Goal: Contribute content: Contribute content

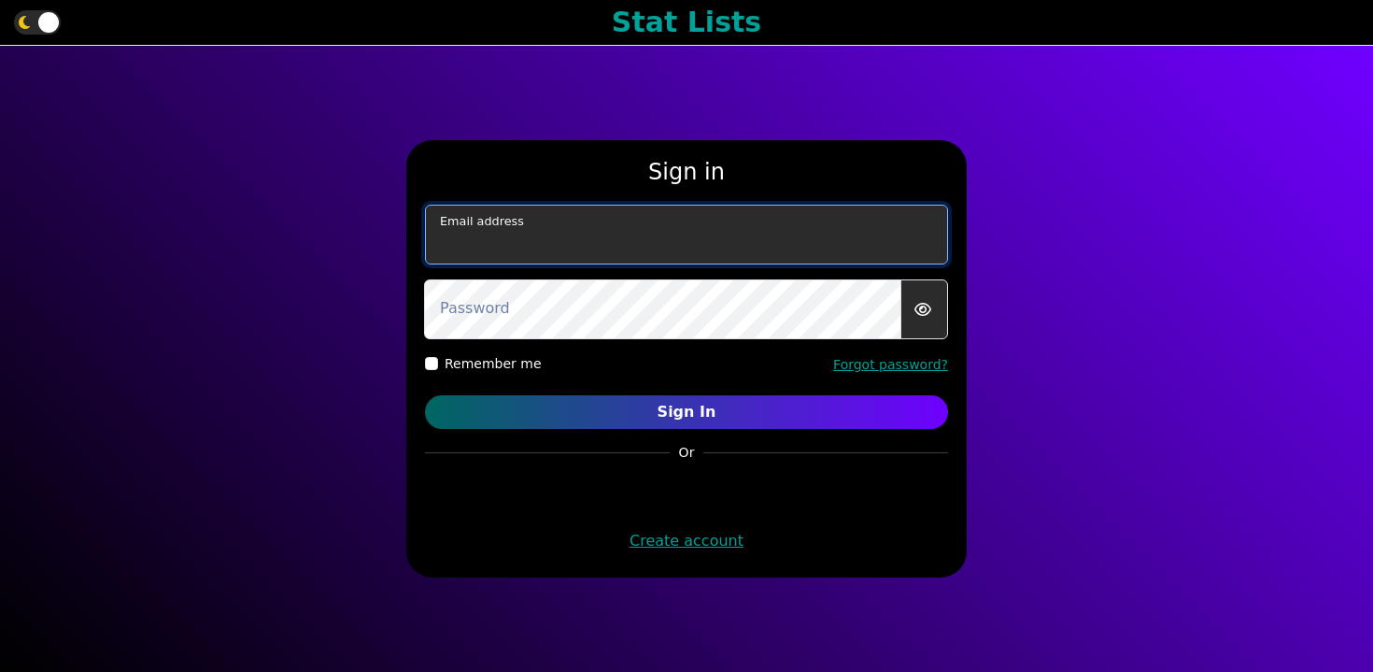
click at [567, 239] on input "email" at bounding box center [686, 235] width 523 height 60
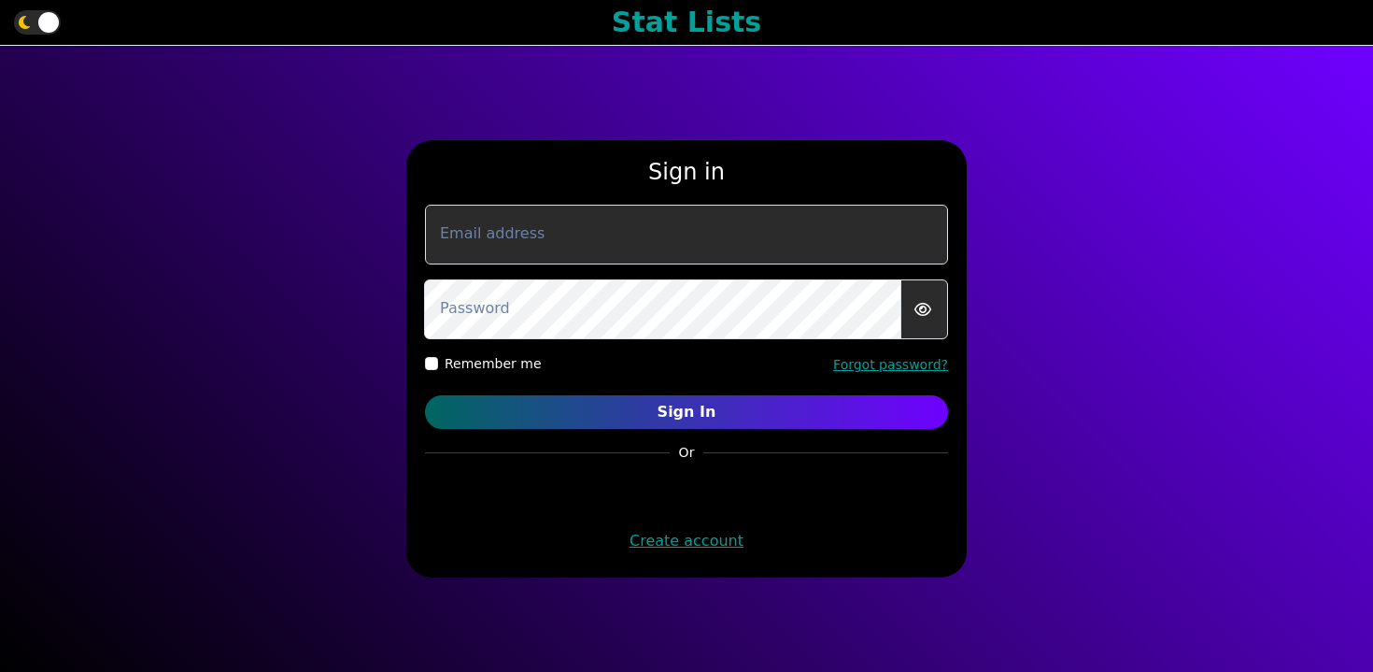
type input "murphygreg6@gmail.com"
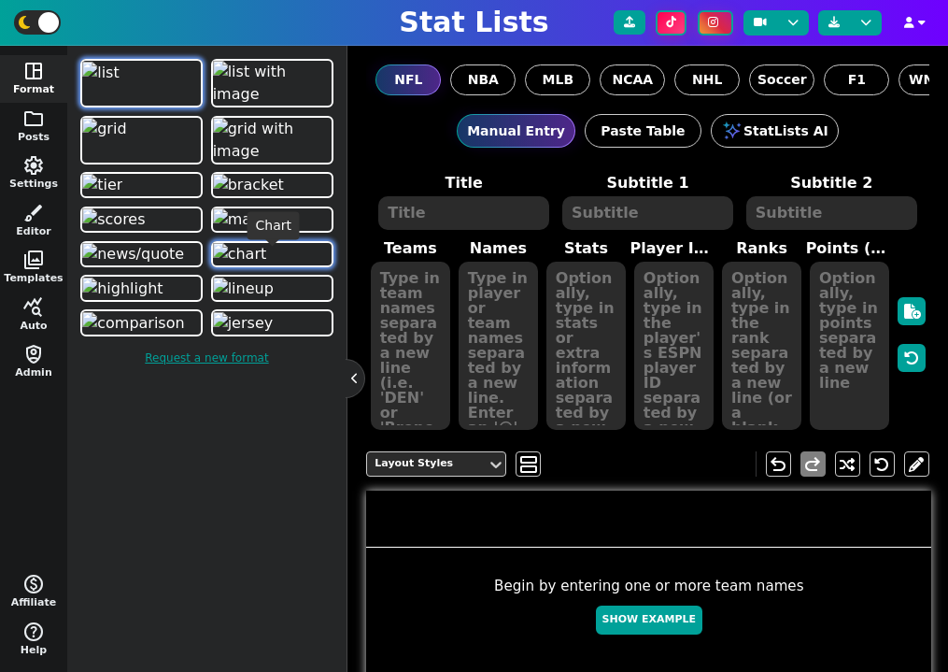
scroll to position [331, 0]
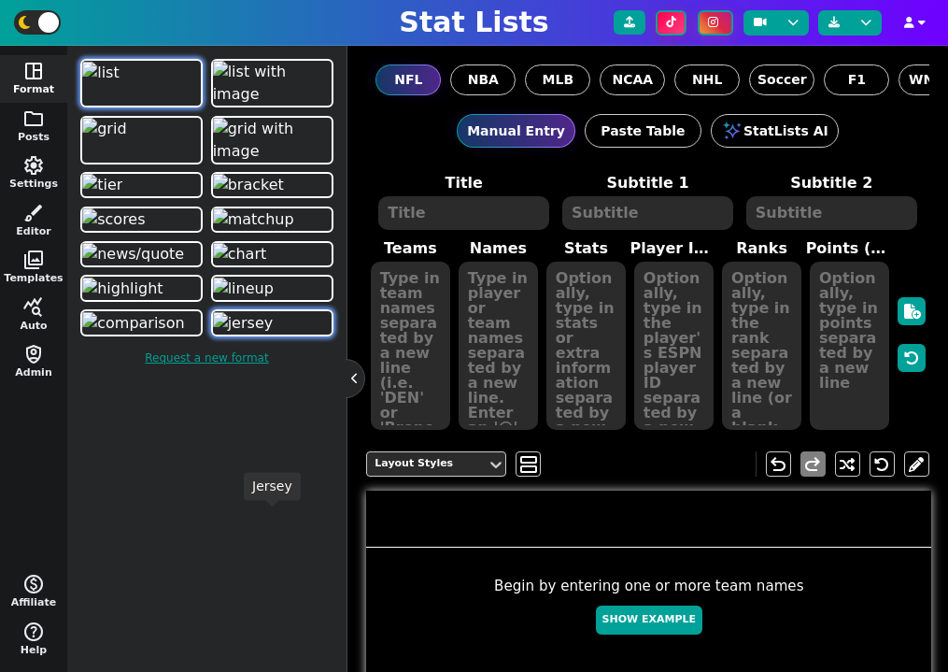
click at [232, 334] on img at bounding box center [243, 323] width 61 height 22
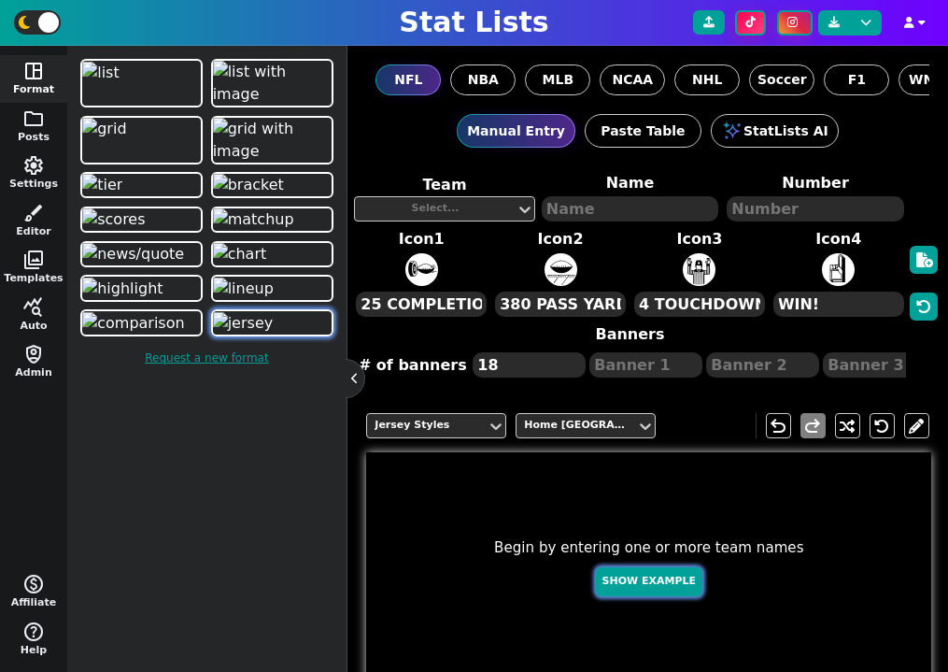
click at [639, 583] on button "Show Example" at bounding box center [649, 581] width 106 height 29
type textarea "PRESCOTT"
type textarea "4"
type textarea "4 TOUCHDOWNS"
type textarea "380 PASS YDS"
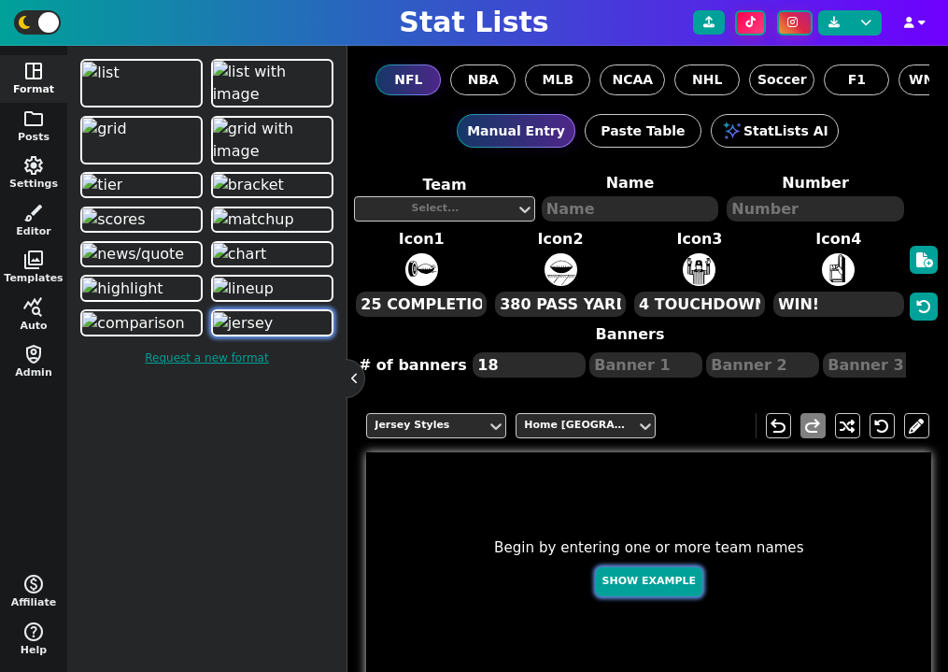
type textarea "25 COMPLETIONS"
type textarea "WK 1"
type textarea "WK 3"
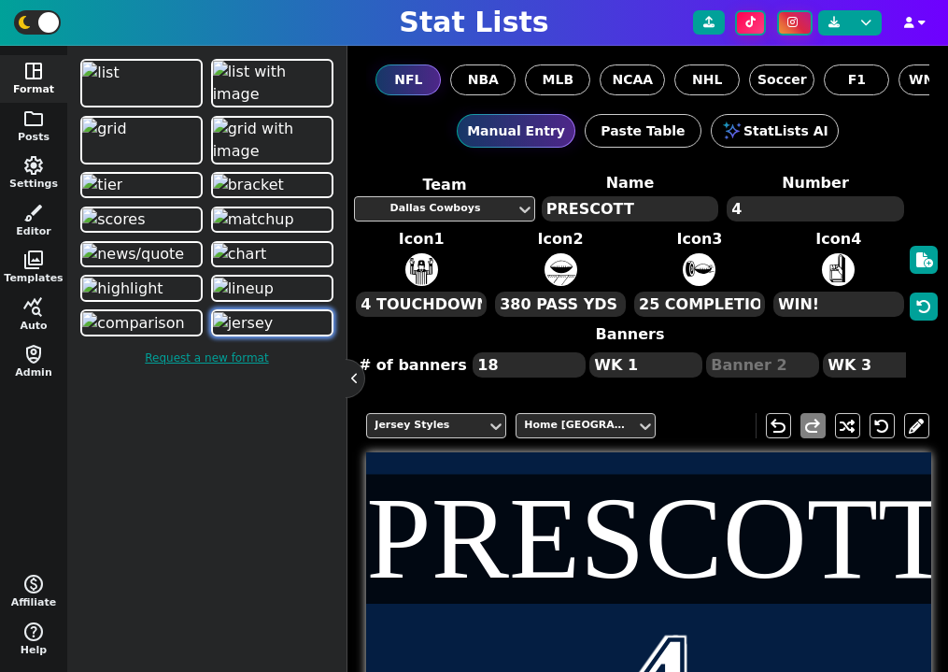
click at [586, 207] on textarea "PRESCOTT" at bounding box center [630, 208] width 177 height 25
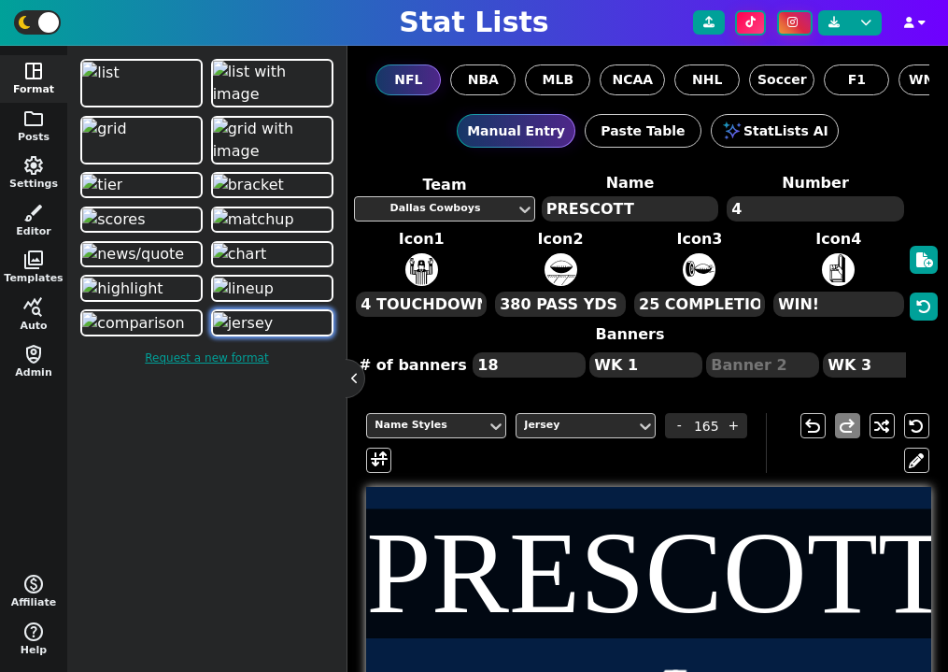
type textarea "PRES-COTT"
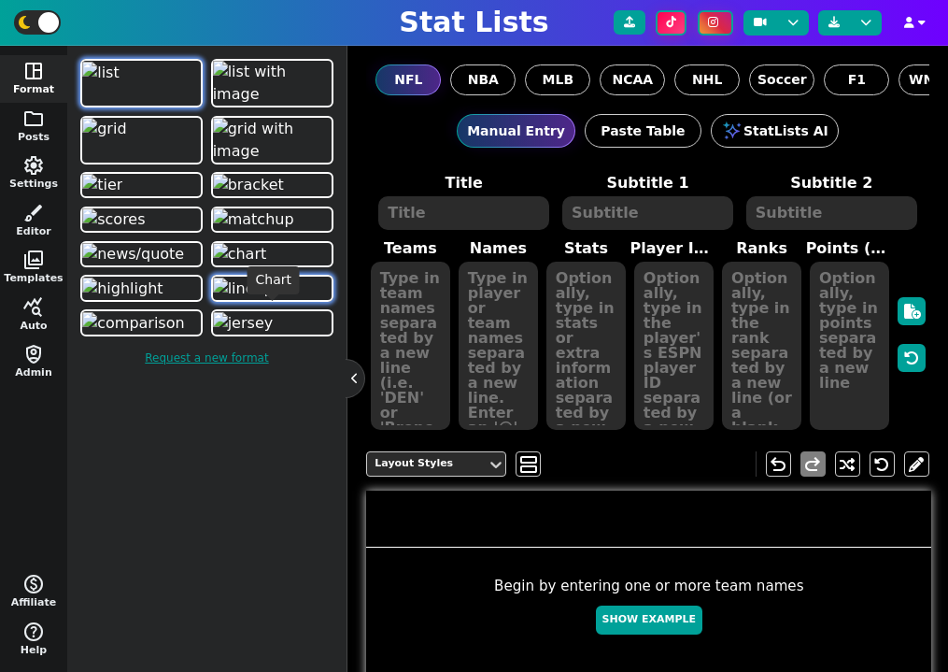
scroll to position [276, 0]
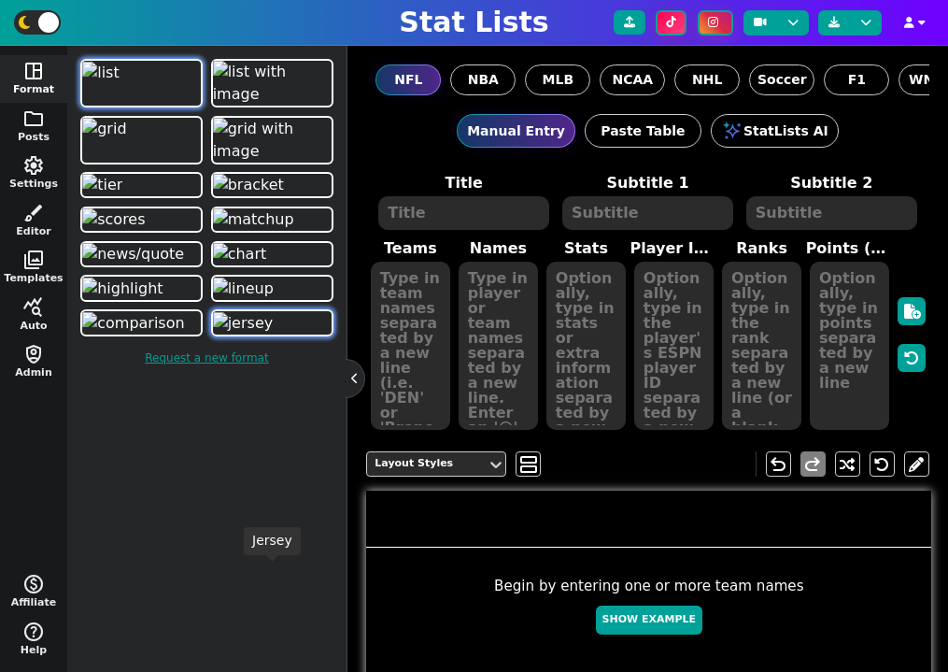
click at [273, 334] on img at bounding box center [243, 323] width 61 height 22
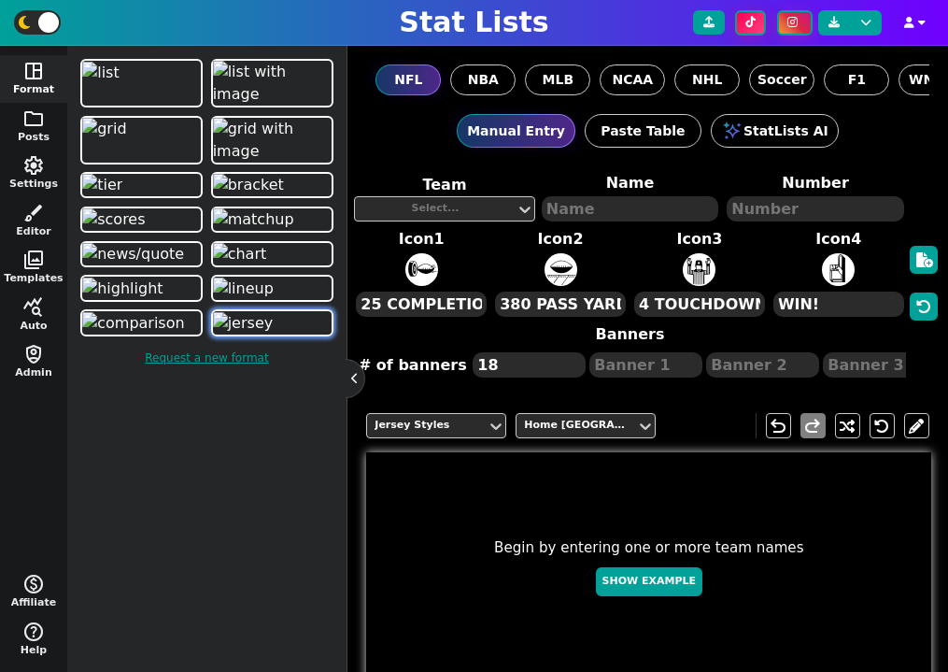
click at [659, 586] on button "Show Example" at bounding box center [649, 581] width 106 height 29
type textarea "GOFF"
type textarea "16"
type textarea "4 TOUCHDOWNS"
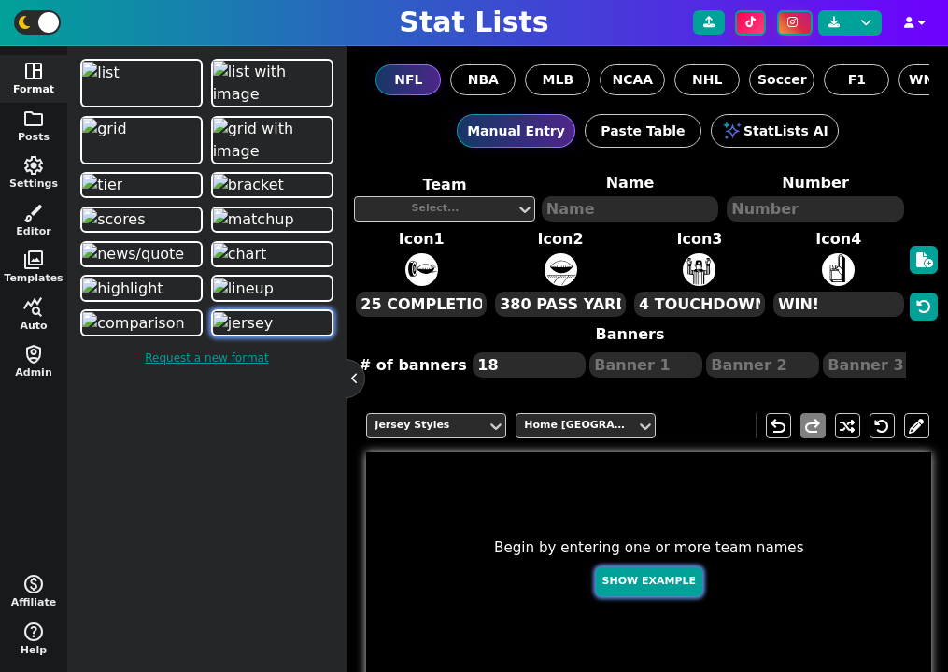
type textarea "380 PASS YDS"
type textarea "25 COMPLETIONS"
type textarea "WK 1"
type textarea "WK 3"
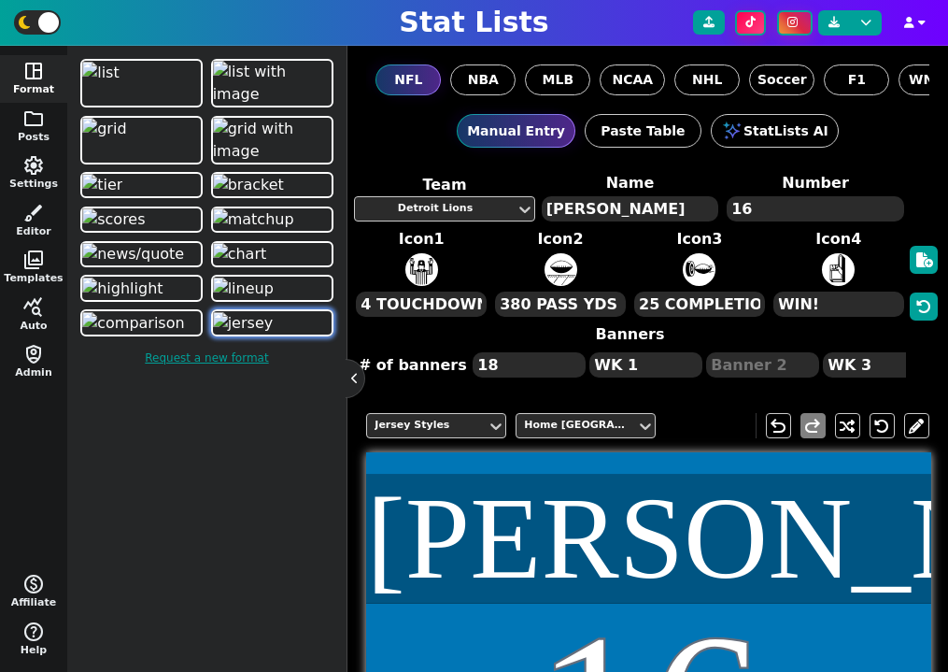
click at [563, 209] on textarea "GOFF" at bounding box center [630, 208] width 177 height 25
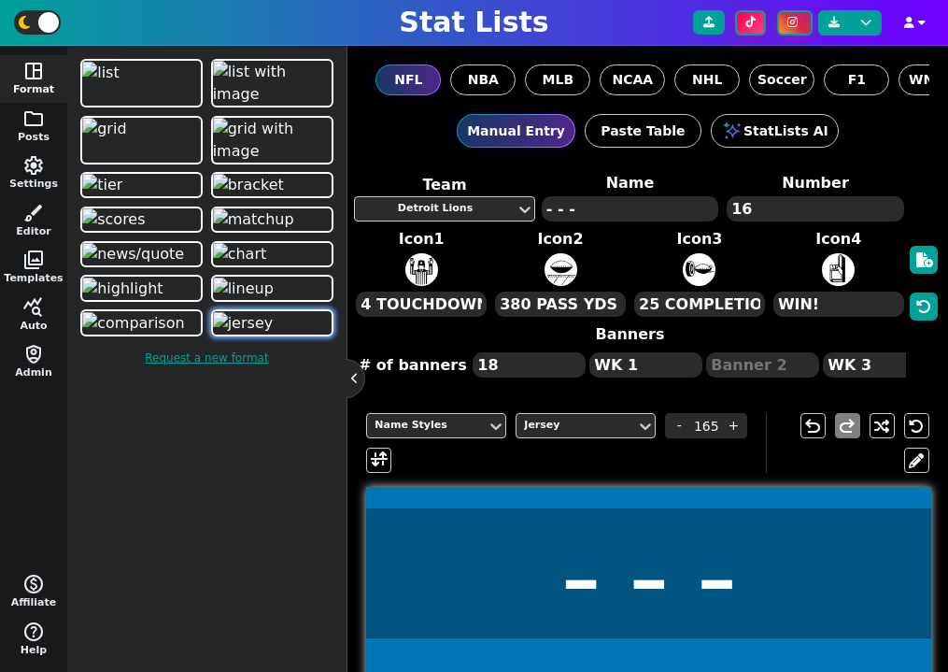
click at [623, 211] on textarea "- - -" at bounding box center [630, 208] width 177 height 25
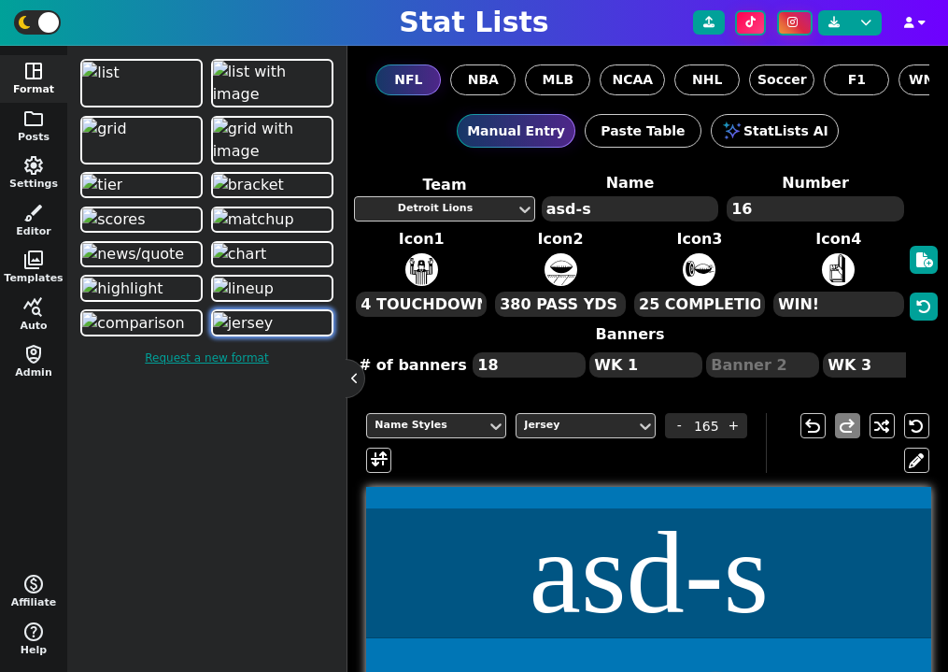
type textarea "asd-s"
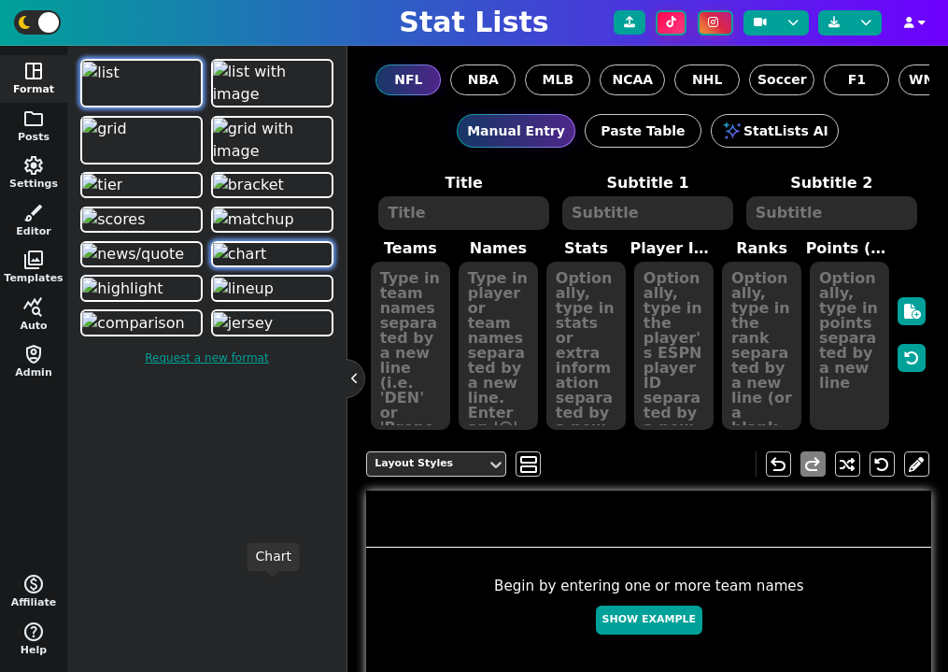
scroll to position [331, 0]
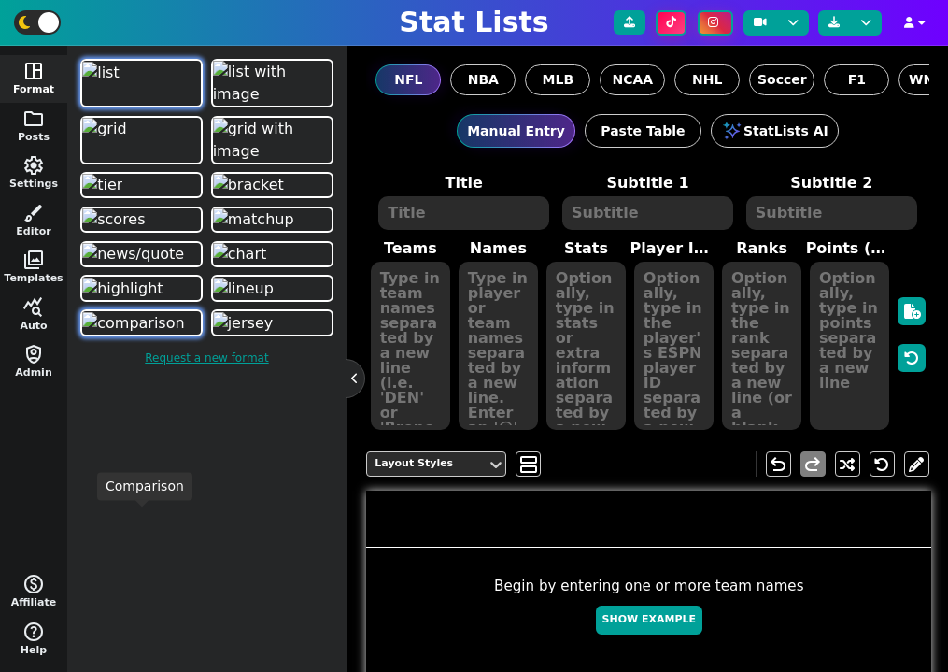
click at [184, 334] on img at bounding box center [133, 323] width 102 height 22
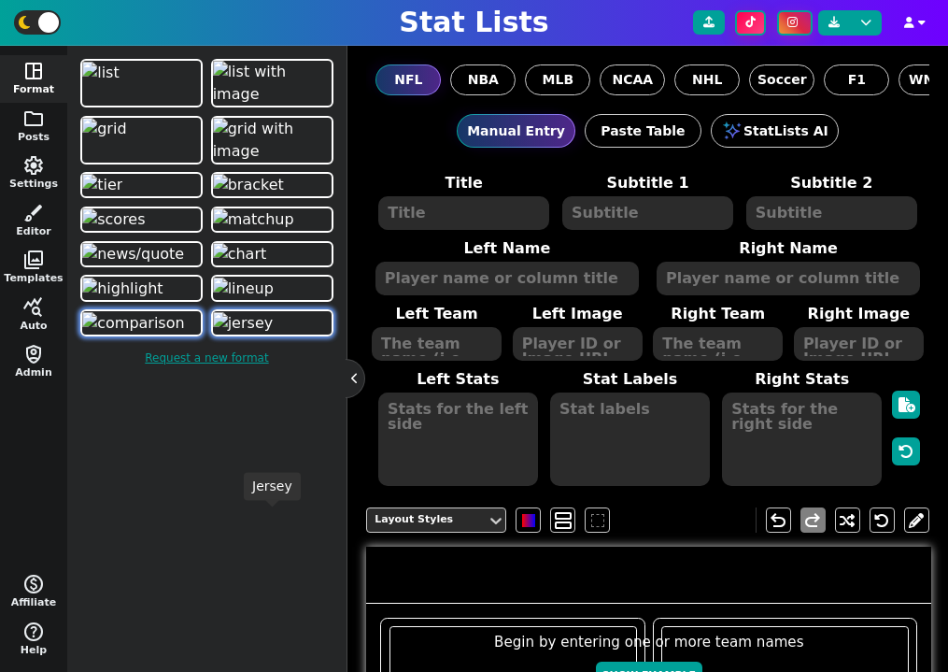
click at [264, 334] on img at bounding box center [243, 323] width 61 height 22
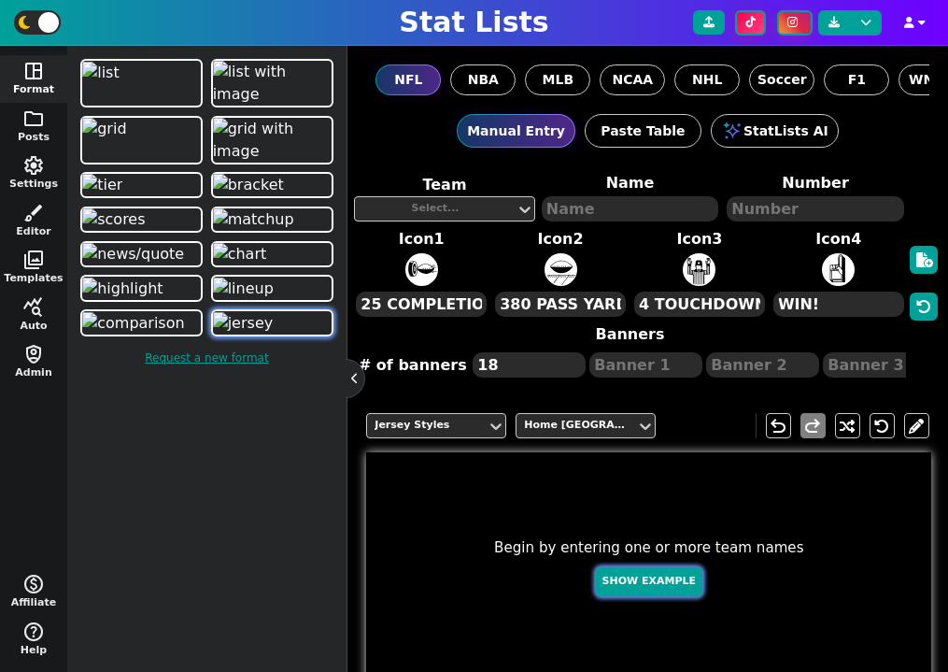
click at [652, 590] on button "Show Example" at bounding box center [649, 581] width 106 height 29
type textarea "ALLEN"
type textarea "17"
type textarea "4 TOUCHDOWNS"
type textarea "380 PASS YDS"
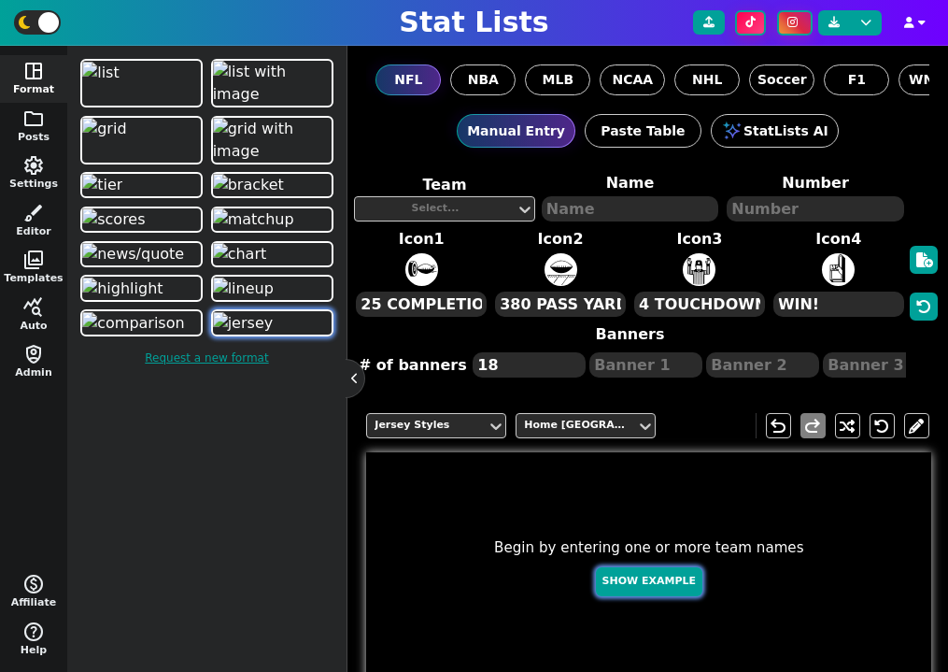
type textarea "25 COMPLETIONS"
type textarea "WK 1"
type textarea "WK 3"
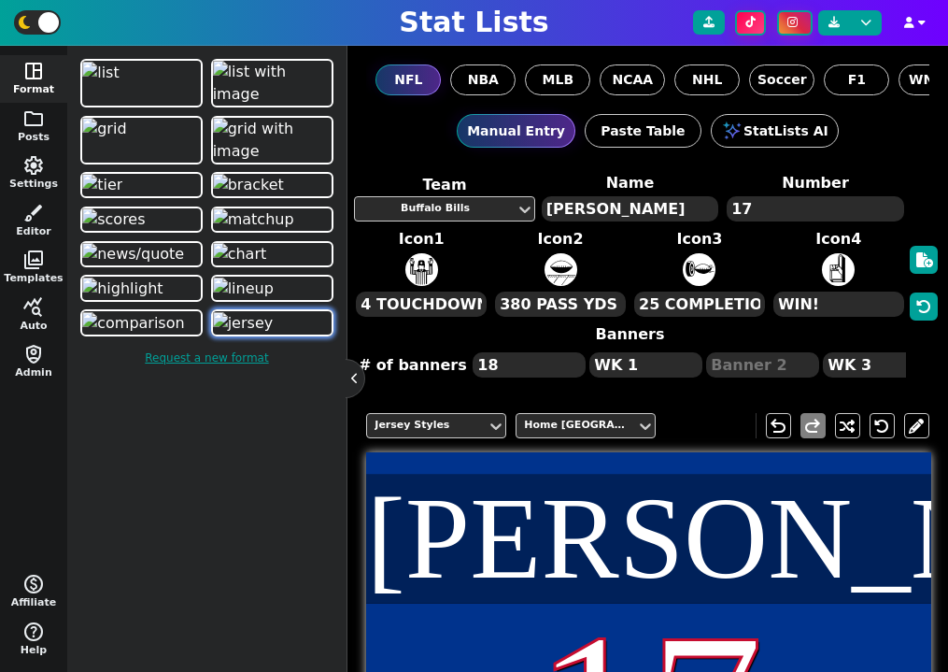
click at [575, 211] on textarea "ALLEN" at bounding box center [630, 208] width 177 height 25
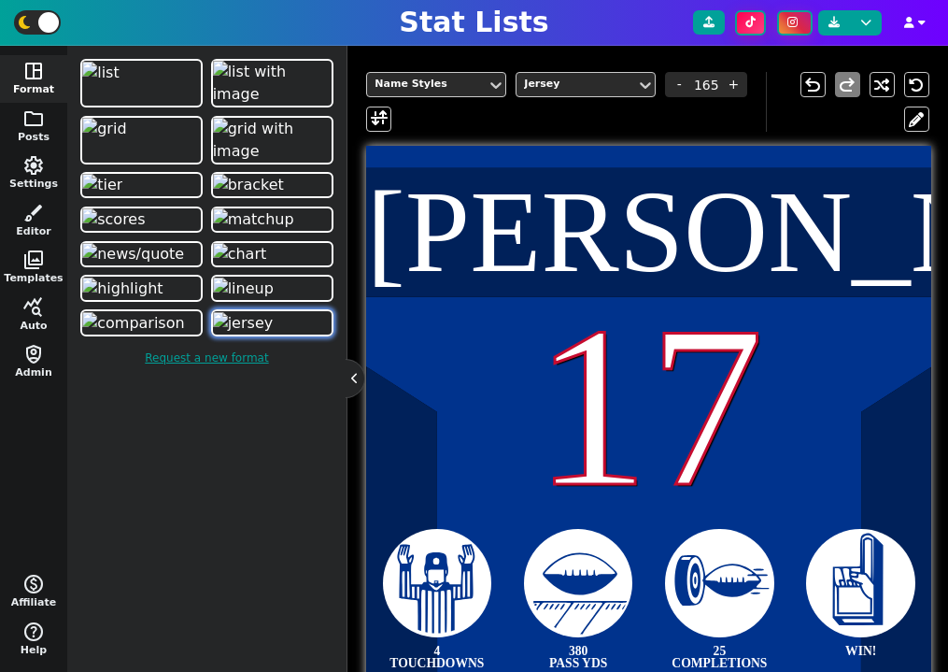
scroll to position [413, 0]
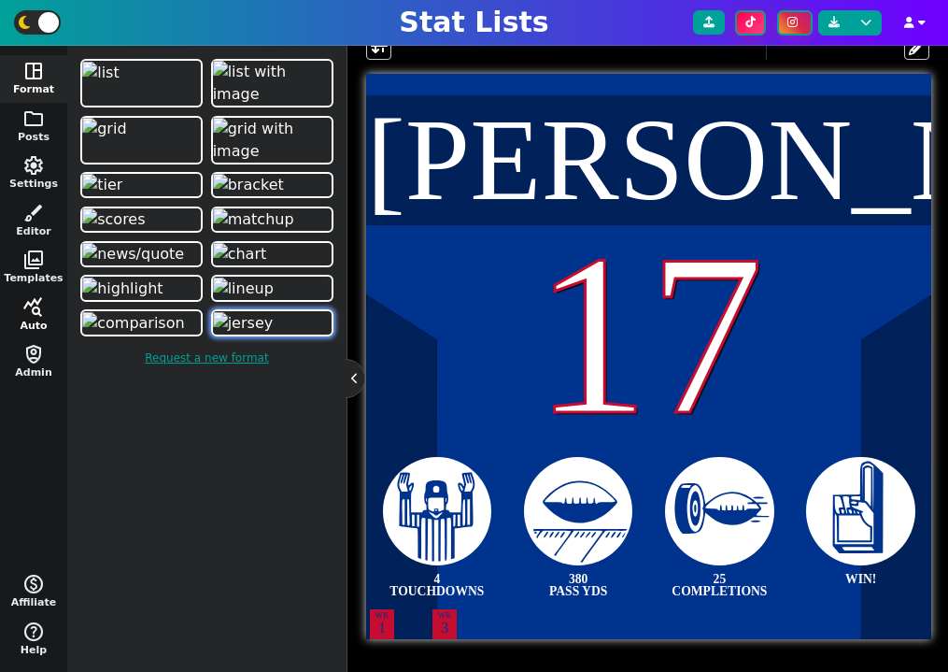
type textarea "SMITH-Njigba"
click at [31, 319] on button "query_stats Auto" at bounding box center [33, 315] width 67 height 48
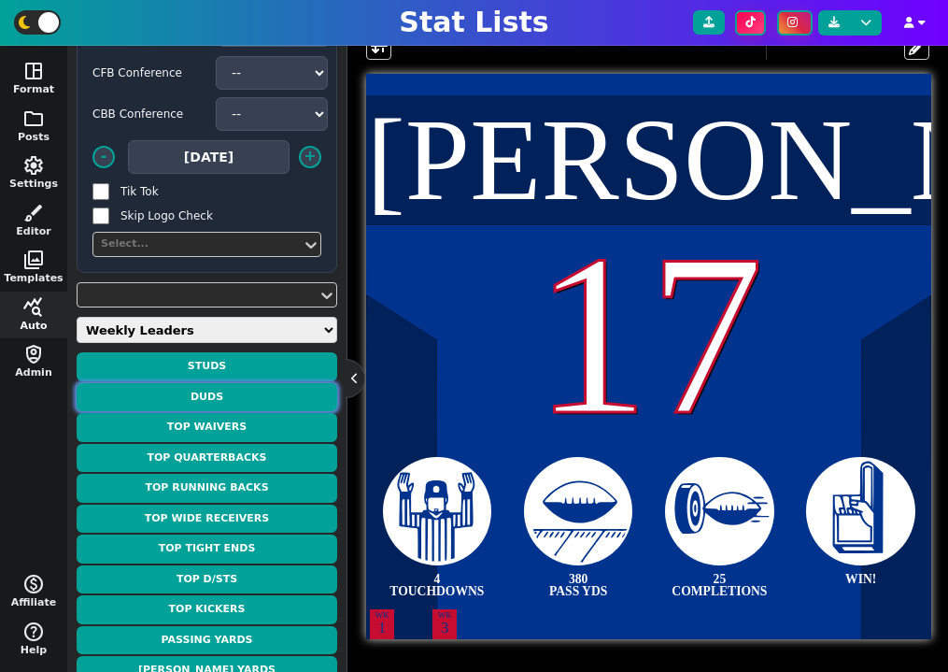
scroll to position [189, 0]
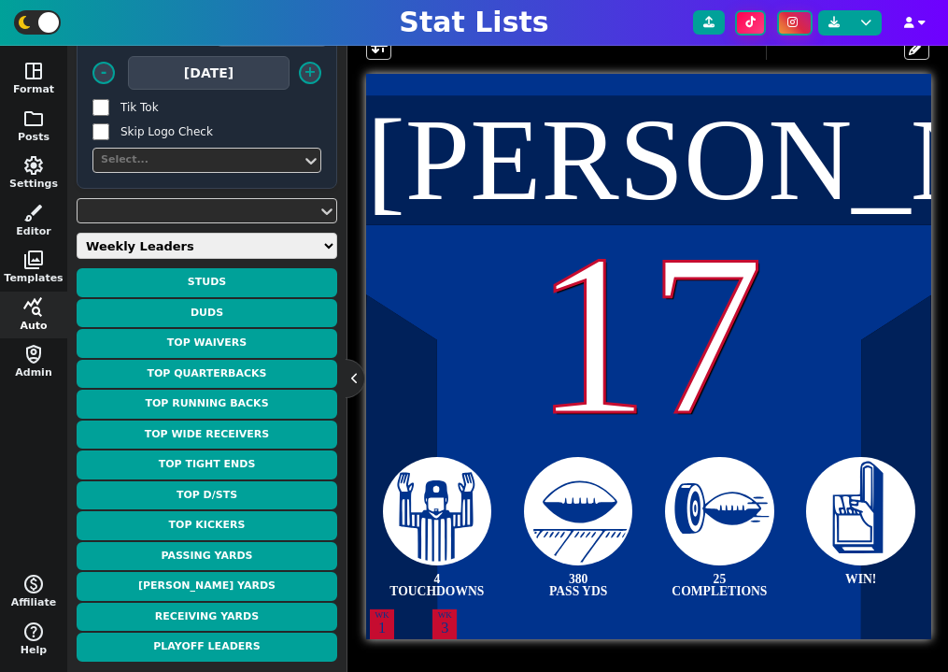
click at [177, 245] on select "Weekly Leaders Slate Leaders QB Stats RB Stats REC Stats IDP Stats Other Stats …" at bounding box center [207, 246] width 261 height 26
select select "surviveball"
click at [77, 259] on select "Weekly Leaders Slate Leaders QB Stats RB Stats REC Stats IDP Stats Other Stats …" at bounding box center [207, 246] width 261 height 26
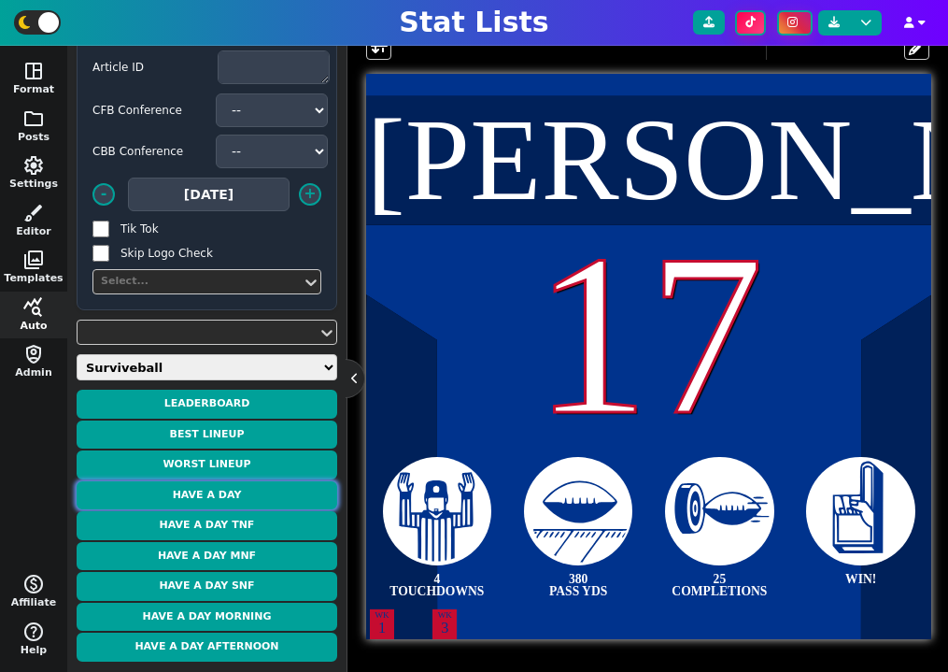
click at [244, 498] on button "Have a Day" at bounding box center [207, 495] width 261 height 29
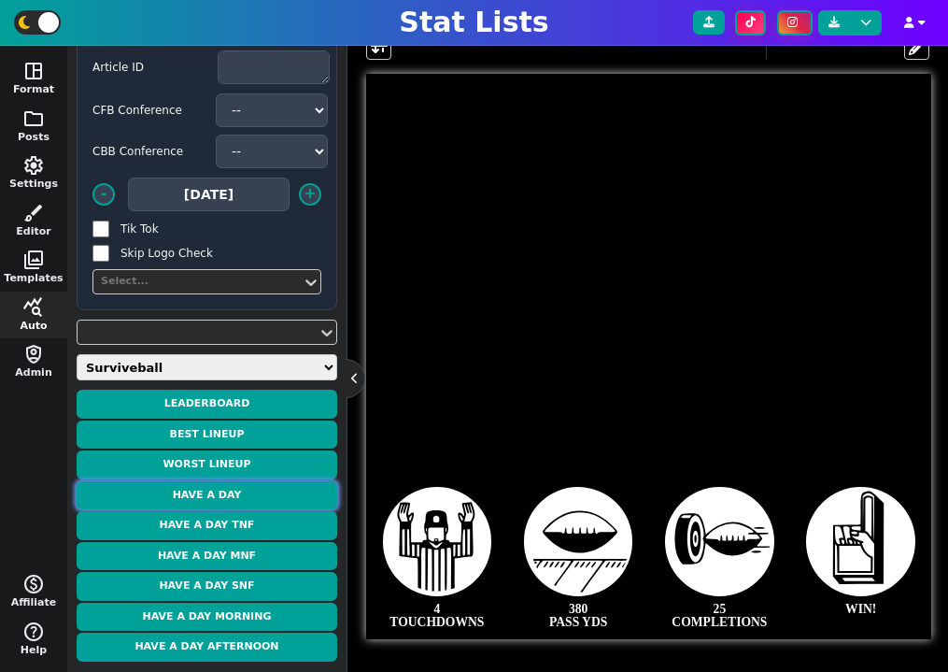
type textarea "Robinson"
type textarea "7"
type textarea "35.8 PTS"
type textarea "170 RUSH YDS"
type textarea "19 CAR"
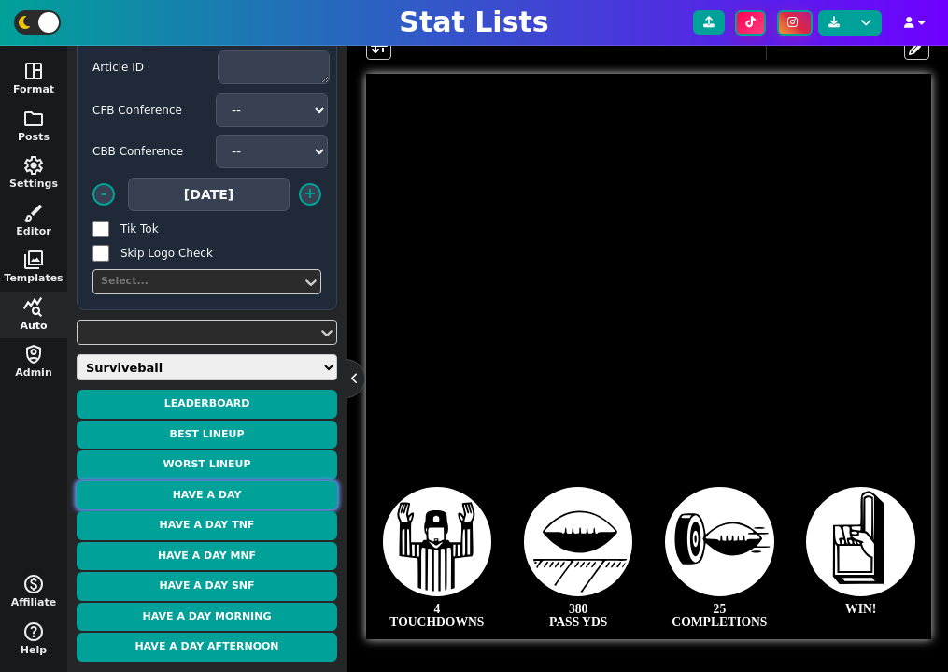
type textarea "6 REC"
type textarea "WK 4"
type textarea "WK 6"
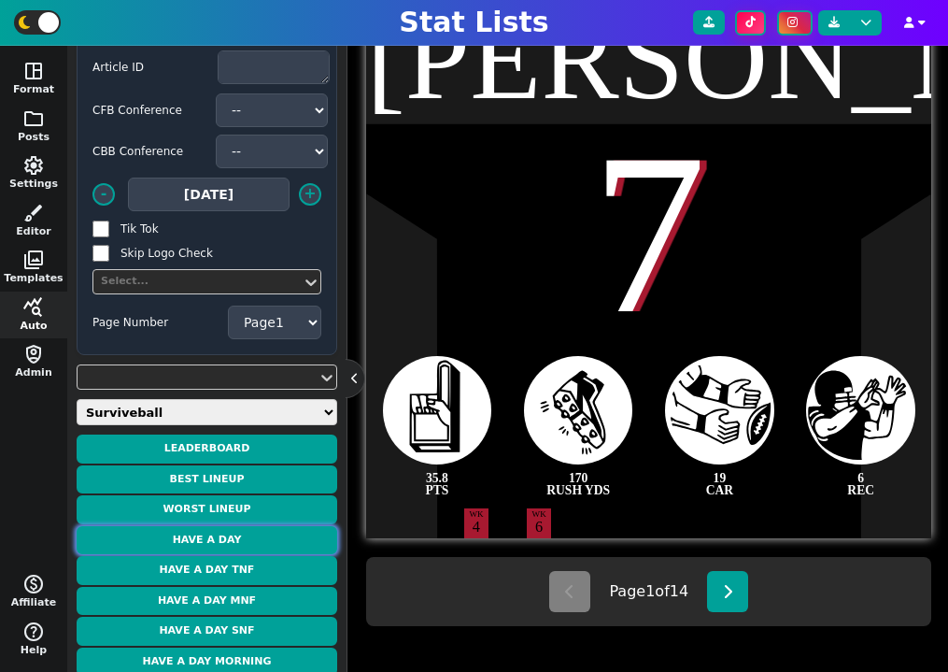
scroll to position [519, 0]
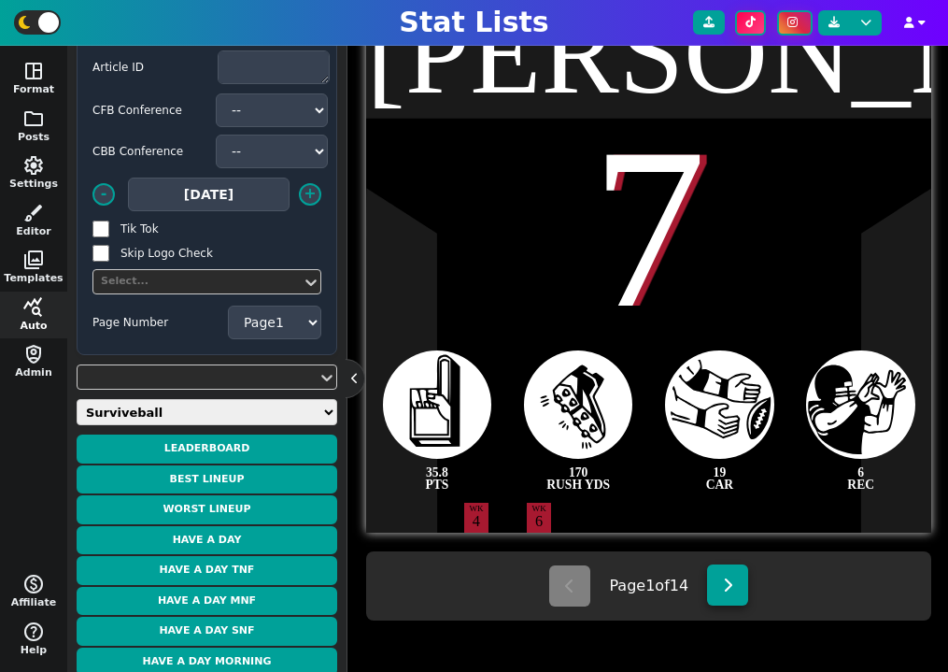
click at [730, 588] on icon at bounding box center [728, 584] width 10 height 15
type textarea "Dowdle"
type textarea "5"
type textarea "33.9 PTS"
type textarea "183 RUSH YDS"
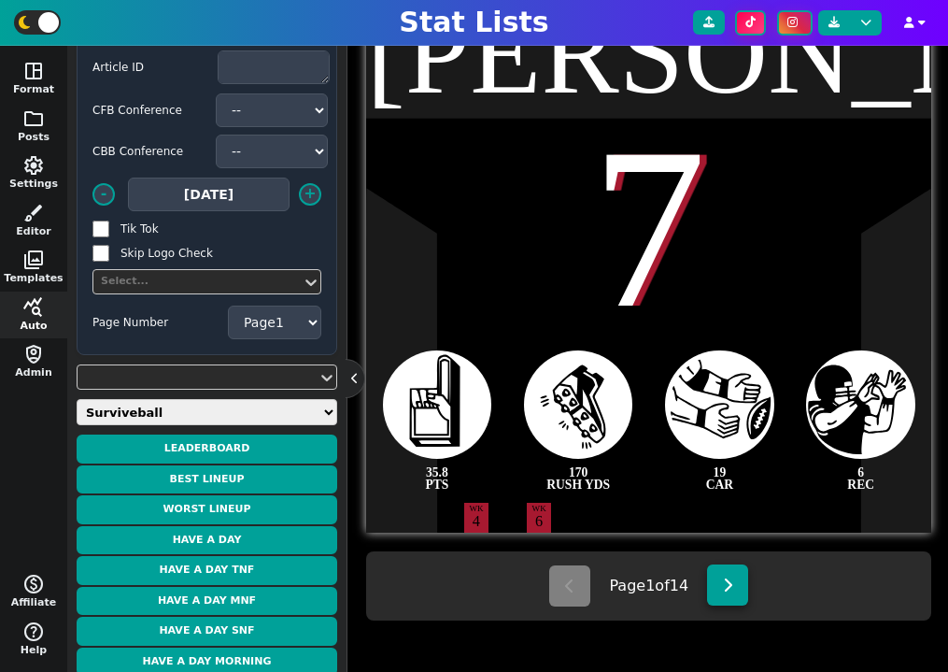
type textarea "30 CAR"
type textarea "56 REC YDS"
type textarea "WK 5"
select select "2"
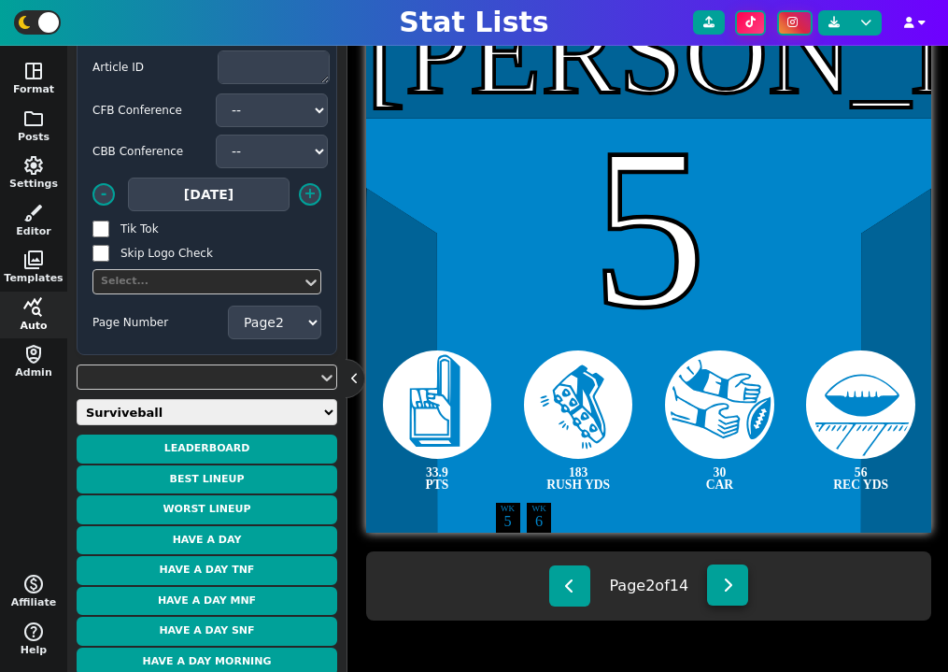
click at [730, 588] on icon at bounding box center [728, 584] width 10 height 15
type textarea "Jacobs"
type textarea "8"
type textarea "32.0 PTS"
type textarea "18 CAR"
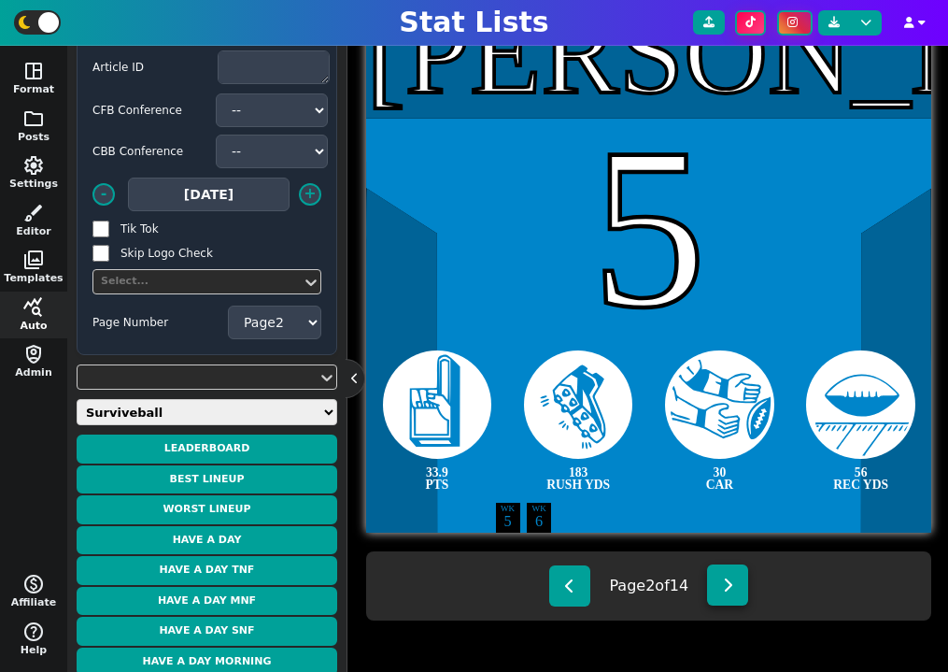
type textarea "93 RUSH YDS"
type textarea "2 RUSH TD"
type textarea "WK 4"
select select "3"
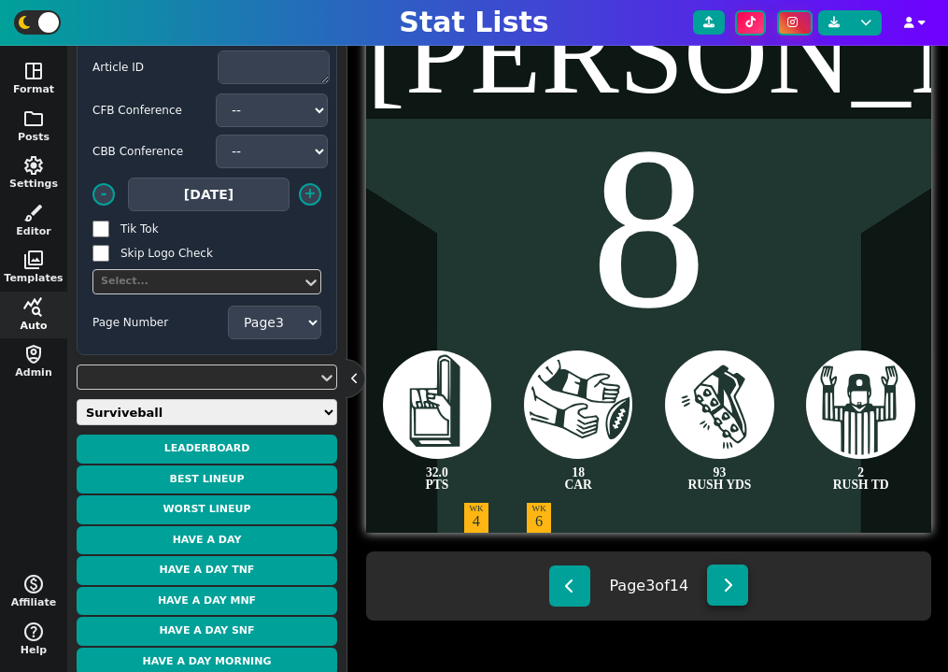
click at [730, 588] on icon at bounding box center [728, 584] width 10 height 15
type textarea "Pickens"
type textarea "3"
type textarea "31.8 PTS"
type textarea "168 REC YDS"
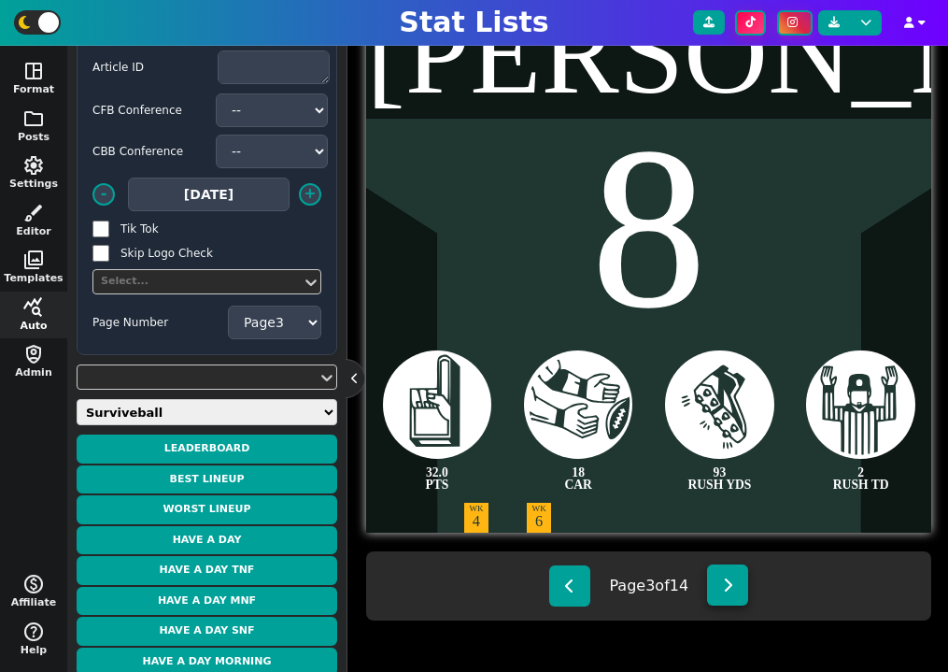
type textarea "9 REC"
type textarea "1 REC TD"
select select "4"
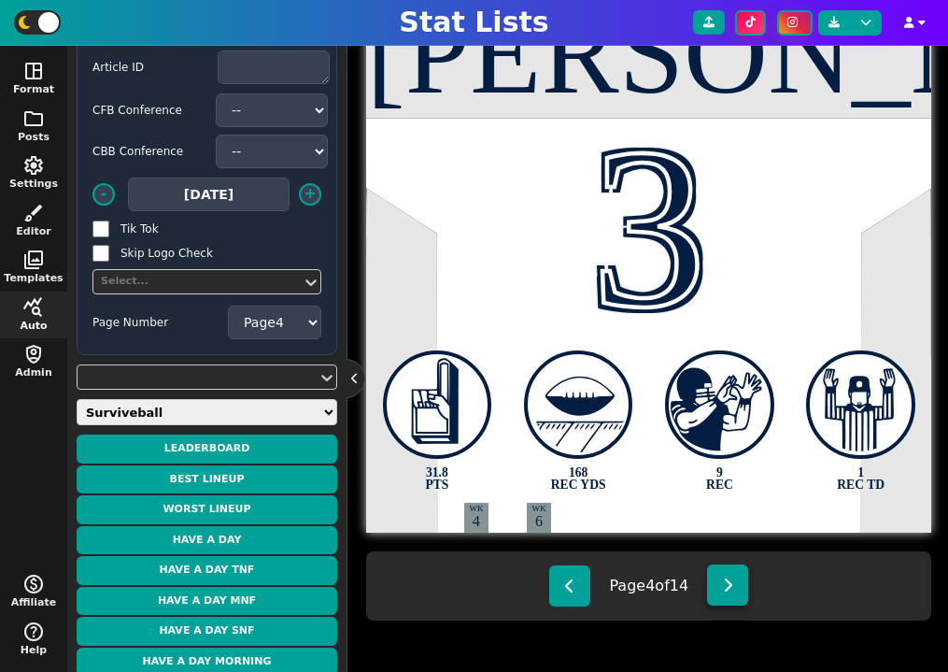
click at [730, 588] on icon at bounding box center [728, 584] width 10 height 15
type textarea "London"
type textarea "5"
type textarea "158 REC YDS"
type textarea "10 REC"
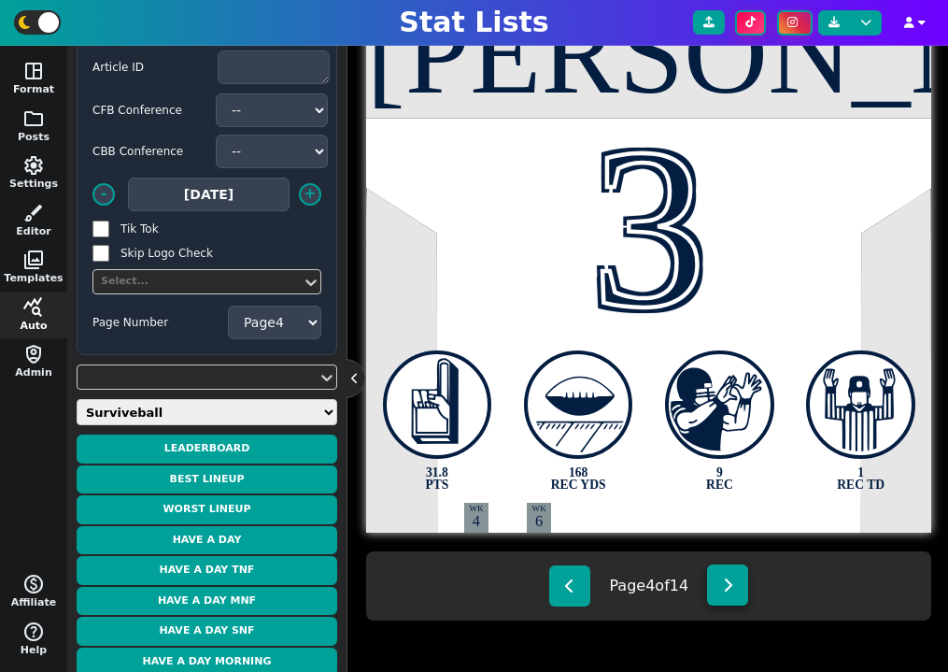
select select "5"
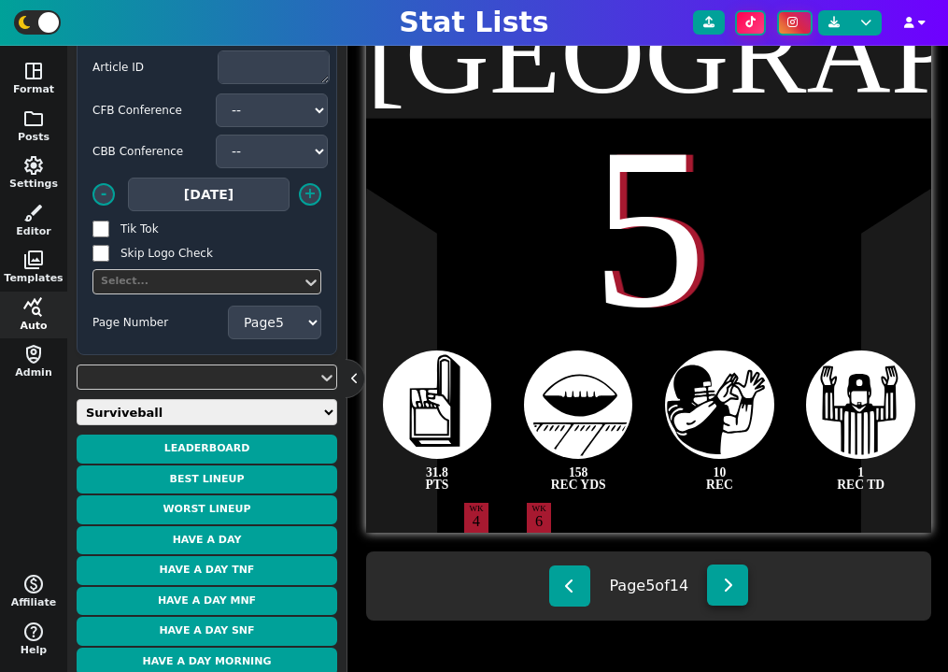
click at [730, 588] on icon at bounding box center [728, 584] width 10 height 15
type textarea "Mahomes"
type textarea "15"
type textarea "31.5 PTS"
type textarea "3 PASS TD"
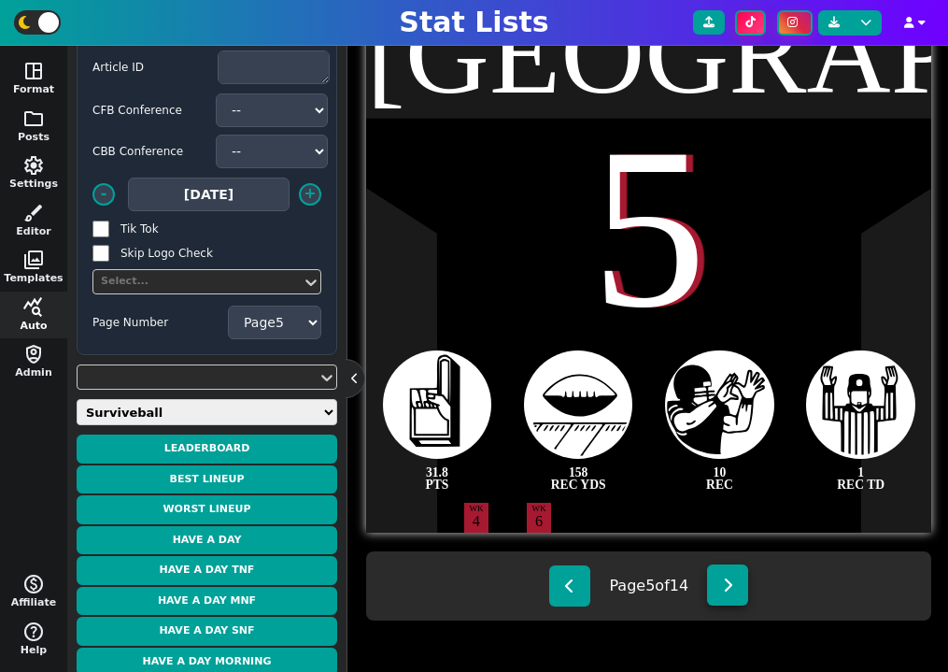
type textarea "257 PASS YDS"
type textarea "10 CAR"
type textarea "WK 1"
type textarea "WK 5"
select select "6"
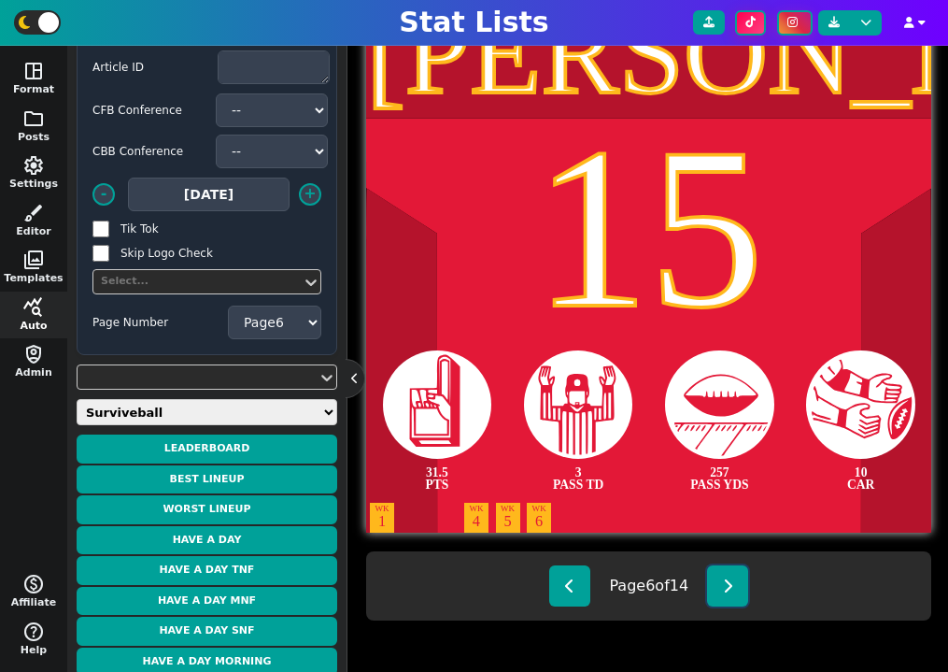
scroll to position [496, 0]
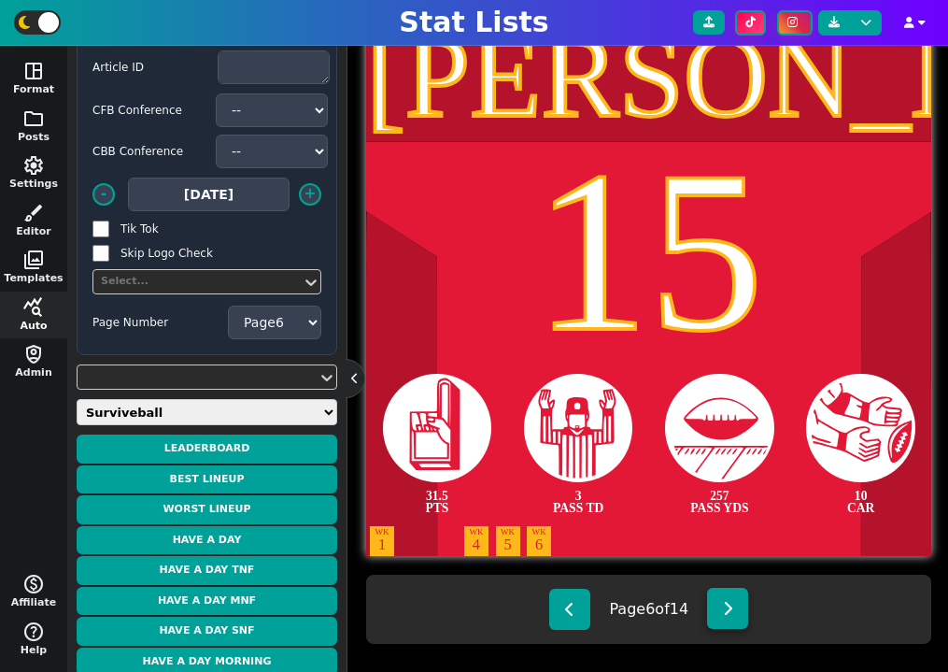
click at [714, 627] on button at bounding box center [727, 608] width 41 height 41
type textarea "Skattebo"
type textarea "44"
type textarea "31.0 PTS"
type textarea "3 RUSH TD"
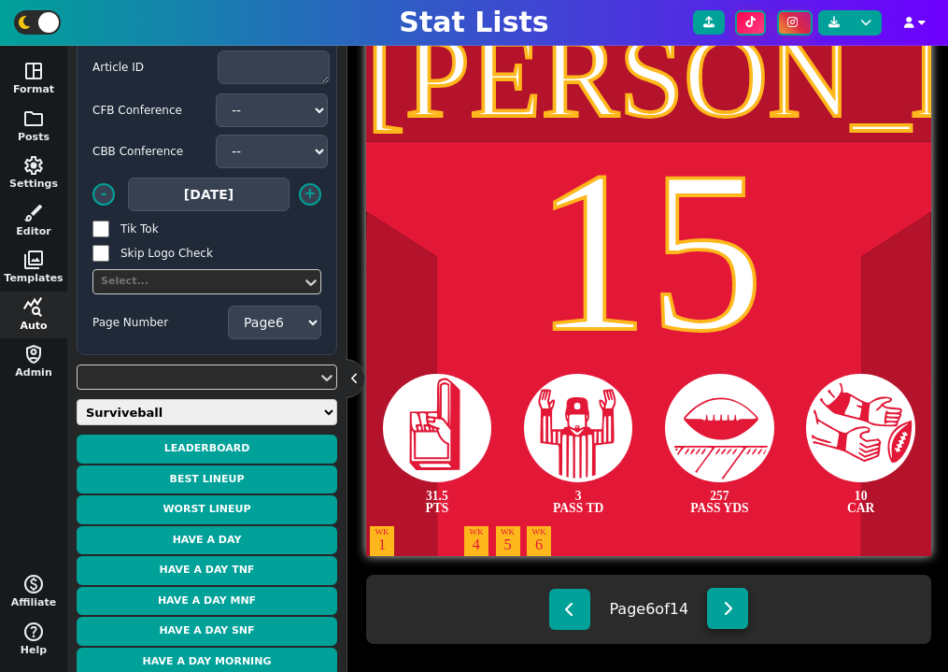
type textarea "19 CAR"
type textarea "98 RUSH YDS"
select select "7"
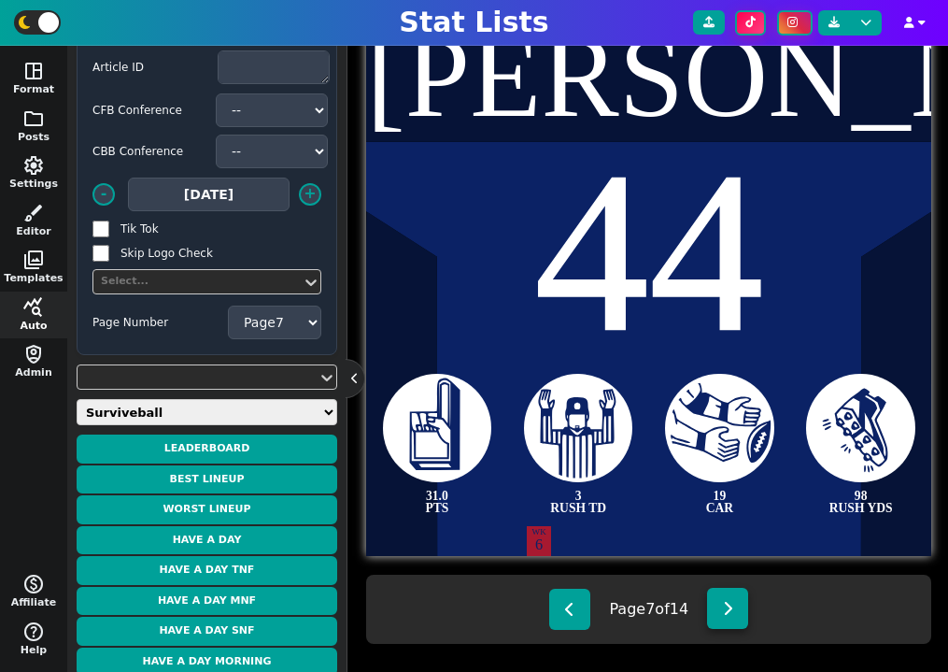
click at [723, 620] on button at bounding box center [727, 608] width 41 height 41
type textarea "Achane"
type textarea "28"
type textarea "128 RUSH YDS"
type textarea "16 CAR"
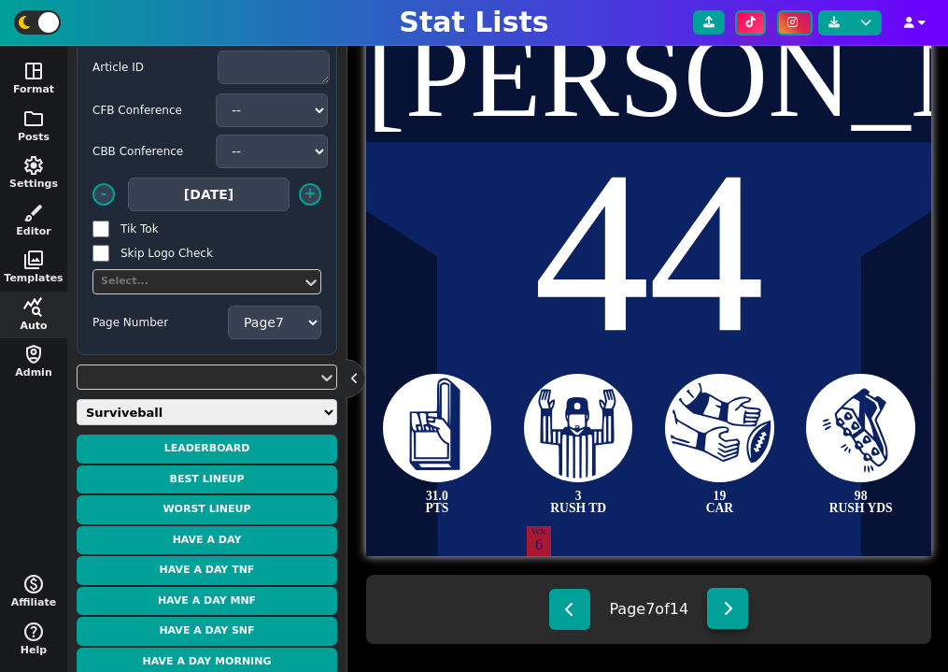
type textarea "2 RUSH TD"
type textarea "WK 2"
select select "8"
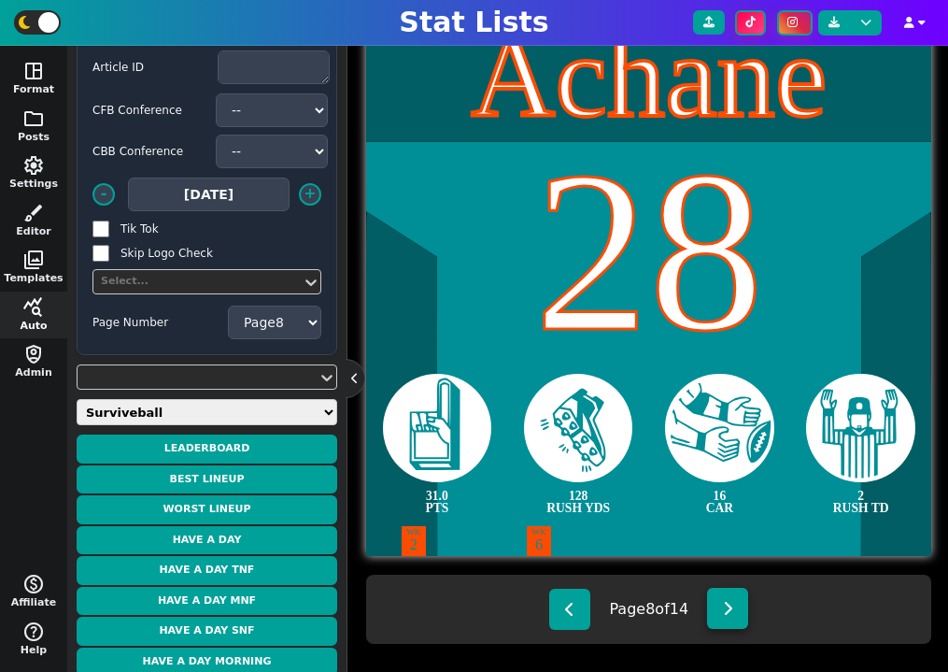
click at [723, 620] on button at bounding box center [727, 608] width 41 height 41
type textarea "[PERSON_NAME]"
type textarea "11"
type textarea "30.2 PTS"
type textarea "162 REC YDS"
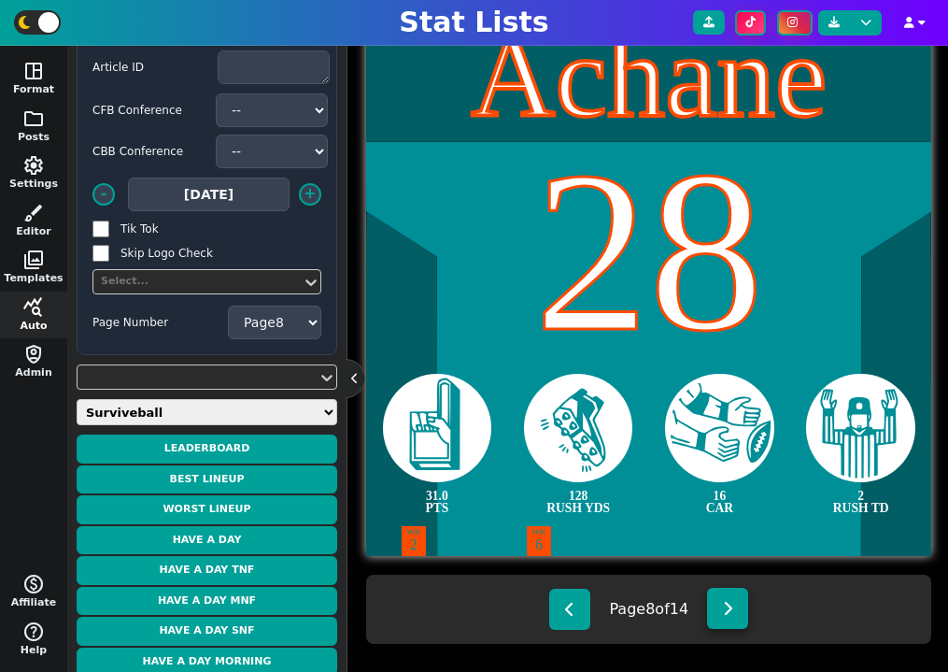
type textarea "8 REC"
type textarea "1 REC TD"
type textarea "WK 5"
type input "120"
select select "9"
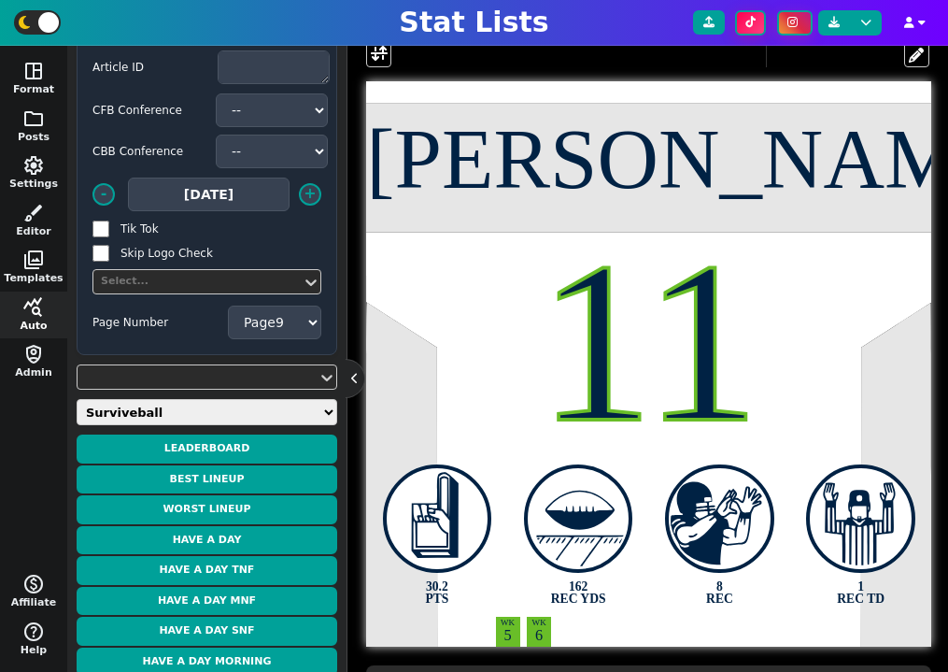
scroll to position [398, 0]
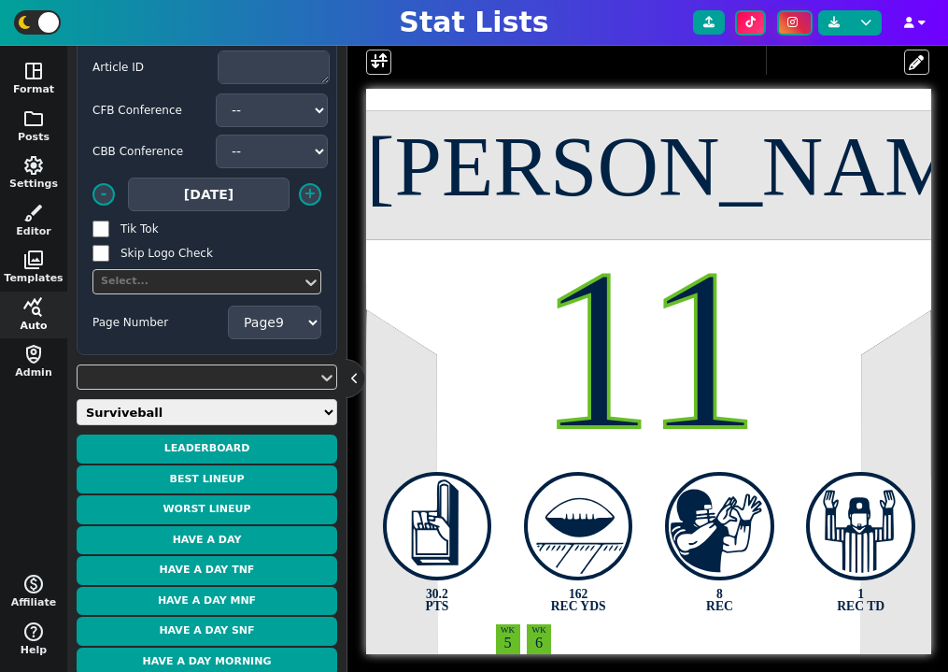
click at [737, 181] on div "[PERSON_NAME]" at bounding box center [648, 167] width 565 height 85
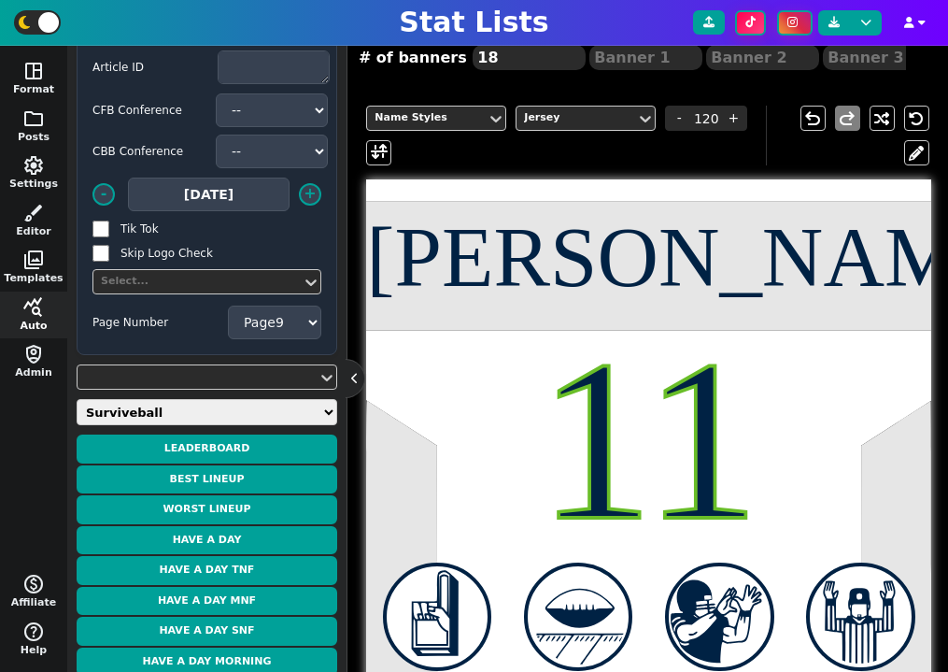
scroll to position [280, 0]
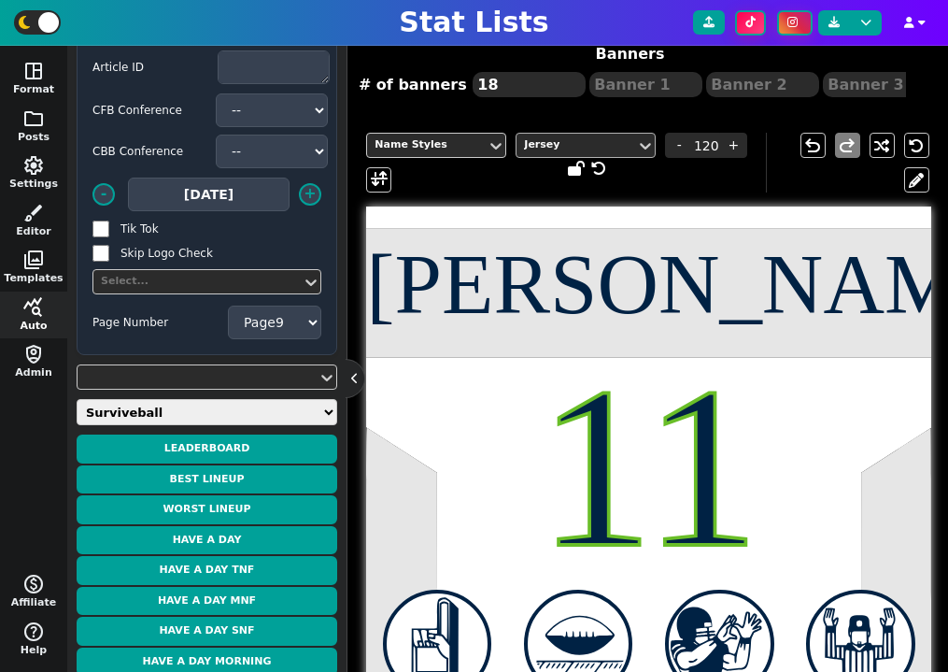
click at [593, 152] on div at bounding box center [576, 145] width 108 height 20
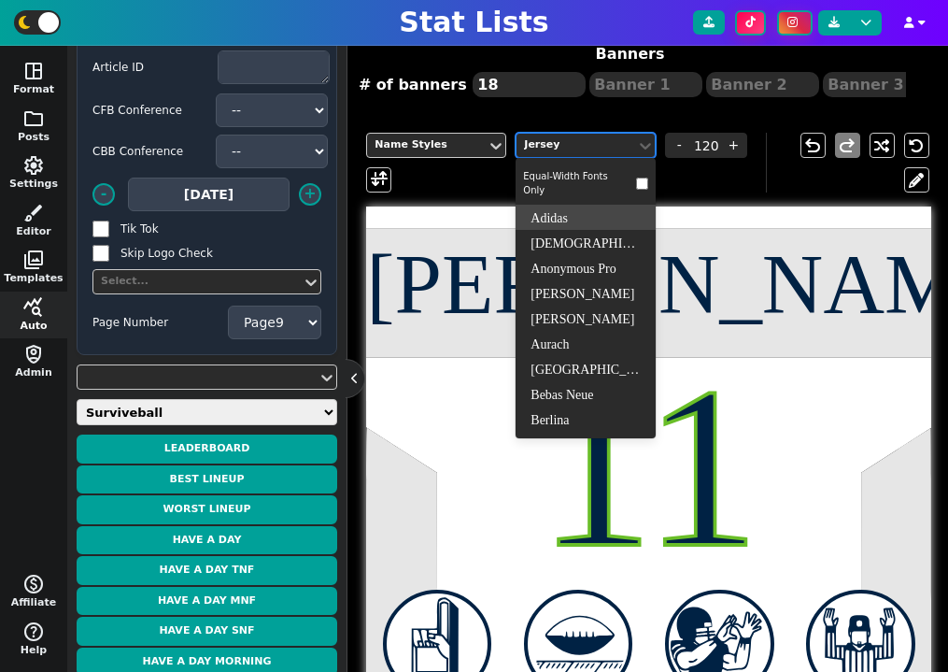
click at [569, 211] on div "Adidas" at bounding box center [586, 217] width 140 height 25
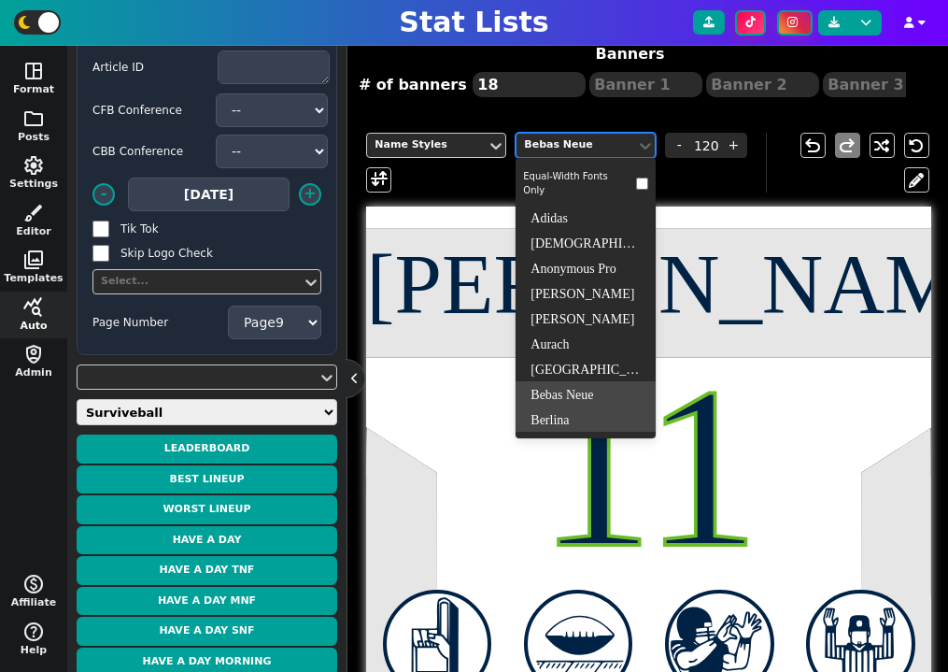
scroll to position [2, 0]
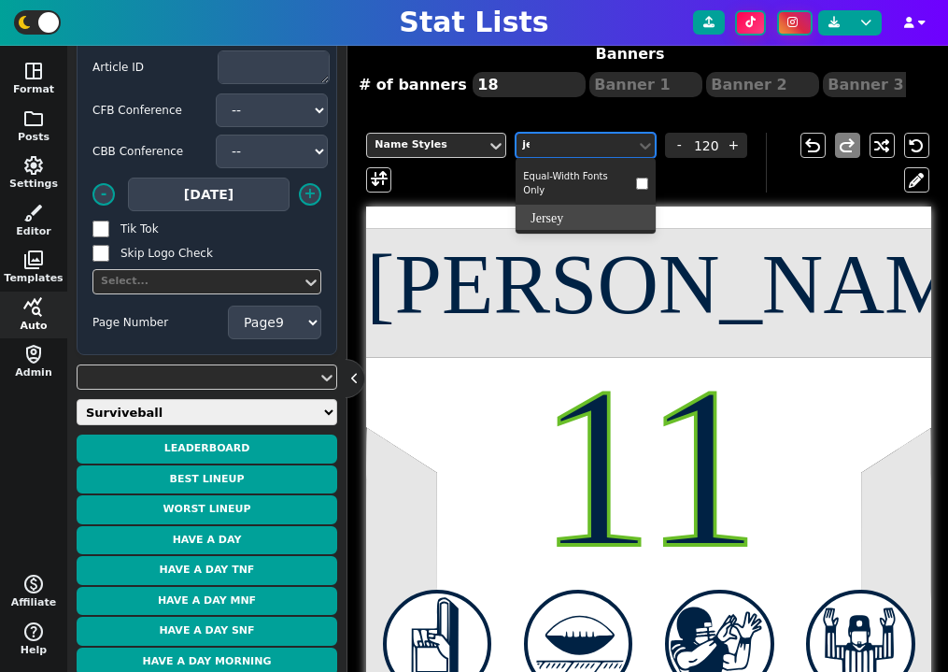
type input "jer"
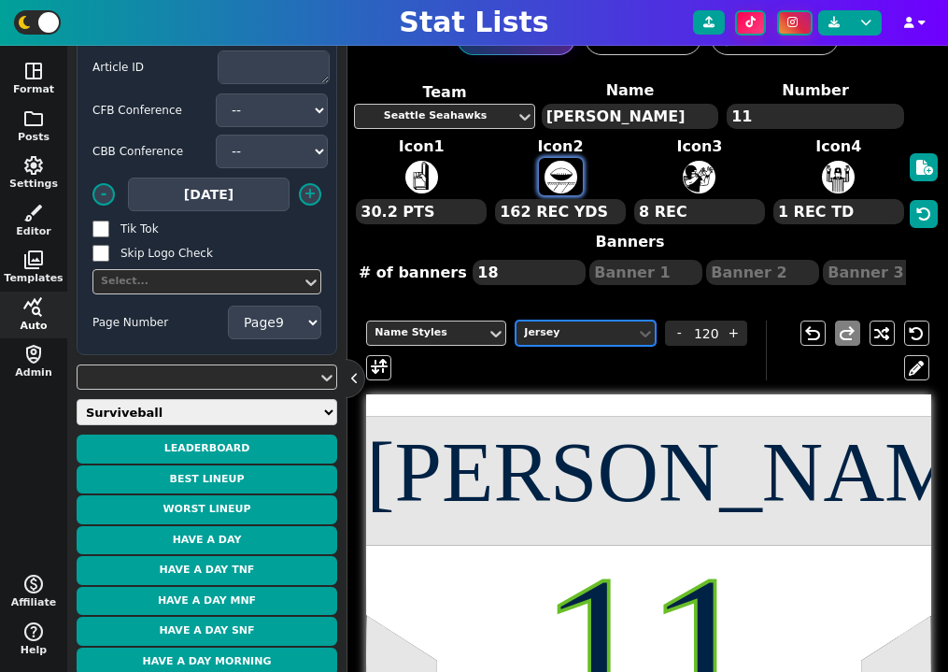
scroll to position [35, 0]
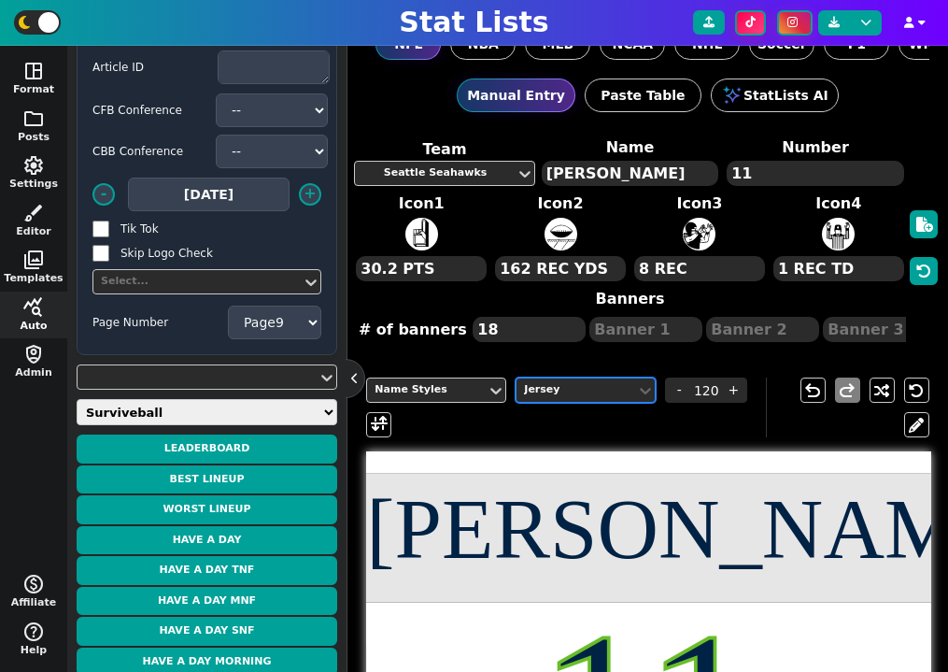
click at [608, 161] on textarea "[PERSON_NAME]" at bounding box center [630, 173] width 177 height 25
click at [616, 171] on textarea "[PERSON_NAME]" at bounding box center [630, 173] width 177 height 25
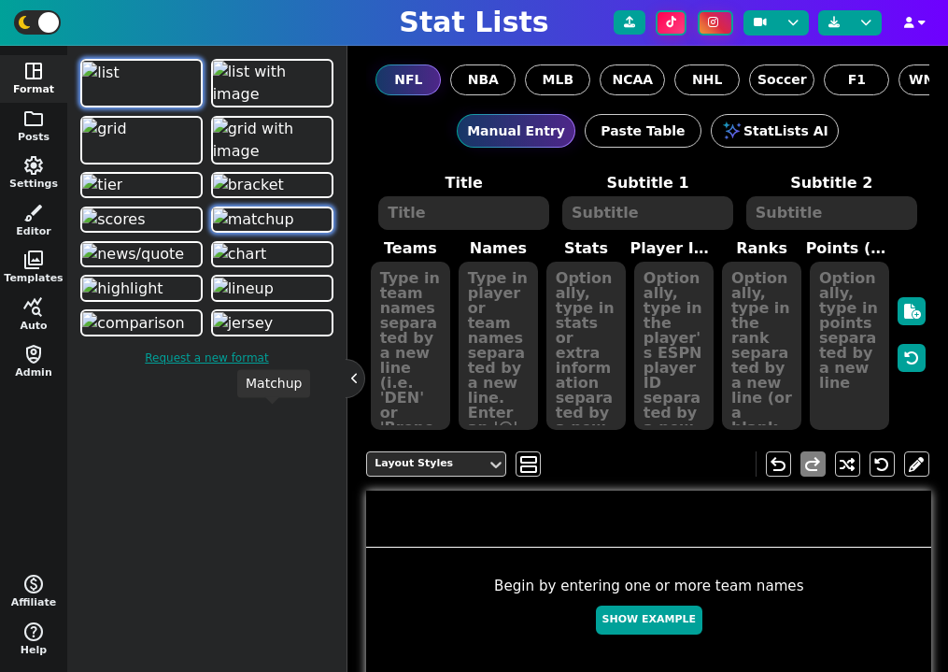
scroll to position [331, 0]
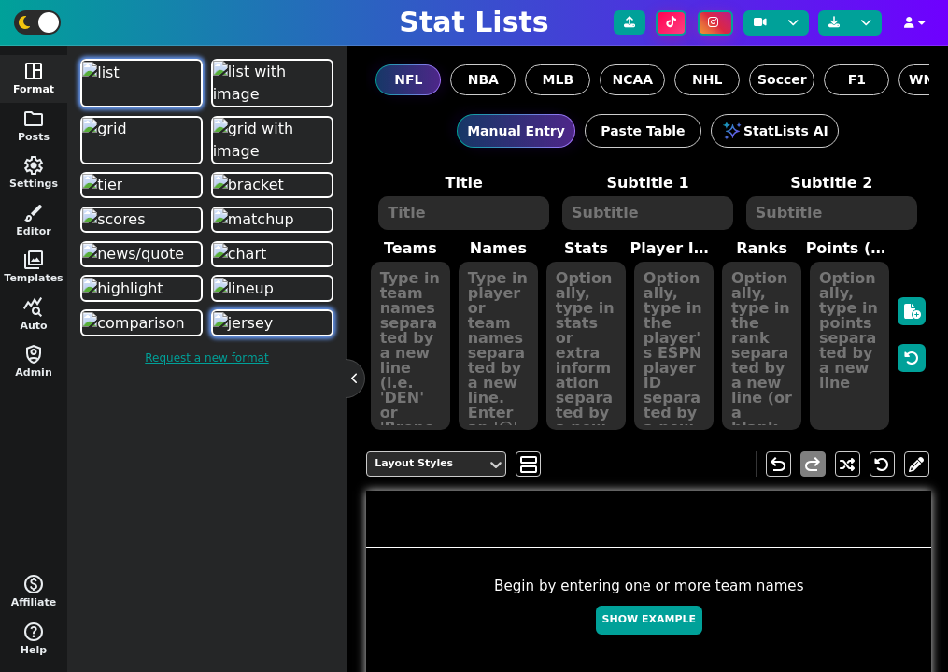
click at [274, 334] on img at bounding box center [243, 323] width 61 height 22
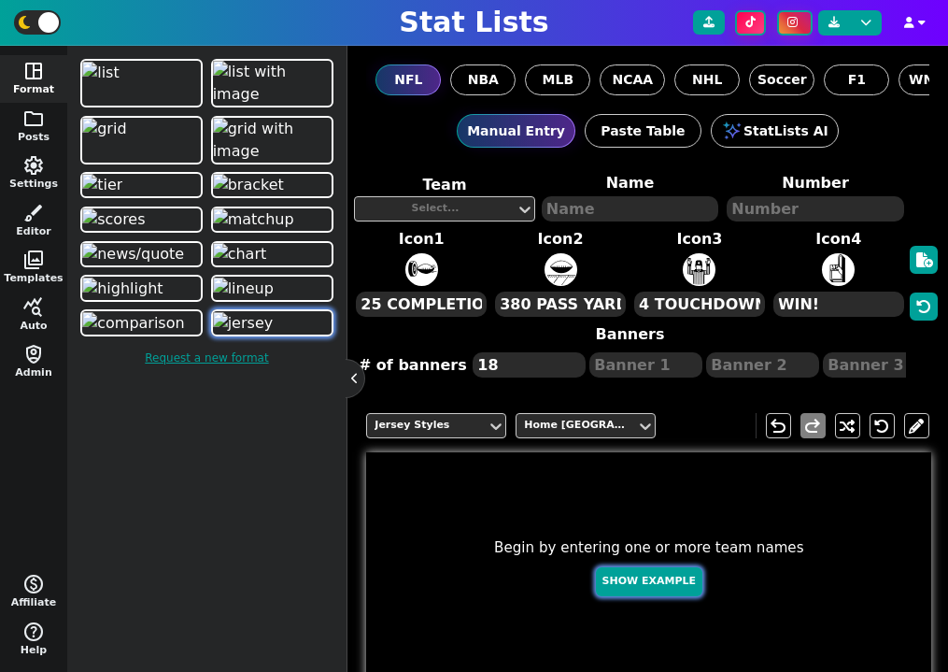
click at [641, 588] on button "Show Example" at bounding box center [649, 581] width 106 height 29
type textarea "MAHOMES"
type textarea "15"
type textarea "4 TOUCHDOWNS"
type textarea "380 PASS YDS"
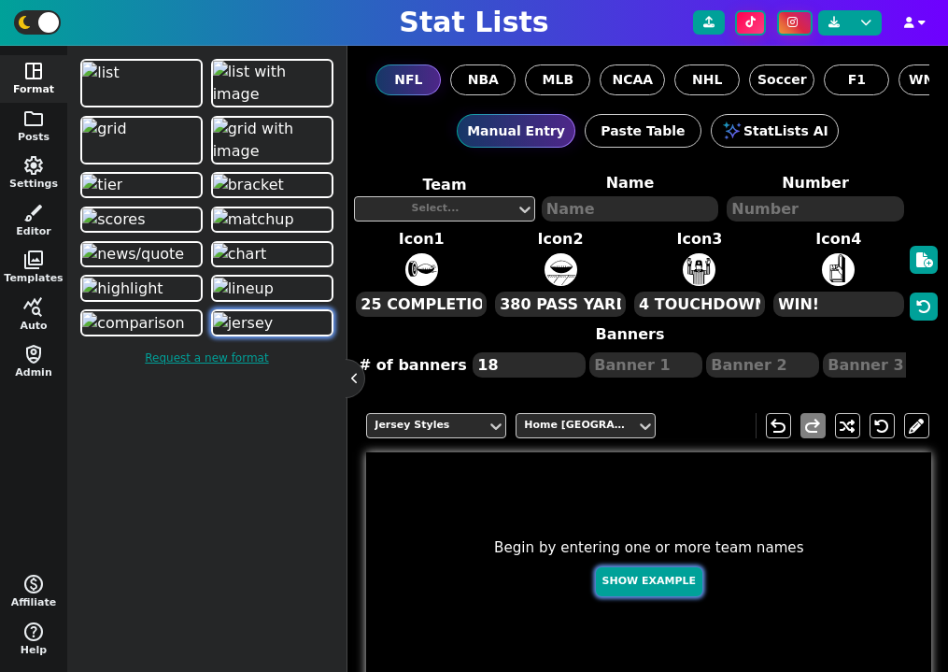
type textarea "25 COMPLETIONS"
type textarea "WK 1"
type textarea "WK 3"
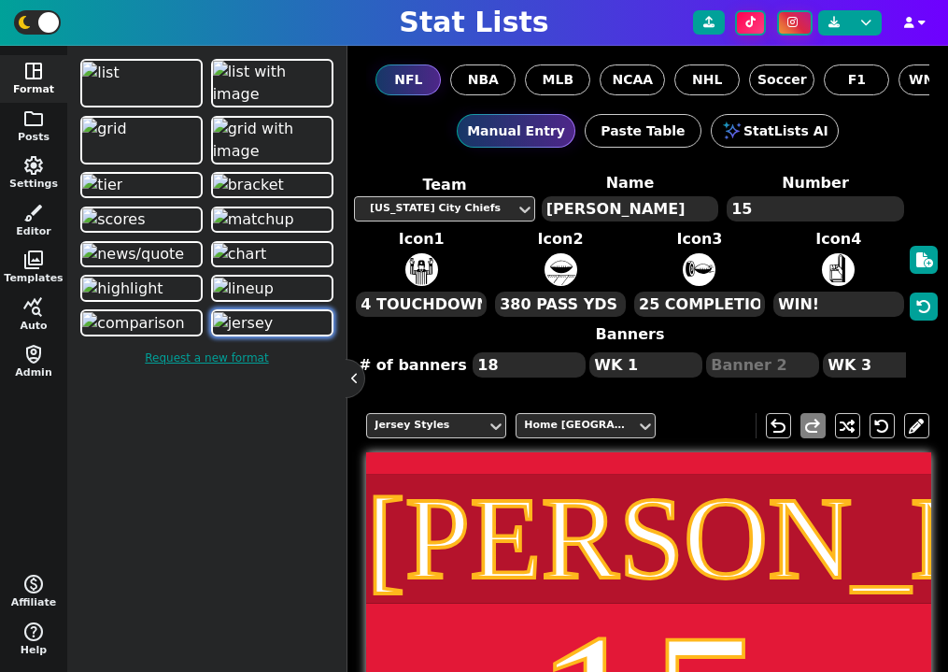
click at [596, 203] on textarea "MAHOMES" at bounding box center [630, 208] width 177 height 25
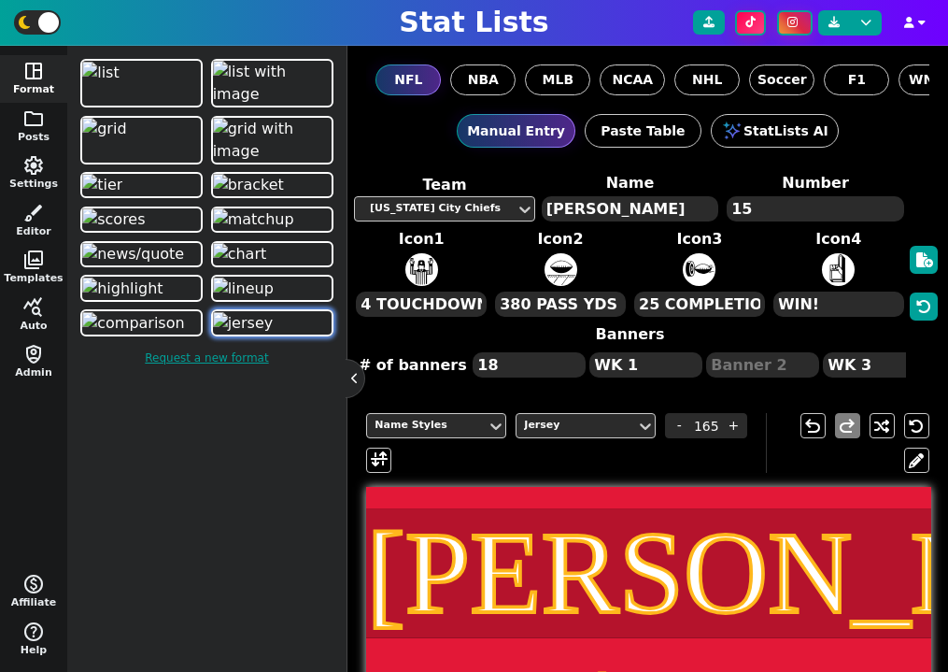
paste textarea "Smith-Njigba"
type textarea "Smith-Njigba"
click at [706, 424] on input "165" at bounding box center [706, 425] width 28 height 25
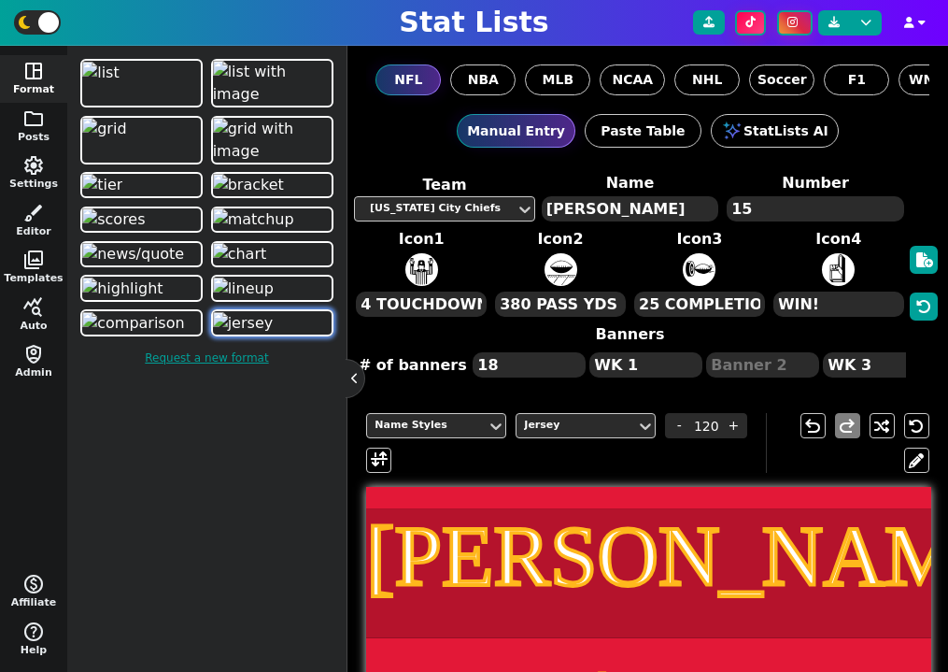
scroll to position [135, 0]
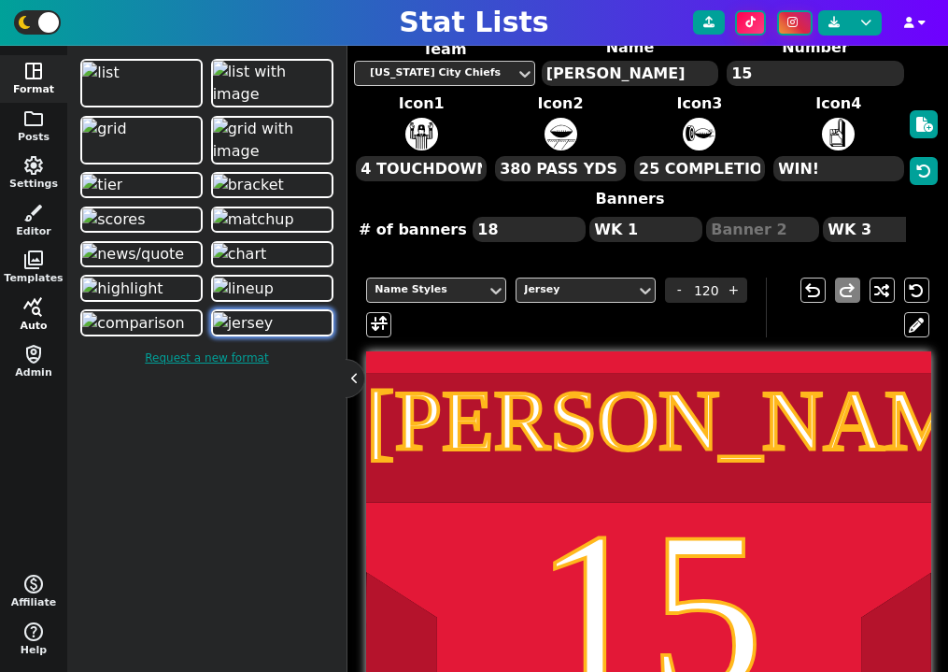
type input "120"
click at [30, 320] on button "query_stats Auto" at bounding box center [33, 315] width 67 height 48
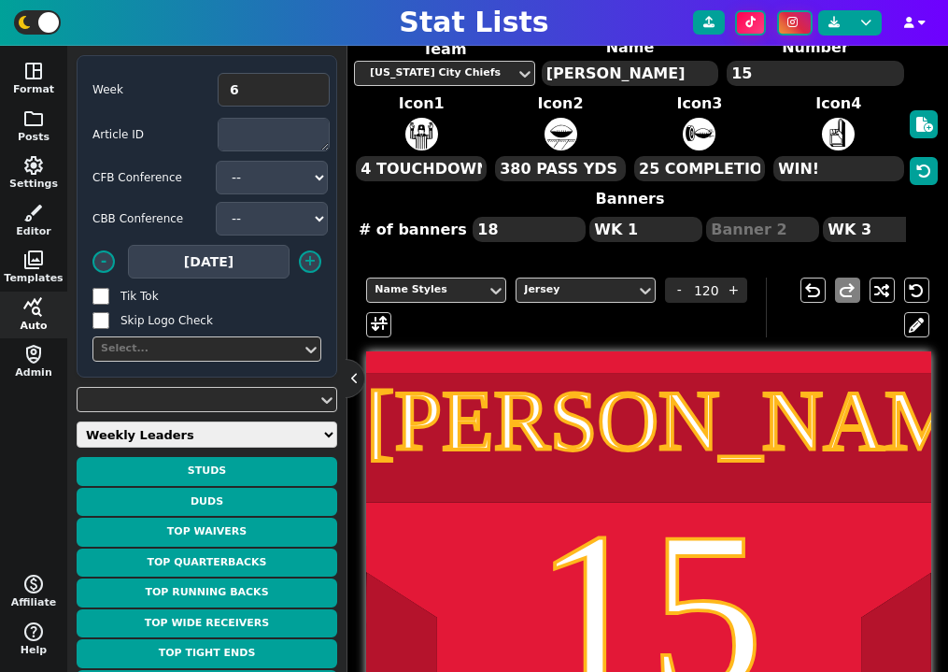
click at [195, 442] on select "Weekly Leaders Slate Leaders QB Stats RB Stats REC Stats IDP Stats Other Stats …" at bounding box center [207, 434] width 261 height 26
select select "surviveball"
click at [77, 421] on select "Weekly Leaders Slate Leaders QB Stats RB Stats REC Stats IDP Stats Other Stats …" at bounding box center [207, 434] width 261 height 26
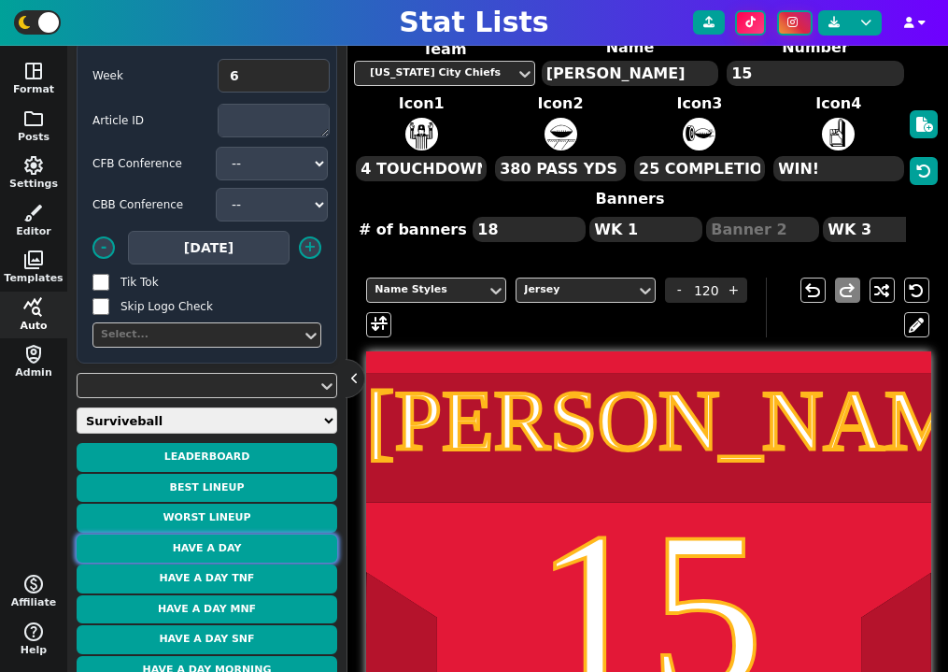
scroll to position [22, 0]
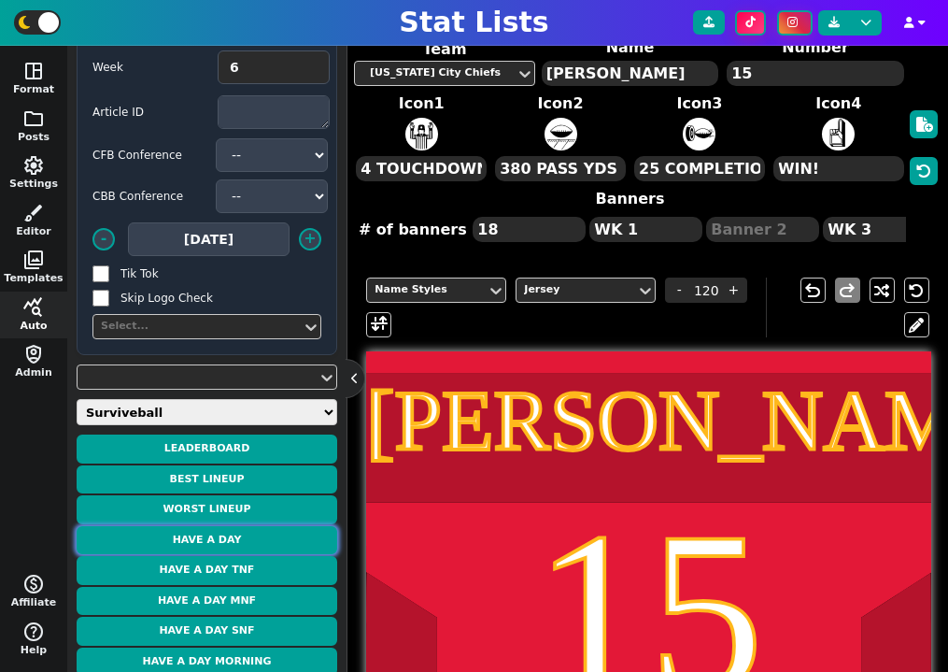
click at [233, 537] on button "Have a Day" at bounding box center [207, 540] width 261 height 29
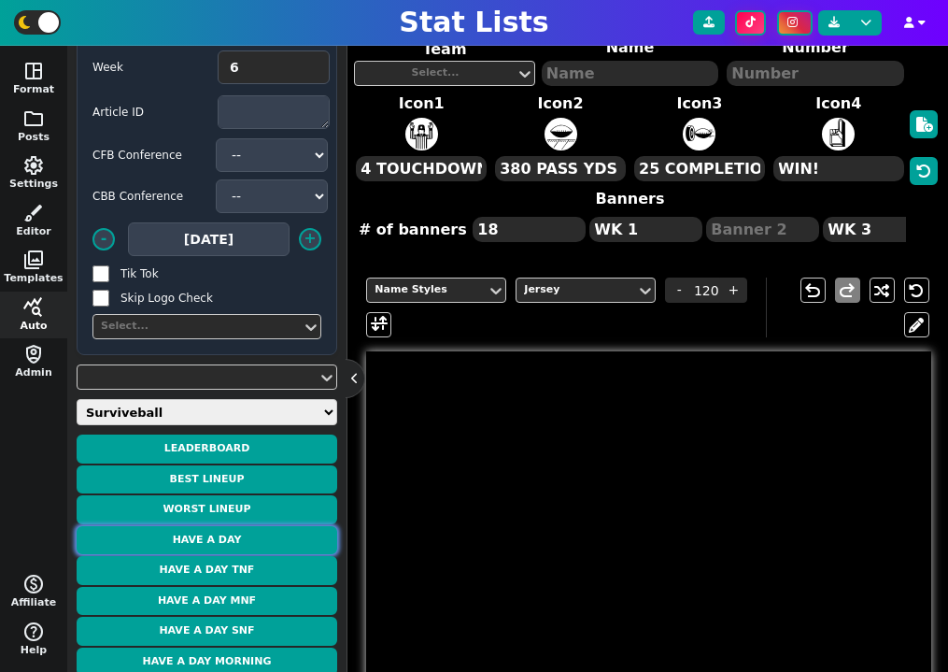
type textarea "Robinson"
type textarea "7"
type textarea "35.8 PTS"
type textarea "170 RUSH YDS"
type textarea "19 CAR"
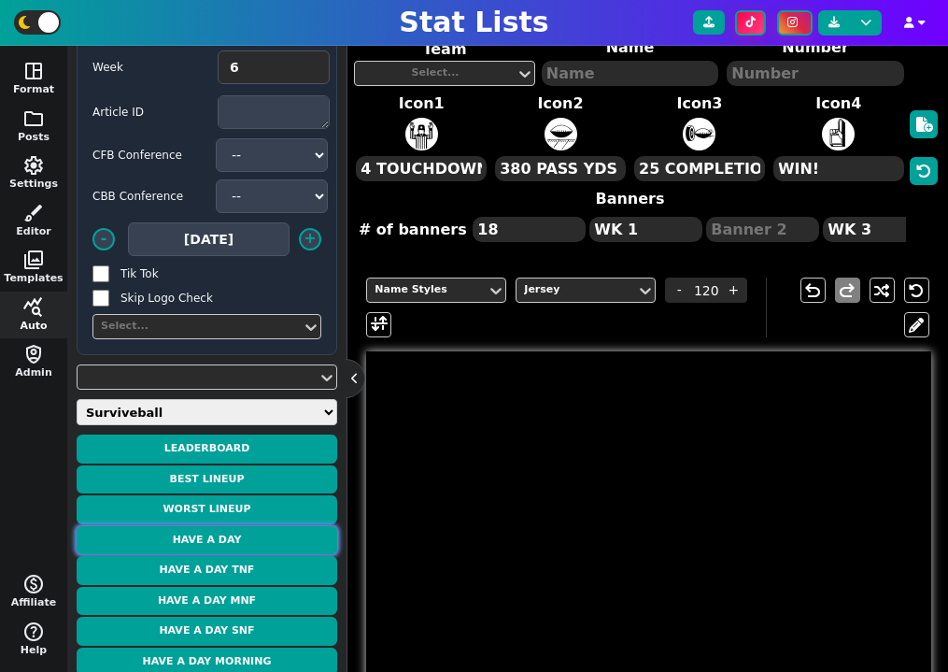
type textarea "6 REC"
type textarea "WK 4"
type textarea "WK 6"
type input "165"
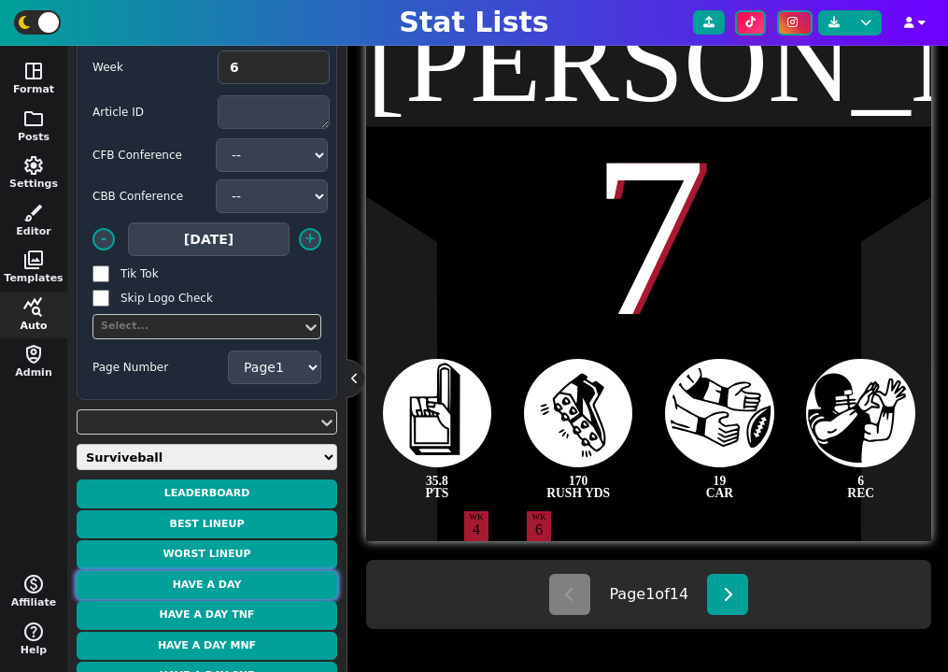
scroll to position [519, 0]
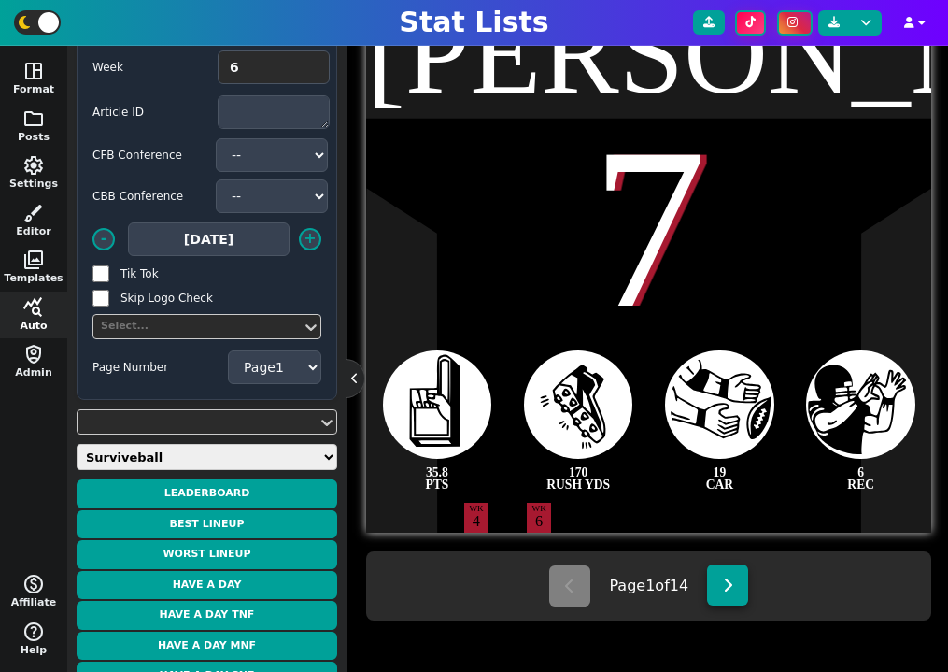
click at [716, 590] on button at bounding box center [727, 584] width 41 height 41
type textarea "[PERSON_NAME]"
type textarea "5"
type textarea "33.9 PTS"
type textarea "183 RUSH YDS"
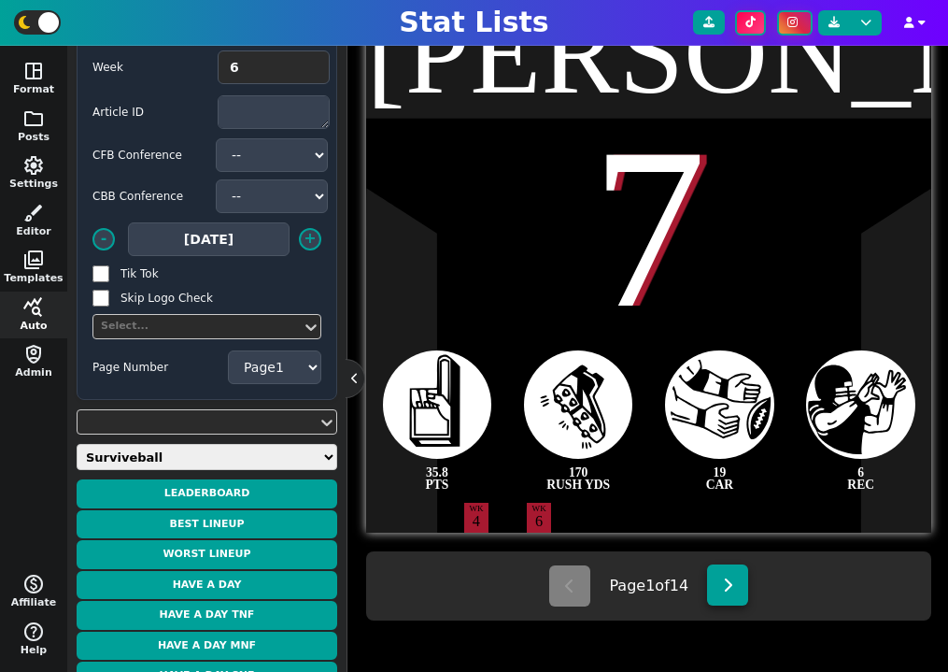
type textarea "30 CAR"
type textarea "56 REC YDS"
type textarea "WK 5"
select select "2"
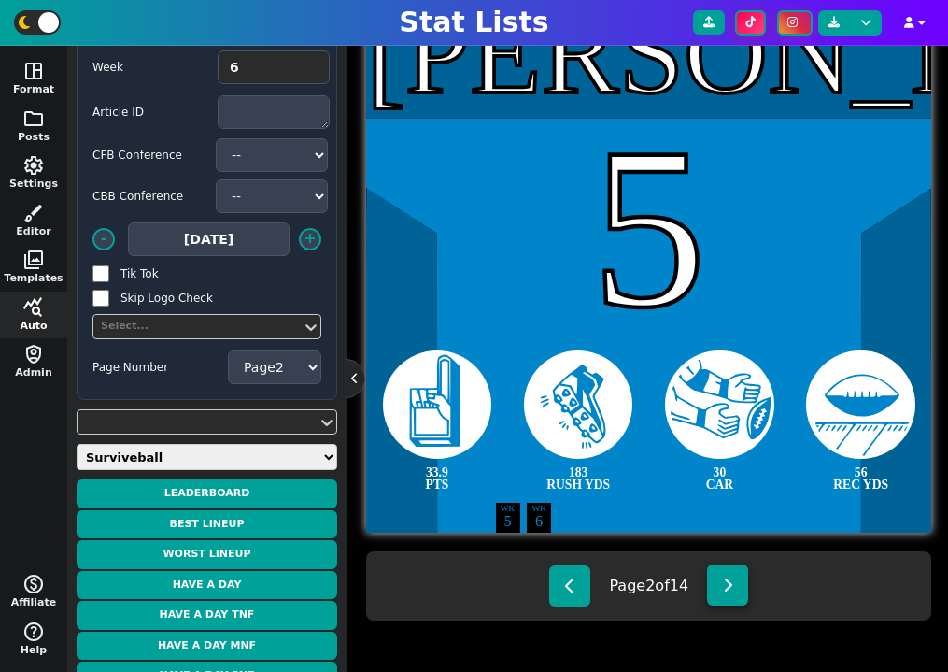
click at [716, 590] on button at bounding box center [727, 584] width 41 height 41
type textarea "[PERSON_NAME]"
type textarea "8"
type textarea "32.0 PTS"
type textarea "18 CAR"
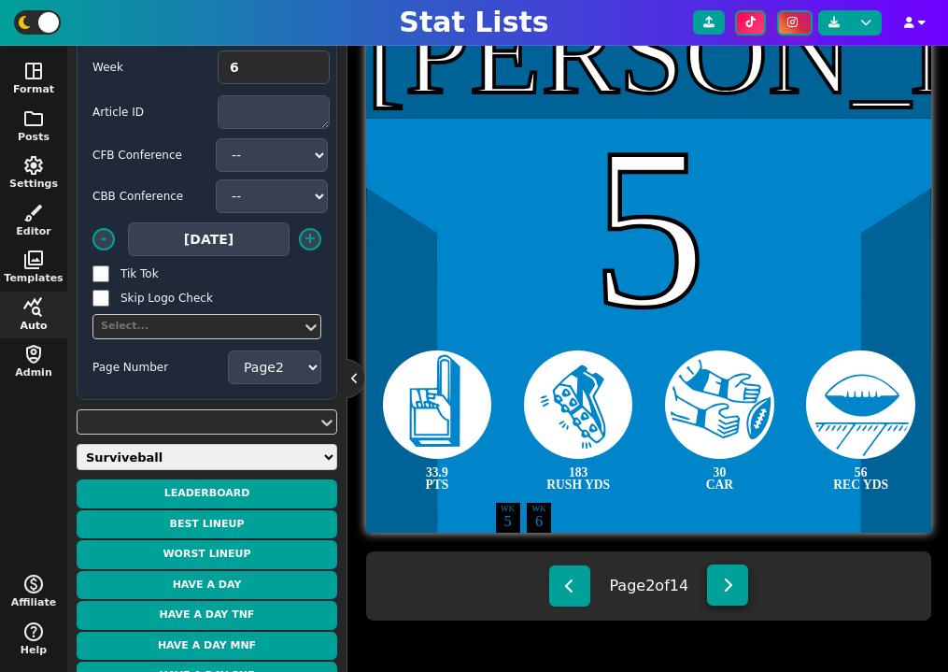
type textarea "93 RUSH YDS"
type textarea "2 RUSH TD"
type textarea "WK 4"
select select "3"
click at [716, 590] on button at bounding box center [727, 584] width 41 height 41
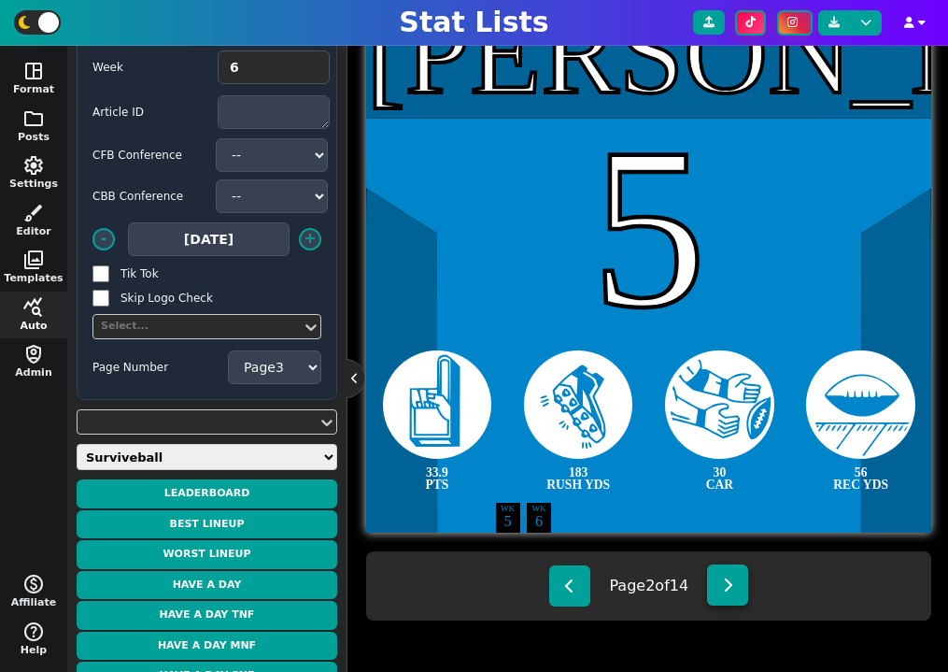
type textarea "[PERSON_NAME]"
type textarea "3"
type textarea "31.8 PTS"
type textarea "168 REC YDS"
type textarea "9 REC"
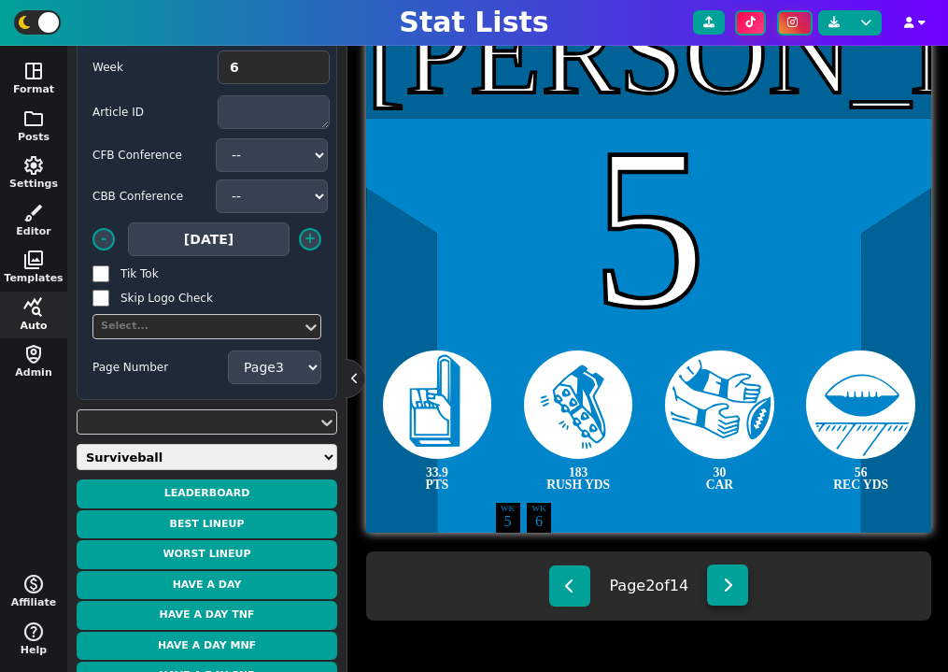
type textarea "1 REC TD"
select select "4"
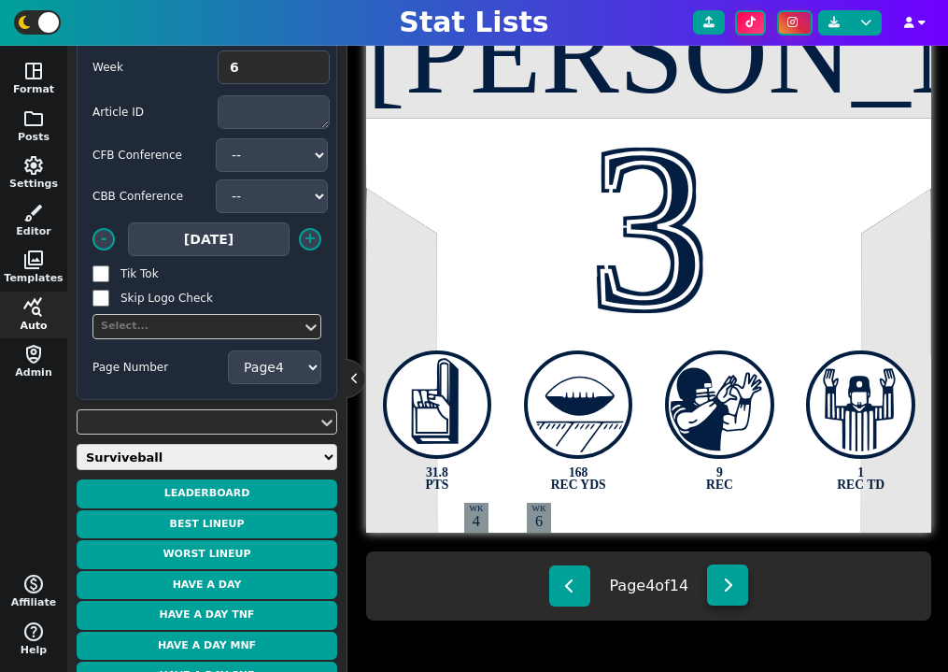
click at [716, 590] on button at bounding box center [727, 584] width 41 height 41
type textarea "[GEOGRAPHIC_DATA]"
type textarea "5"
type textarea "158 REC YDS"
type textarea "10 REC"
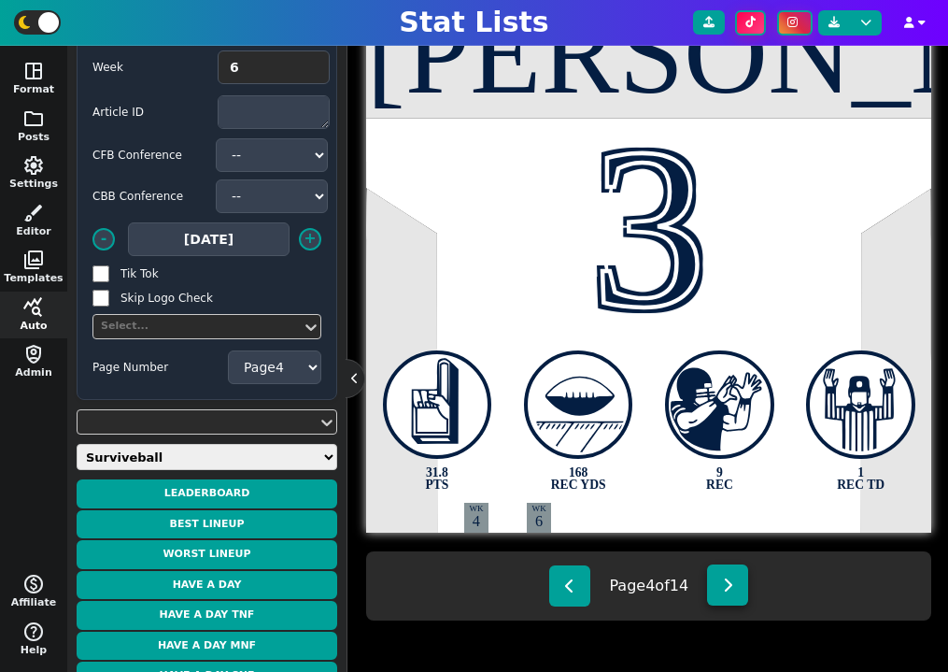
select select "5"
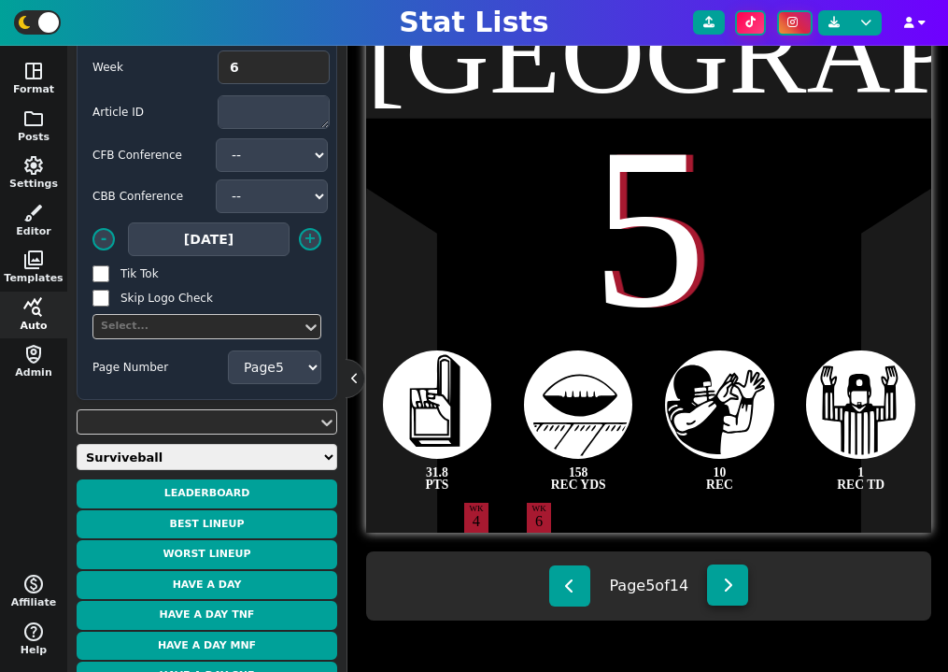
click at [716, 590] on button at bounding box center [727, 584] width 41 height 41
type textarea "[PERSON_NAME]"
type textarea "15"
type textarea "31.5 PTS"
type textarea "3 PASS TD"
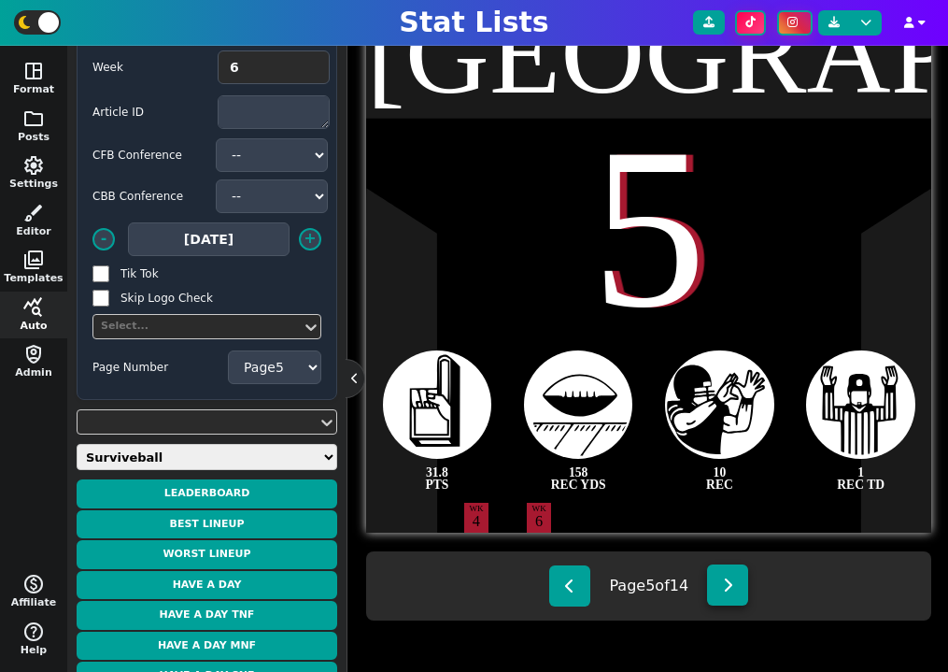
type textarea "257 PASS YDS"
type textarea "10 CAR"
type textarea "WK 1"
type textarea "WK 5"
select select "6"
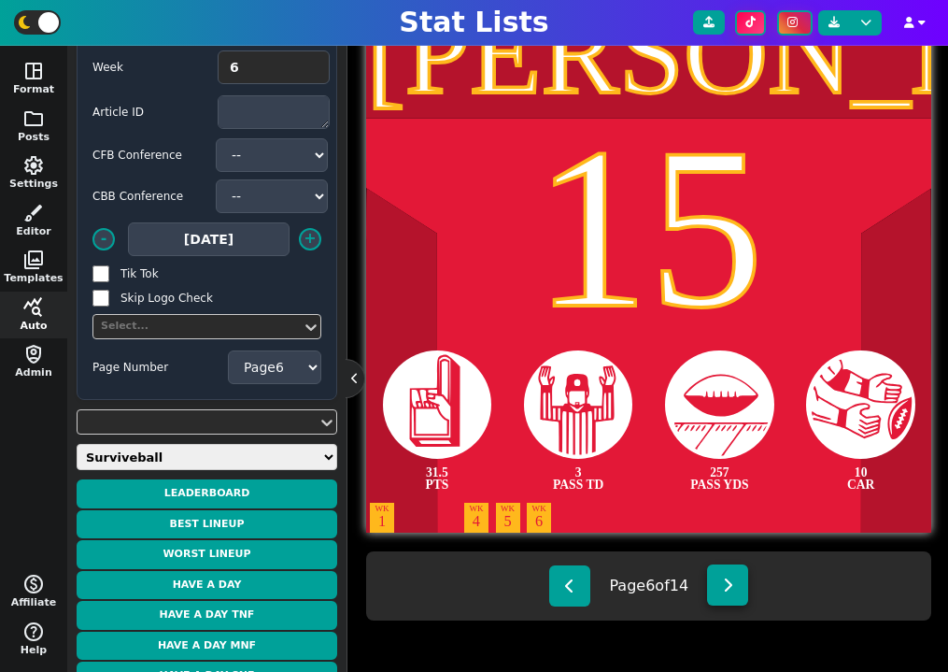
click at [716, 590] on button at bounding box center [727, 584] width 41 height 41
type textarea "[PERSON_NAME]"
type textarea "44"
type textarea "31.0 PTS"
type textarea "3 RUSH TD"
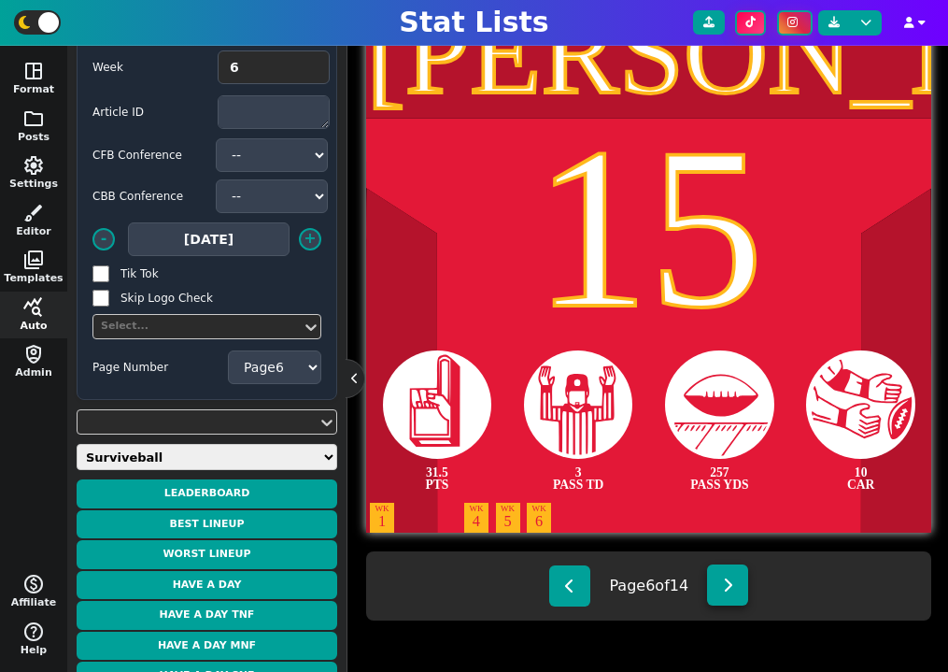
type textarea "19 CAR"
type textarea "98 RUSH YDS"
select select "7"
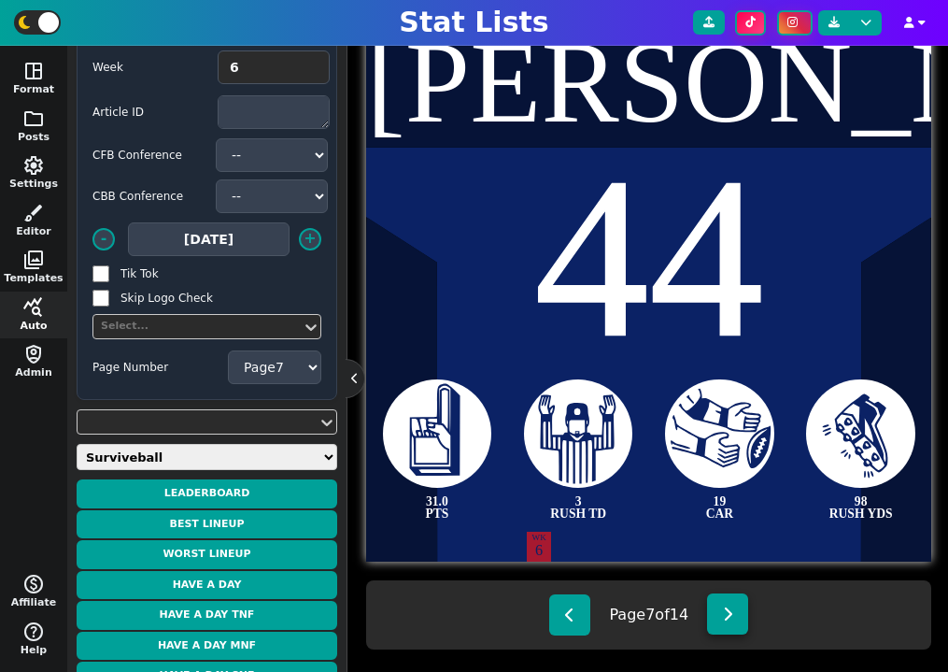
scroll to position [484, 0]
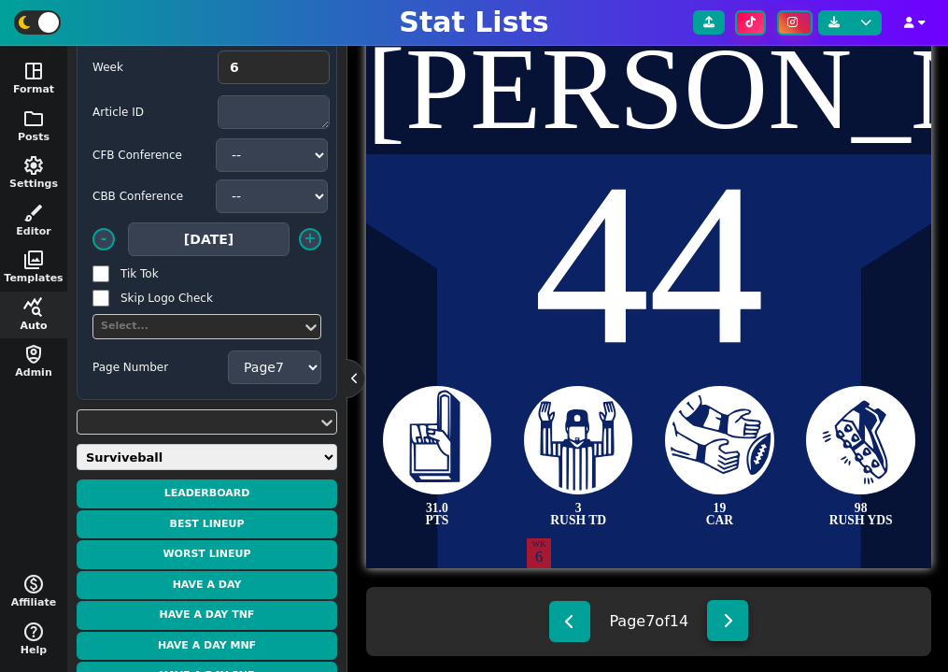
click at [723, 614] on button at bounding box center [727, 620] width 41 height 41
type textarea "Achane"
type textarea "28"
type textarea "128 RUSH YDS"
type textarea "16 CAR"
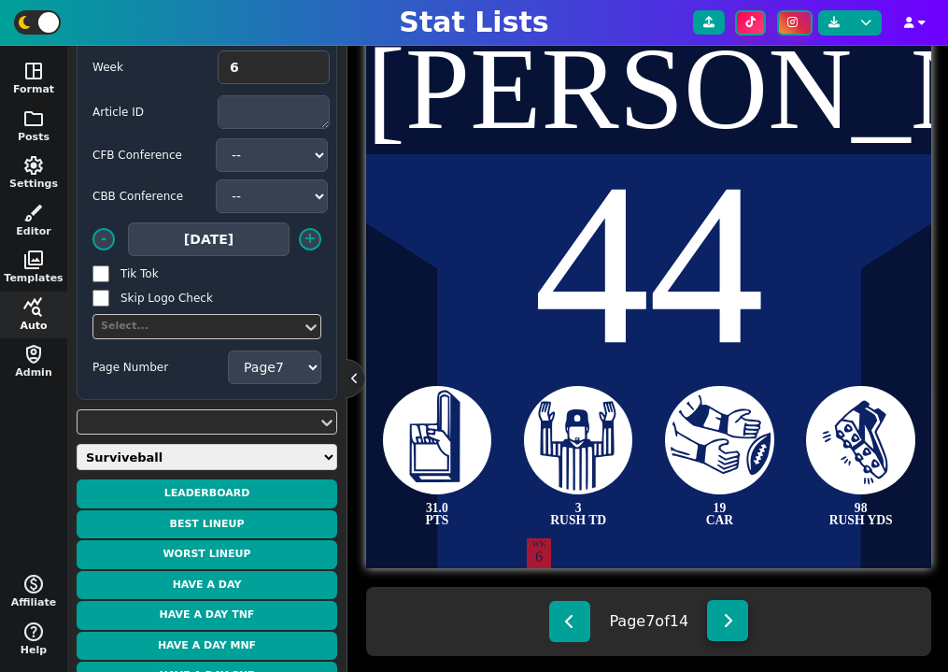
type textarea "2 RUSH TD"
type textarea "WK 2"
select select "8"
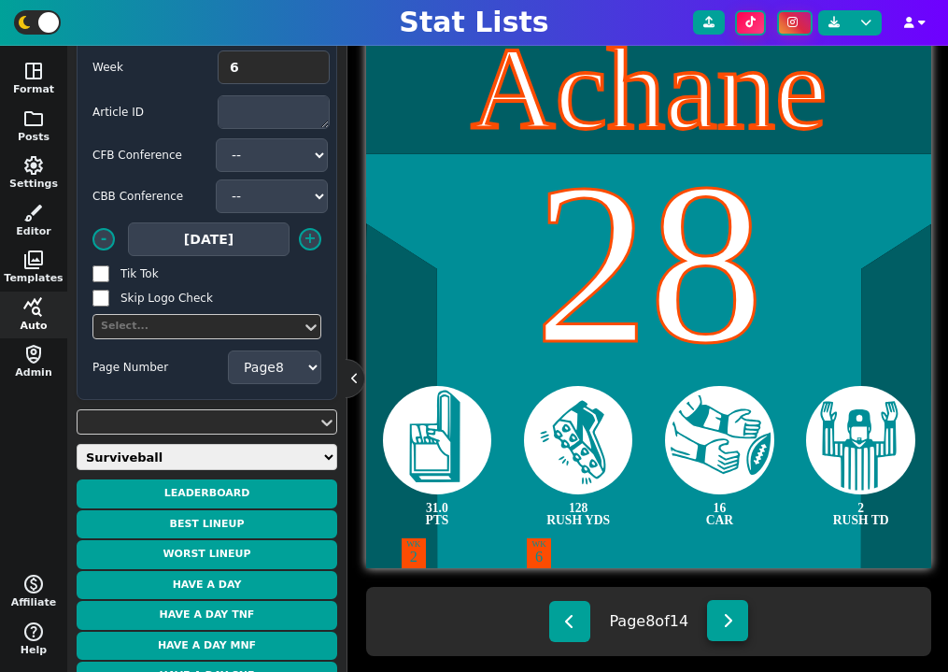
click at [723, 614] on button at bounding box center [727, 620] width 41 height 41
type textarea "[PERSON_NAME]"
type textarea "11"
type textarea "30.2 PTS"
type textarea "162 REC YDS"
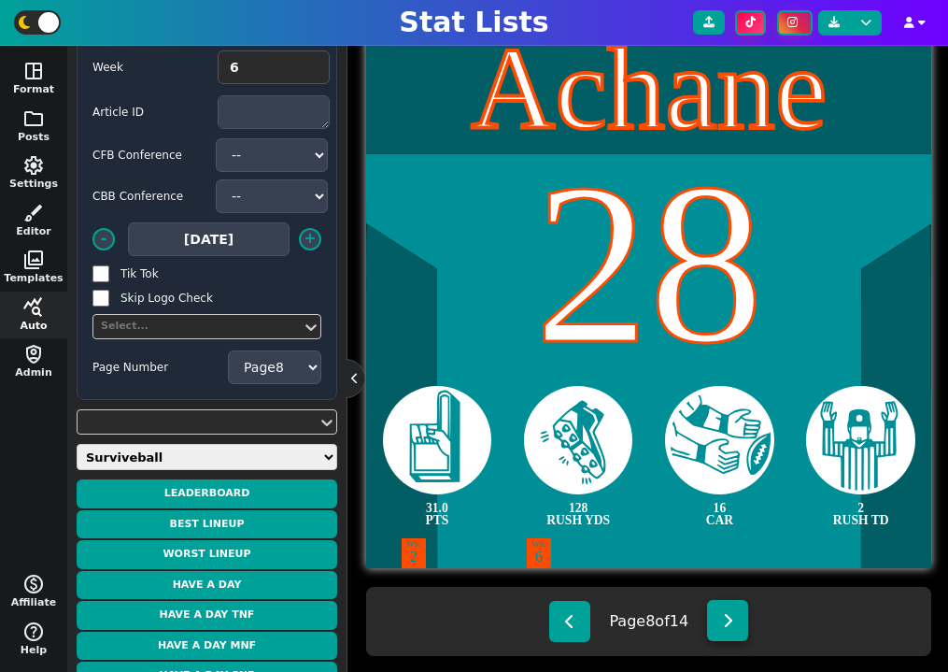
type textarea "8 REC"
type textarea "1 REC TD"
type textarea "WK 5"
type input "120"
select select "9"
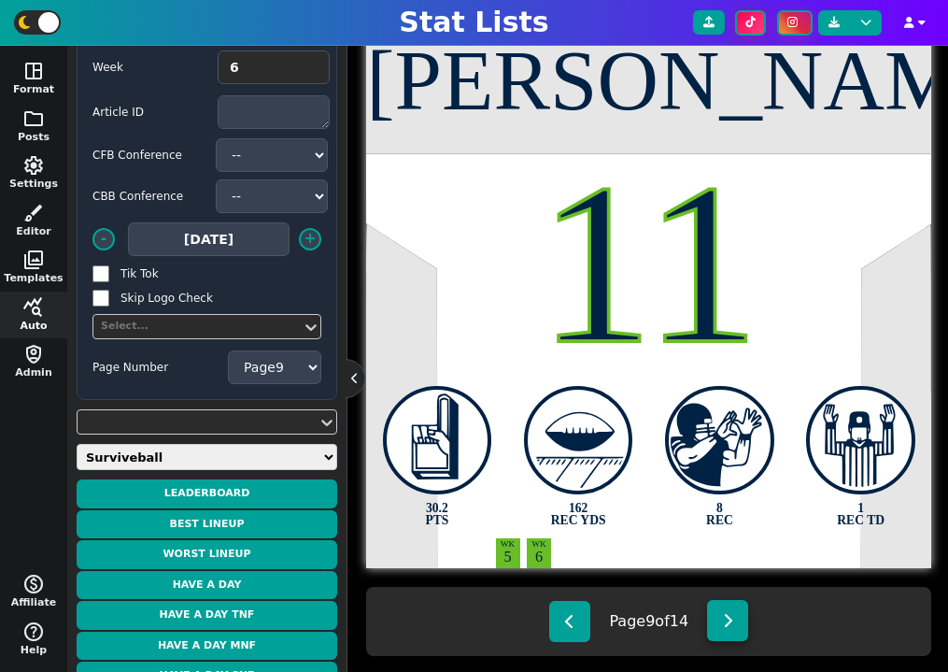
click at [723, 614] on button at bounding box center [727, 620] width 41 height 41
type textarea "[PERSON_NAME]"
type textarea "10"
type textarea "27.2 PTS"
type textarea "3 PASS TD"
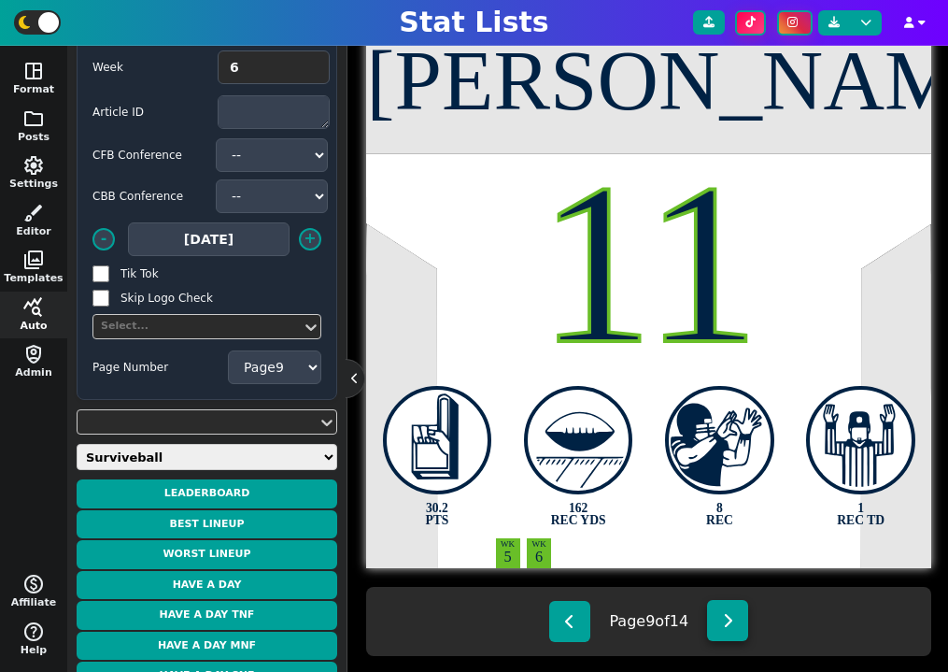
type textarea "261 PASS YDS"
type textarea "9 CAR"
type textarea "WK 2"
type input "165"
select select "10"
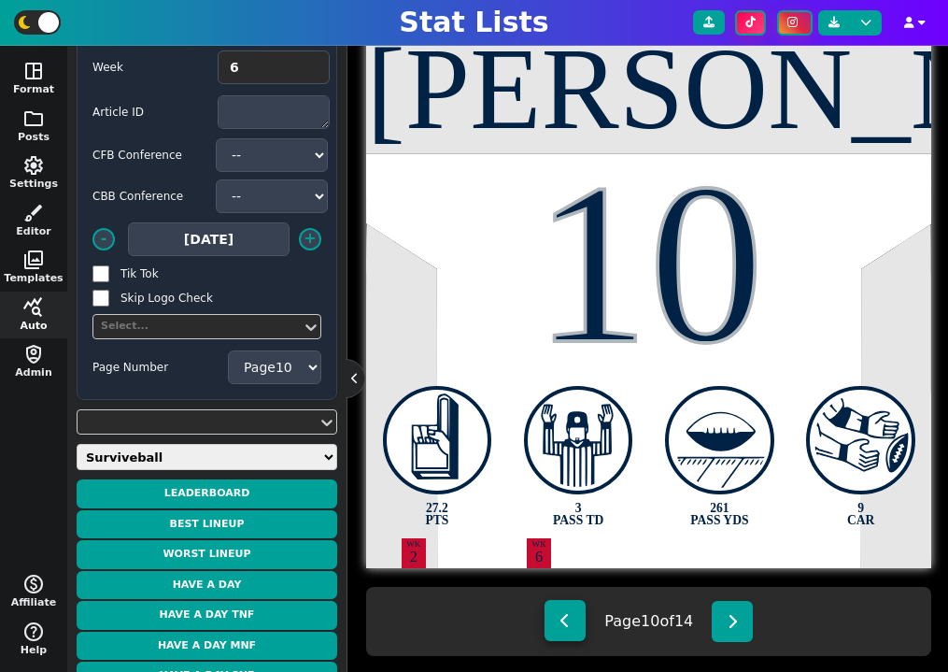
click at [560, 615] on icon at bounding box center [565, 620] width 10 height 15
type textarea "[PERSON_NAME]"
type textarea "11"
type textarea "30.2 PTS"
type textarea "162 REC YDS"
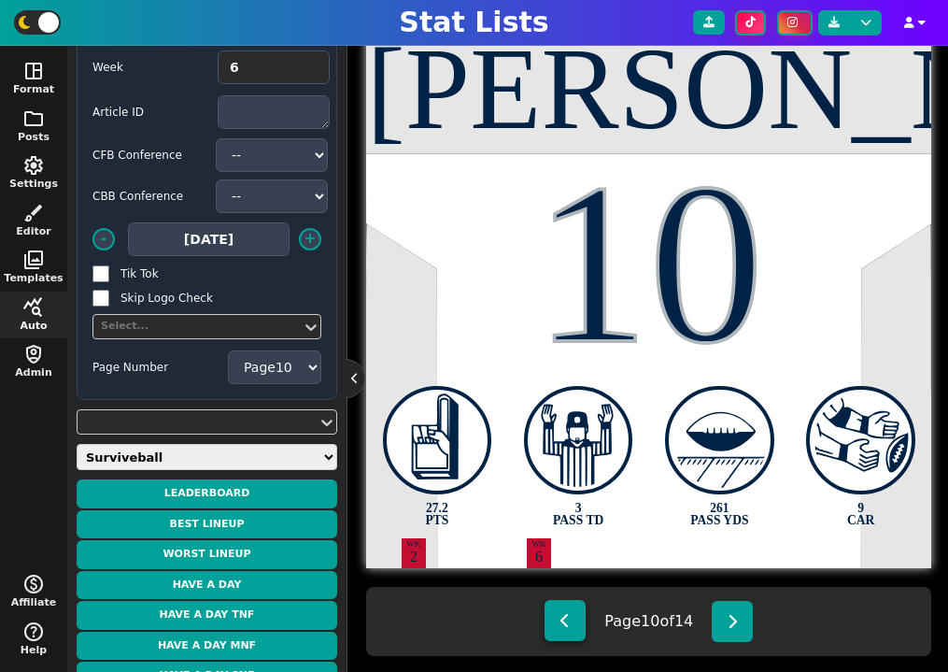
type textarea "8 REC"
type textarea "1 REC TD"
type textarea "WK 5"
type input "120"
select select "9"
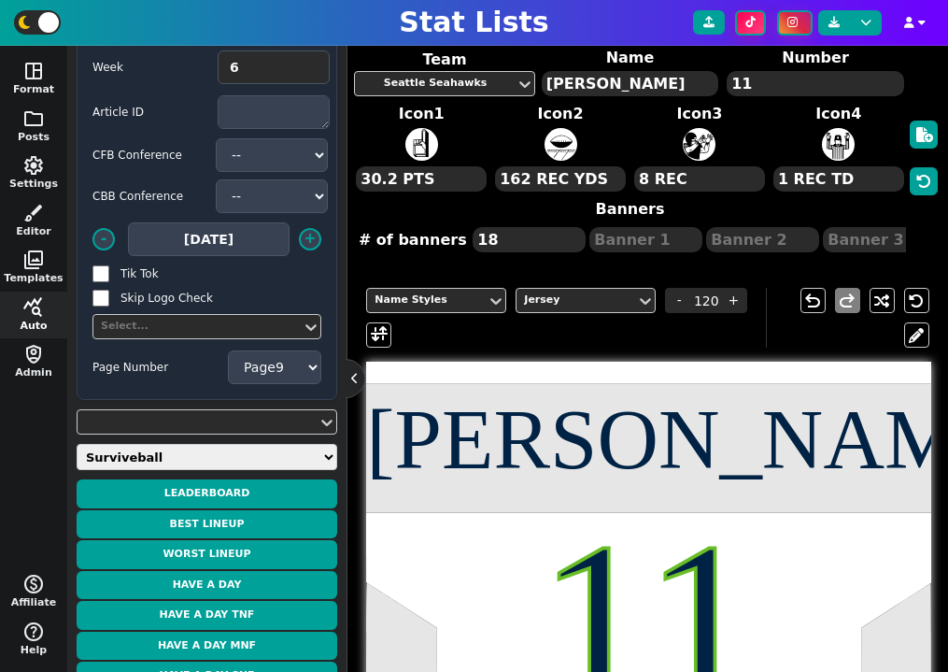
scroll to position [0, 0]
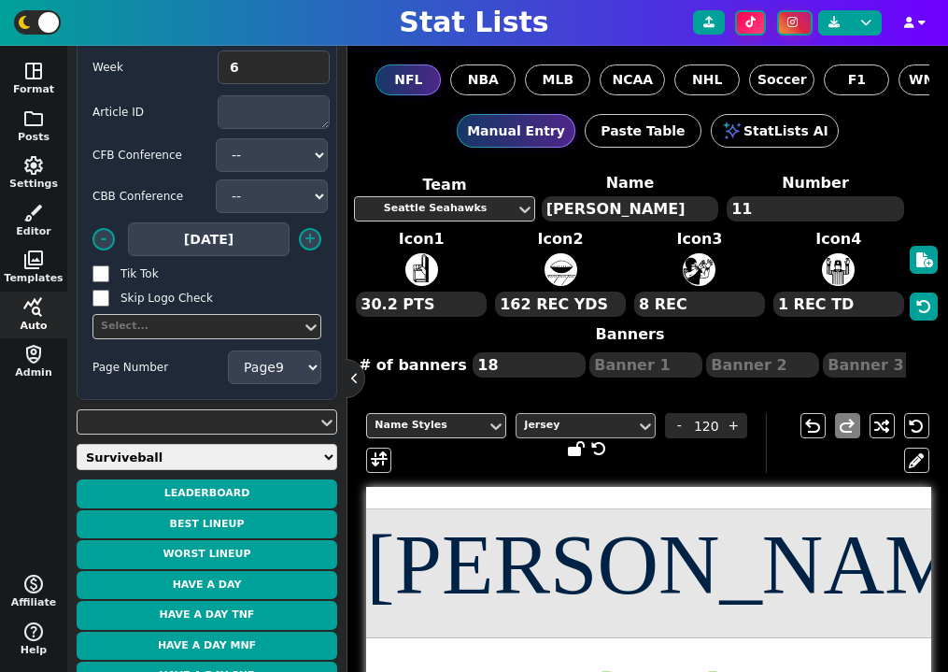
click at [557, 435] on div "Jersey" at bounding box center [577, 425] width 120 height 25
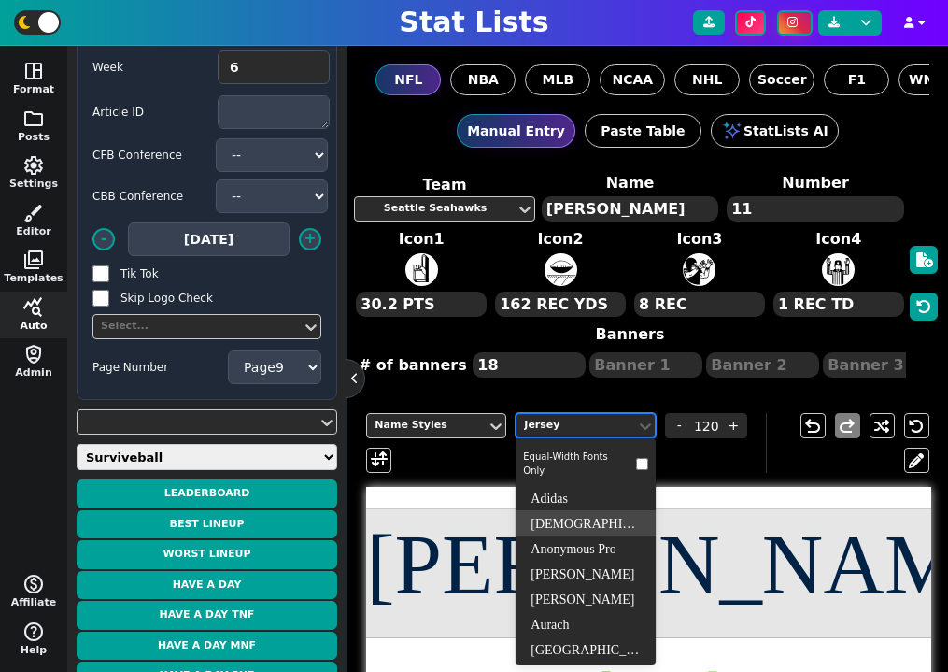
click at [565, 513] on div "[DEMOGRAPHIC_DATA] Captain" at bounding box center [586, 522] width 140 height 25
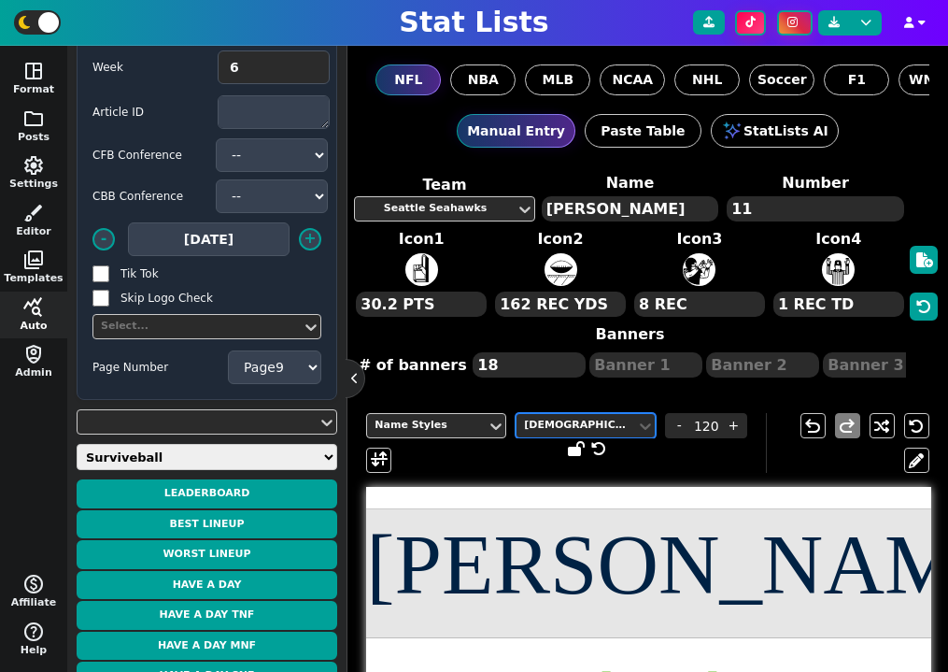
click at [594, 429] on div "[DEMOGRAPHIC_DATA] Captain" at bounding box center [576, 426] width 105 height 16
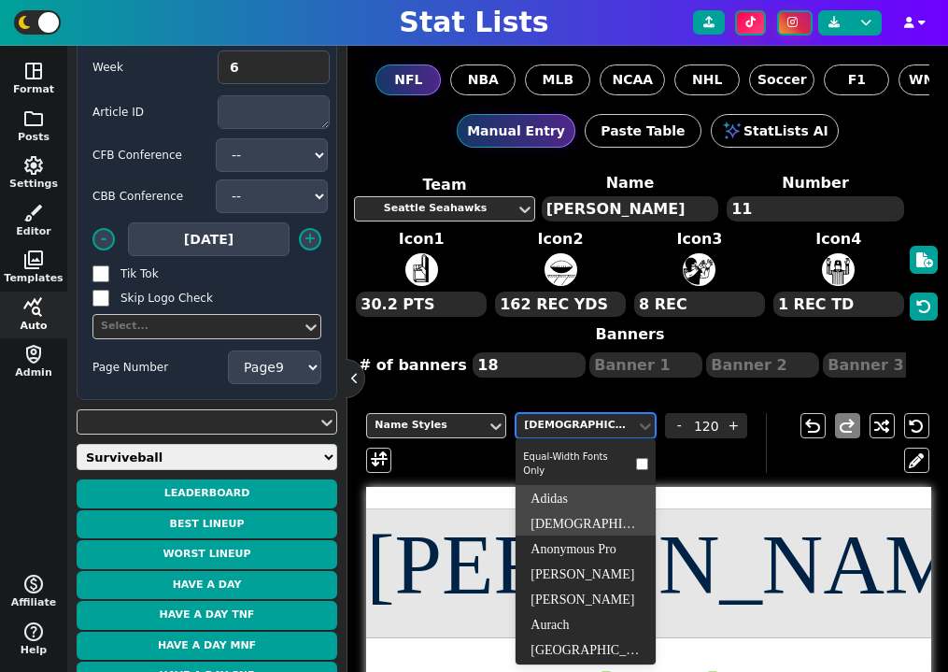
click at [575, 487] on div "Adidas" at bounding box center [586, 497] width 140 height 25
type input "\"
click at [671, 217] on textarea "[PERSON_NAME]" at bounding box center [630, 208] width 177 height 25
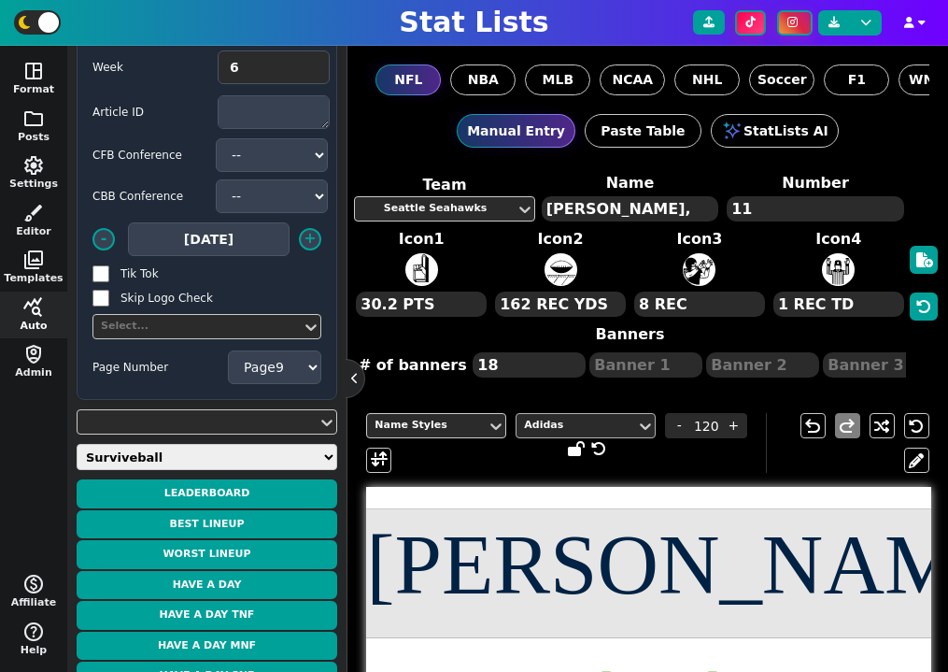
type textarea "Smith-Njigba,"
click at [617, 423] on div "Adidas" at bounding box center [576, 426] width 105 height 16
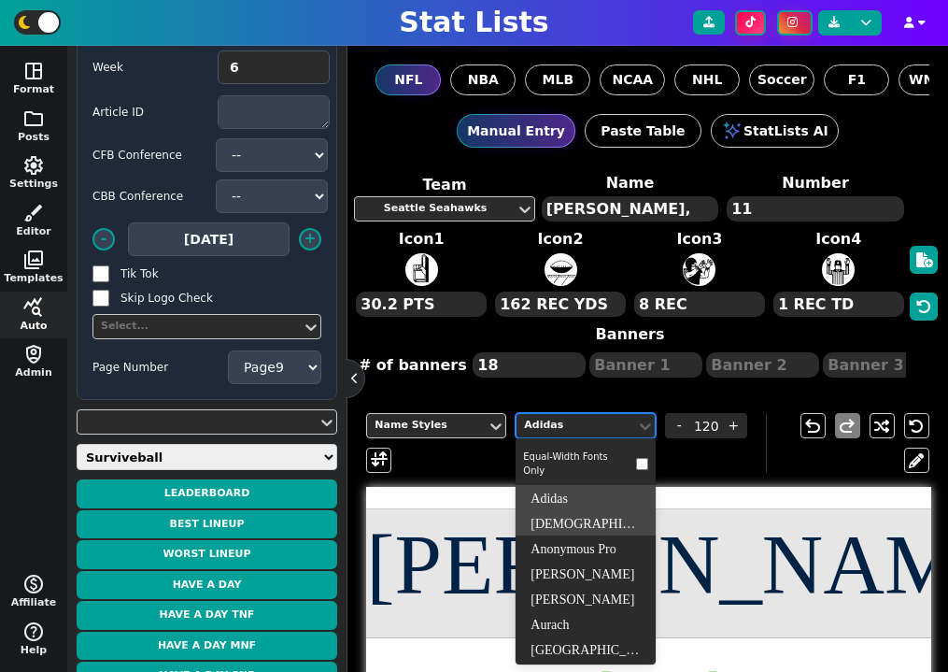
click at [576, 516] on div "[DEMOGRAPHIC_DATA] Captain" at bounding box center [586, 522] width 140 height 25
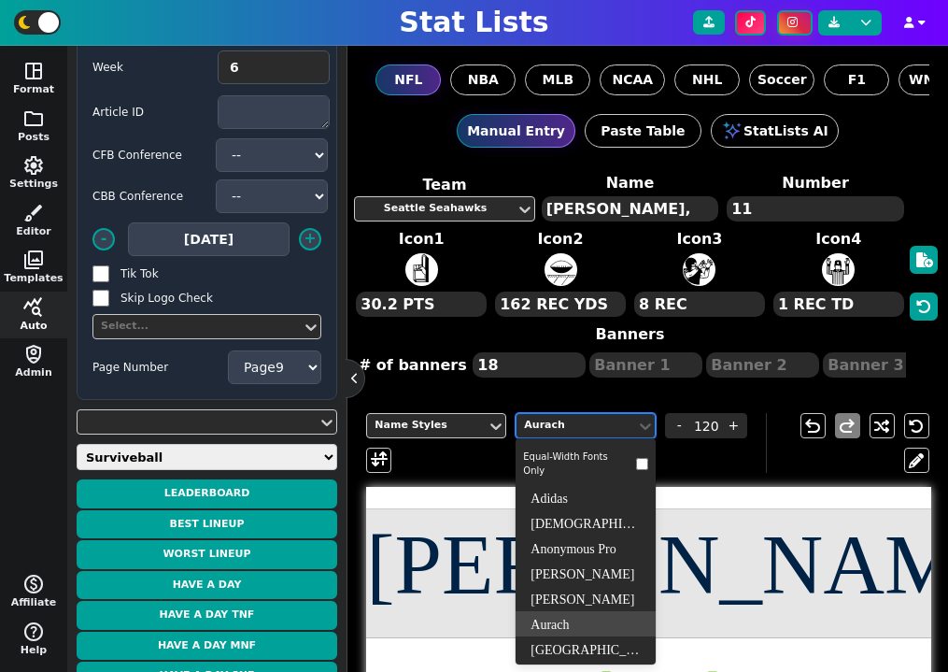
scroll to position [6, 0]
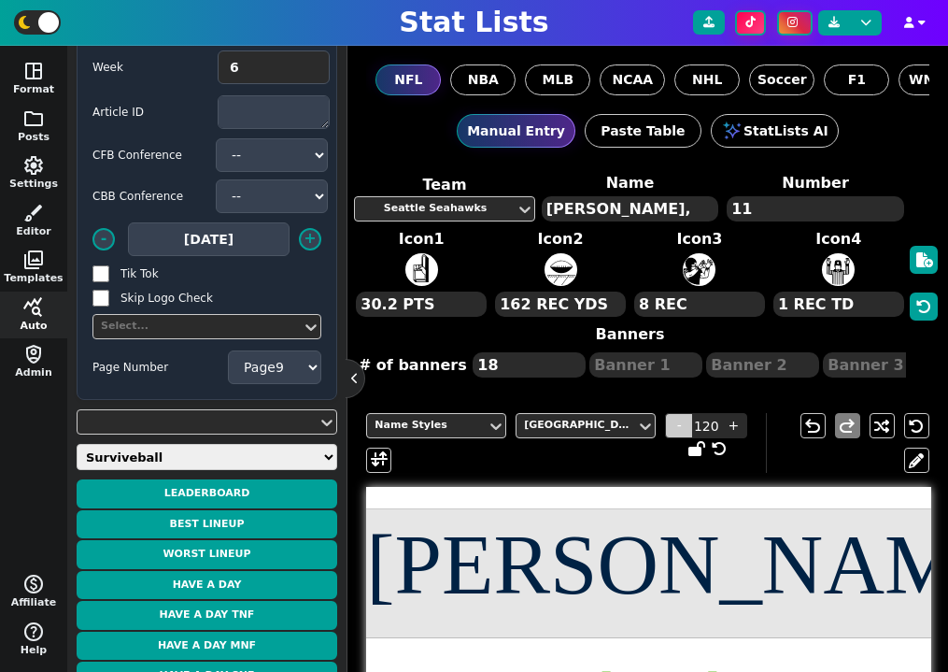
click at [685, 424] on span "-" at bounding box center [679, 425] width 28 height 25
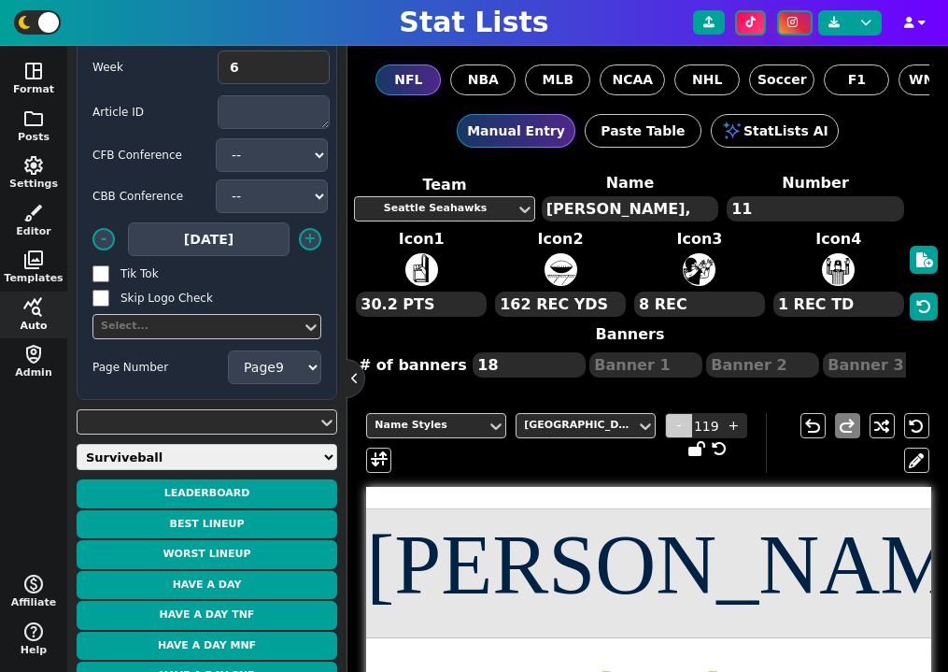
click at [683, 424] on span "-" at bounding box center [679, 425] width 28 height 25
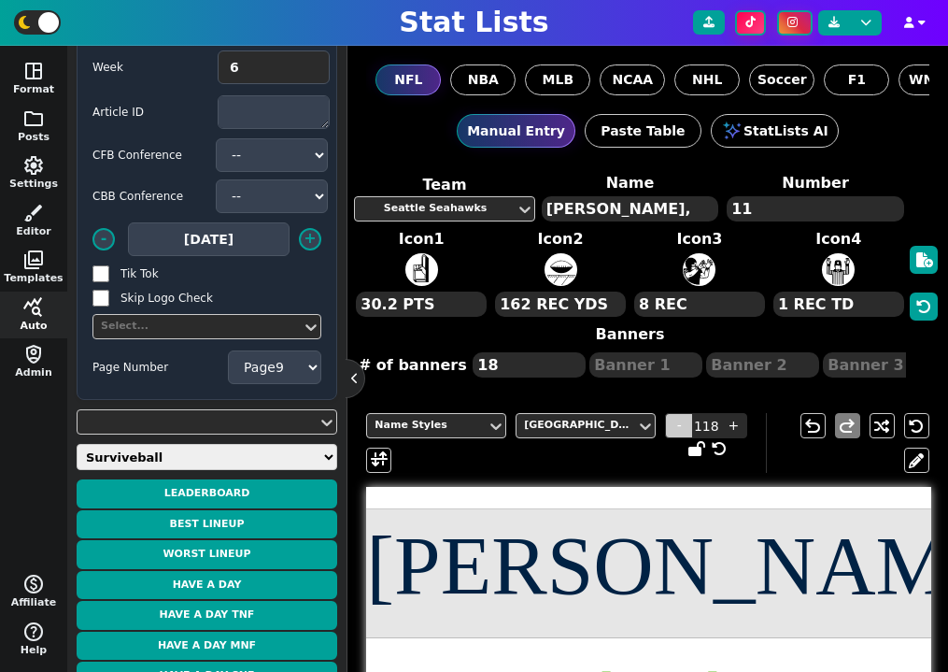
click at [683, 424] on span "-" at bounding box center [679, 425] width 28 height 25
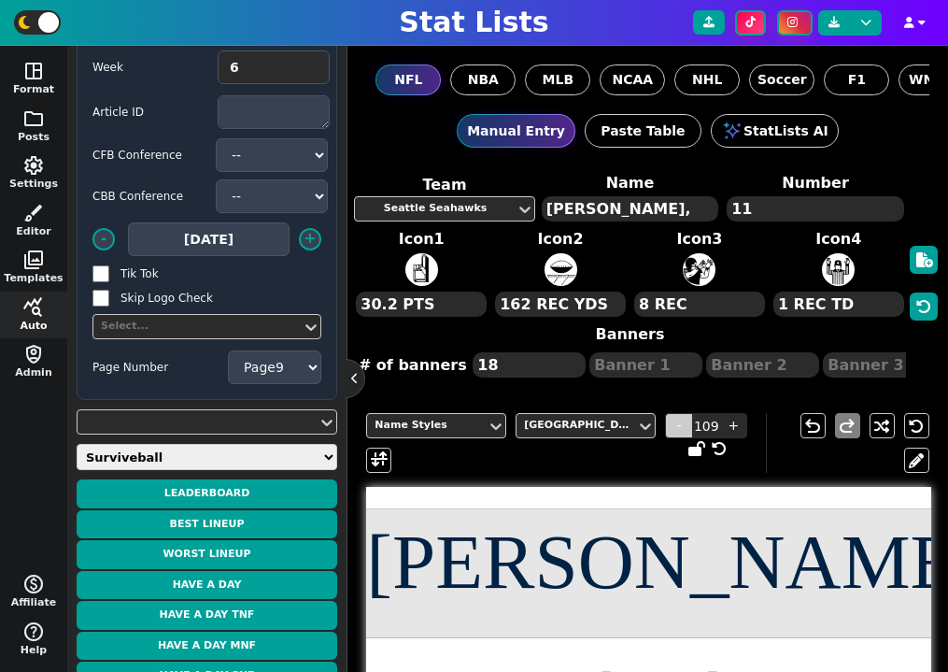
click at [683, 424] on span "-" at bounding box center [679, 425] width 28 height 25
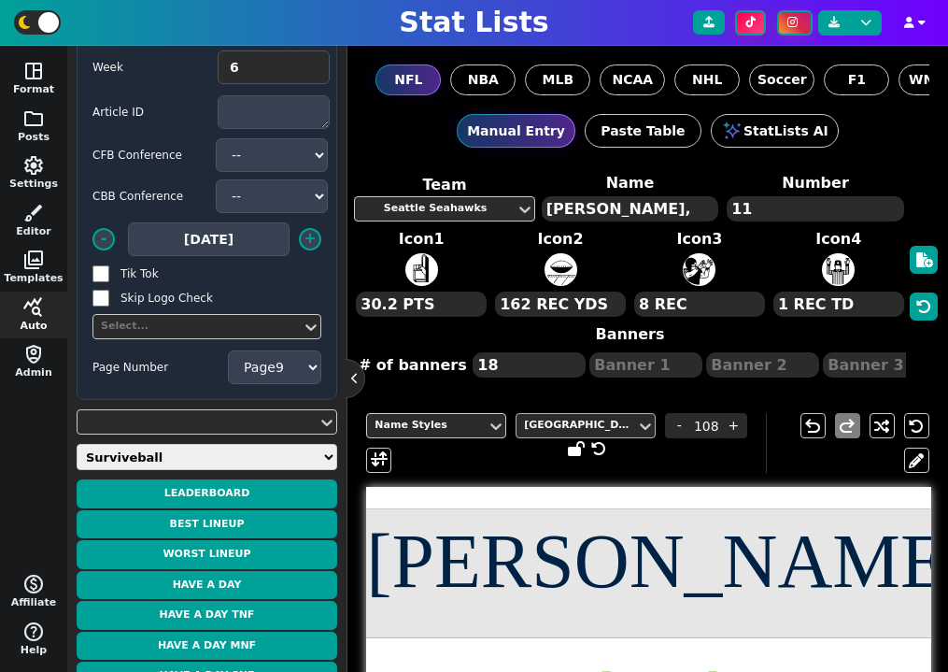
click at [595, 424] on div "[GEOGRAPHIC_DATA]" at bounding box center [576, 426] width 105 height 16
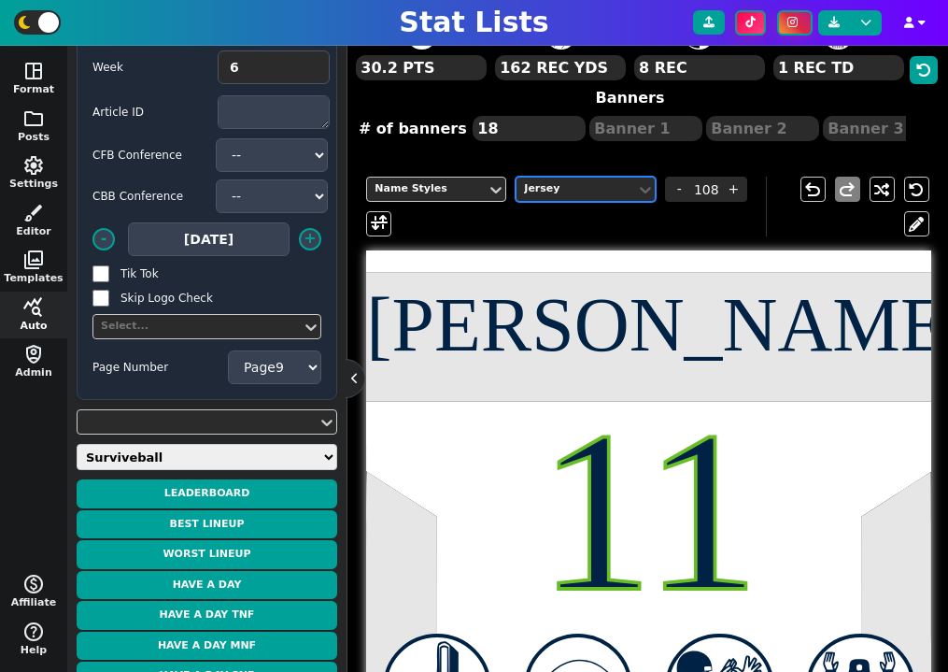
scroll to position [228, 0]
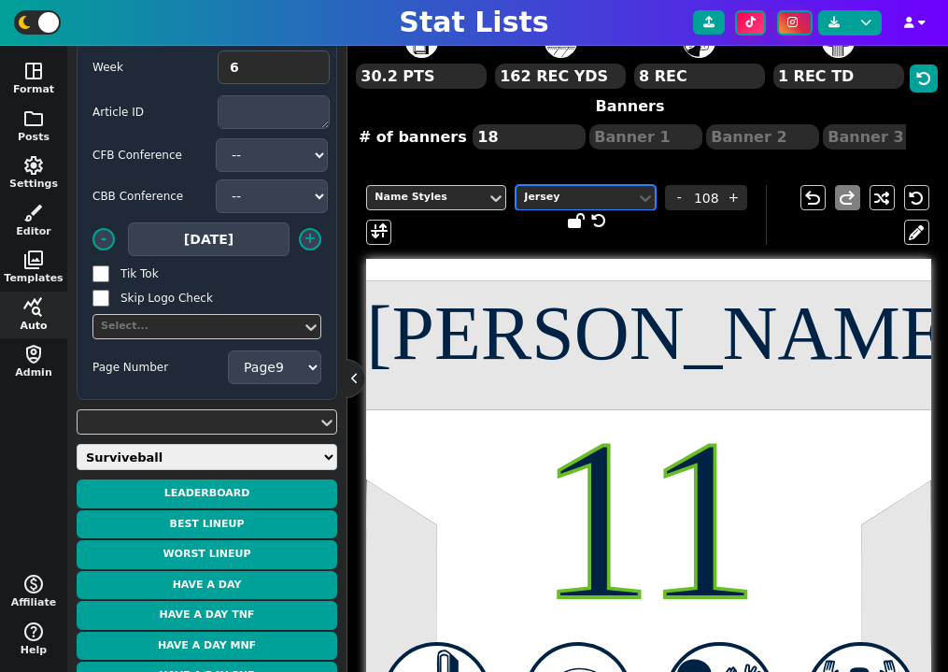
click at [603, 196] on div "Jersey" at bounding box center [576, 198] width 105 height 16
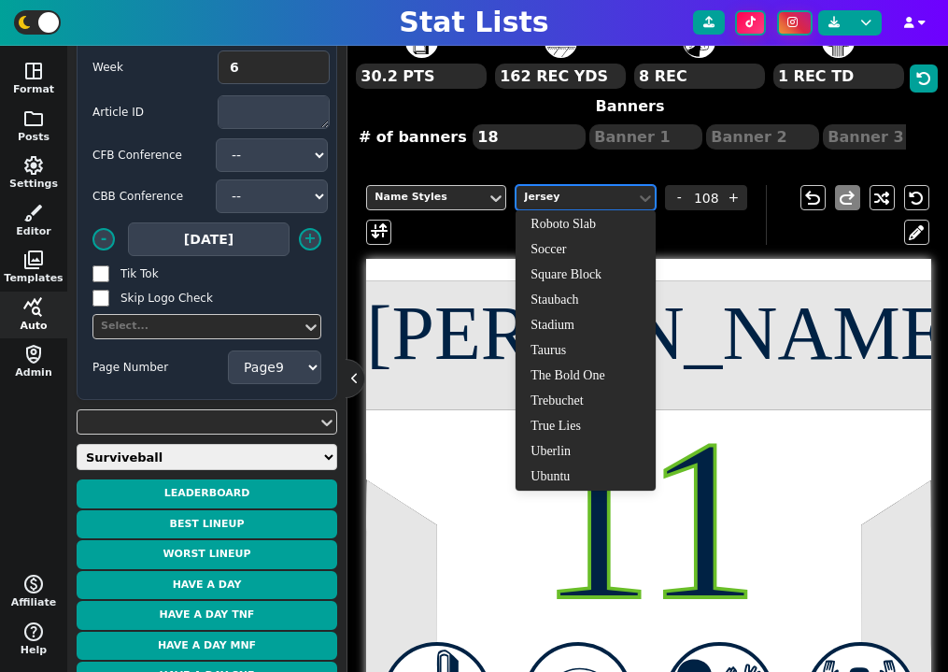
scroll to position [1183, 0]
click at [582, 473] on div "Viper Squadron" at bounding box center [586, 473] width 140 height 25
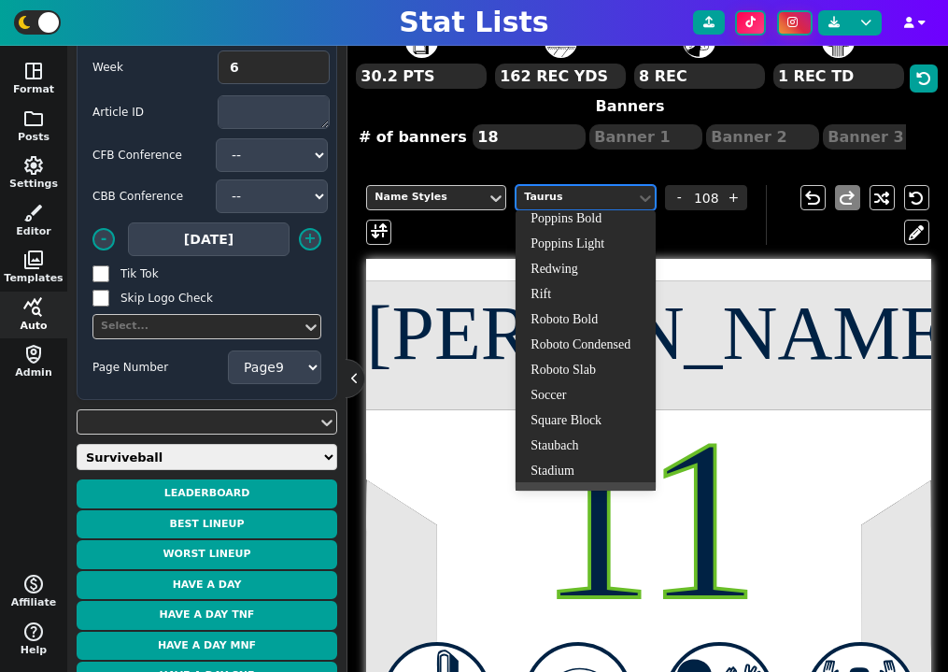
scroll to position [935, 0]
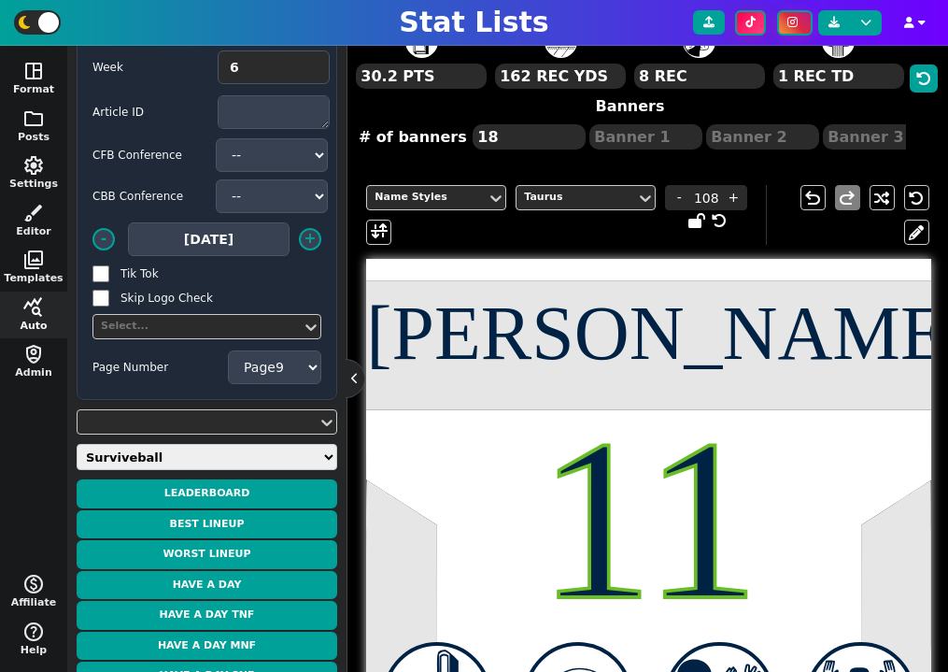
click at [709, 205] on input "108" at bounding box center [706, 197] width 28 height 25
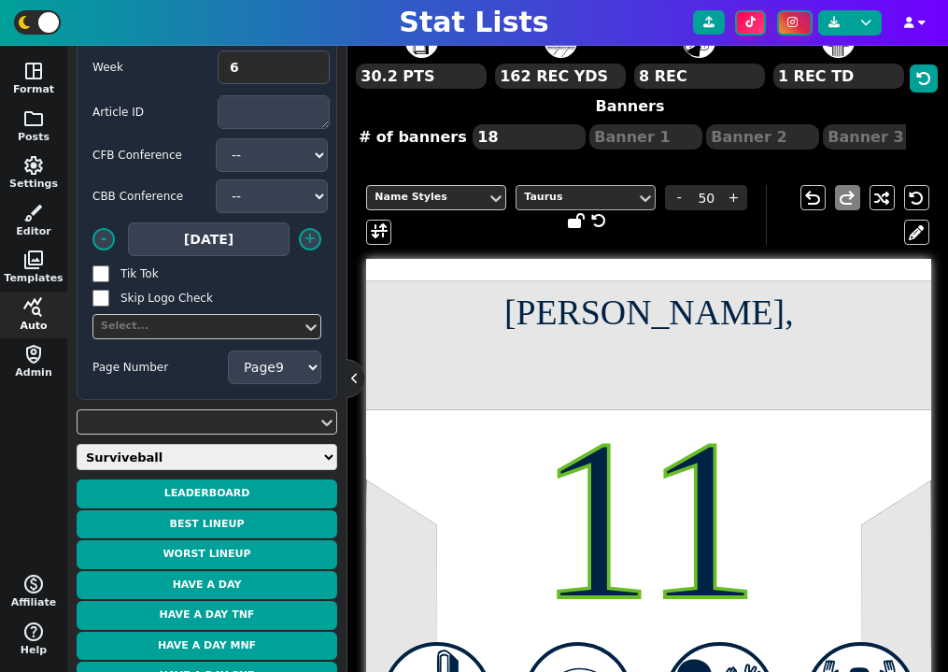
type input "50"
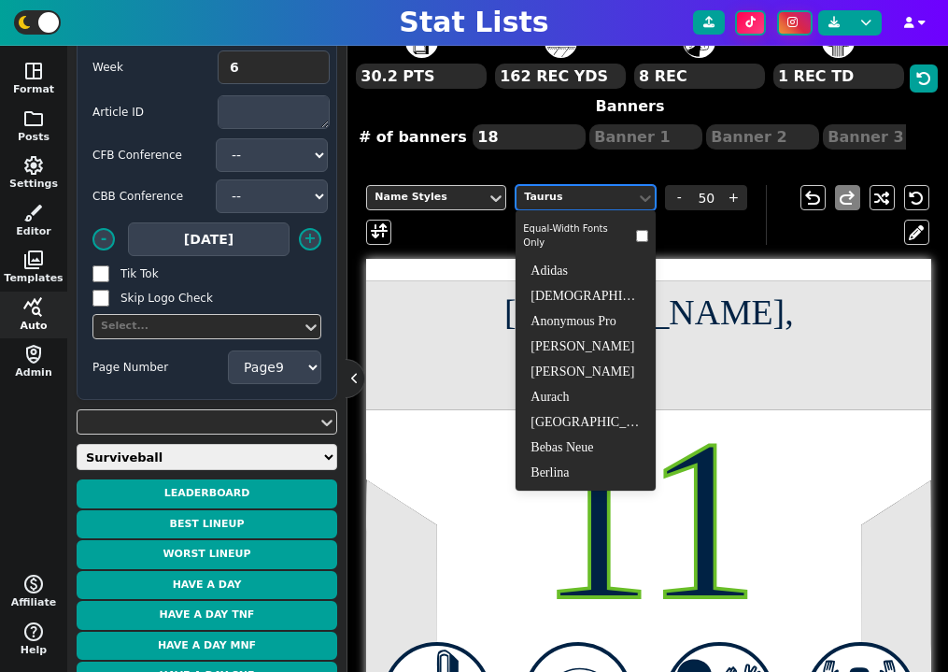
click at [621, 198] on div "Taurus" at bounding box center [576, 198] width 105 height 16
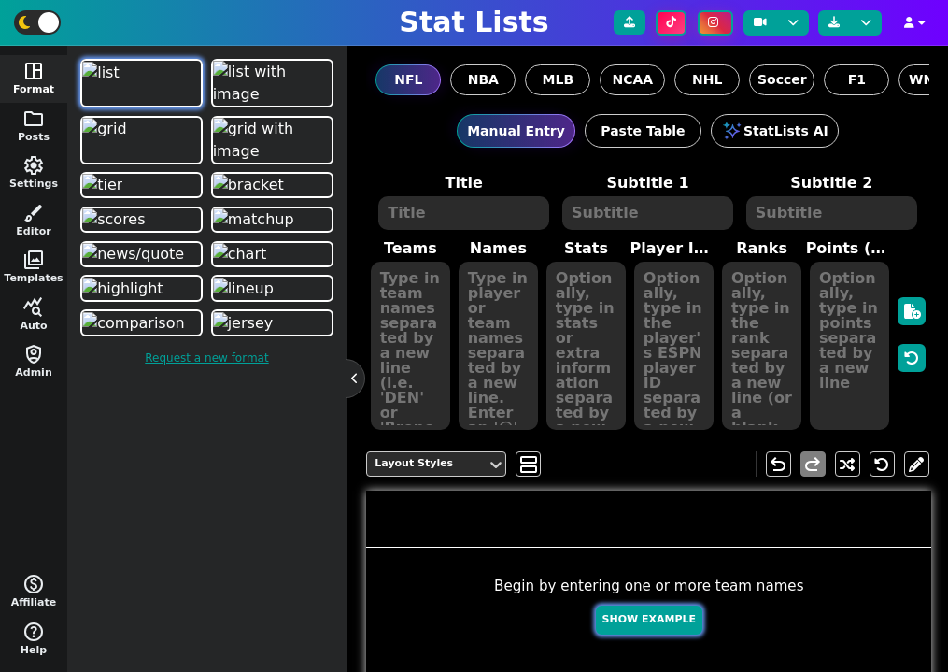
click at [628, 628] on button "Show Example" at bounding box center [649, 619] width 106 height 29
type textarea "Example Post"
type textarea "Random"
type textarea "[PERSON_NAME] DAL TB JAX BUF KC DET MIA GB"
type textarea "[PERSON_NAME] [PERSON_NAME] [PERSON_NAME] [PERSON_NAME] [PERSON_NAME] [PERSON_N…"
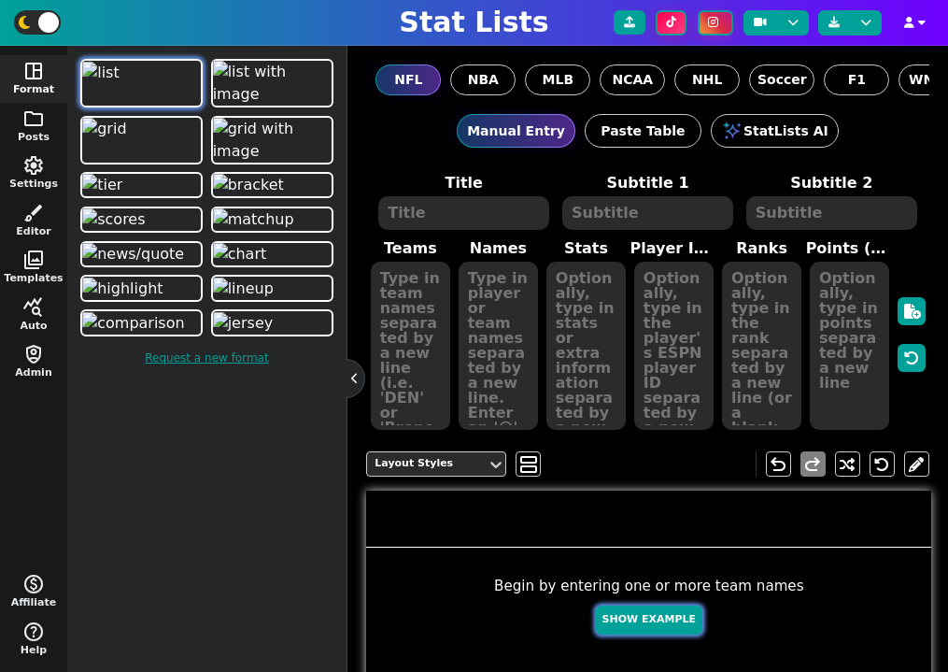
type textarea "639 638 569 436 386 331 278 266 254 153"
type textarea "4361741 4432577 2577417 3052587 4360310 3918298 3139477 3046779 4241479 4036378"
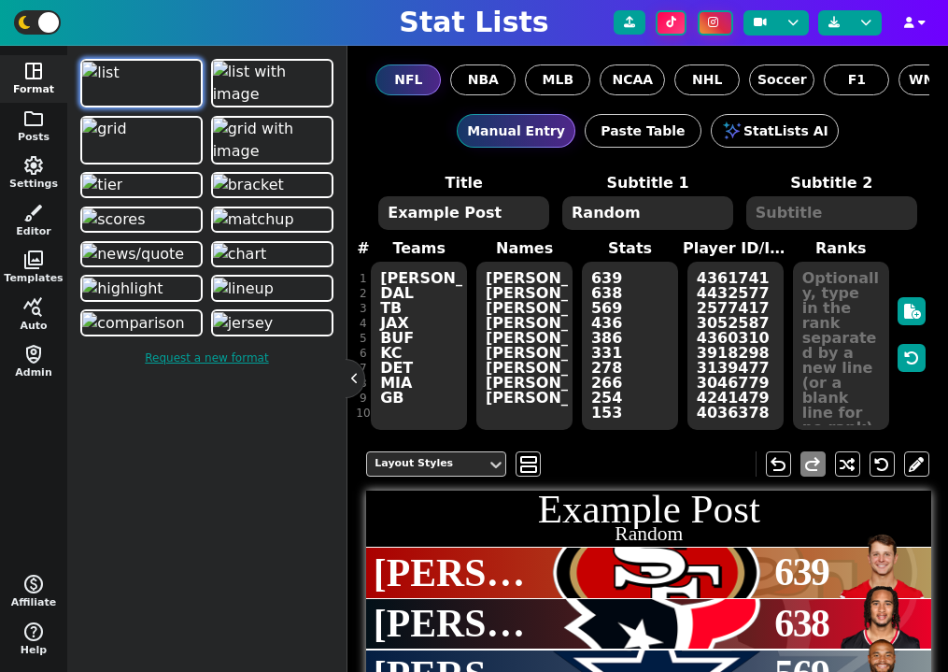
scroll to position [39, 0]
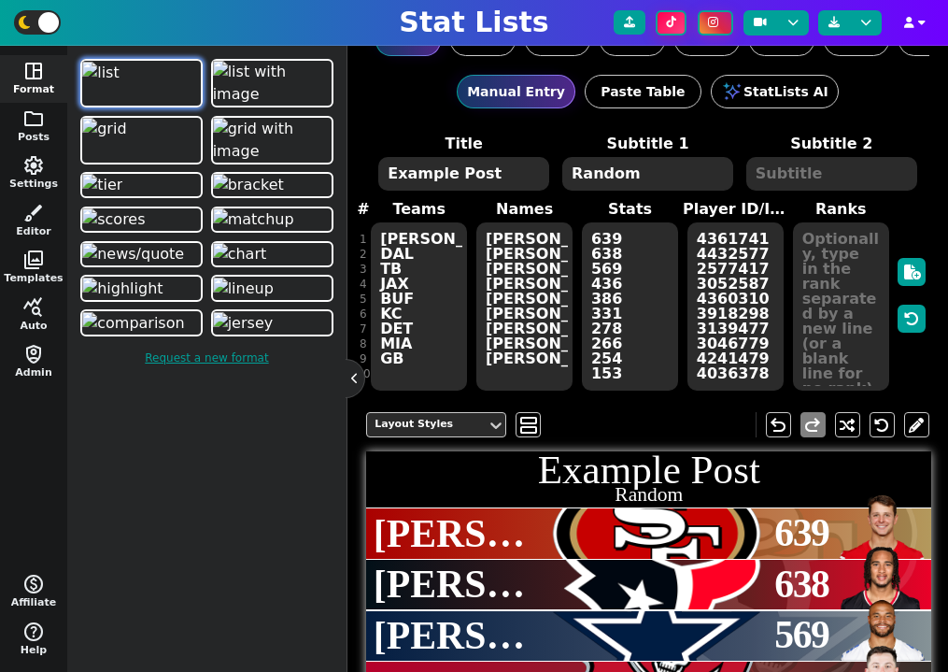
click at [592, 476] on h1 "Example Post" at bounding box center [648, 469] width 565 height 40
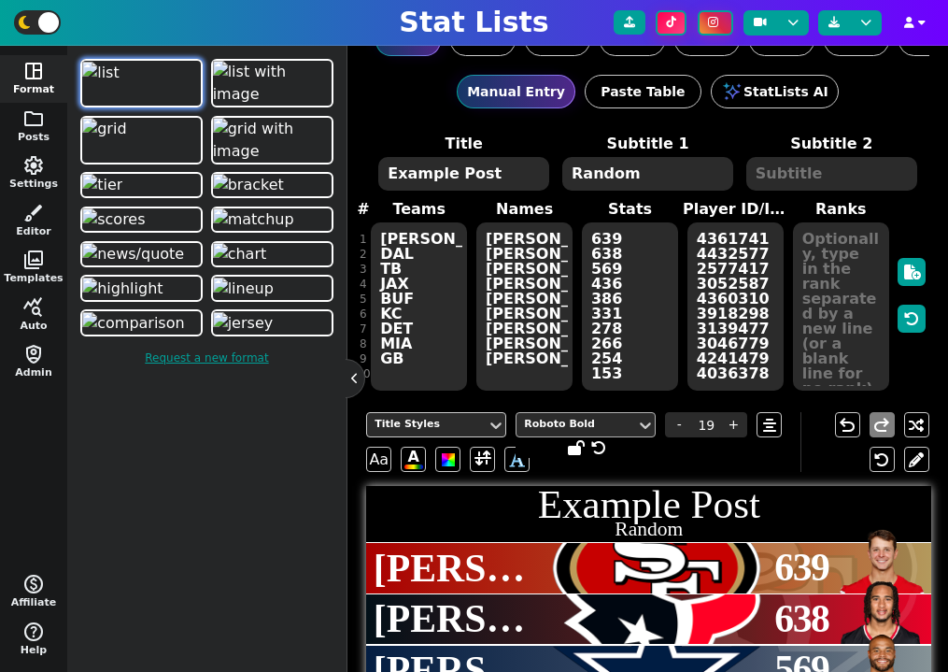
click at [588, 431] on div "Roboto Bold" at bounding box center [576, 425] width 105 height 16
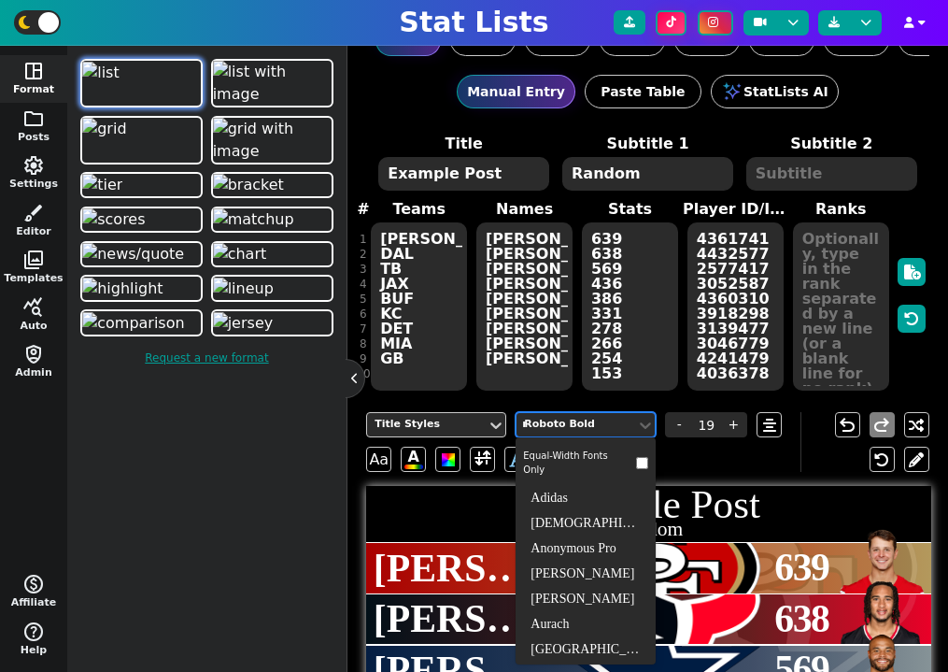
type input "new"
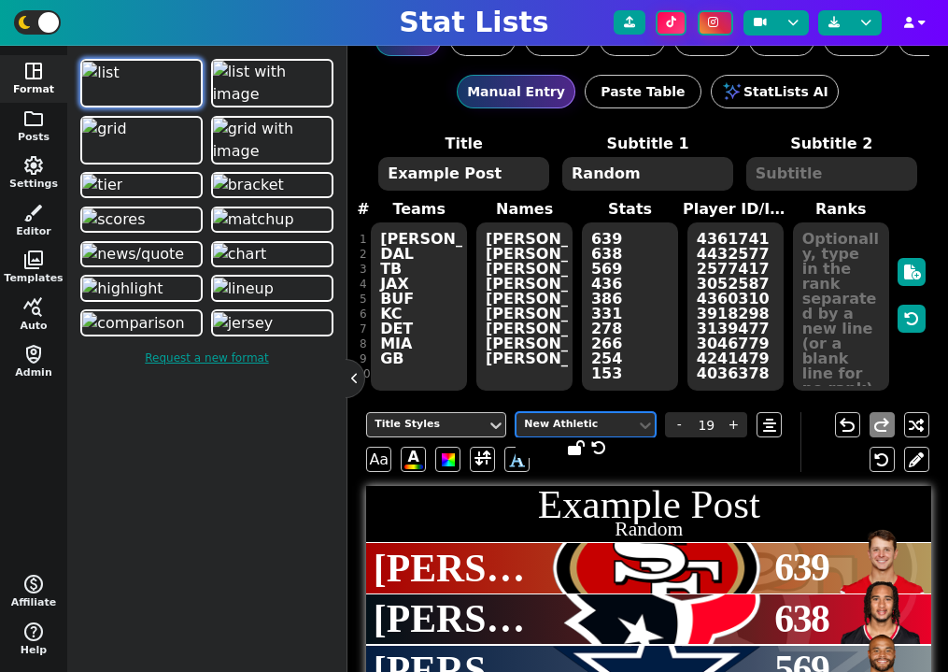
click at [455, 172] on textarea "Example Post" at bounding box center [463, 174] width 171 height 34
click at [541, 176] on textarea "Example-Post" at bounding box center [463, 174] width 171 height 34
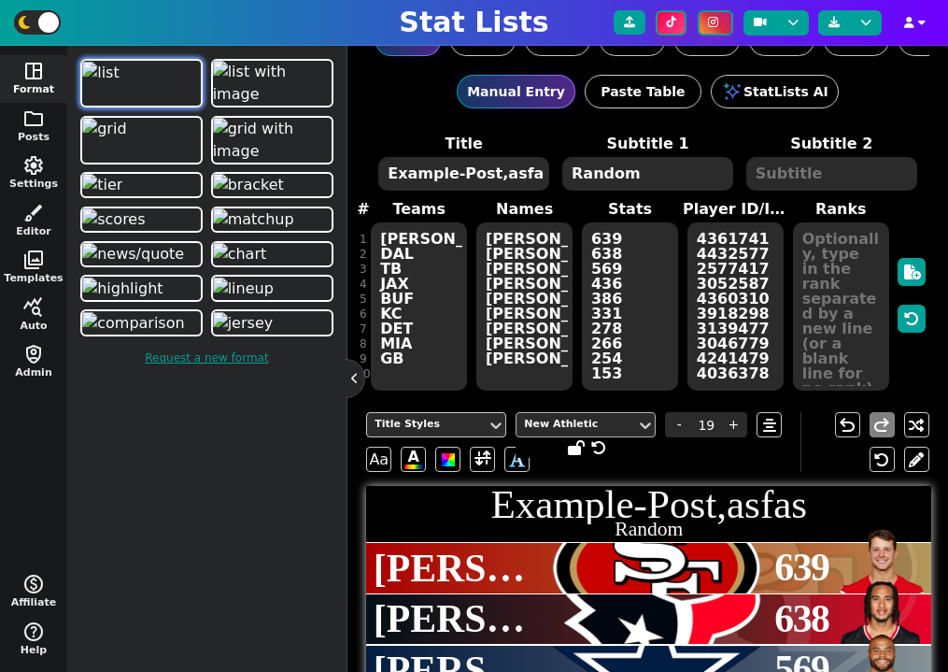
type textarea "Example-Post,asfas"
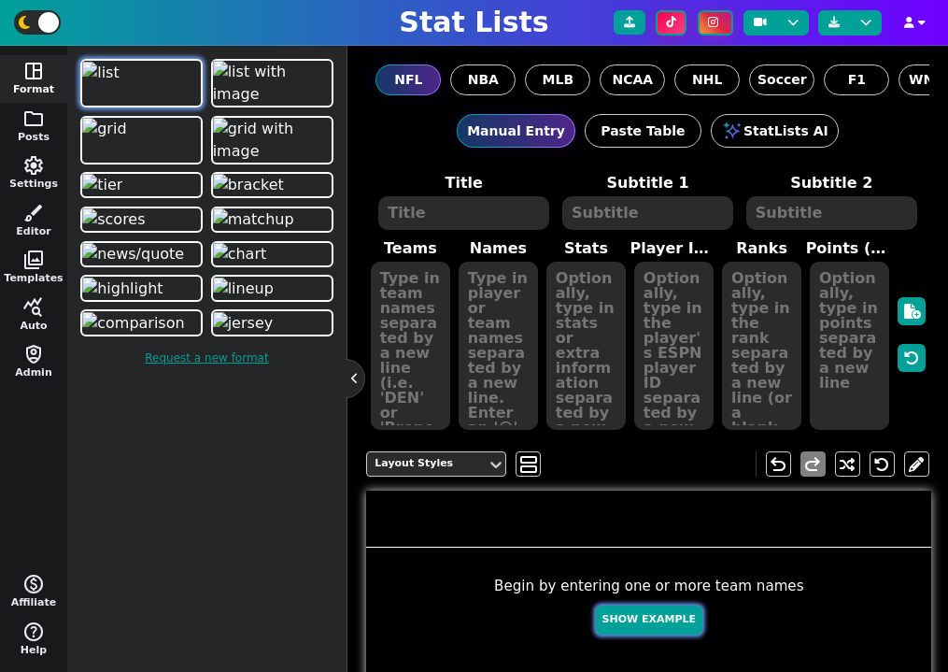
click at [648, 624] on button "Show Example" at bounding box center [649, 619] width 106 height 29
type textarea "Example Post"
type textarea "Random"
type textarea "BUF TB SF [PERSON_NAME] DET MIA GB JAX DAL"
type textarea "[PERSON_NAME] [PERSON_NAME] [PERSON_NAME] [PERSON_NAME] [PERSON_NAME] [PERSON_N…"
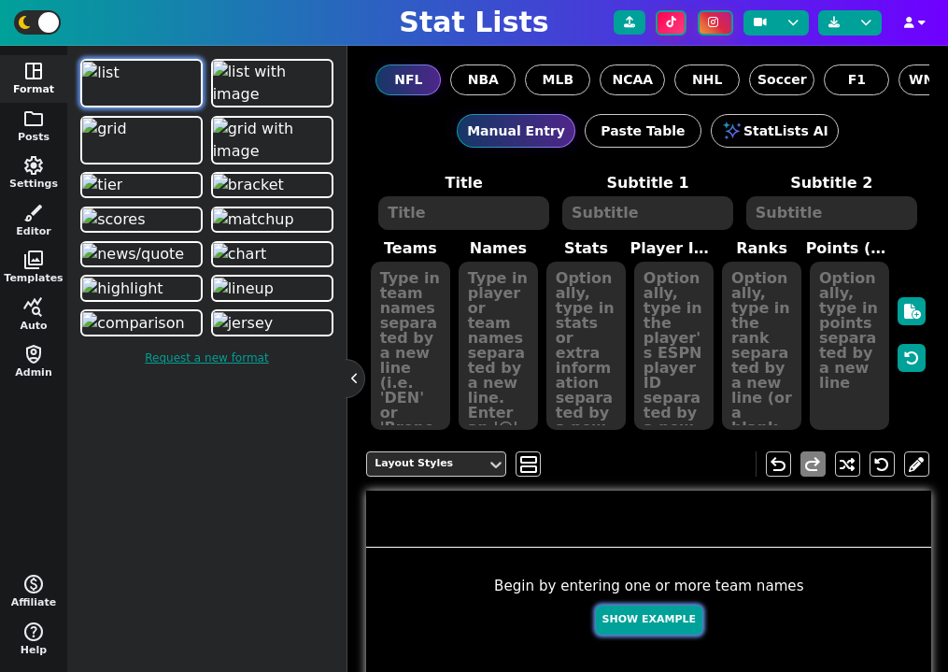
type textarea "697 640 625 549 545 437 357 214 146 120"
type textarea "3918298 3052587 4361741 3139477 4432577 3046779 4241479 4036378 4360310 2577417"
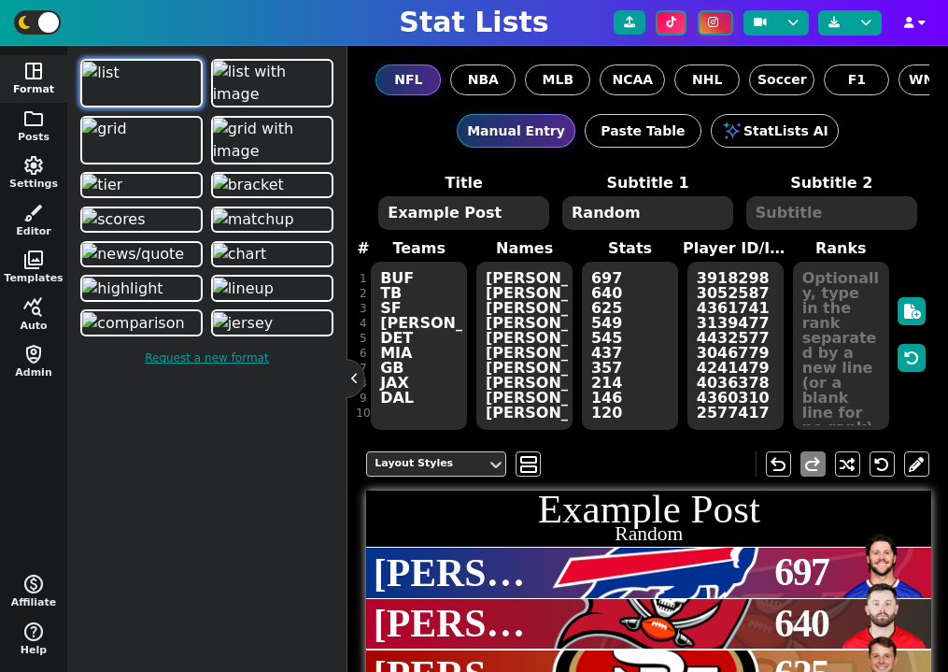
click at [622, 517] on h1 "Example Post" at bounding box center [648, 509] width 565 height 40
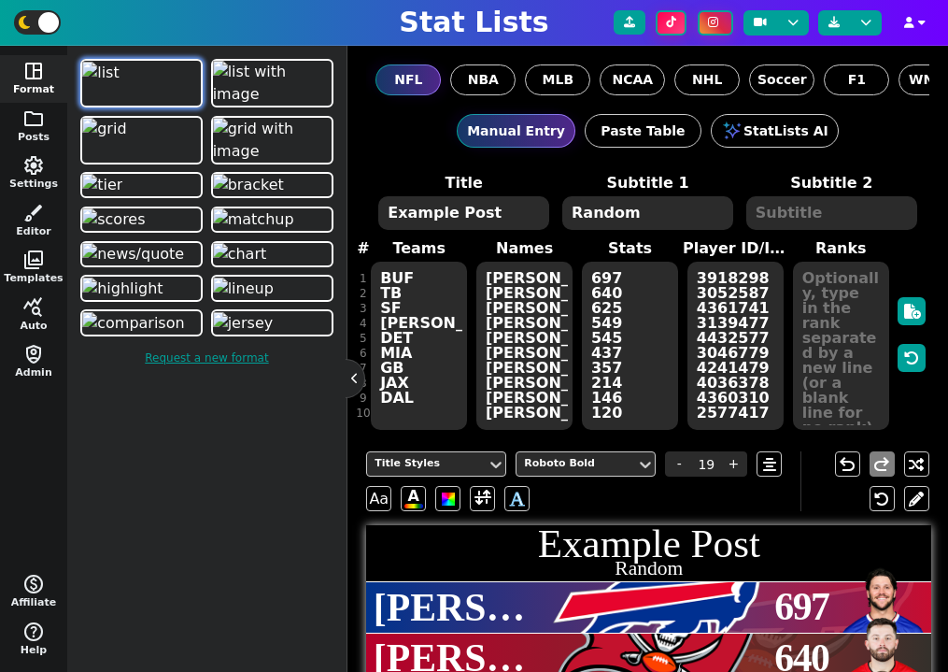
click at [452, 211] on textarea "Example Post" at bounding box center [463, 213] width 171 height 34
click at [506, 212] on textarea "Example-Post" at bounding box center [463, 213] width 171 height 34
type textarea "Example-Post,"
click at [586, 471] on div at bounding box center [576, 464] width 108 height 20
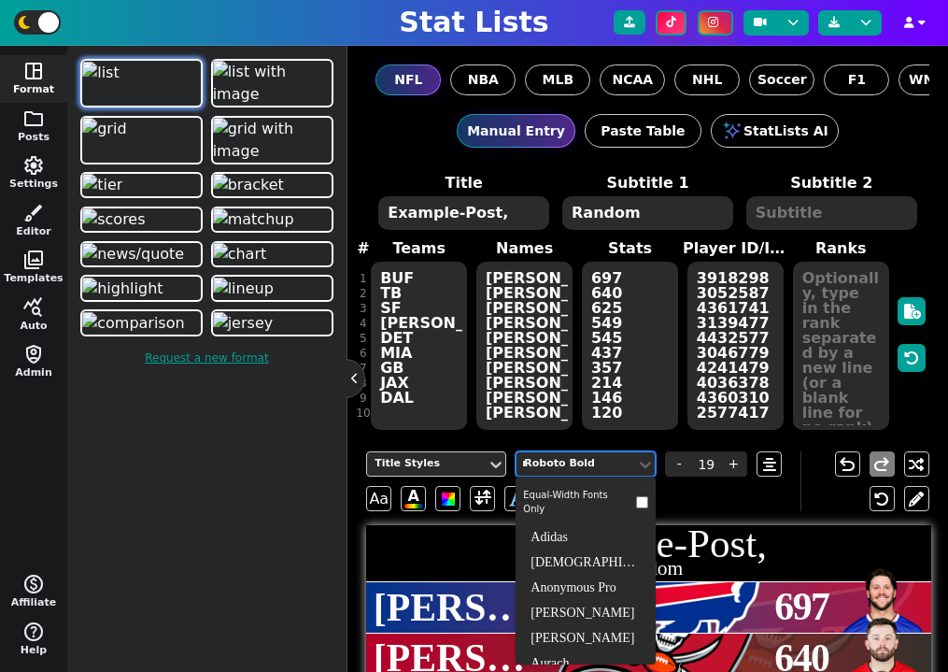
type input "new"
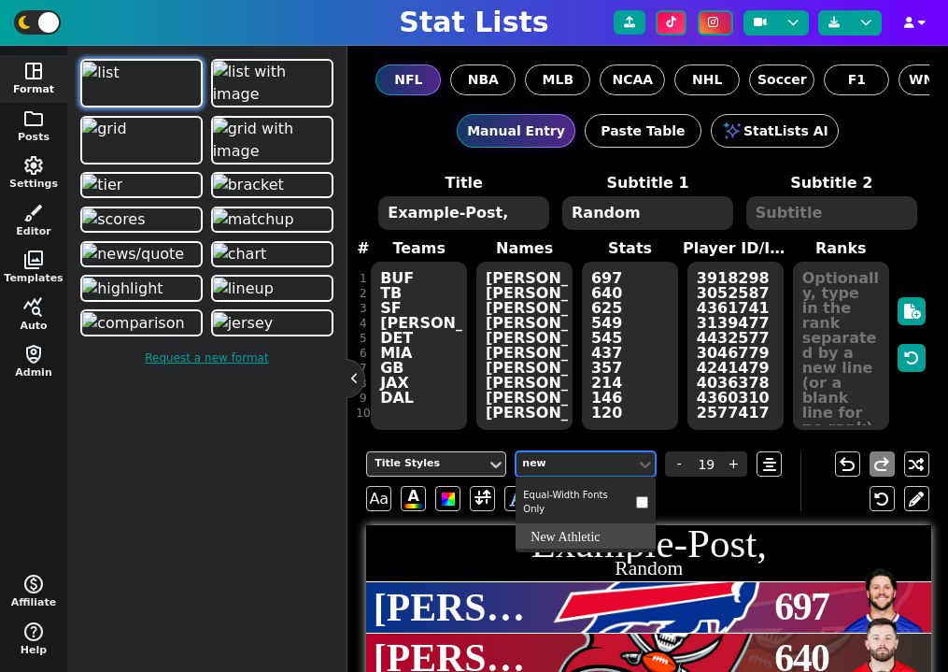
click at [605, 532] on div "New Athletic" at bounding box center [586, 535] width 140 height 25
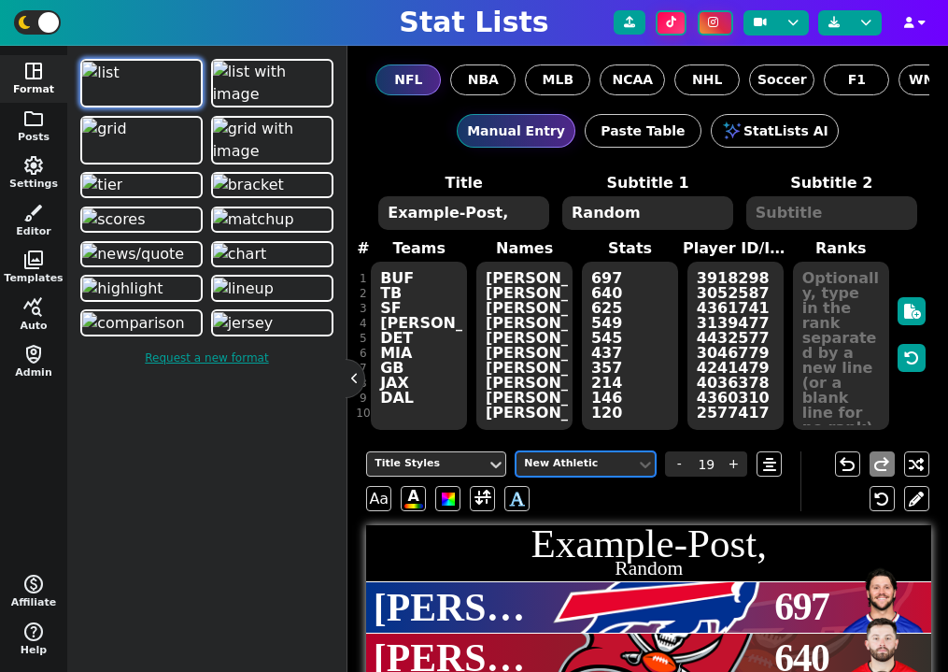
click at [658, 222] on textarea "Random" at bounding box center [647, 213] width 171 height 34
click at [530, 219] on textarea "Example-Post," at bounding box center [463, 213] width 171 height 34
type input "19"
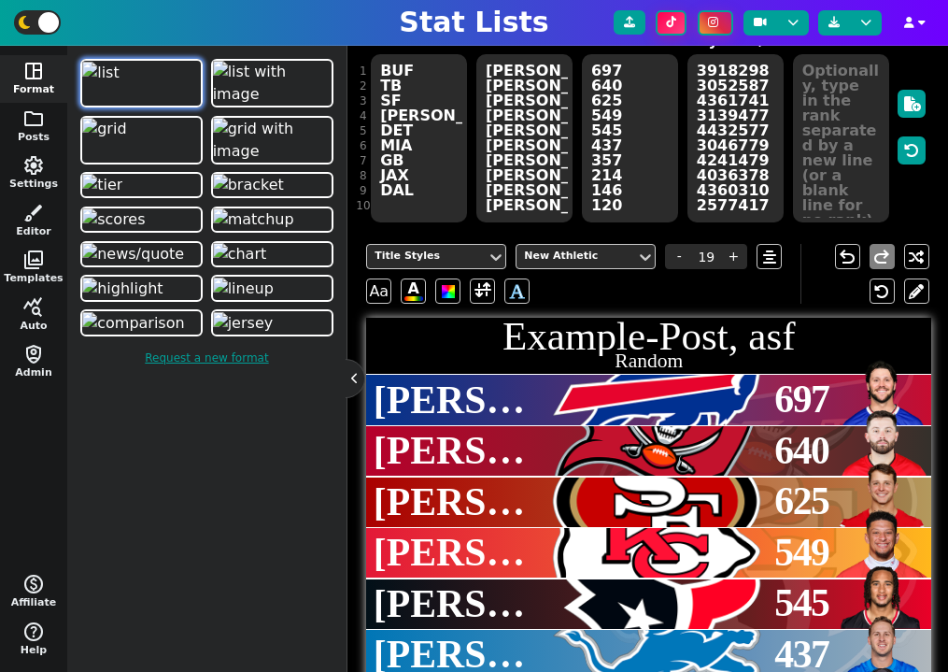
scroll to position [256, 0]
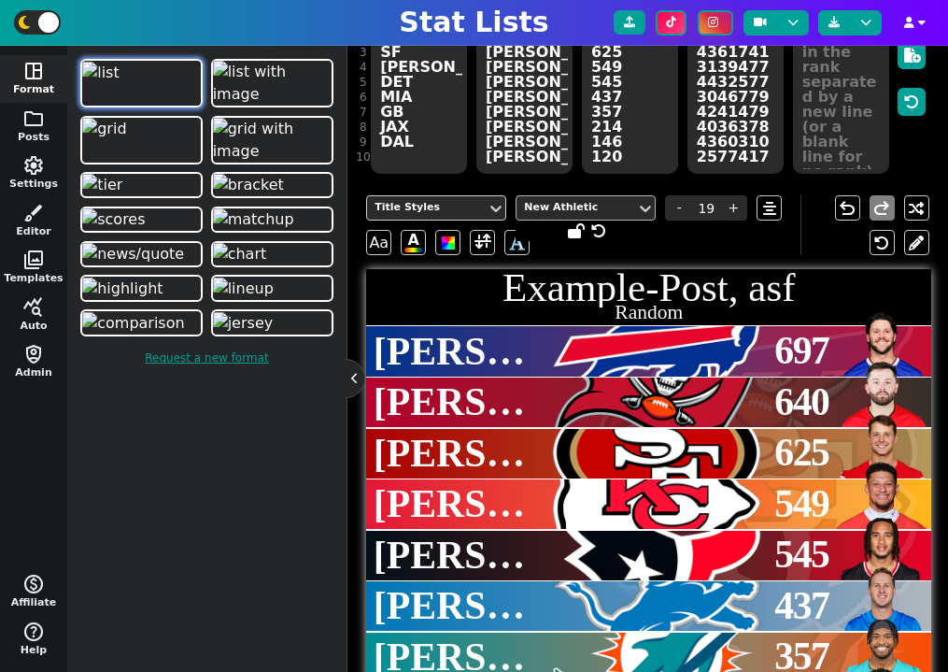
type textarea "Example-Post, asf"
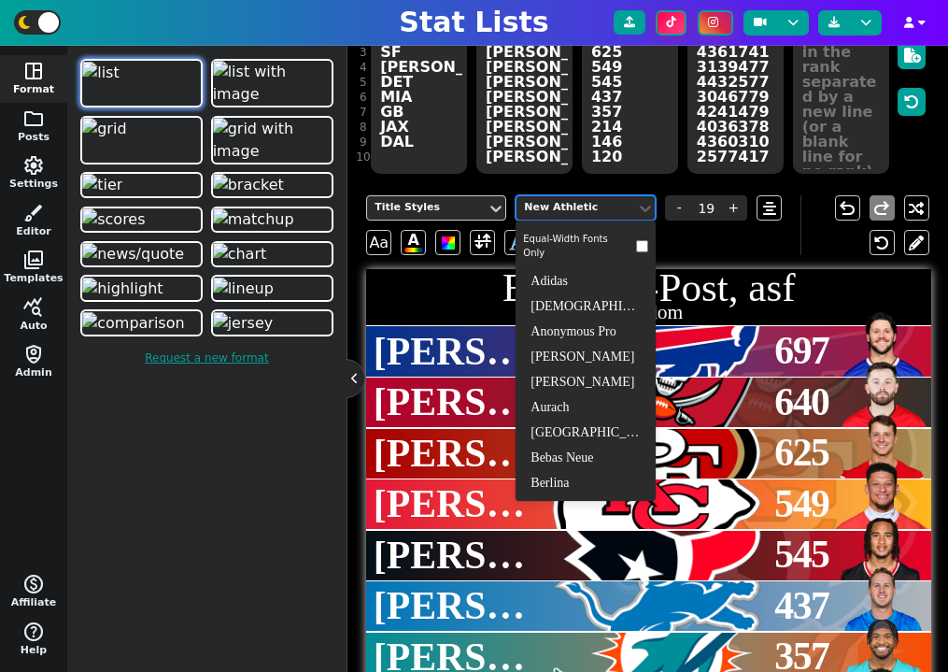
click at [598, 211] on div "New Athletic" at bounding box center [576, 208] width 105 height 16
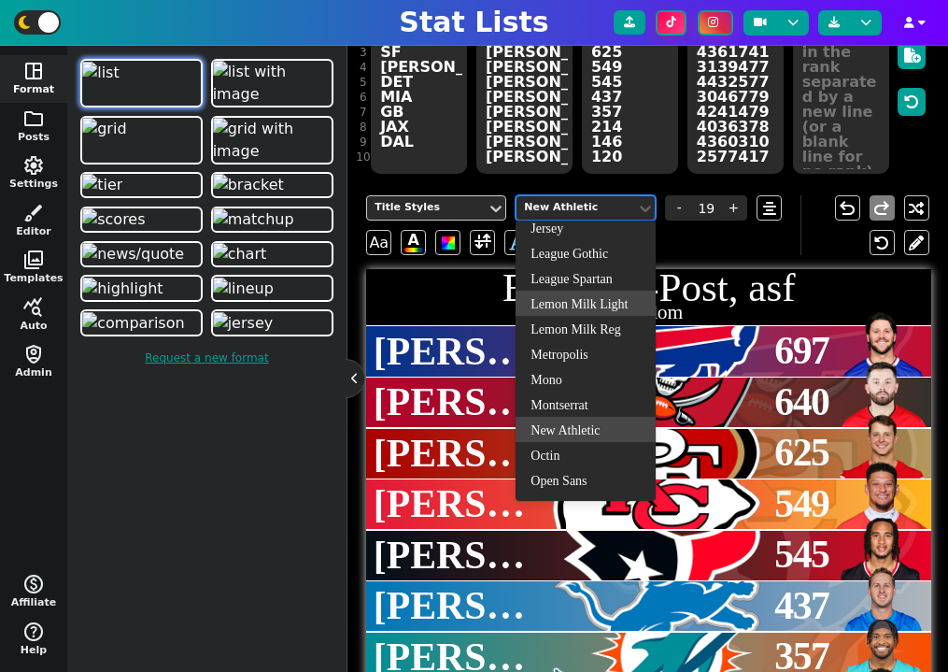
scroll to position [532, 0]
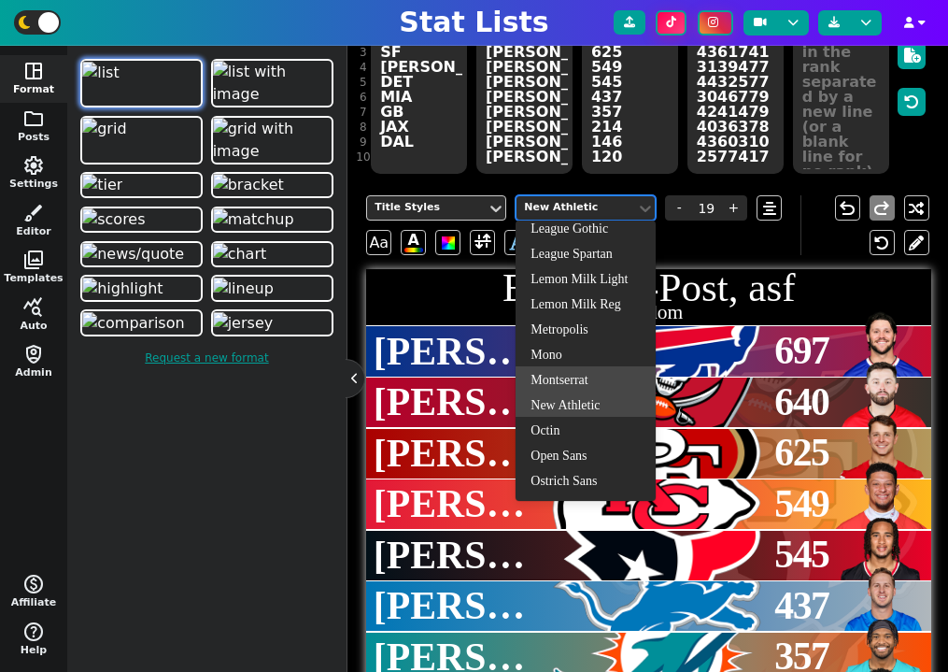
click at [580, 376] on div "Montserrat" at bounding box center [586, 378] width 140 height 25
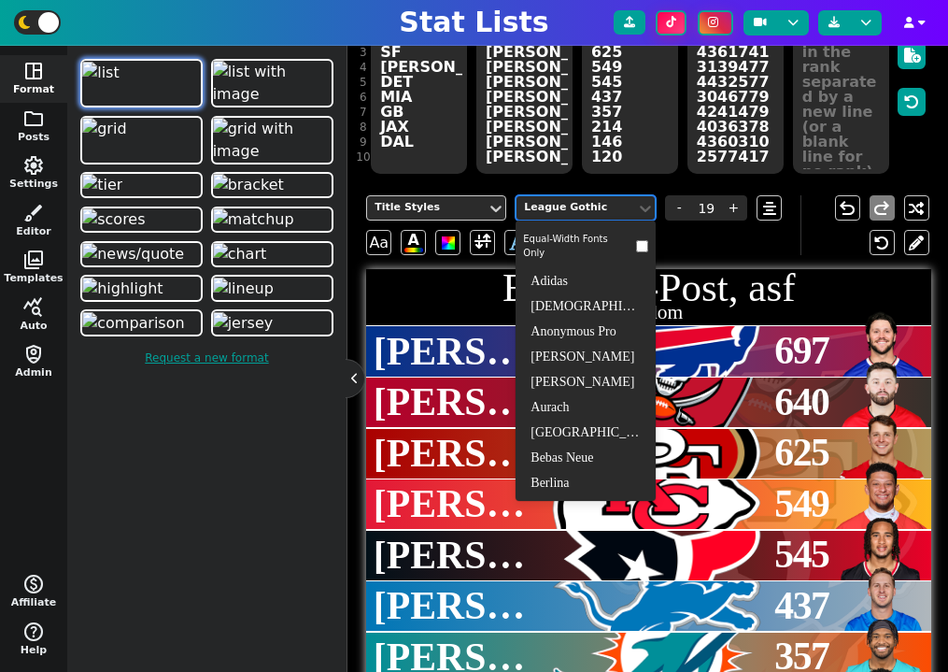
scroll to position [254, 0]
click at [567, 209] on div "Jersey" at bounding box center [576, 208] width 105 height 16
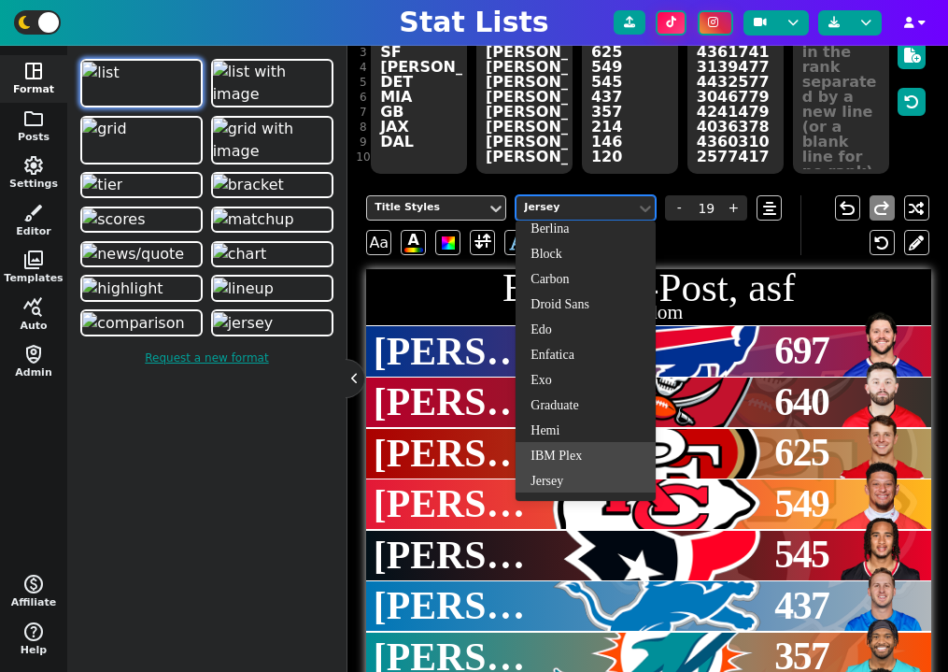
type input "\"
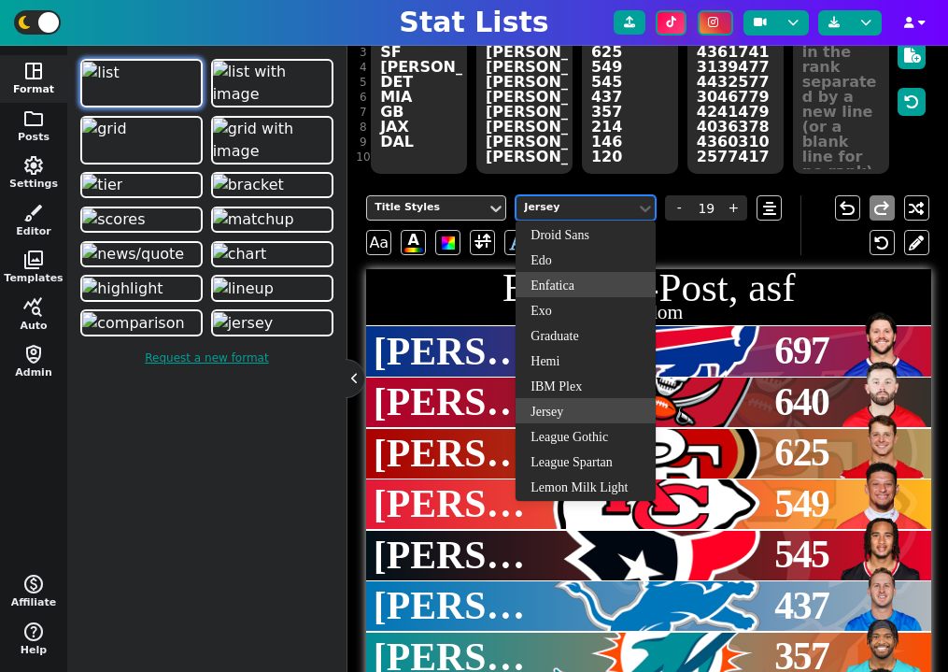
scroll to position [324, 0]
click at [583, 390] on div "IBM Plex" at bounding box center [586, 384] width 140 height 25
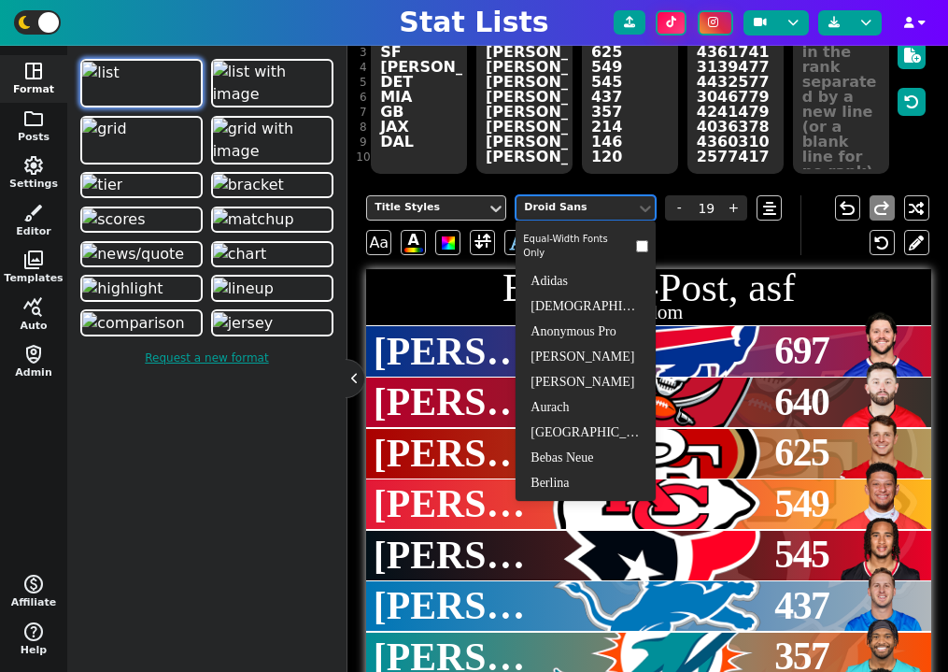
scroll to position [103, 0]
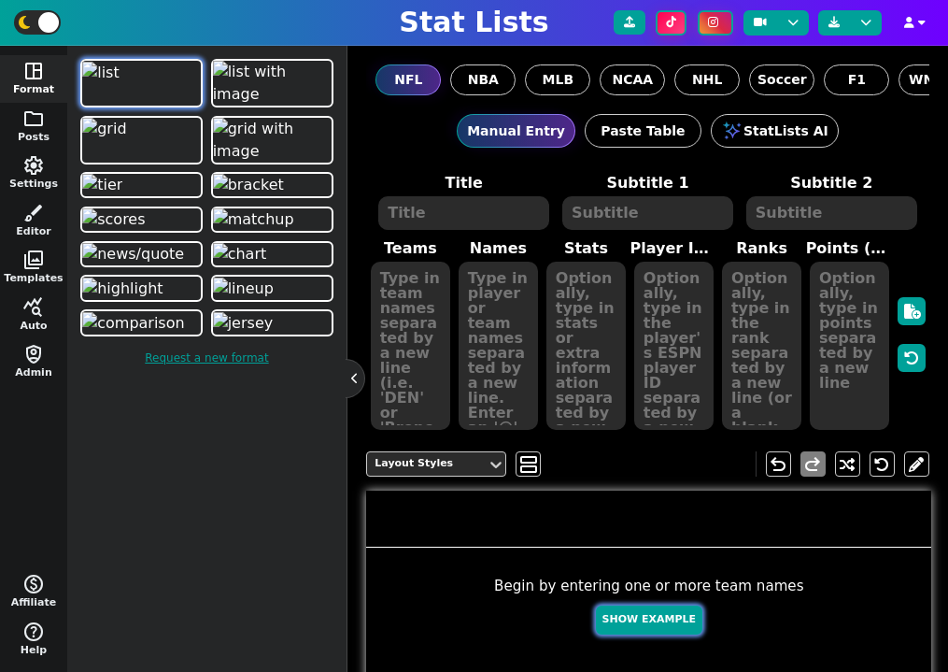
click at [667, 628] on button "Show Example" at bounding box center [649, 619] width 106 height 29
type textarea "Example Post"
type textarea "Random"
type textarea "HOU DAL GB DET BUF KC TB SF JAX MIA"
type textarea "[PERSON_NAME] [PERSON_NAME] [PERSON_NAME] [PERSON_NAME] [PERSON_NAME] [PERSON_N…"
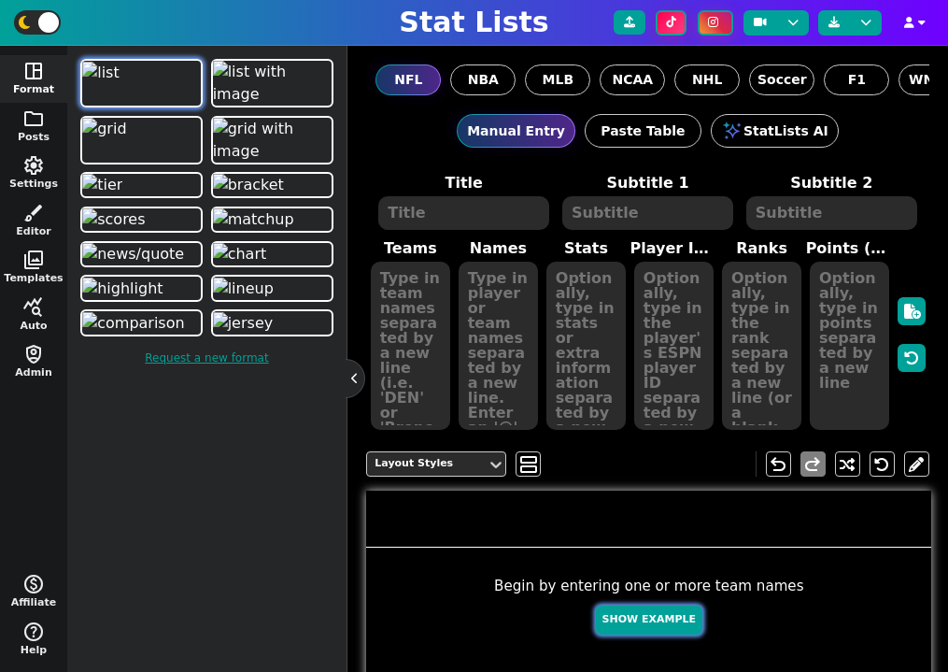
type textarea "608 508 454 425 409 388 341 334 234 197"
type textarea "4432577 2577417 4036378 3046779 3918298 3139477 3052587 4361741 4360310 4241479"
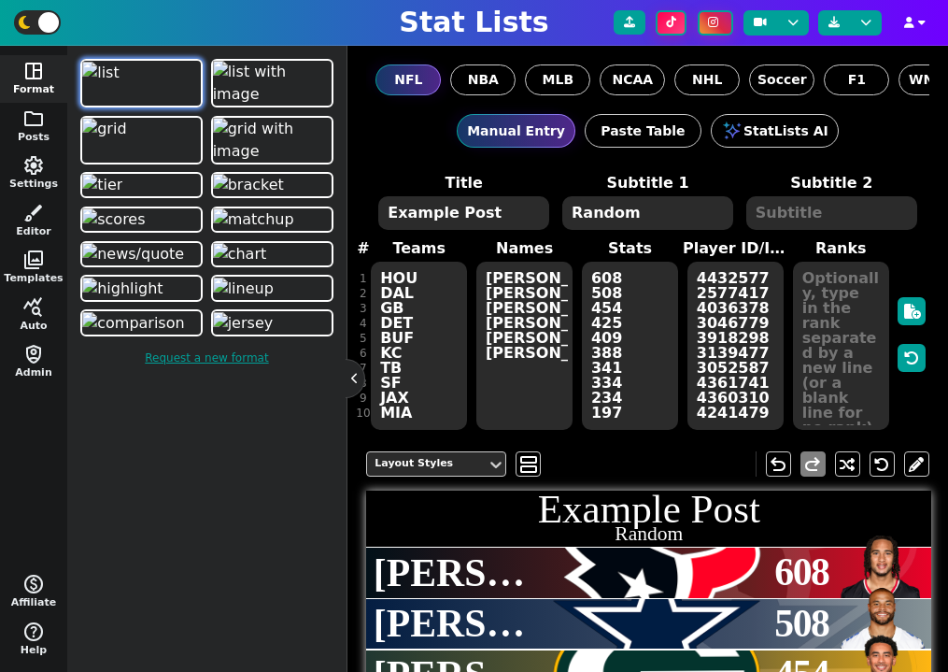
click at [690, 518] on h1 "Example Post" at bounding box center [648, 509] width 565 height 40
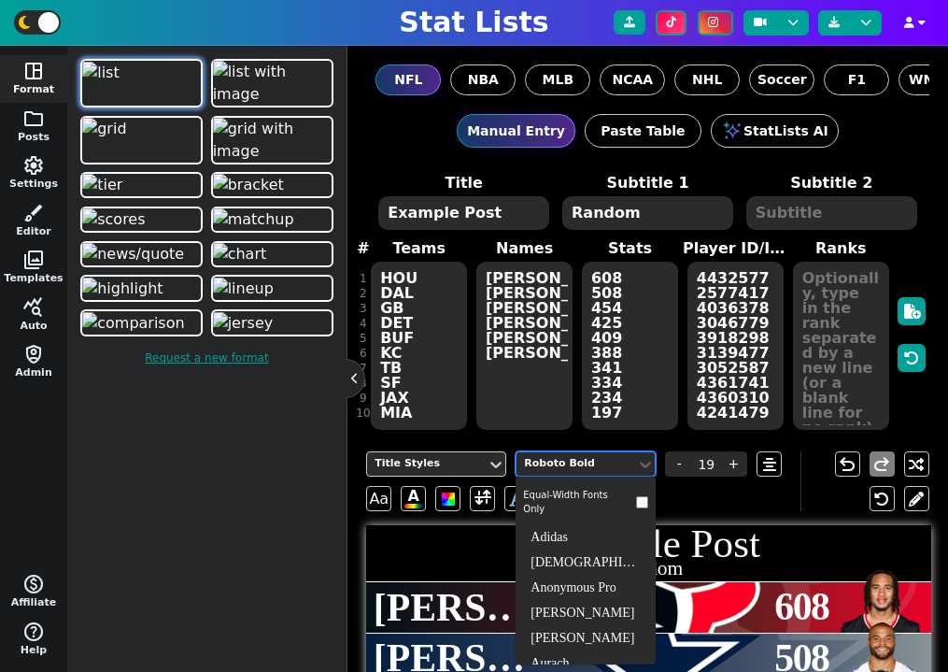
click at [603, 467] on div "Roboto Bold" at bounding box center [576, 464] width 105 height 16
type input "edo"
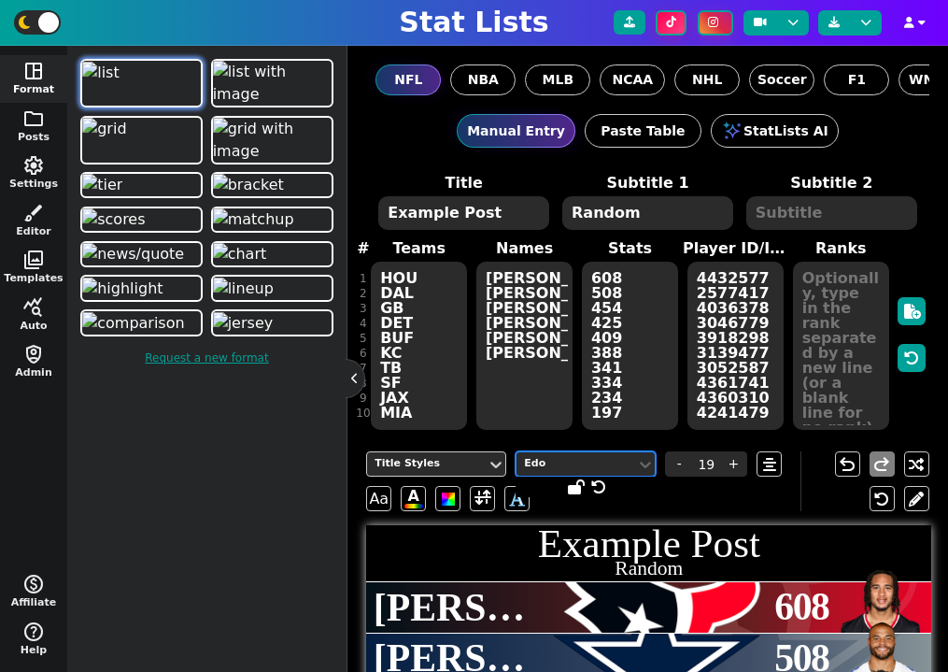
click at [458, 207] on textarea "Example Post" at bounding box center [463, 213] width 171 height 34
click at [512, 220] on textarea "Example-Post" at bounding box center [463, 213] width 171 height 34
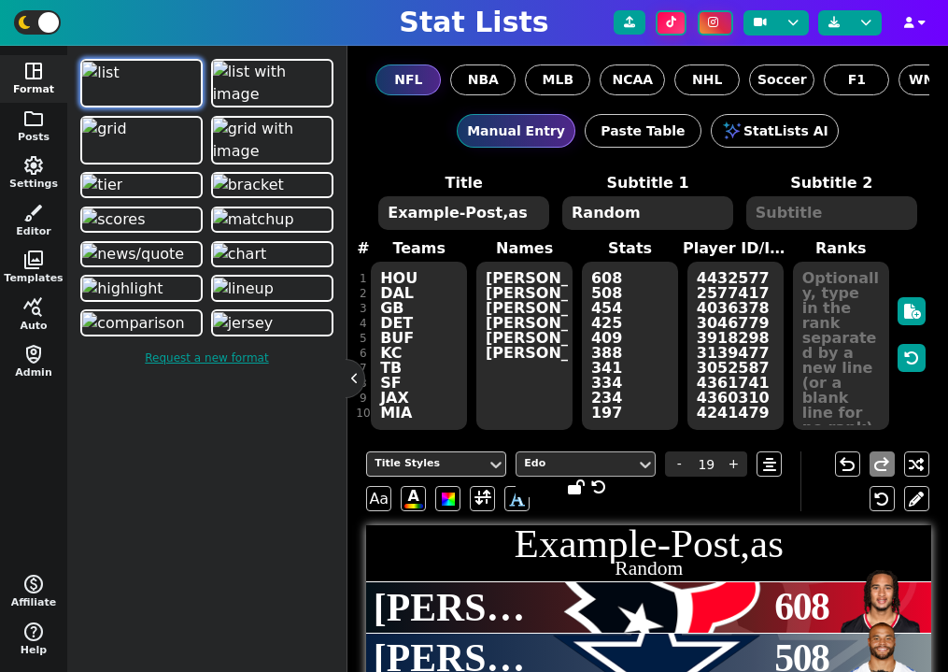
type textarea "Example-Post,as"
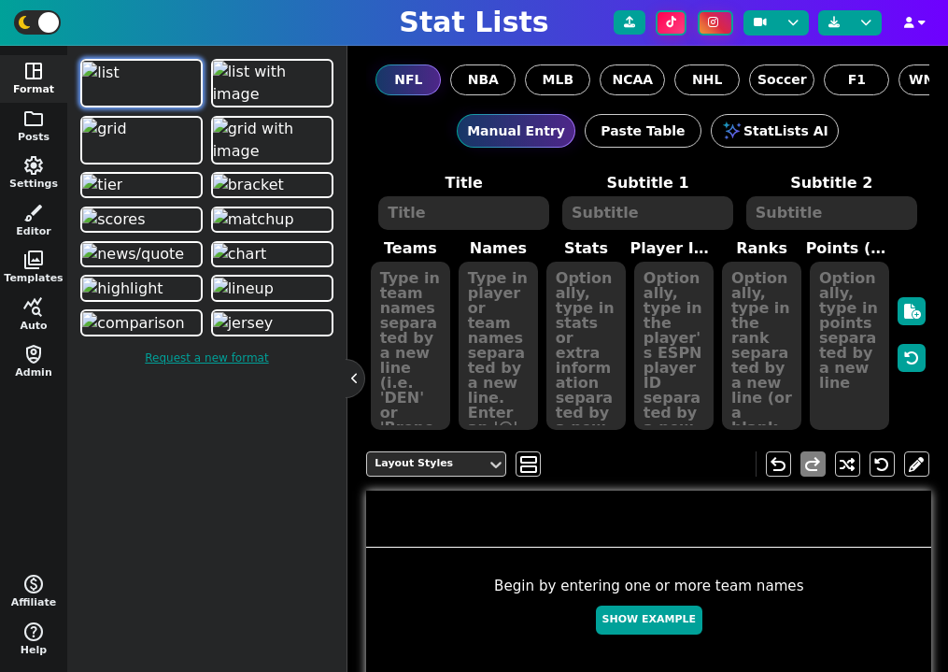
click at [649, 603] on div "Begin by entering one or more team names Show Example" at bounding box center [648, 609] width 565 height 68
click at [647, 612] on button "Show Example" at bounding box center [649, 619] width 106 height 29
type textarea "Example Post"
type textarea "Random"
type textarea "KC JAX DAL GB HOU MIA DET BUF TB SF"
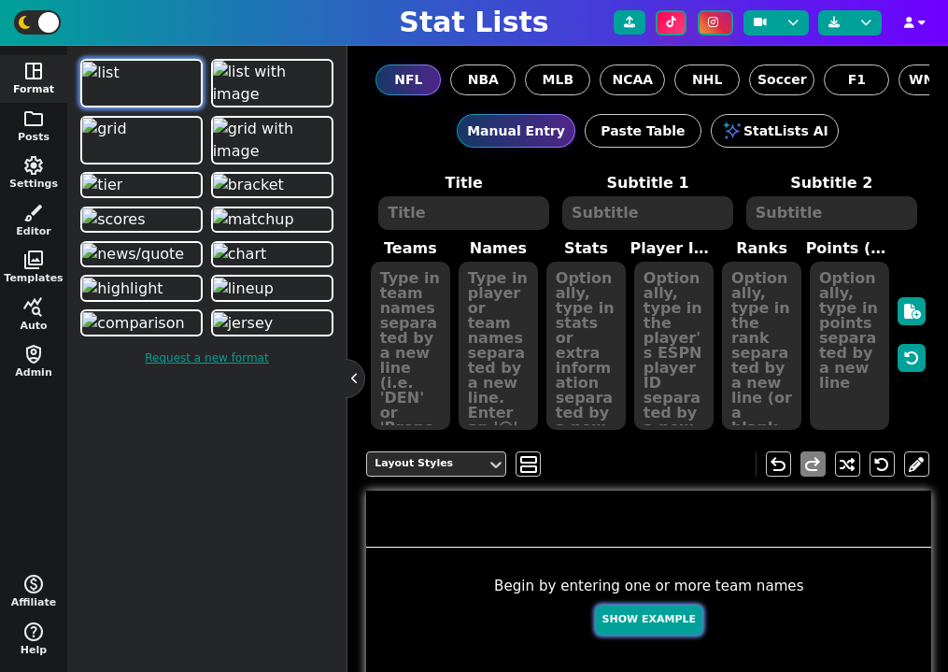
type textarea "[PERSON_NAME] [PERSON_NAME] [PERSON_NAME] [PERSON_NAME] [PERSON_NAME] Tua Tagov…"
type textarea "692 631 486 413 399 305 302 252 244 178"
type textarea "3139477 4360310 2577417 4036378 4432577 4241479 3046779 3918298 3052587 4361741"
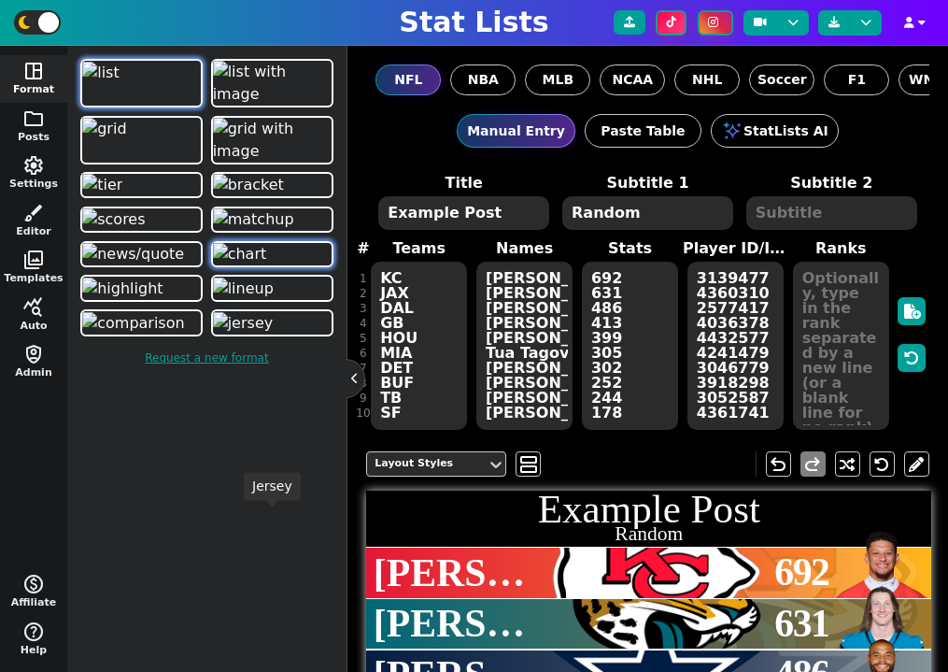
scroll to position [331, 0]
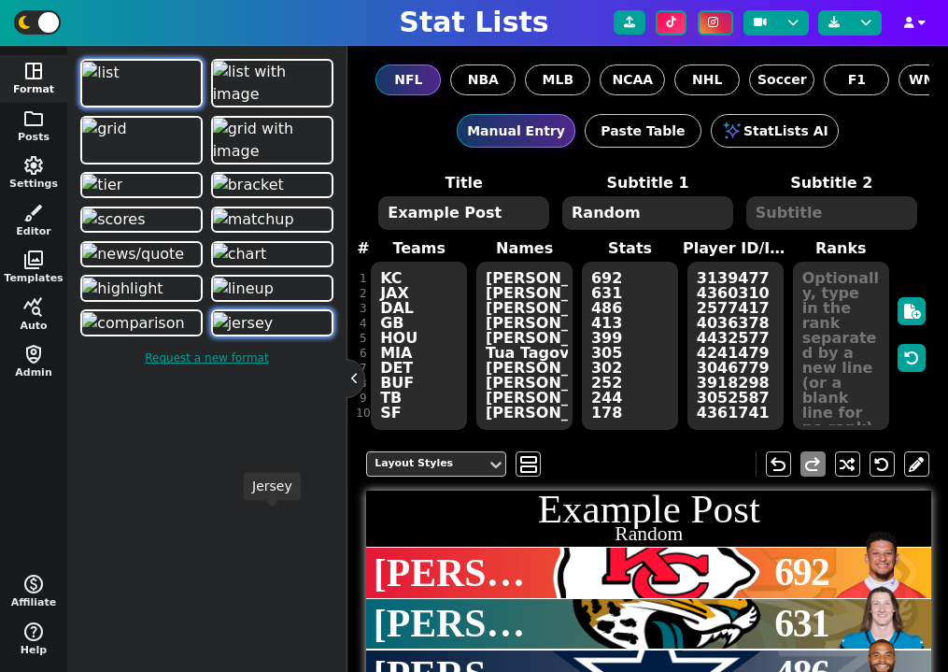
click at [265, 334] on img at bounding box center [243, 323] width 61 height 22
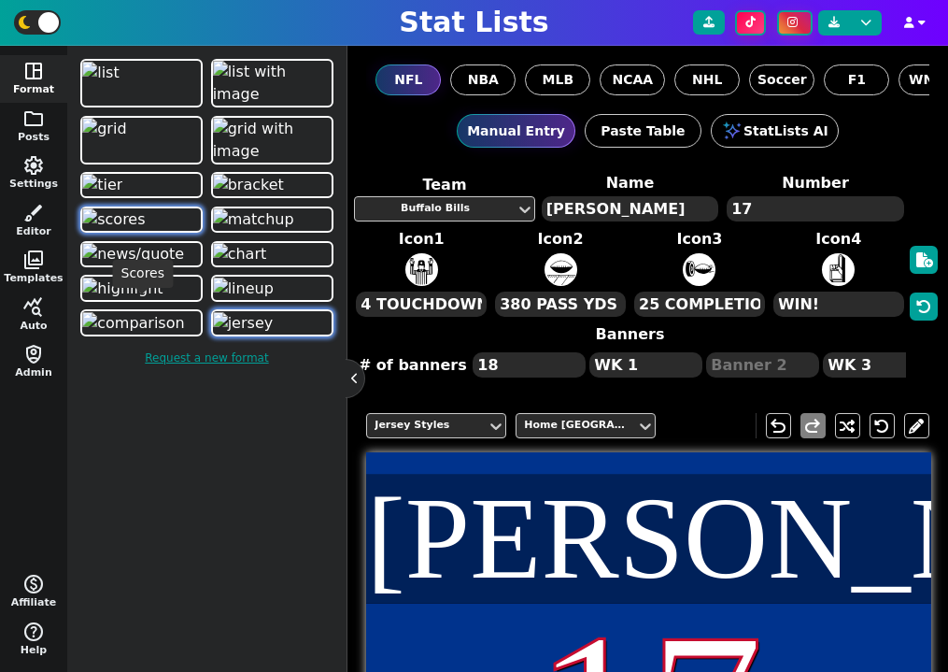
scroll to position [0, 0]
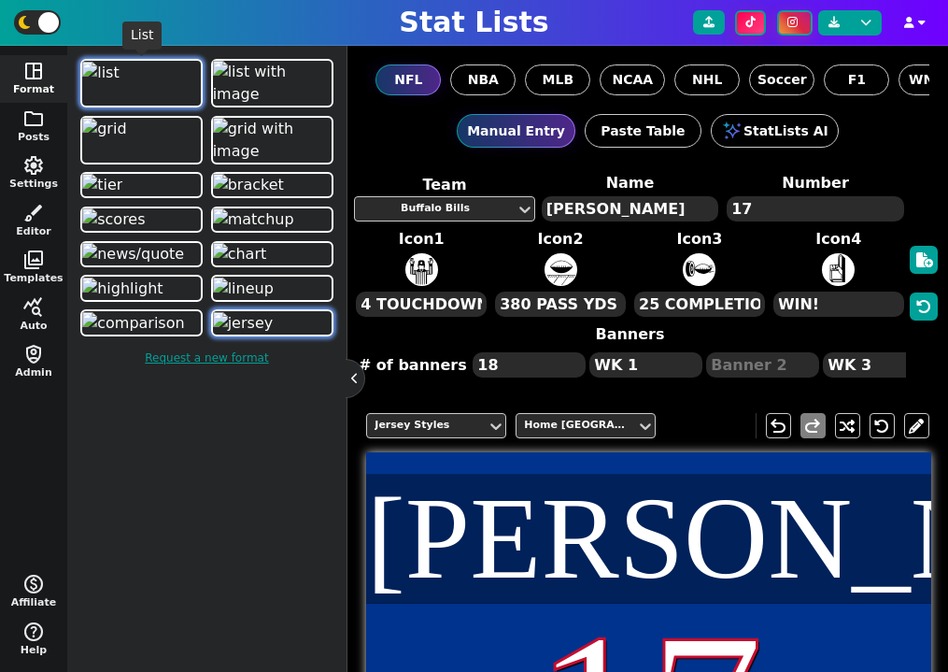
click at [120, 84] on img at bounding box center [100, 73] width 37 height 22
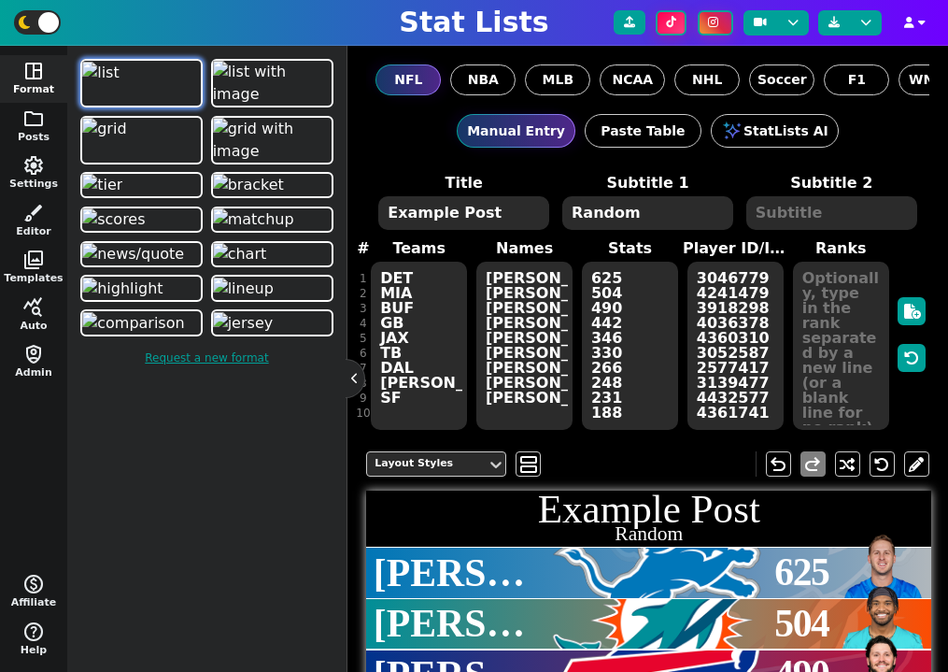
click at [625, 497] on h1 "Example Post" at bounding box center [648, 509] width 565 height 40
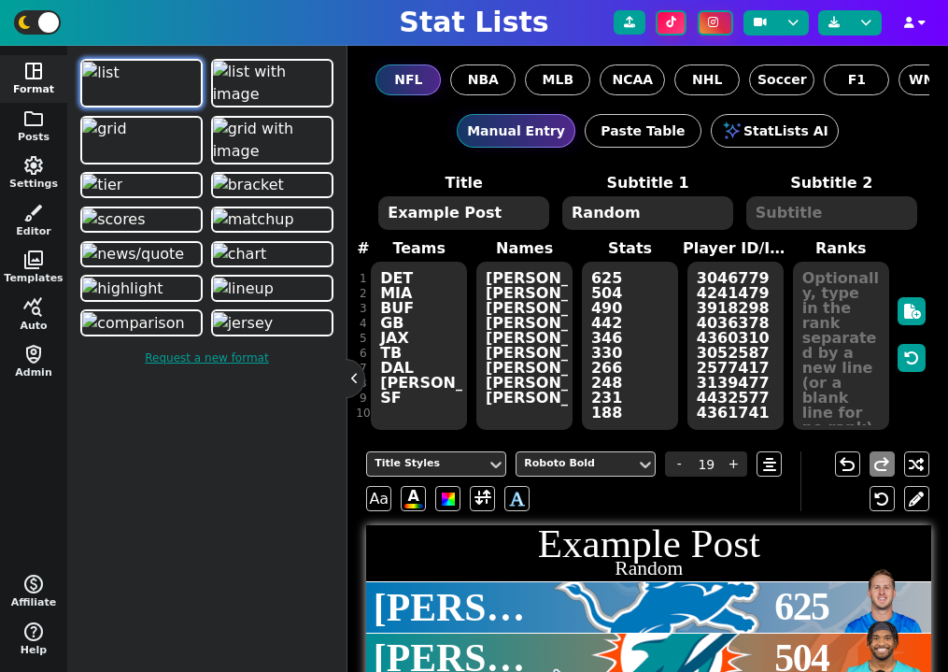
click at [512, 213] on textarea "Example Post" at bounding box center [463, 213] width 171 height 34
click at [600, 468] on div "Roboto Bold" at bounding box center [576, 464] width 105 height 16
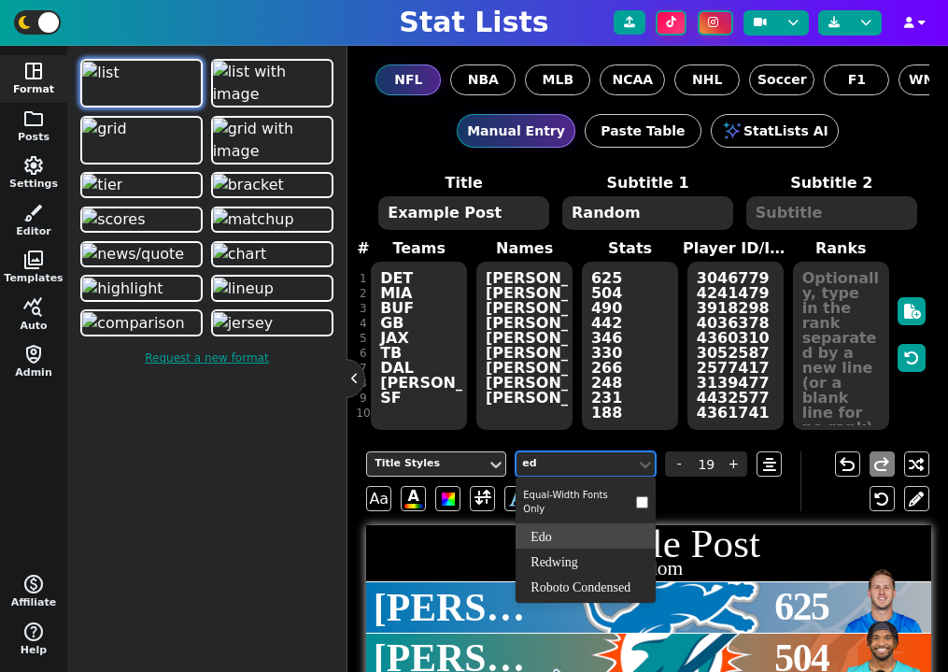
type input "edo"
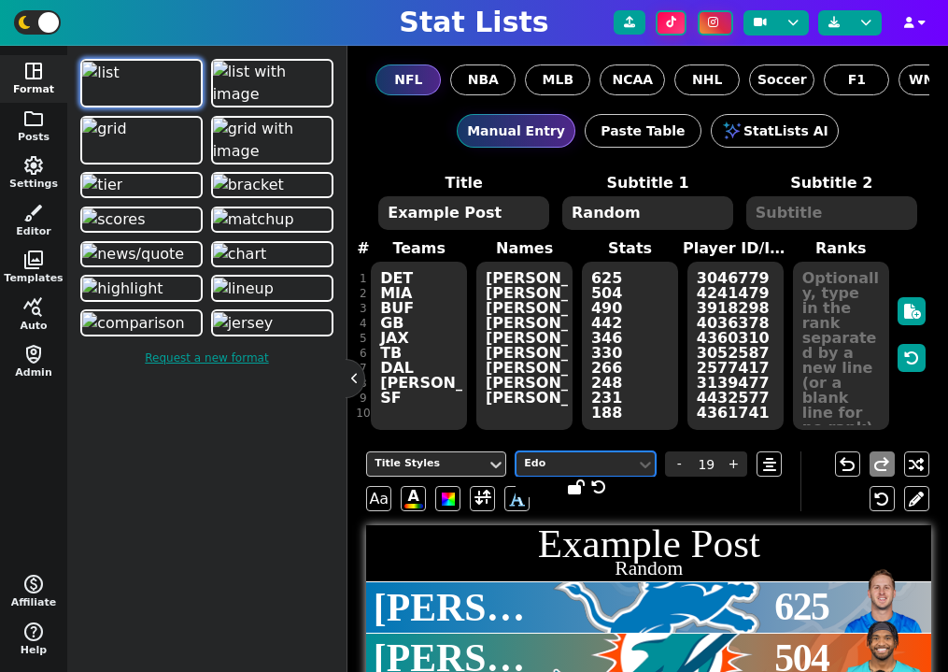
click at [513, 205] on textarea "Example Post" at bounding box center [463, 213] width 171 height 34
click at [514, 209] on textarea "Example Post" at bounding box center [463, 213] width 171 height 34
click at [455, 222] on textarea "Example Post," at bounding box center [463, 213] width 171 height 34
click at [455, 214] on textarea "Example Post," at bounding box center [463, 213] width 171 height 34
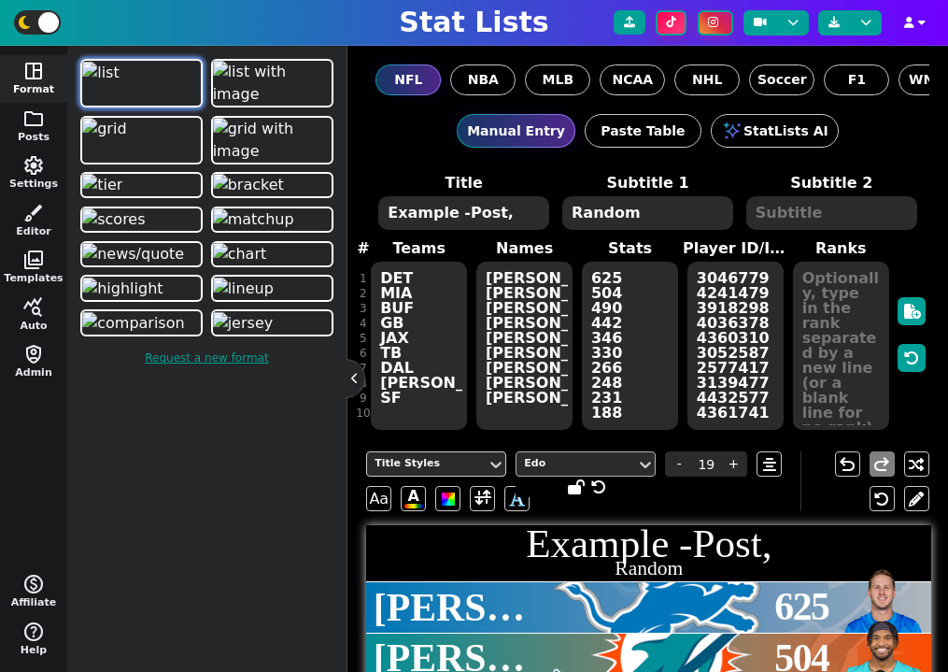
click at [514, 218] on textarea "Example -Post," at bounding box center [463, 213] width 171 height 34
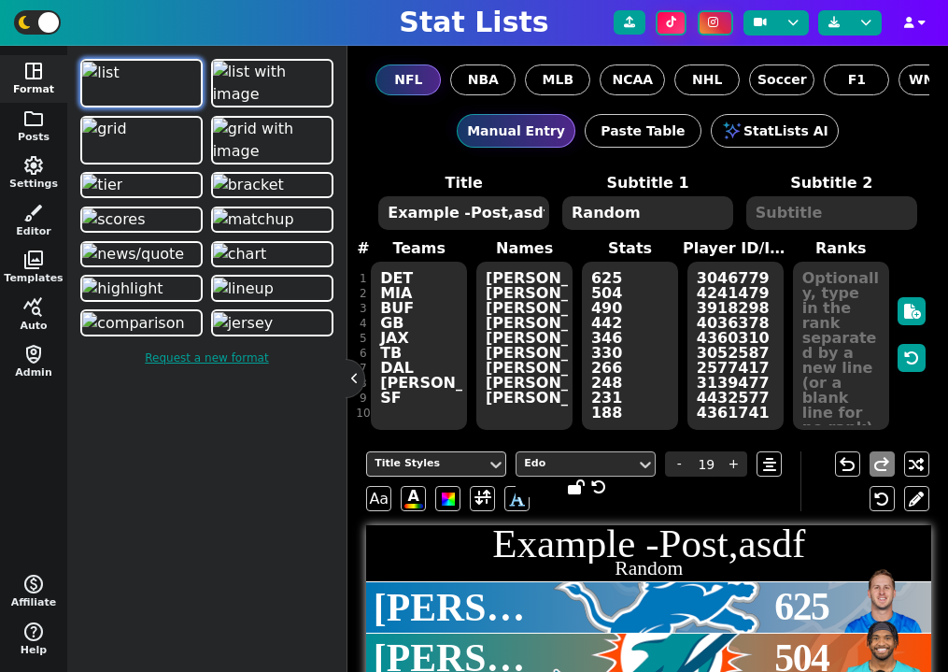
click at [558, 475] on div "Edo" at bounding box center [577, 463] width 120 height 25
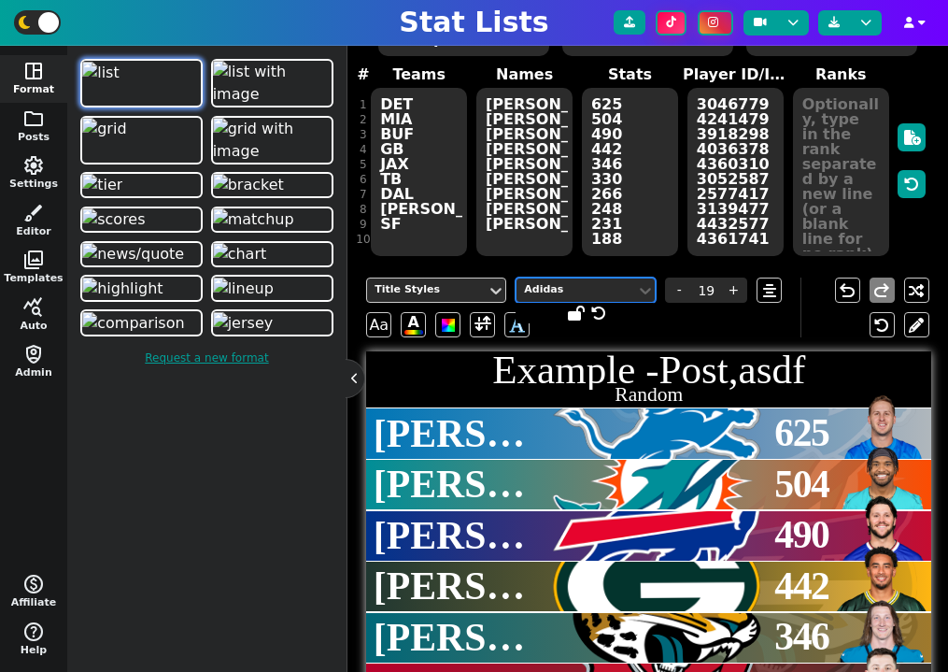
click at [611, 286] on div "Adidas" at bounding box center [576, 290] width 105 height 16
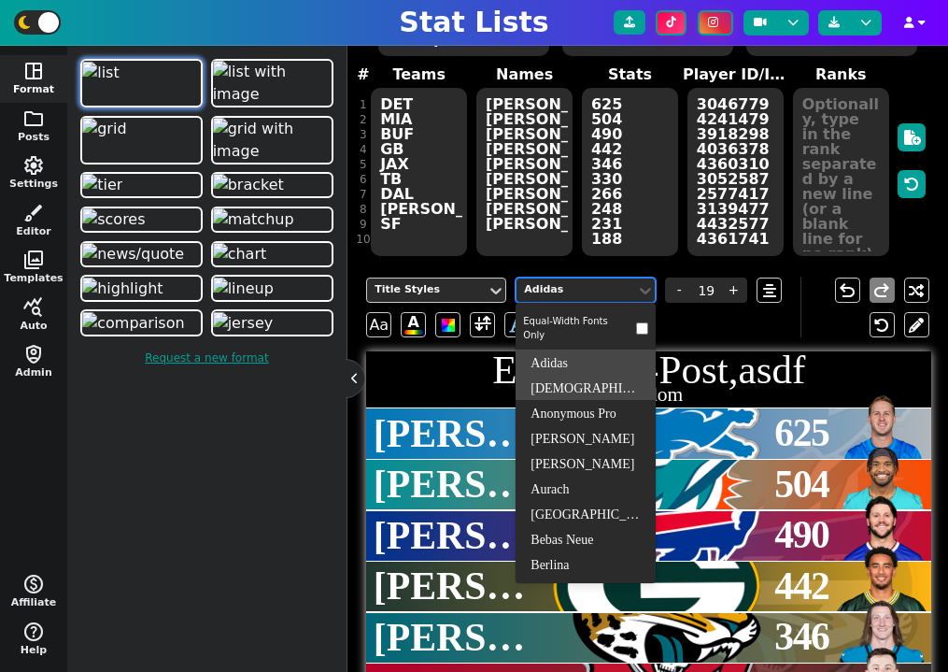
click at [591, 377] on div "[DEMOGRAPHIC_DATA] Captain" at bounding box center [586, 387] width 140 height 25
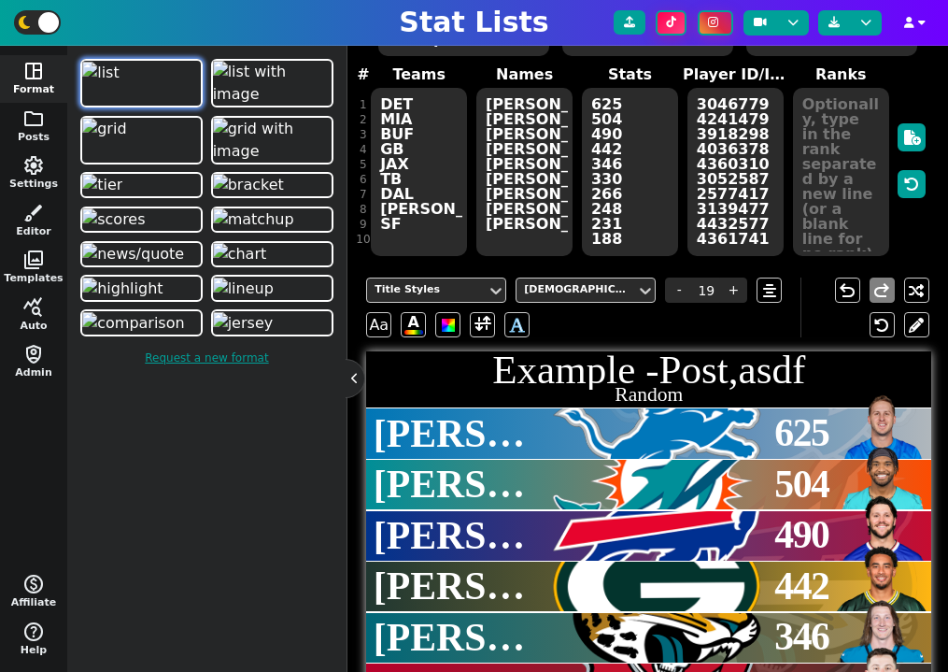
click at [588, 271] on div "Title Styles American Captain - 19 + Aa A A undo redo" at bounding box center [647, 307] width 562 height 88
click at [588, 286] on div "[DEMOGRAPHIC_DATA] Captain" at bounding box center [576, 290] width 105 height 16
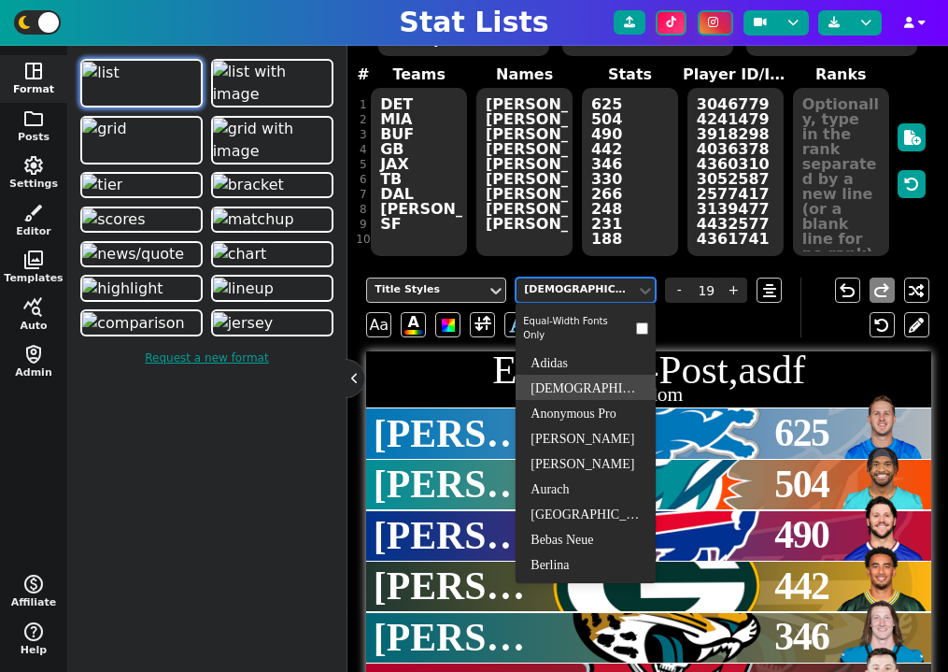
click at [567, 354] on div "Adidas" at bounding box center [586, 361] width 140 height 25
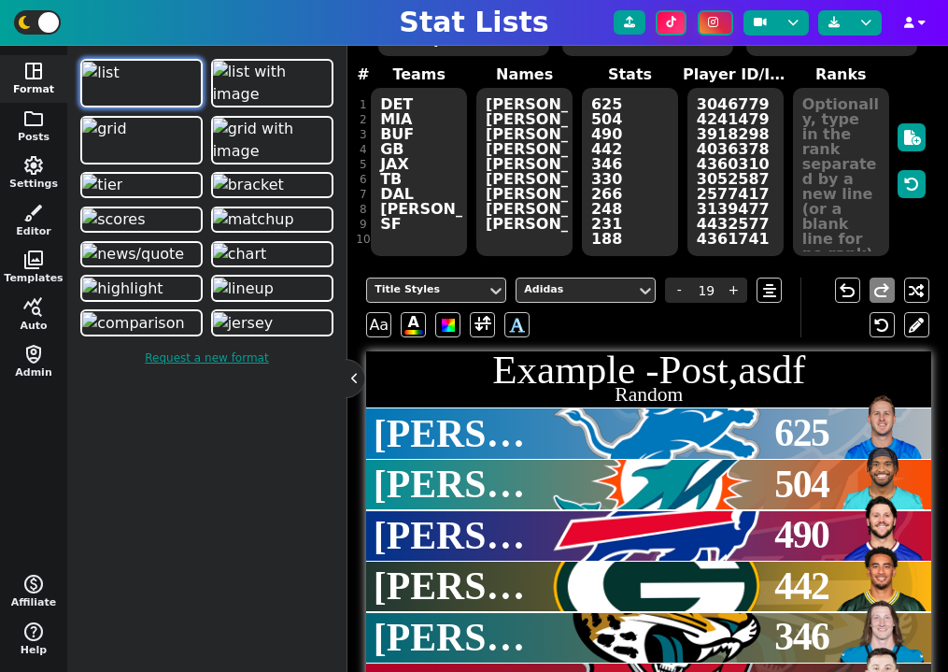
click at [777, 375] on h1 "Example -Post,asdf" at bounding box center [648, 369] width 565 height 40
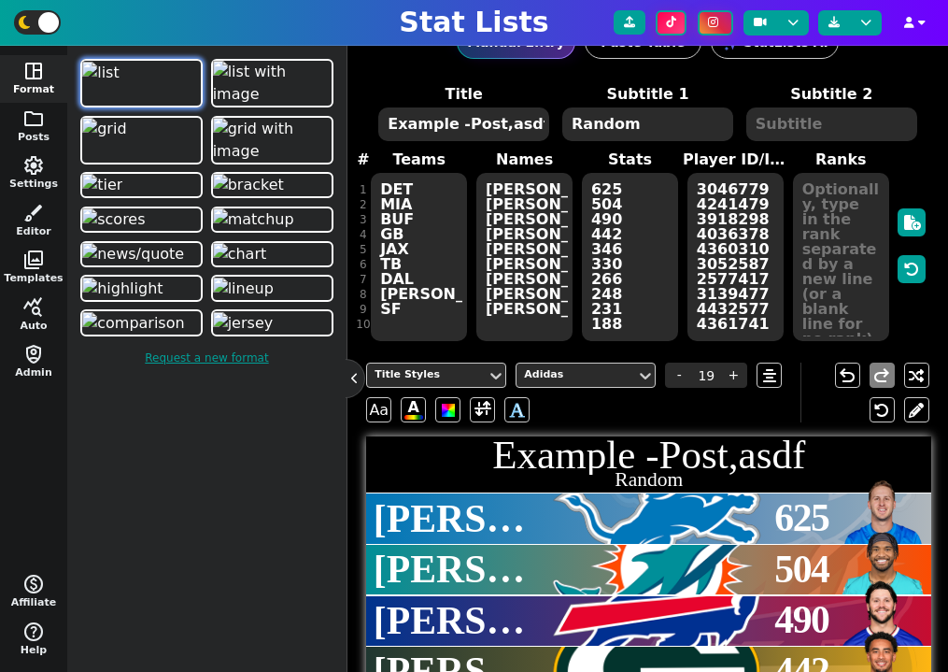
click at [454, 125] on textarea "Example -Post,asdf" at bounding box center [463, 124] width 171 height 34
click at [532, 133] on textarea "Example-Post,asdf" at bounding box center [463, 124] width 171 height 34
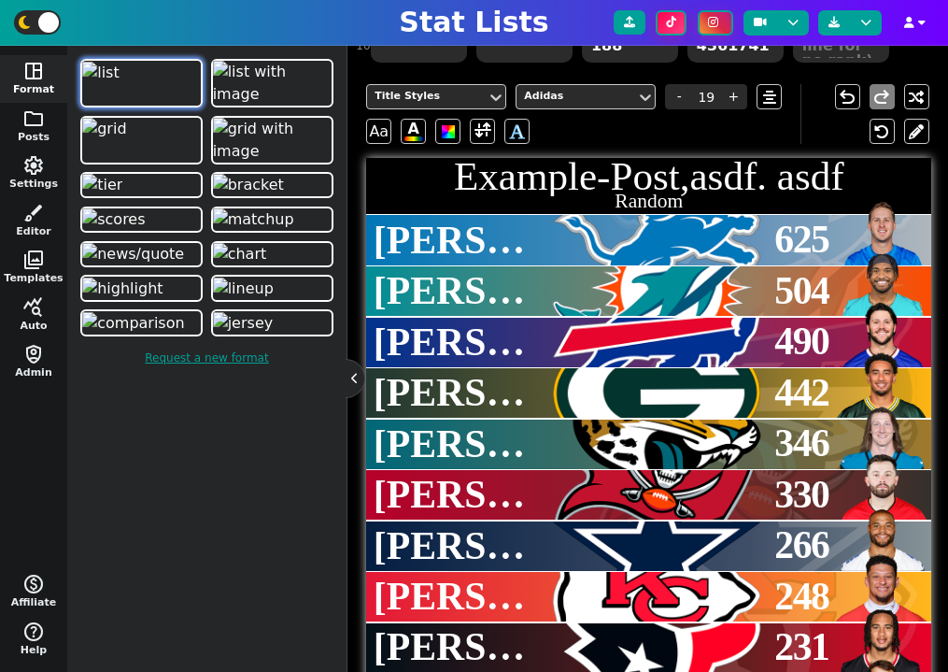
scroll to position [391, 0]
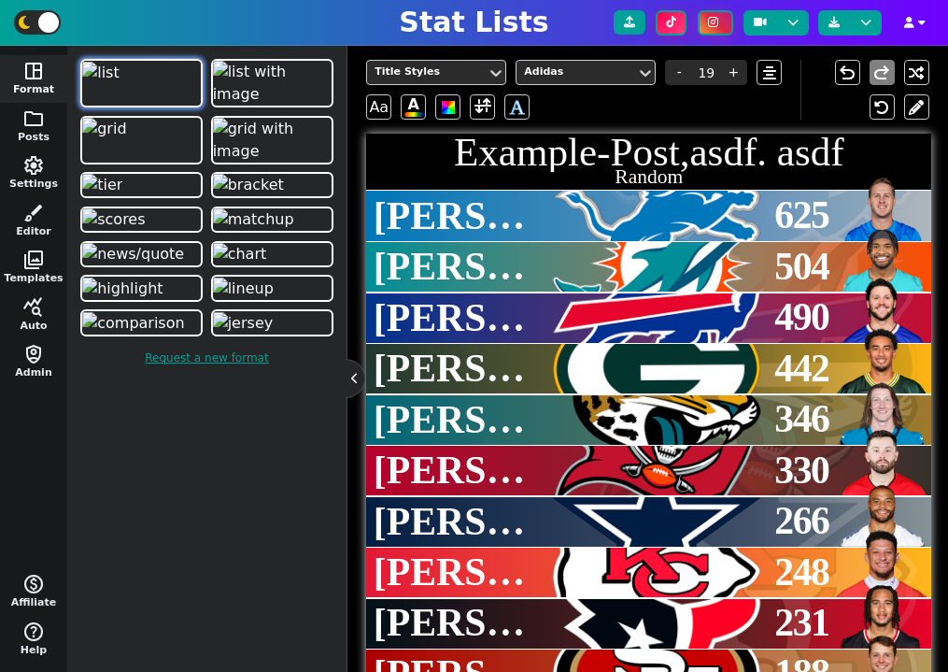
type textarea "Example-Post,asdf. asdf"
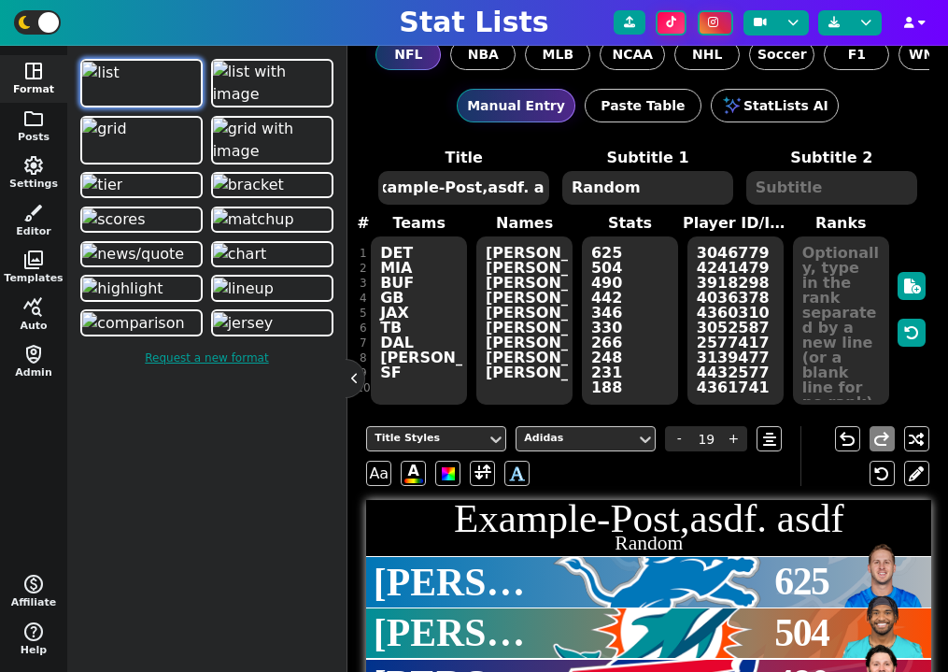
scroll to position [0, 0]
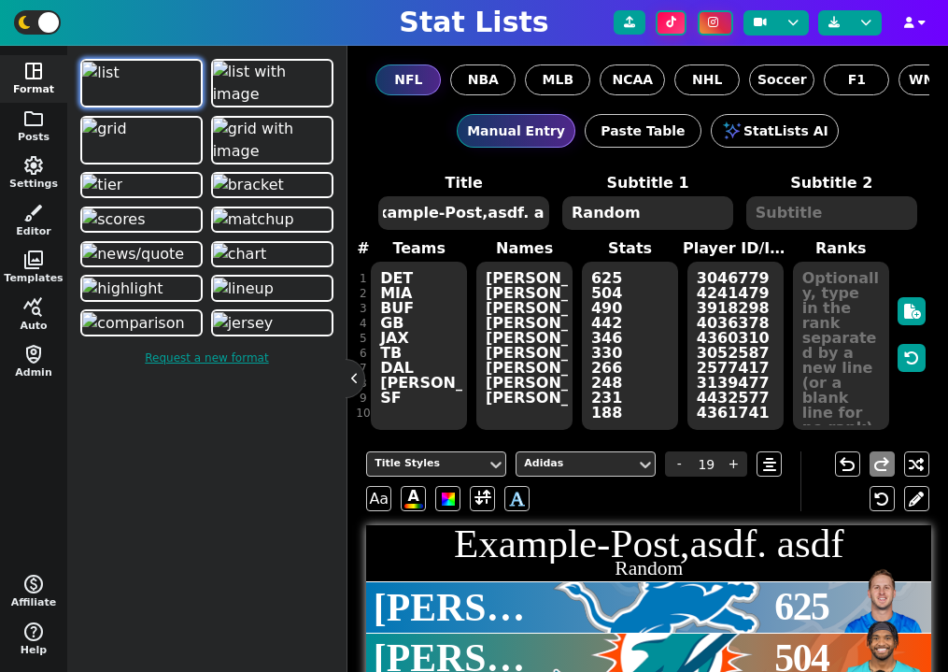
click at [430, 282] on textarea "DET MIA BUF GB JAX TB DAL [PERSON_NAME] SF" at bounding box center [419, 346] width 96 height 168
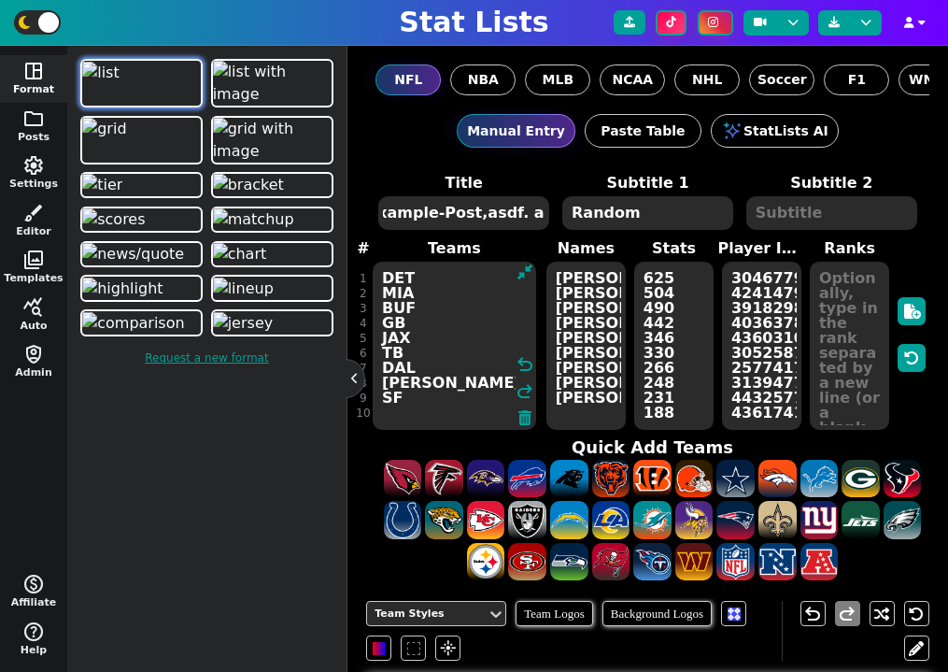
click at [590, 284] on textarea "[PERSON_NAME] [PERSON_NAME] [PERSON_NAME] [PERSON_NAME] [PERSON_NAME] [PERSON_N…" at bounding box center [585, 346] width 79 height 168
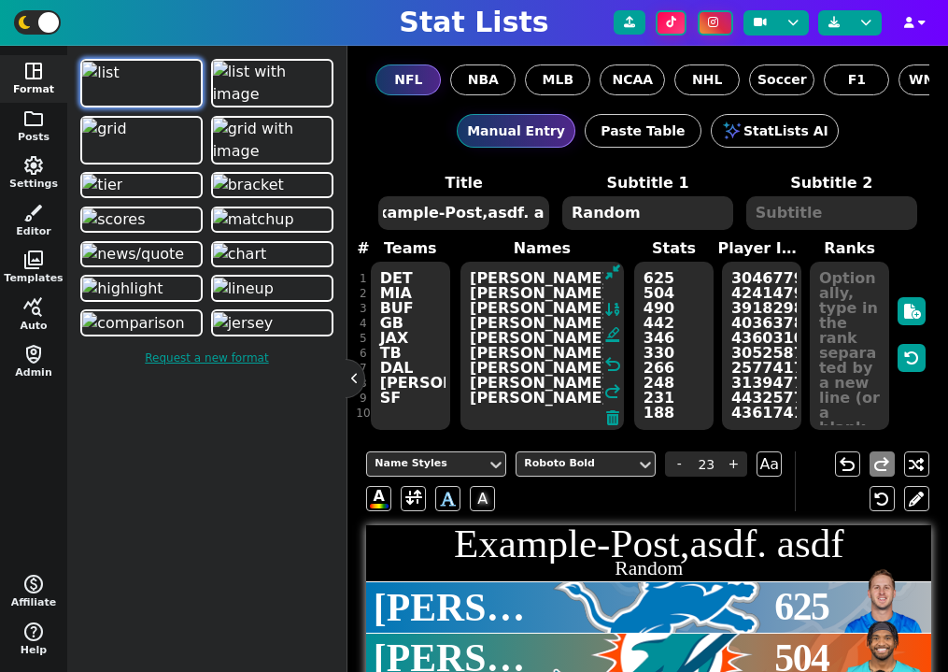
click at [562, 283] on textarea "[PERSON_NAME] [PERSON_NAME] [PERSON_NAME] [PERSON_NAME] [PERSON_NAME] [PERSON_N…" at bounding box center [542, 346] width 163 height 168
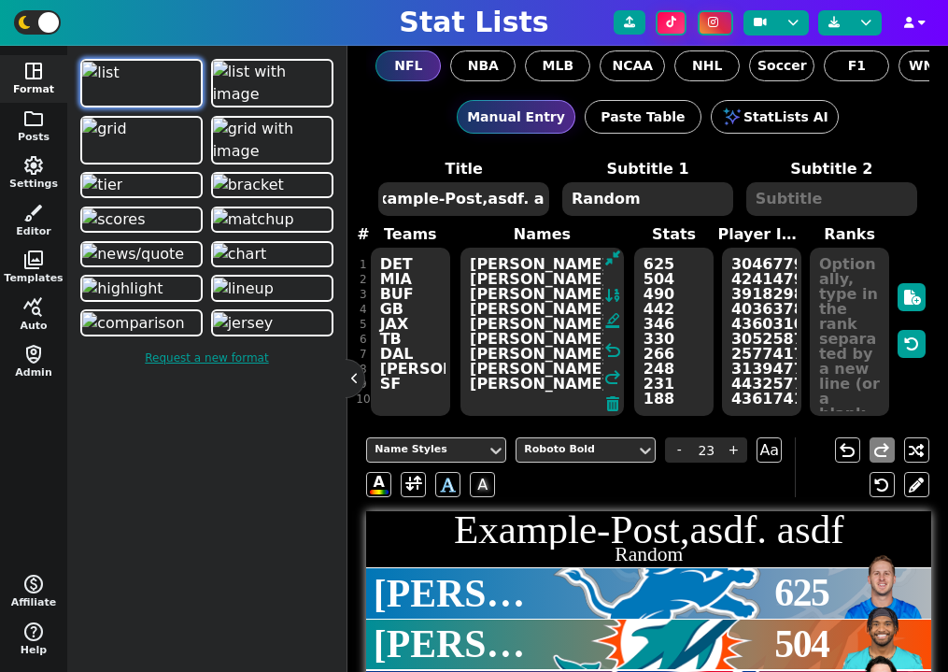
scroll to position [8, 0]
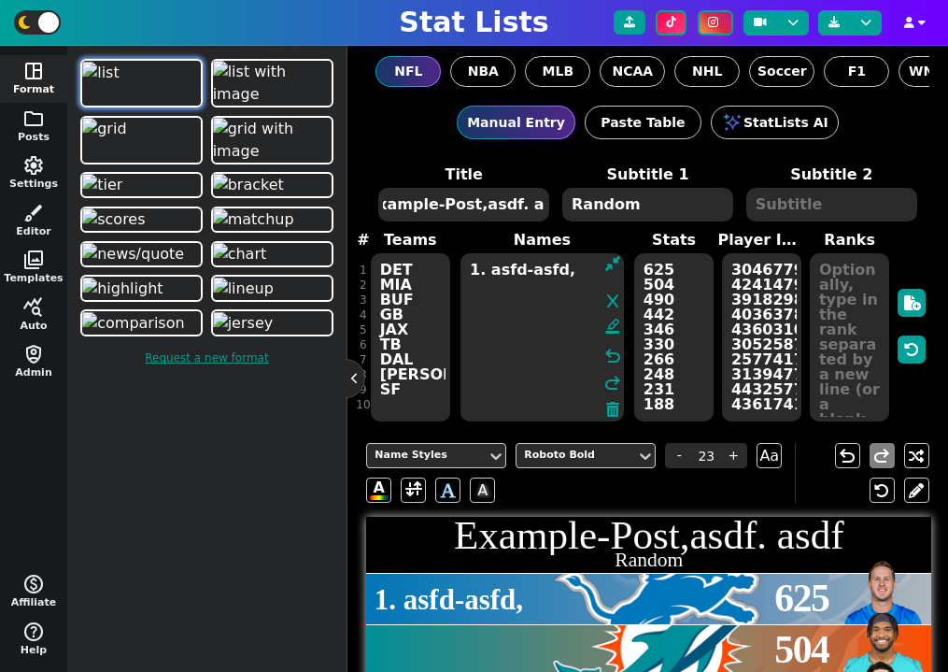
type textarea "1. asfd-asfd,"
click at [659, 608] on div at bounding box center [657, 599] width 224 height 50
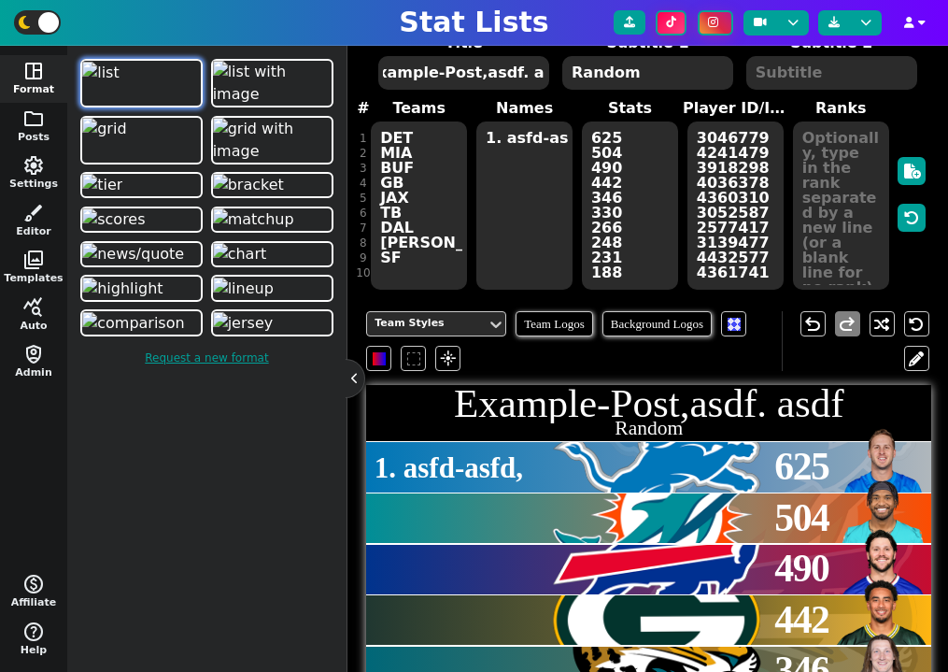
scroll to position [155, 0]
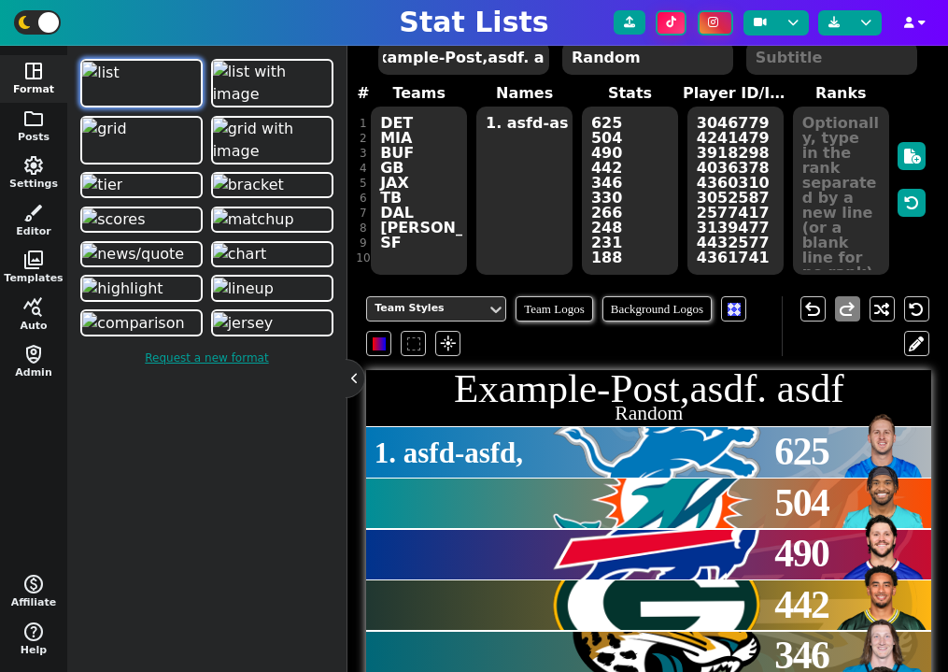
click at [625, 441] on div at bounding box center [657, 452] width 224 height 50
click at [479, 447] on div "1. asfd-asfd," at bounding box center [450, 453] width 151 height 32
click at [471, 447] on div "1. asfd-asfd," at bounding box center [450, 453] width 151 height 32
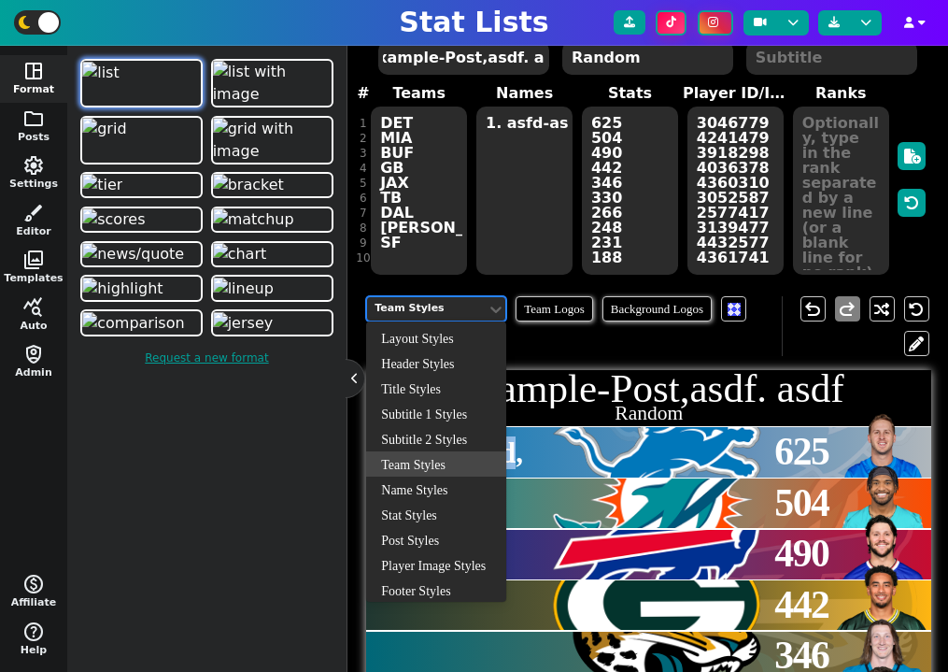
click at [461, 307] on div "Team Styles" at bounding box center [427, 309] width 105 height 16
click at [432, 484] on div "Name Styles" at bounding box center [436, 488] width 140 height 25
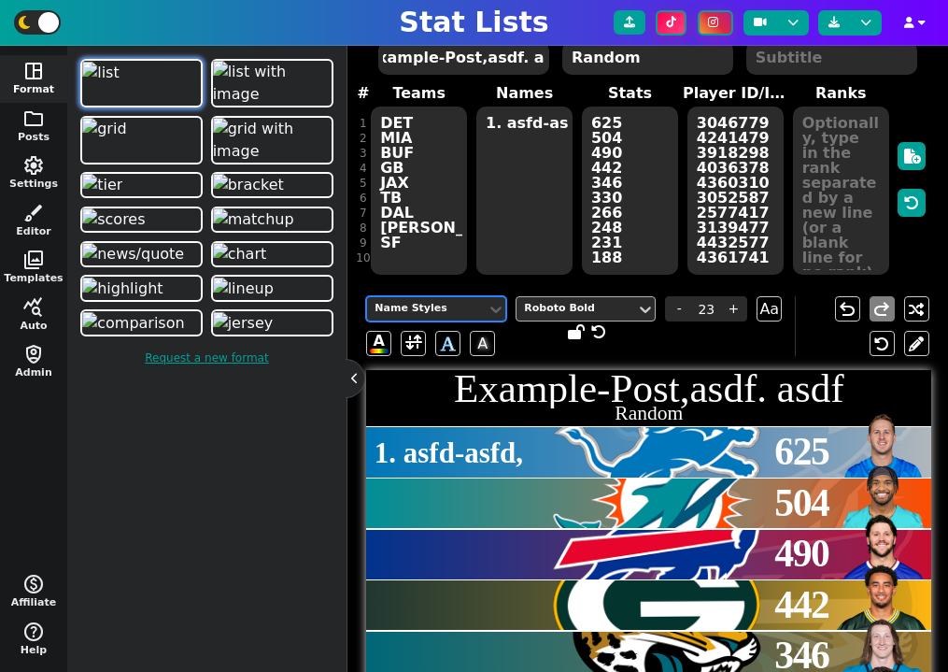
click at [626, 306] on div "Roboto Bold" at bounding box center [576, 309] width 105 height 16
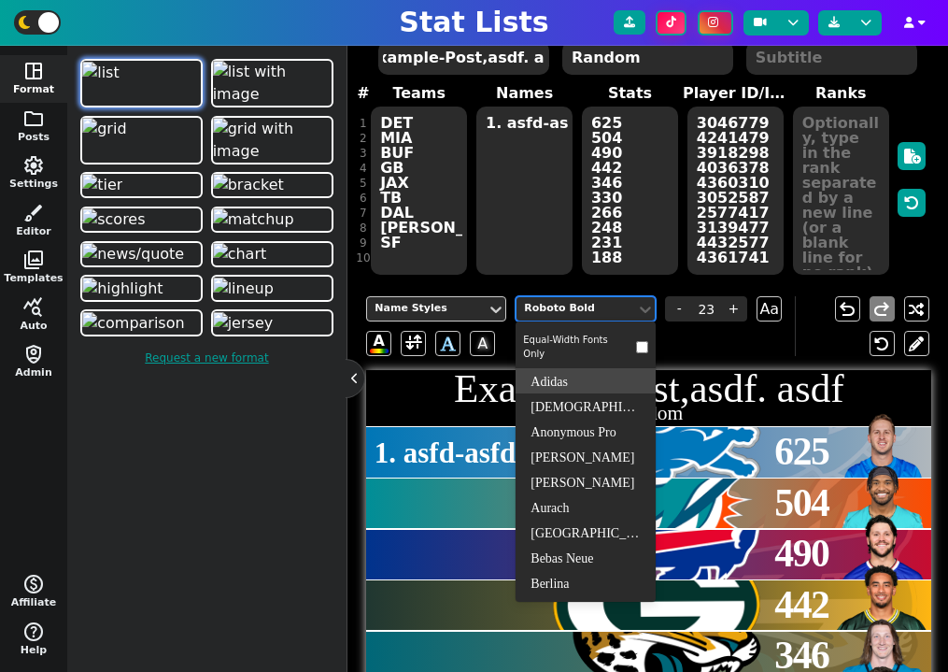
click at [613, 378] on div "Adidas" at bounding box center [586, 380] width 140 height 25
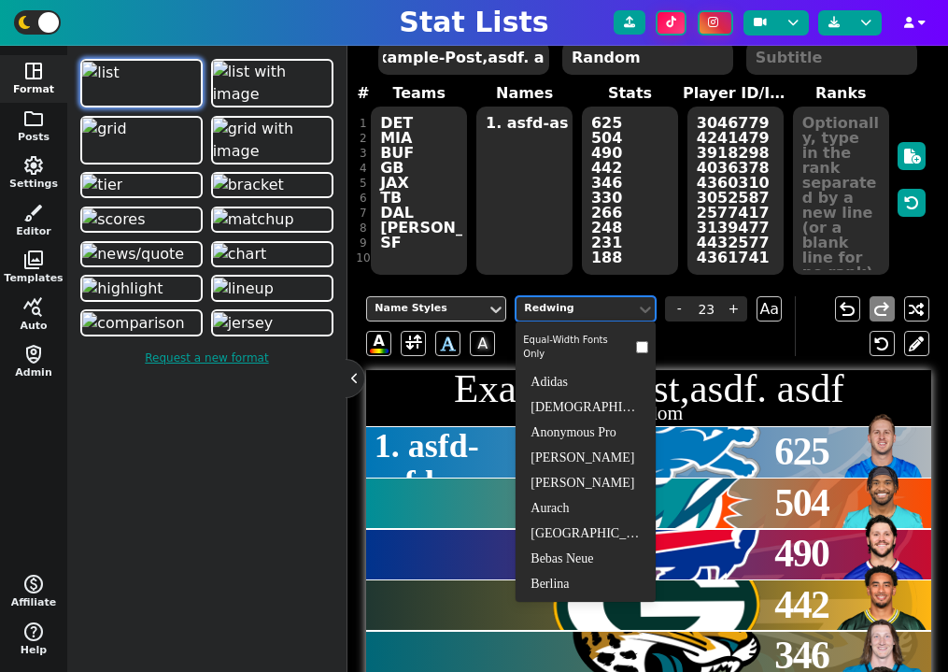
scroll to position [0, 0]
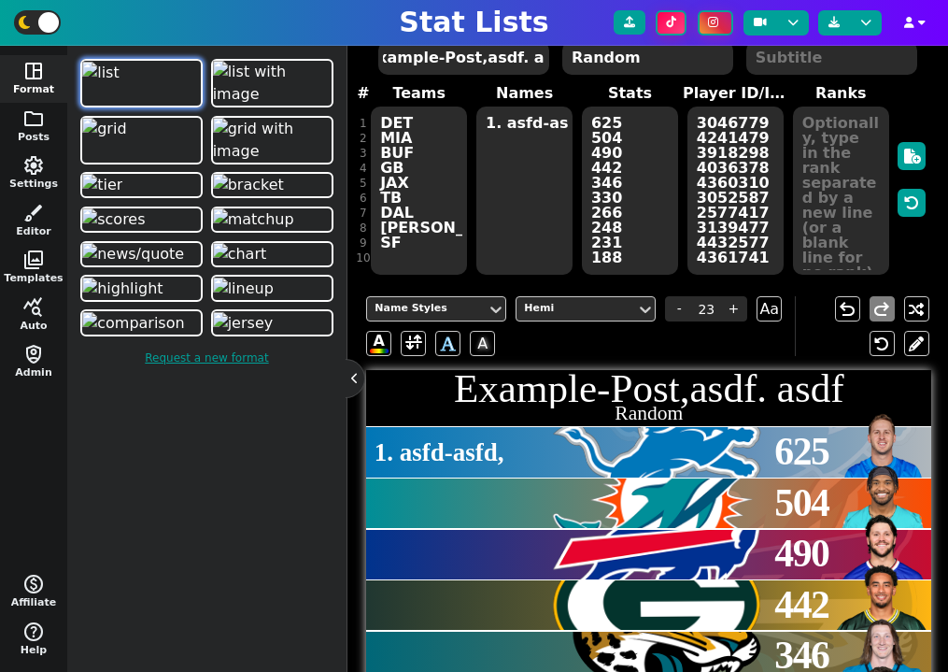
click at [747, 437] on div at bounding box center [657, 452] width 224 height 50
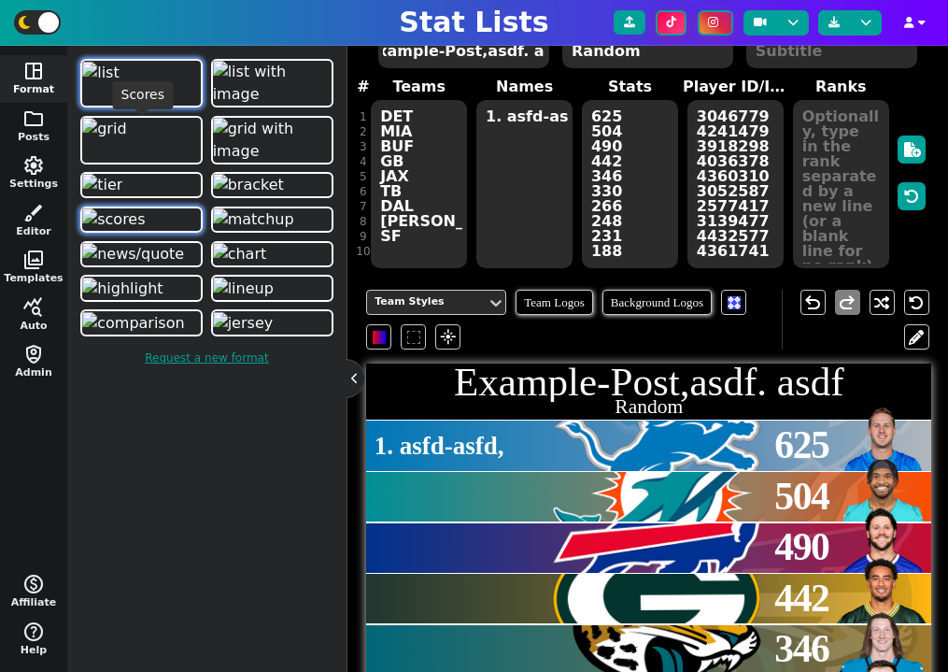
scroll to position [331, 0]
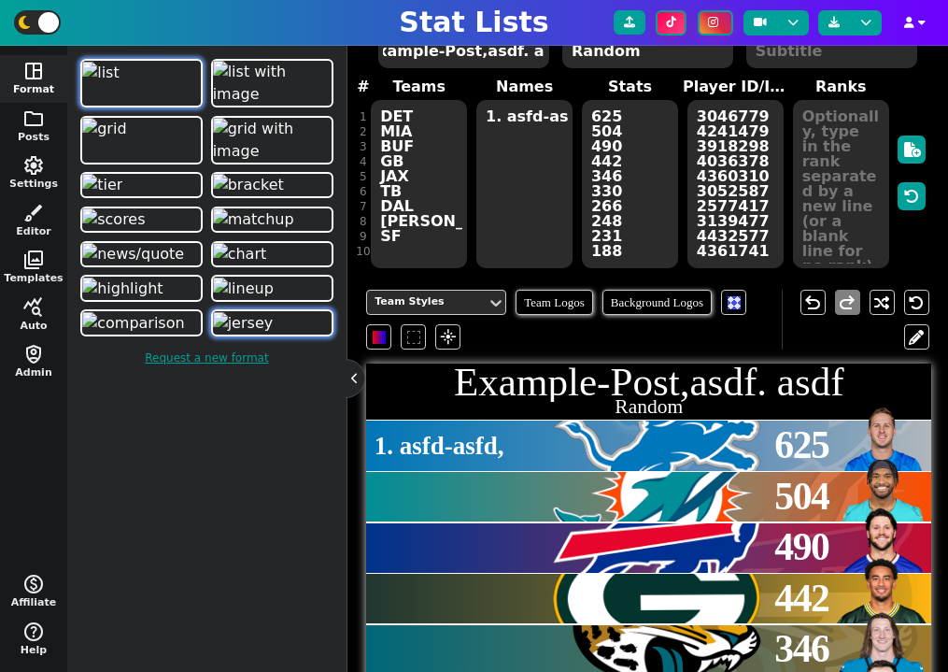
click at [274, 334] on img at bounding box center [243, 323] width 61 height 22
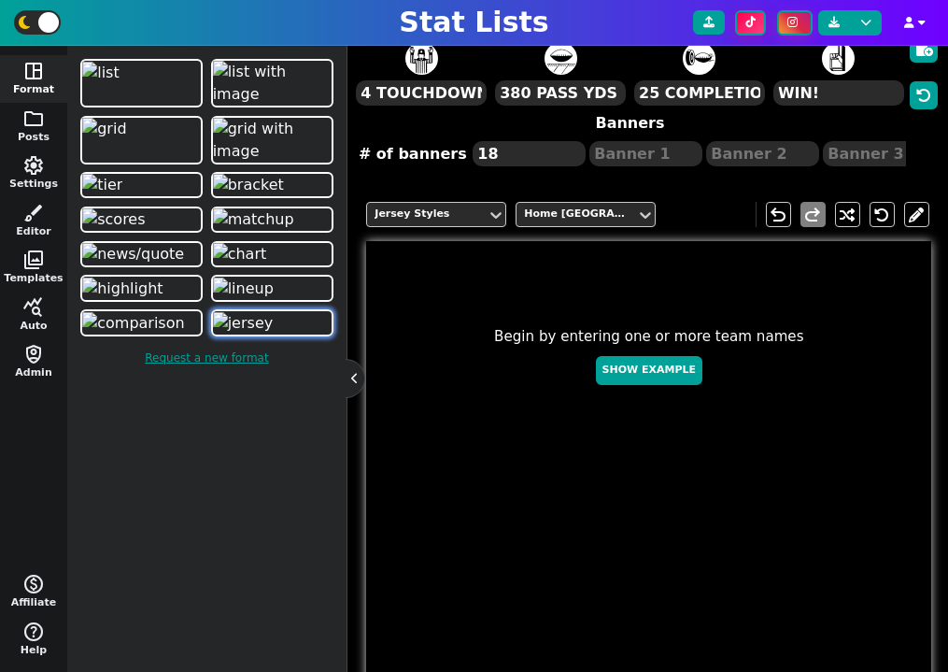
scroll to position [251, 0]
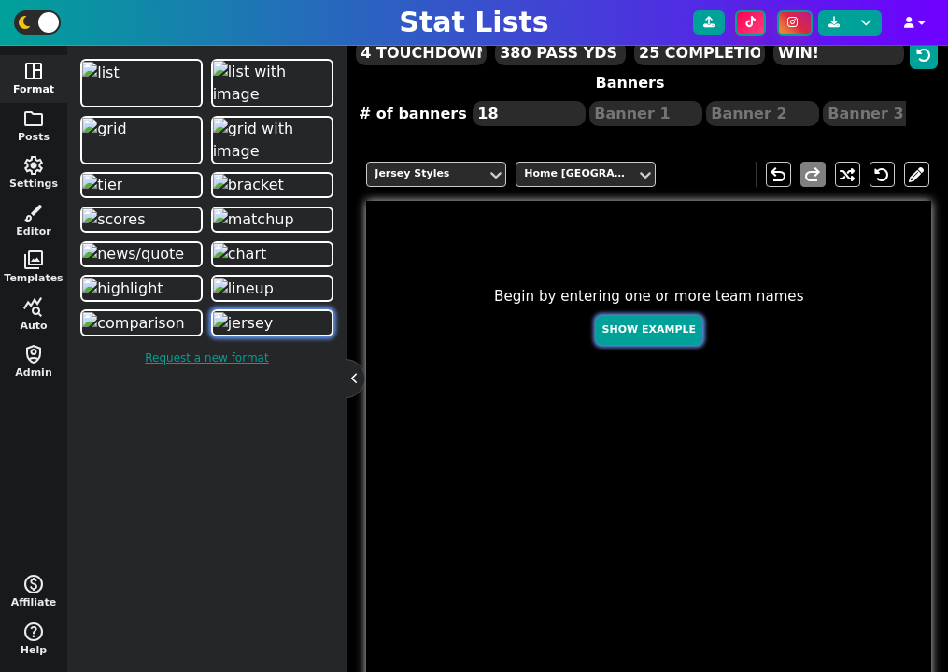
click at [653, 342] on button "Show Example" at bounding box center [649, 330] width 106 height 29
type textarea "[PERSON_NAME]"
type textarea "16"
type textarea "WK 1"
type textarea "WK 3"
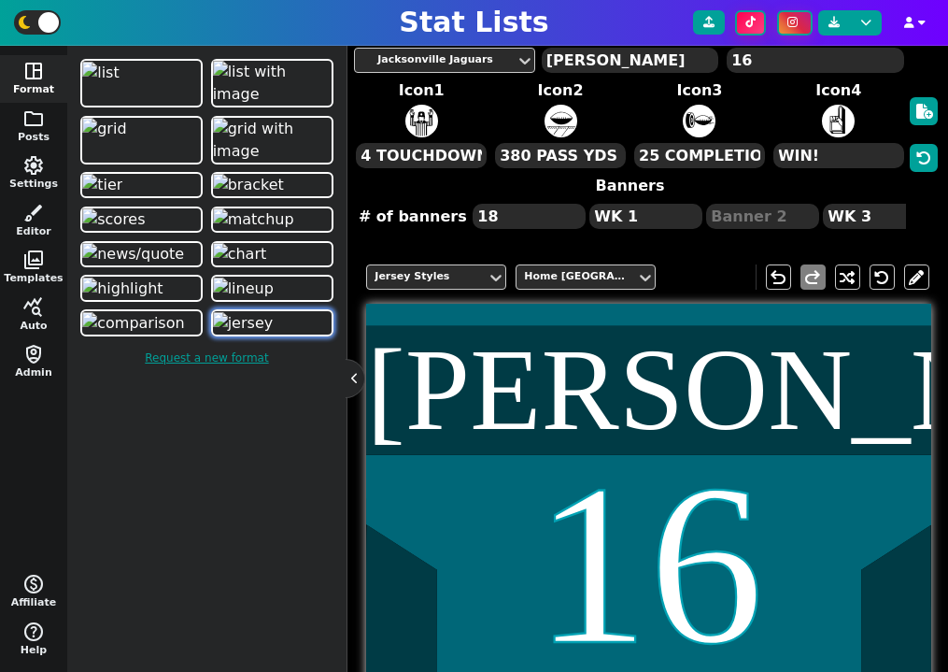
scroll to position [127, 0]
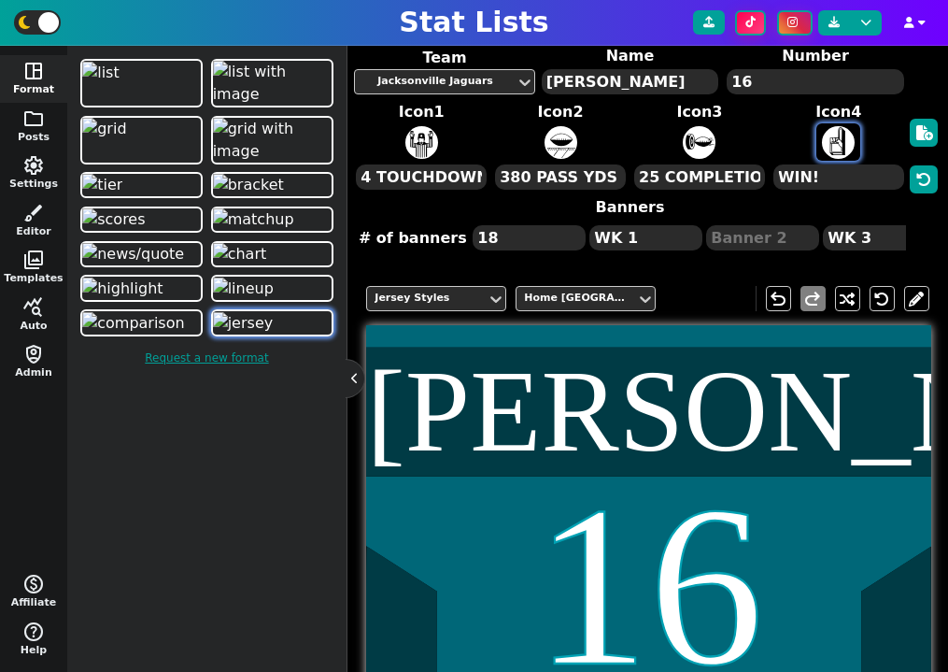
click at [856, 141] on button "button" at bounding box center [838, 141] width 44 height 37
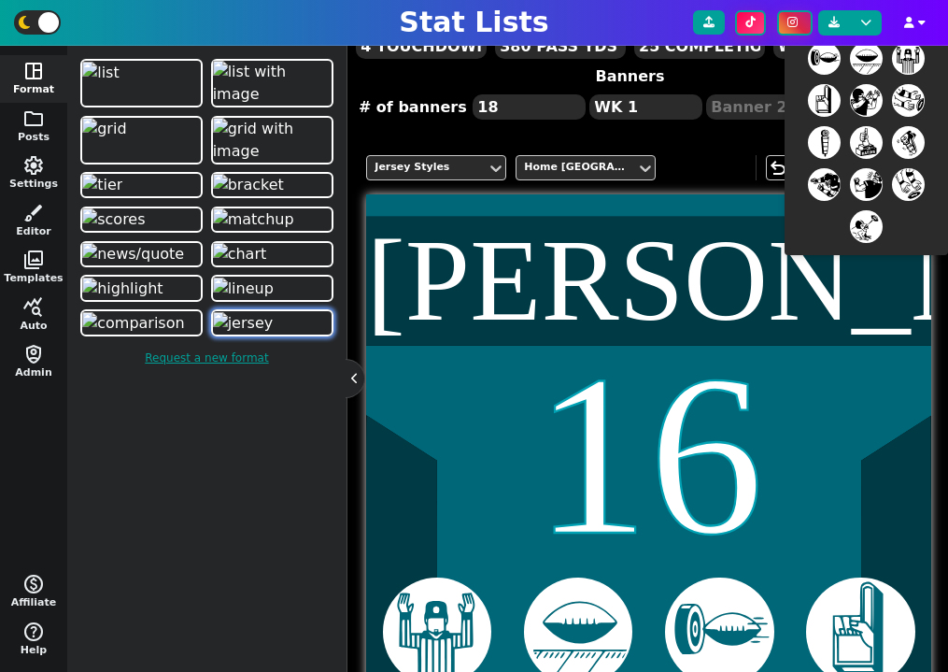
scroll to position [231, 0]
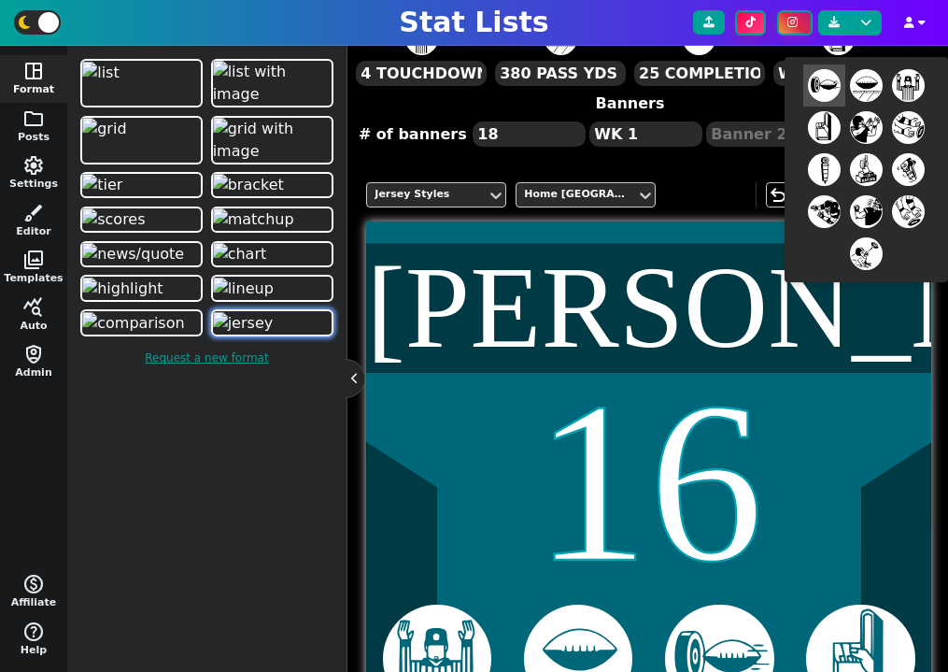
click at [833, 95] on icon "Menu" at bounding box center [824, 85] width 33 height 33
type textarea "25 COMPLETIONS"
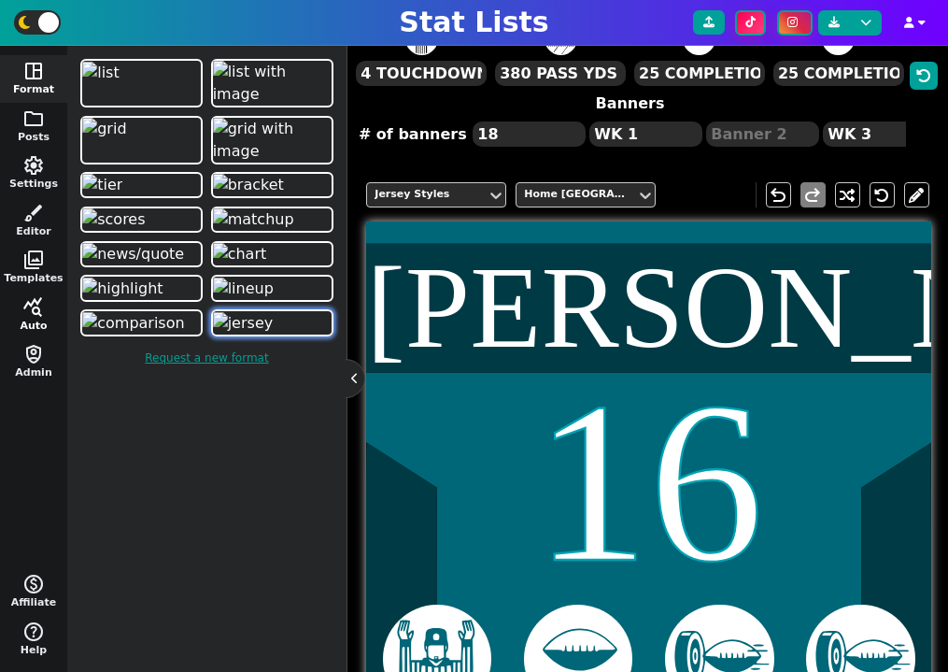
click at [38, 319] on button "query_stats Auto" at bounding box center [33, 315] width 67 height 48
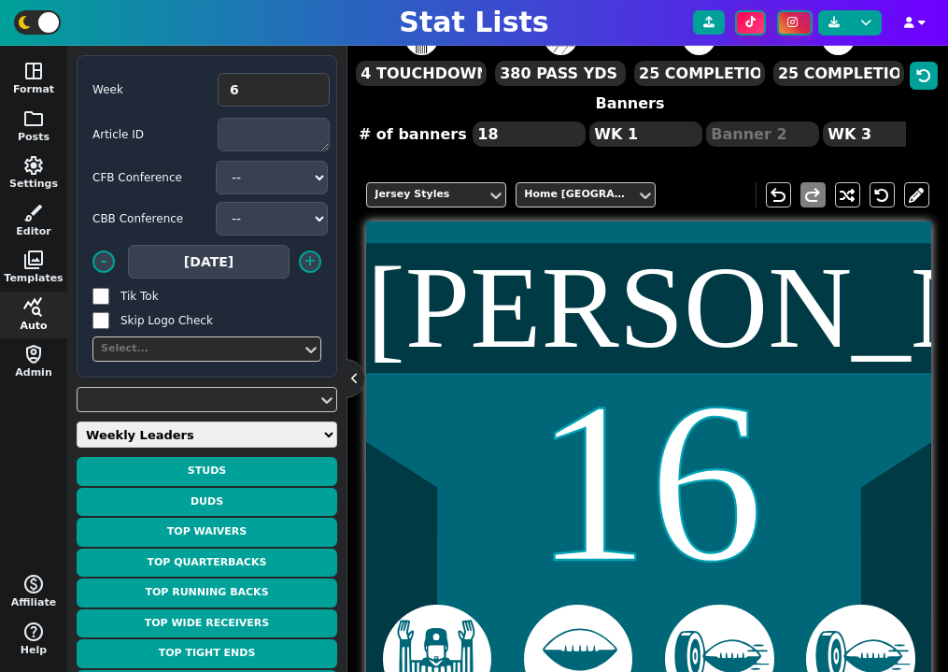
scroll to position [0, 0]
click at [186, 429] on select "Weekly Leaders Slate Leaders QB Stats RB Stats REC Stats IDP Stats Other Stats …" at bounding box center [207, 434] width 261 height 26
select select "surviveball"
click at [77, 421] on select "Weekly Leaders Slate Leaders QB Stats RB Stats REC Stats IDP Stats Other Stats …" at bounding box center [207, 434] width 261 height 26
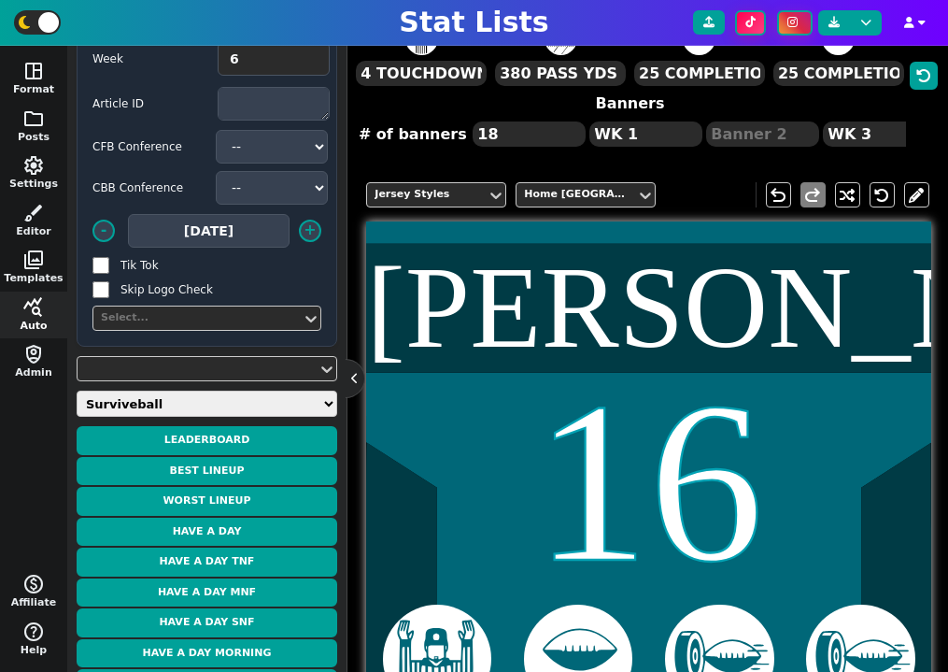
scroll to position [67, 0]
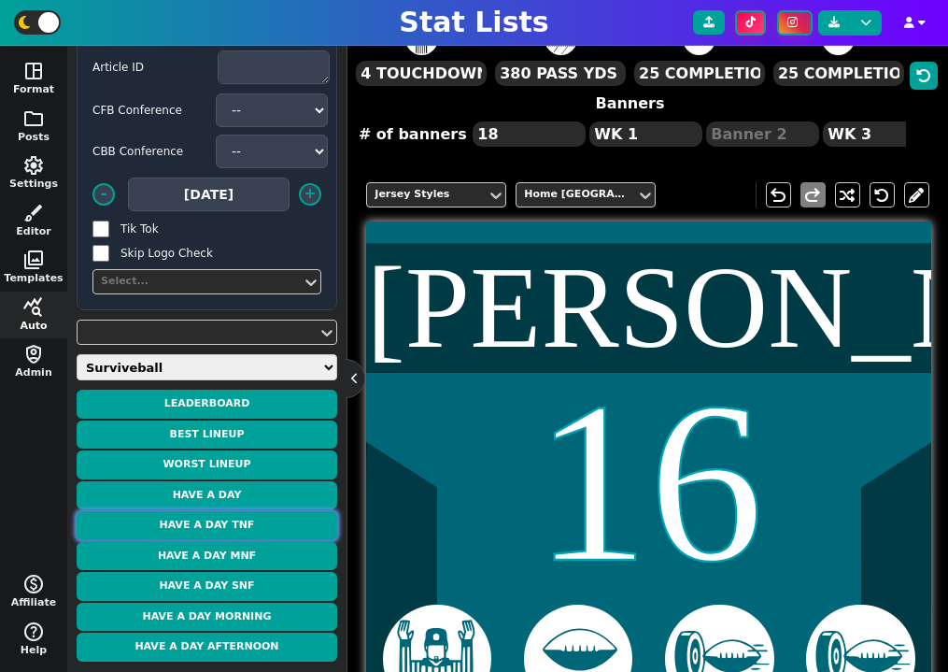
click at [270, 531] on button "Have a Day TNF" at bounding box center [207, 525] width 261 height 29
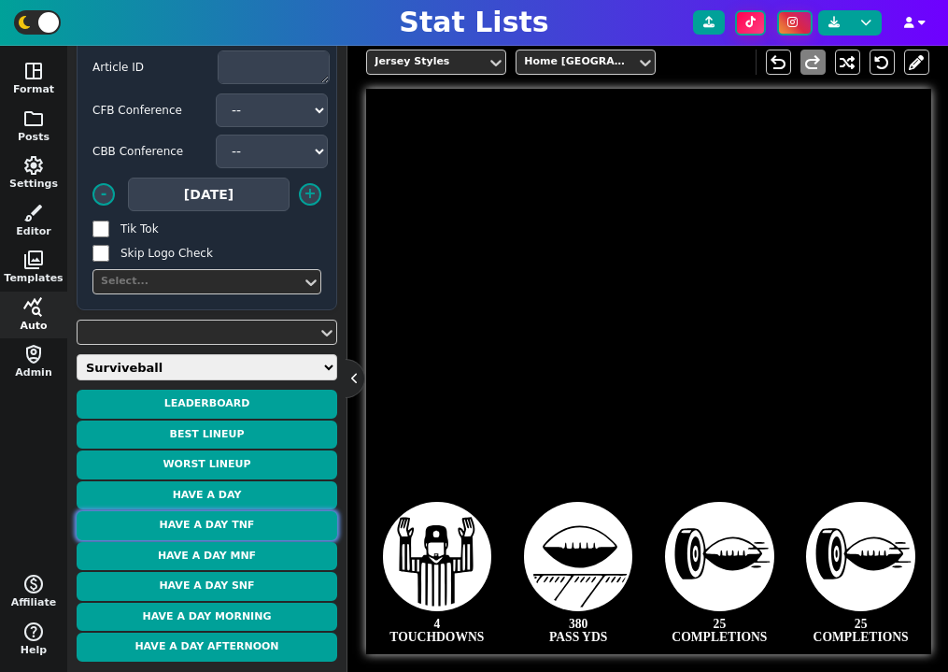
scroll to position [378, 0]
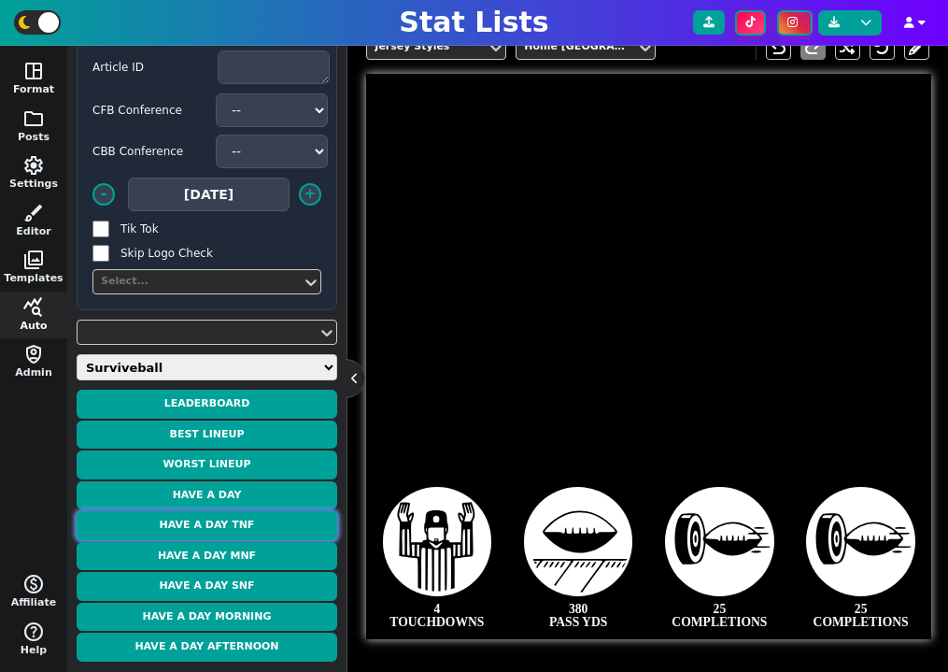
type textarea "[PERSON_NAME]"
type textarea "44"
type textarea "31.0 PTS"
type textarea "3 RUSH TD"
type textarea "19 CAR"
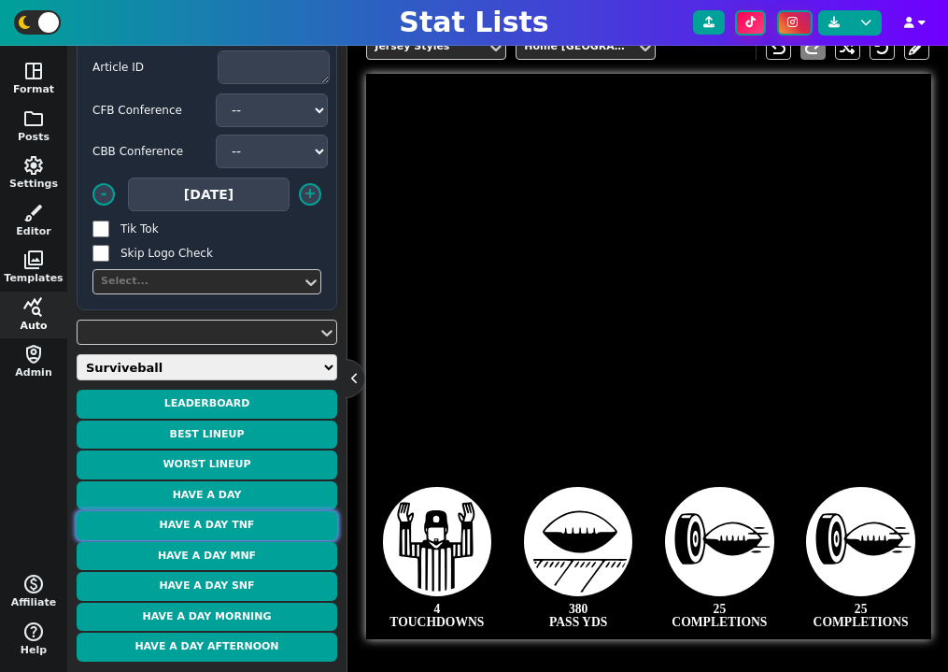
type textarea "98 RUSH YDS"
type textarea "WK 6"
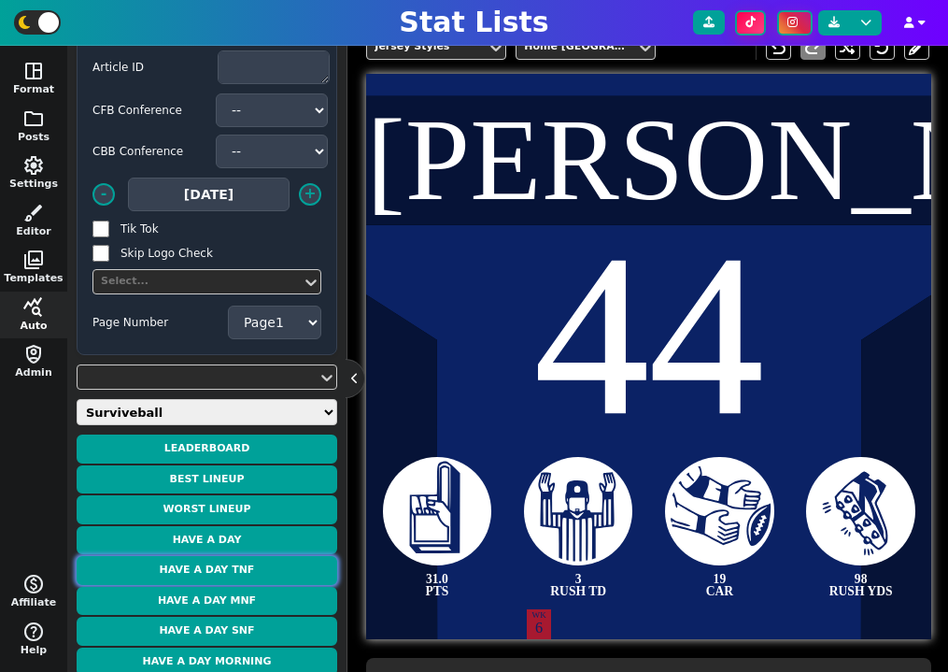
scroll to position [485, 0]
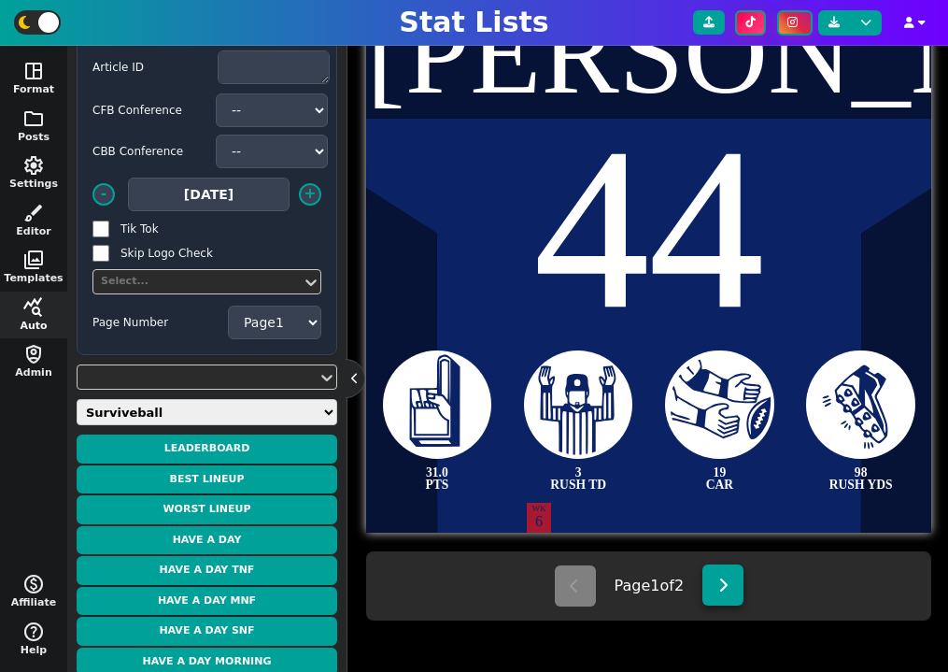
click at [726, 588] on icon at bounding box center [723, 584] width 10 height 15
type textarea "[PERSON_NAME]"
type textarea "88"
type textarea "26.0 PTS"
type textarea "9 REC"
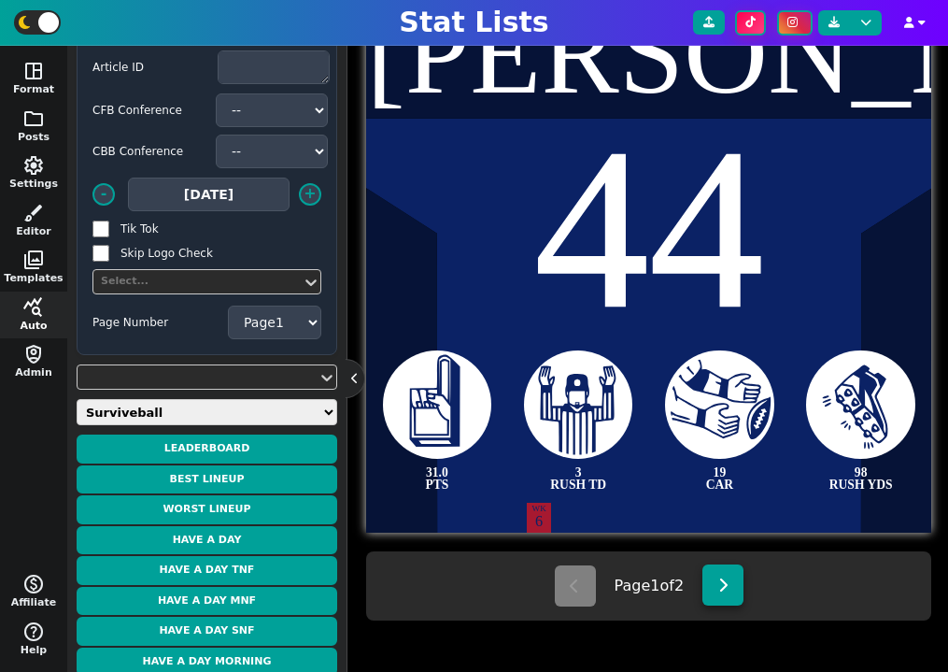
type textarea "110 REC YDS"
select select "2"
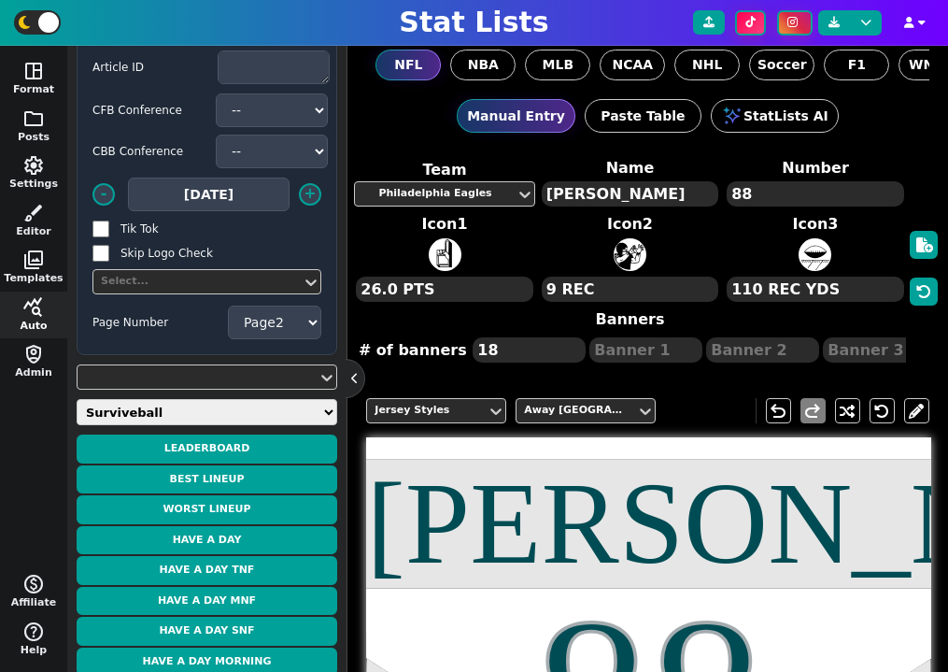
scroll to position [7, 0]
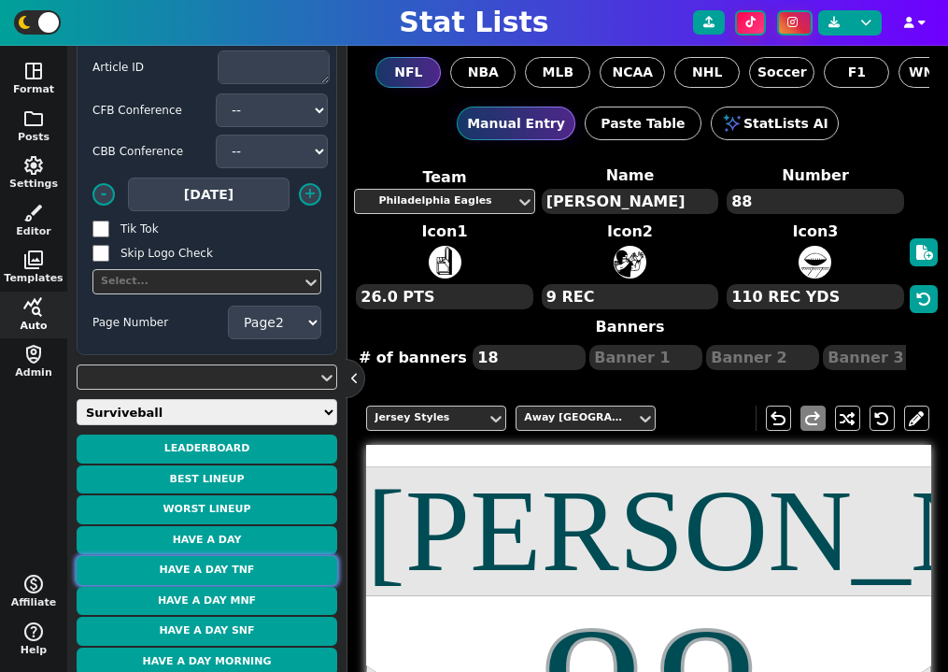
click at [254, 571] on button "Have a Day TNF" at bounding box center [207, 570] width 261 height 29
type textarea "[PERSON_NAME]"
type textarea "44"
type textarea "31.0 PTS"
type textarea "3 RUSH TD"
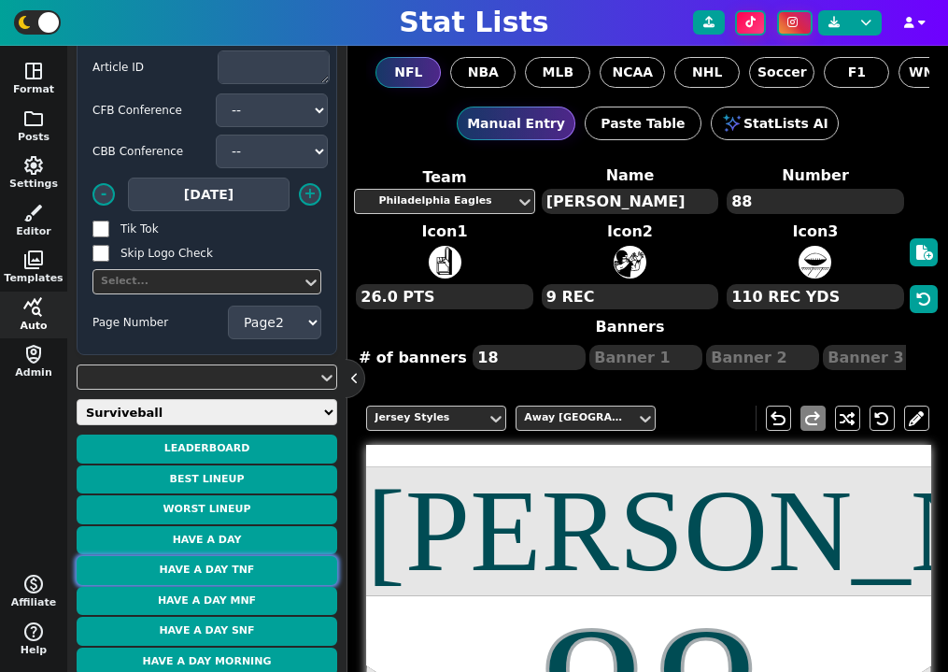
type textarea "19 CAR"
select select "1"
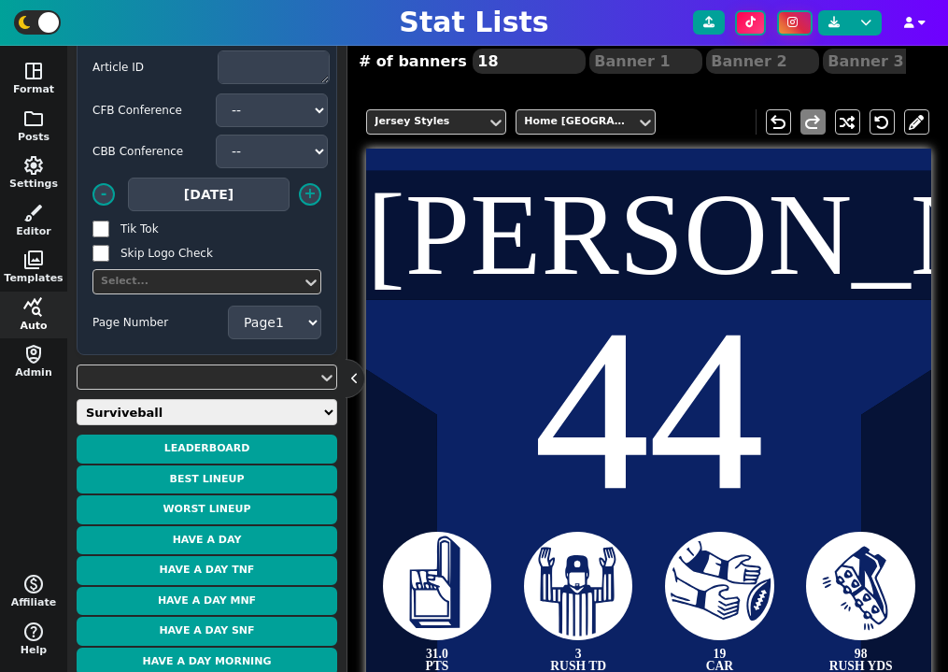
scroll to position [474, 0]
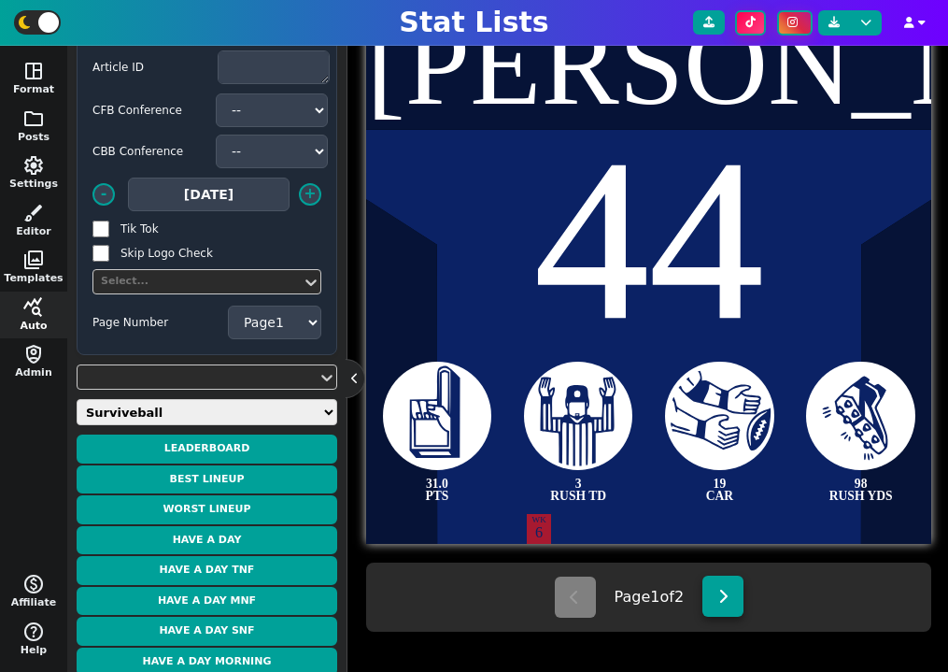
click at [729, 601] on icon at bounding box center [723, 595] width 10 height 15
type textarea "[PERSON_NAME]"
type textarea "88"
type textarea "26.0 PTS"
type textarea "9 REC"
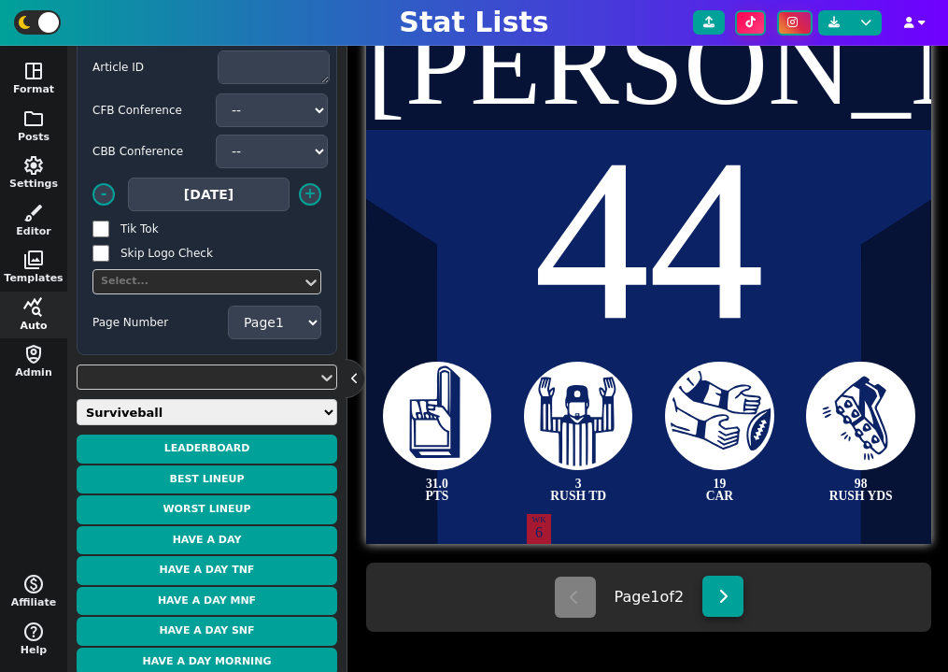
type textarea "110 REC YDS"
select select "2"
type textarea "1 REC TD"
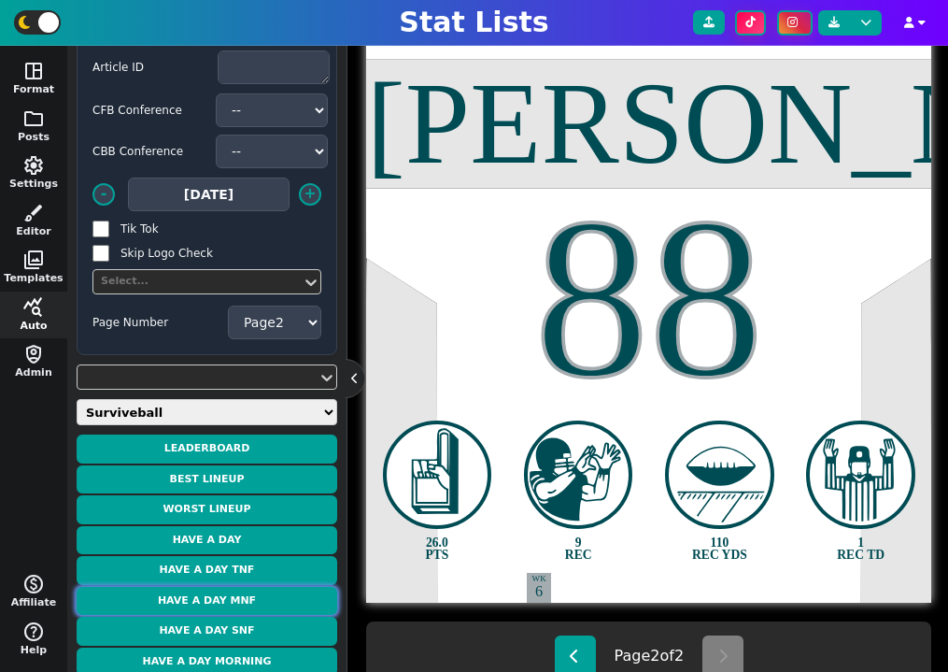
scroll to position [112, 0]
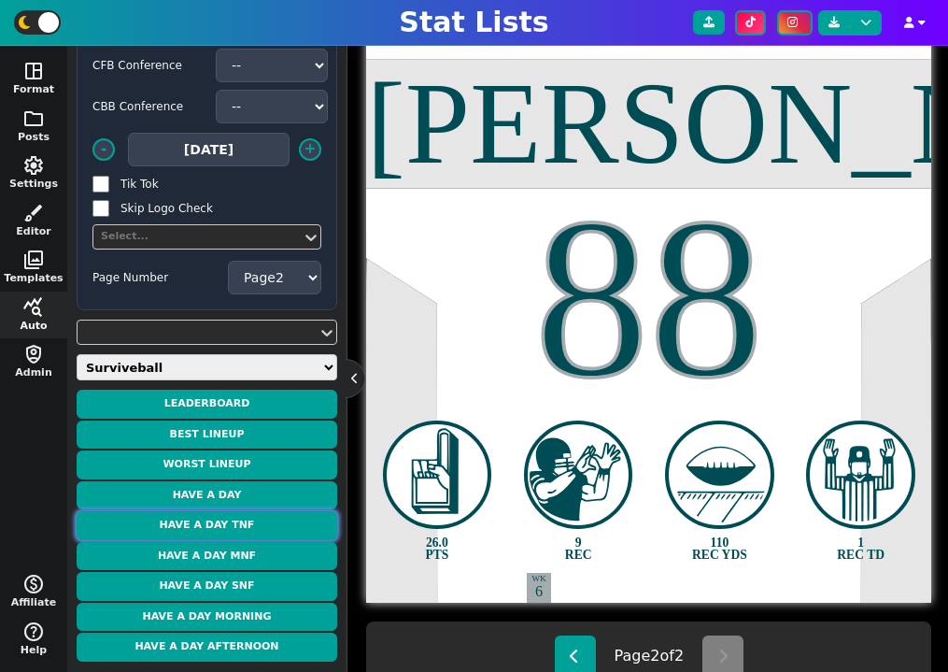
click at [263, 531] on button "Have a Day TNF" at bounding box center [207, 525] width 261 height 29
type textarea "[PERSON_NAME]"
type textarea "44"
type textarea "31.0 PTS"
type textarea "3 RUSH TD"
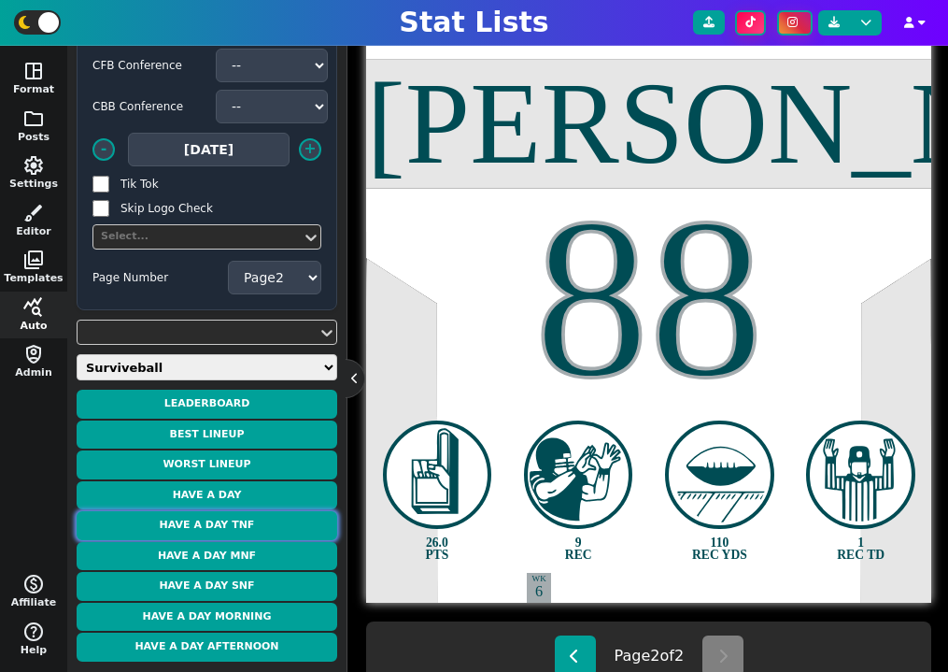
type textarea "19 CAR"
select select "1"
type textarea "98 RUSH YDS"
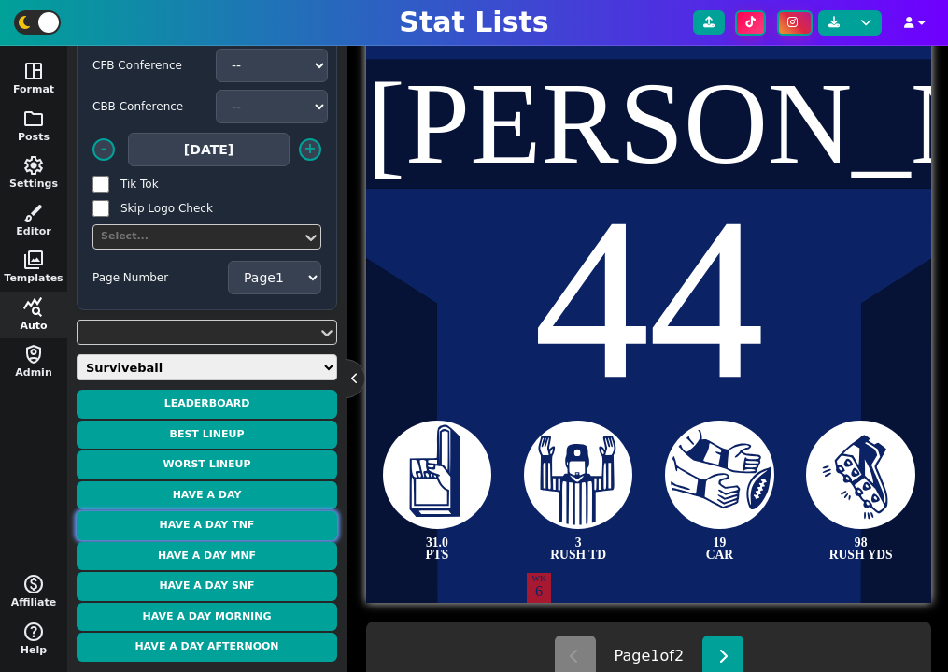
scroll to position [485, 0]
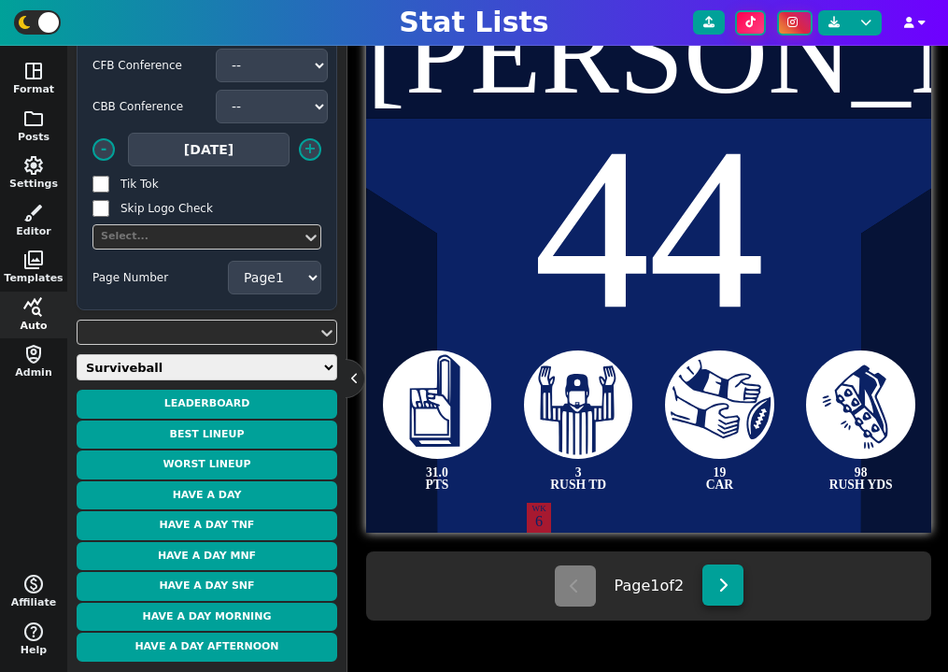
click at [719, 585] on button at bounding box center [722, 584] width 41 height 41
type textarea "[PERSON_NAME]"
type textarea "88"
type textarea "26.0 PTS"
type textarea "9 REC"
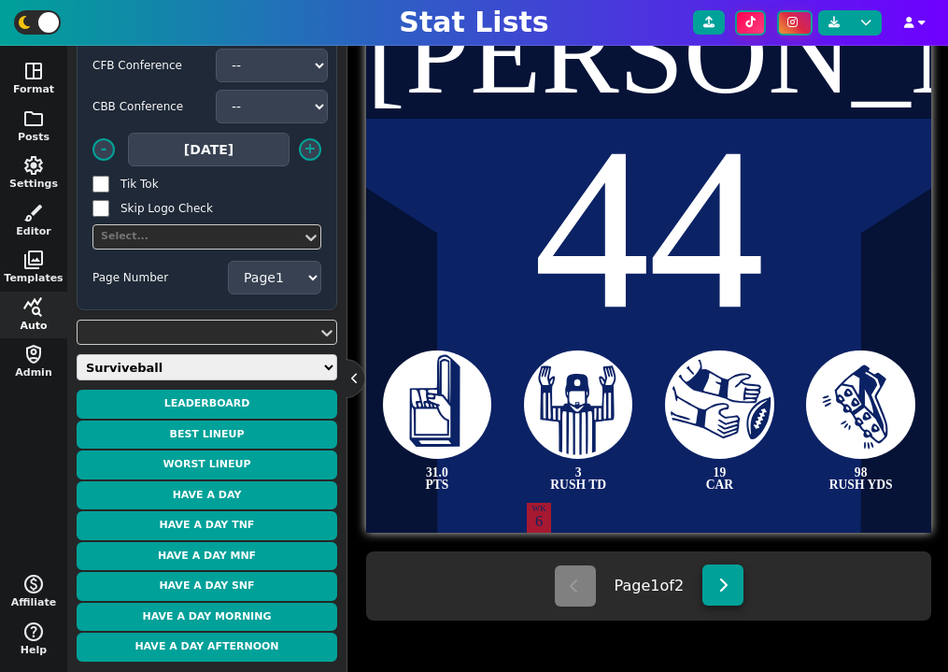
type textarea "110 REC YDS"
select select "2"
type textarea "1 REC TD"
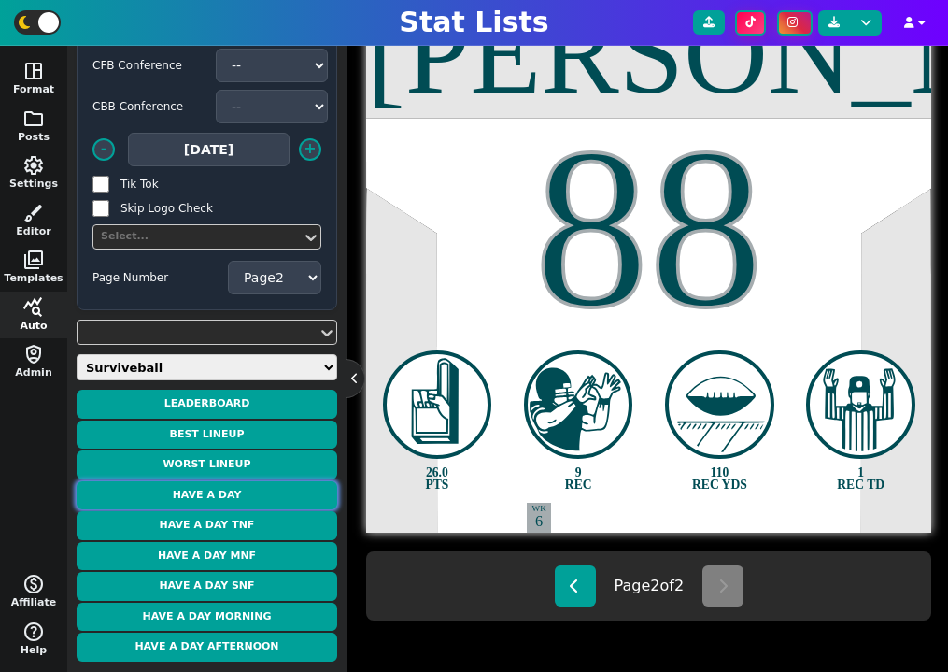
click at [241, 489] on button "Have a Day" at bounding box center [207, 495] width 261 height 29
type textarea "[PERSON_NAME]"
type textarea "44"
type textarea "31.0 PTS"
type textarea "3 RUSH TD"
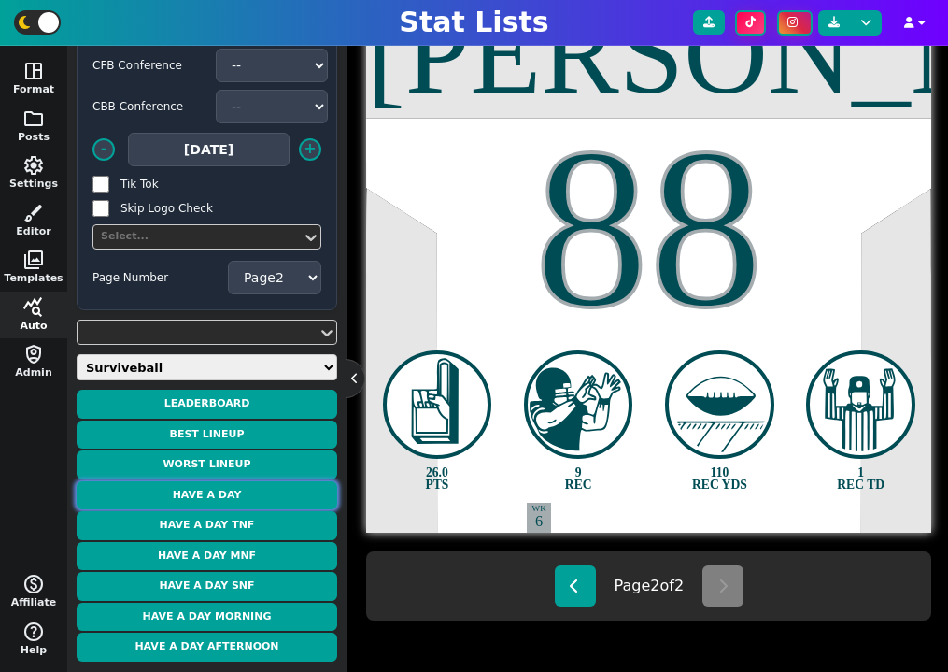
type textarea "19 CAR"
select select "1"
type textarea "98 RUSH YDS"
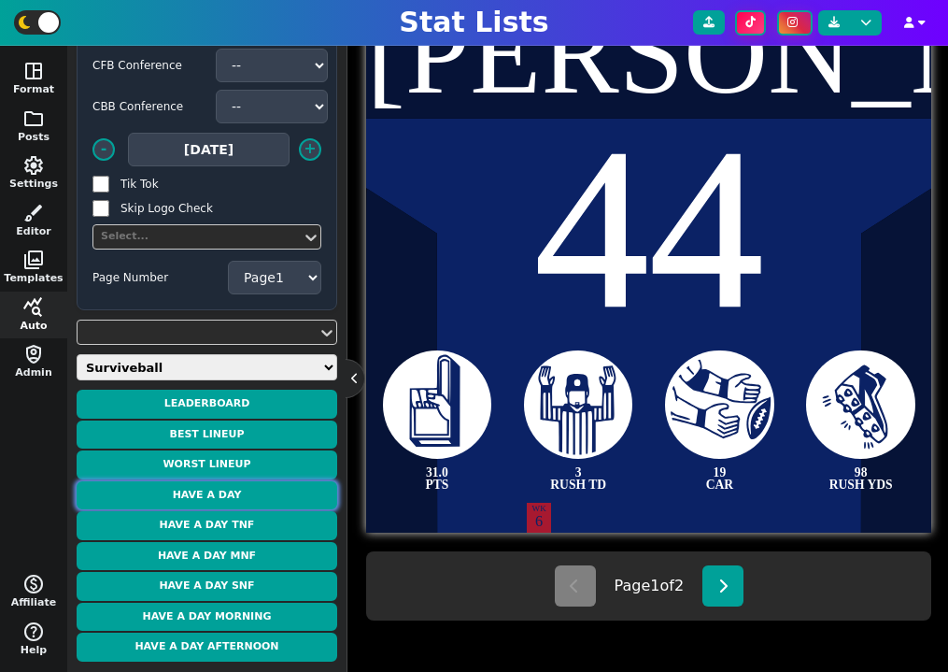
type textarea "[PERSON_NAME]"
type textarea "7"
type textarea "35.8 PTS"
type textarea "170 RUSH YDS"
type textarea "WK 4"
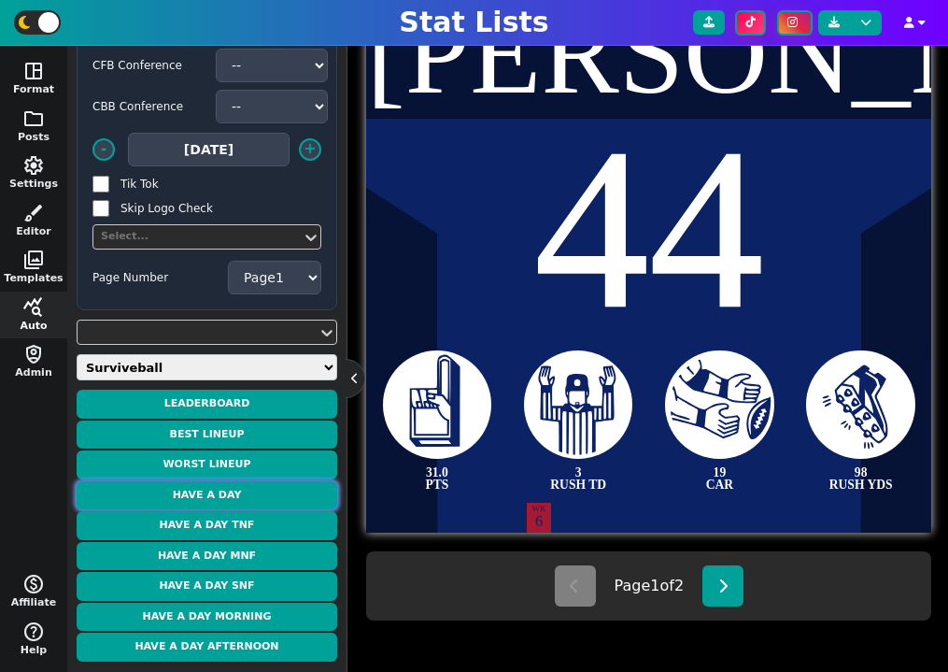
type textarea "6 REC"
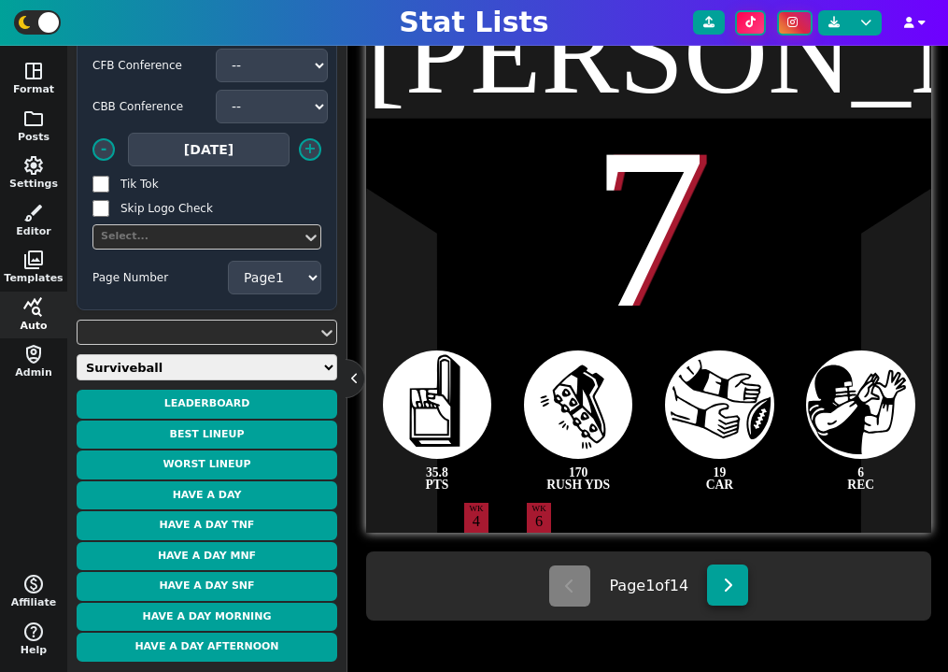
click at [738, 594] on button at bounding box center [727, 584] width 41 height 41
type textarea "[PERSON_NAME]"
type textarea "5"
type textarea "33.9 PTS"
type textarea "183 RUSH YDS"
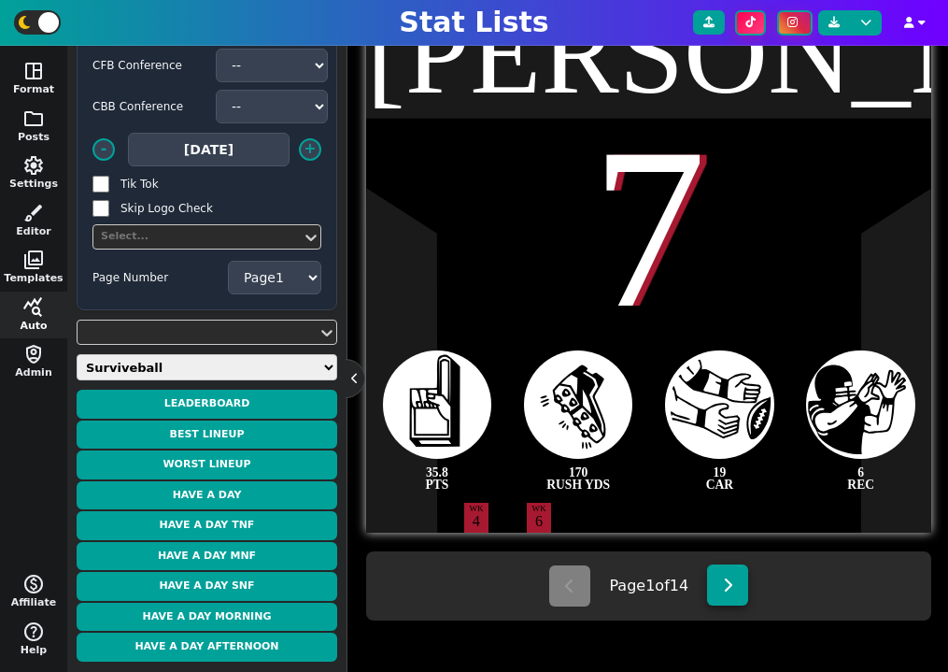
type textarea "30 CAR"
type textarea "WK 5"
select select "2"
type textarea "56 REC YDS"
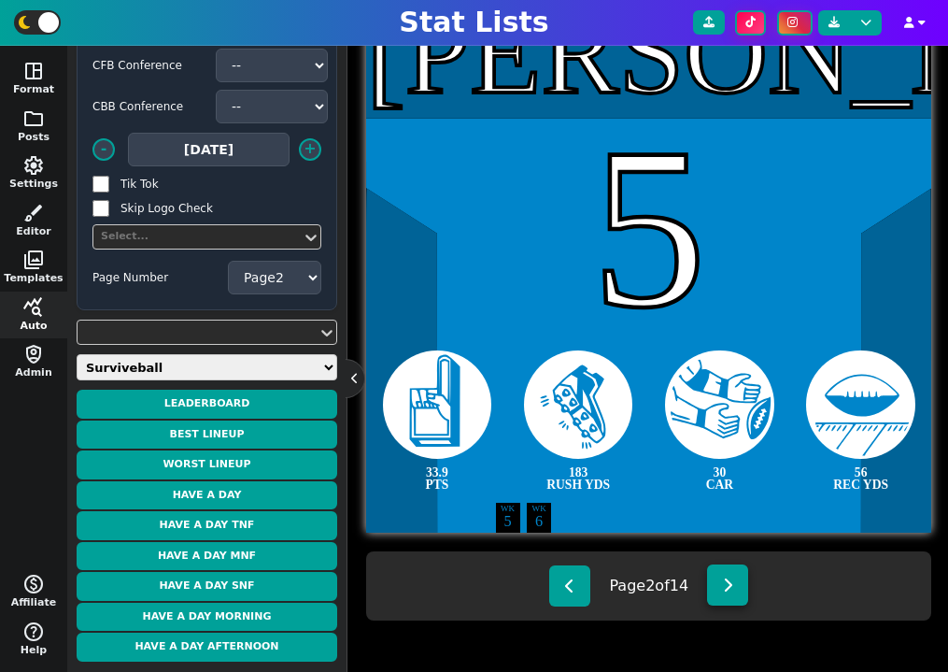
click at [738, 594] on button at bounding box center [727, 584] width 41 height 41
type textarea "[PERSON_NAME]"
type textarea "8"
type textarea "32.0 PTS"
type textarea "18 CAR"
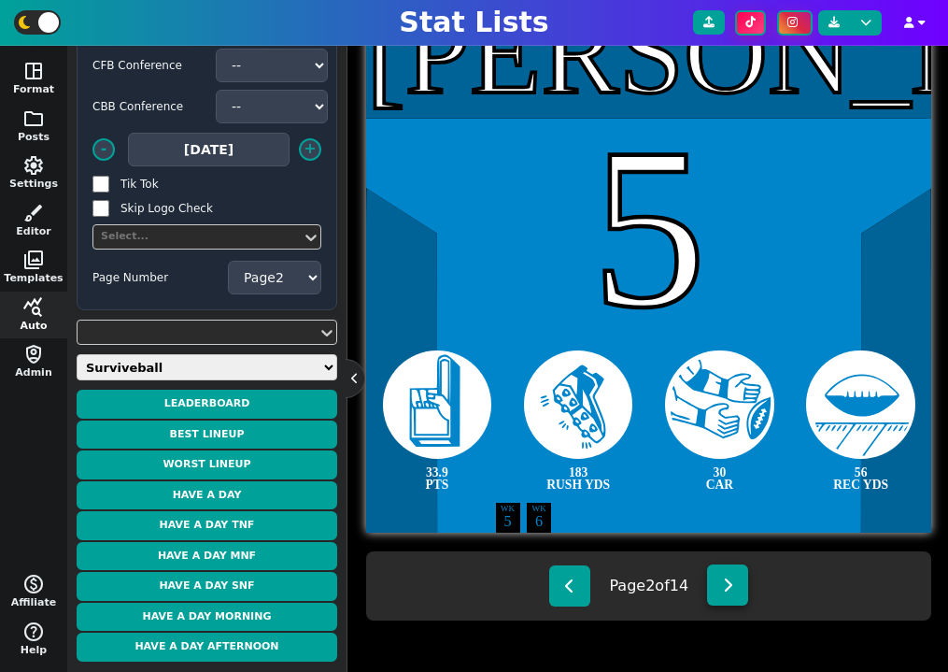
type textarea "93 RUSH YDS"
type textarea "WK 4"
select select "3"
type textarea "2 RUSH TD"
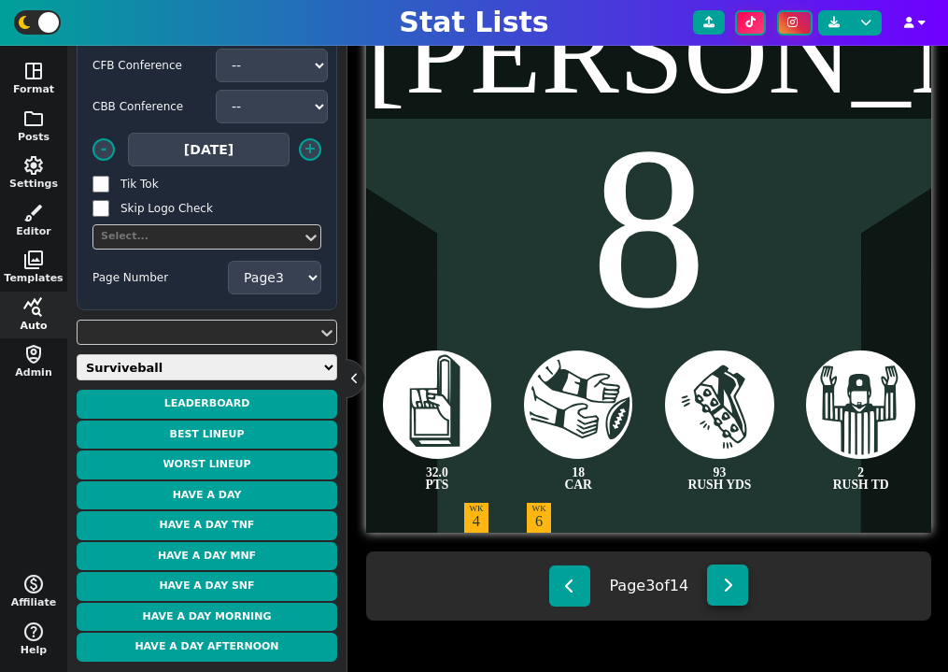
click at [738, 594] on button at bounding box center [727, 584] width 41 height 41
type textarea "[PERSON_NAME]"
type textarea "3"
type textarea "31.8 PTS"
type textarea "168 REC YDS"
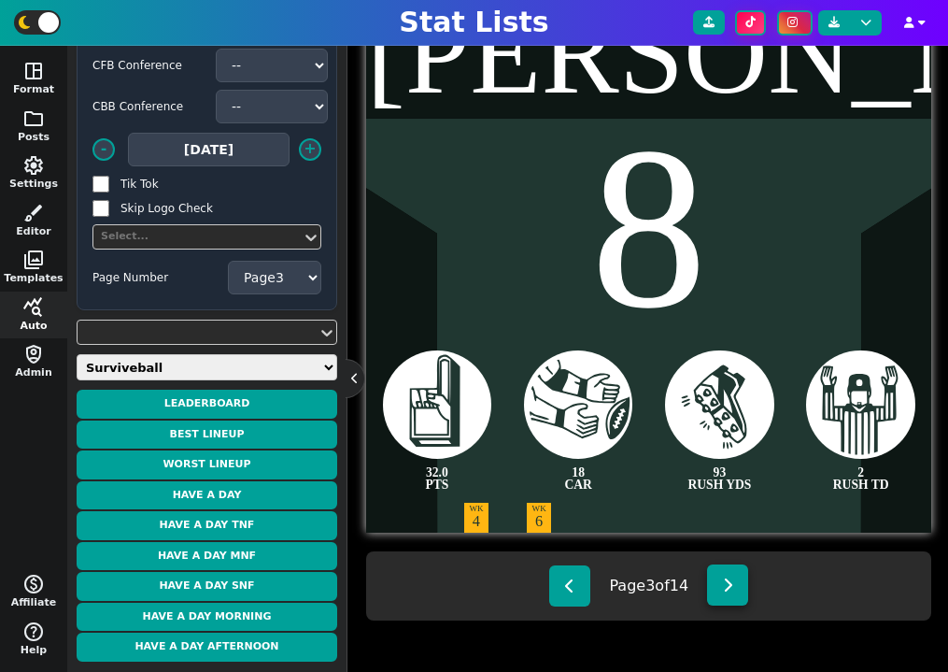
type textarea "9 REC"
select select "4"
type textarea "1 REC TD"
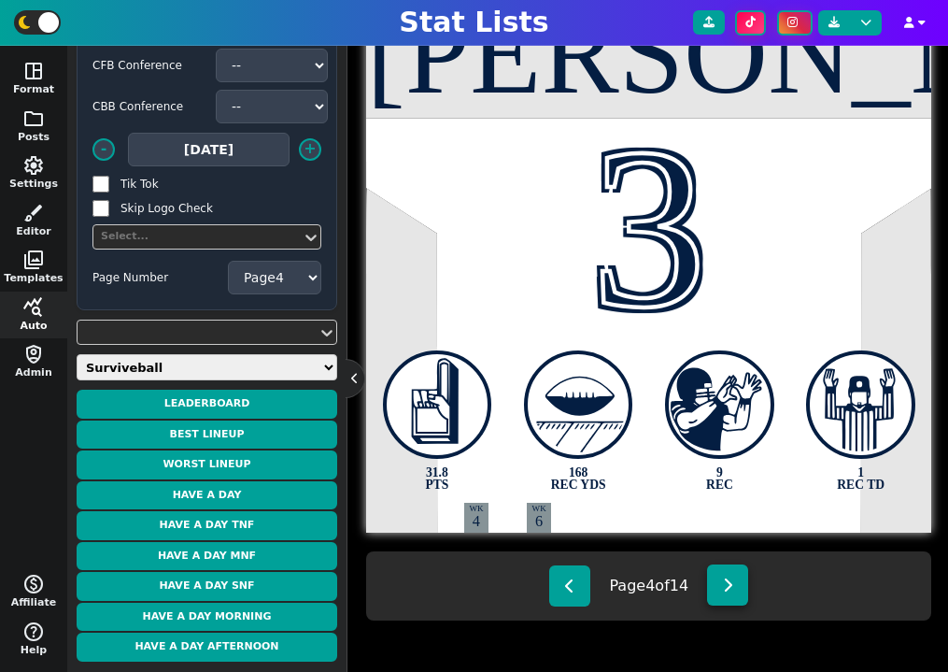
click at [738, 594] on button at bounding box center [727, 584] width 41 height 41
type textarea "[GEOGRAPHIC_DATA]"
type textarea "5"
type textarea "158 REC YDS"
type textarea "10 REC"
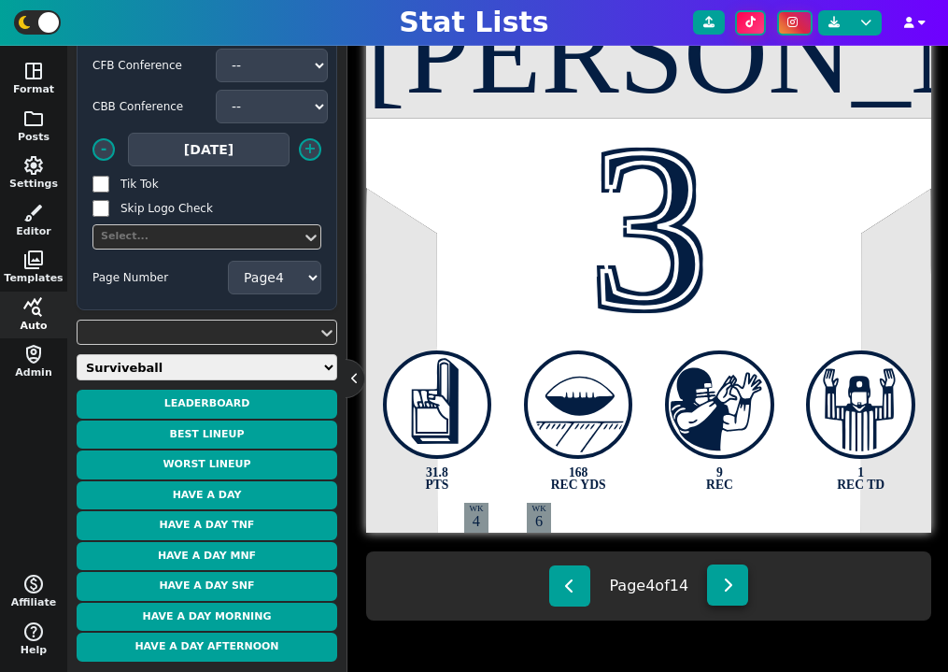
select select "5"
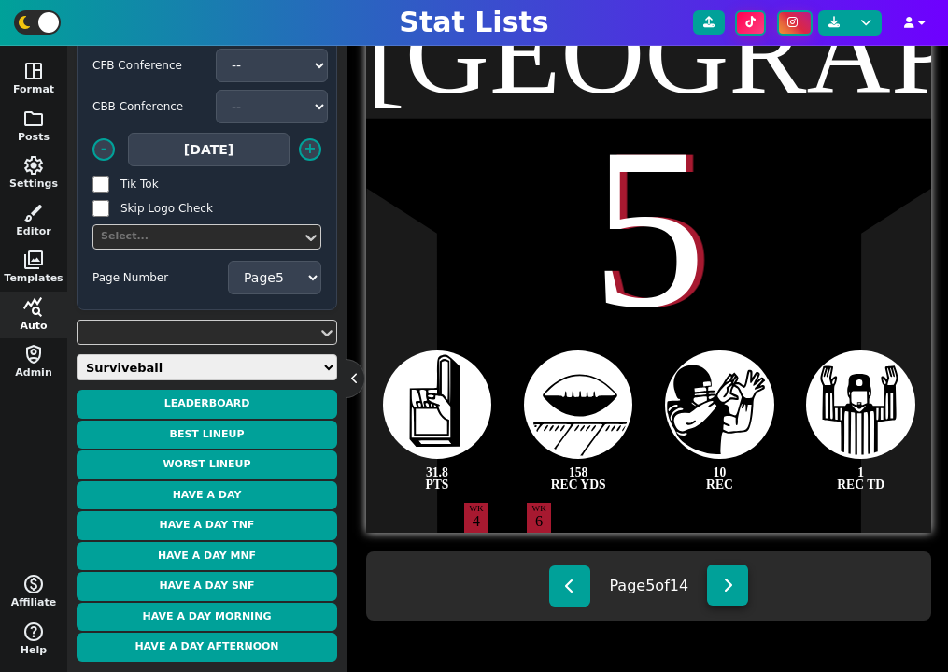
click at [738, 594] on button at bounding box center [727, 584] width 41 height 41
type textarea "[PERSON_NAME]"
type textarea "15"
type textarea "31.5 PTS"
type textarea "3 PASS TD"
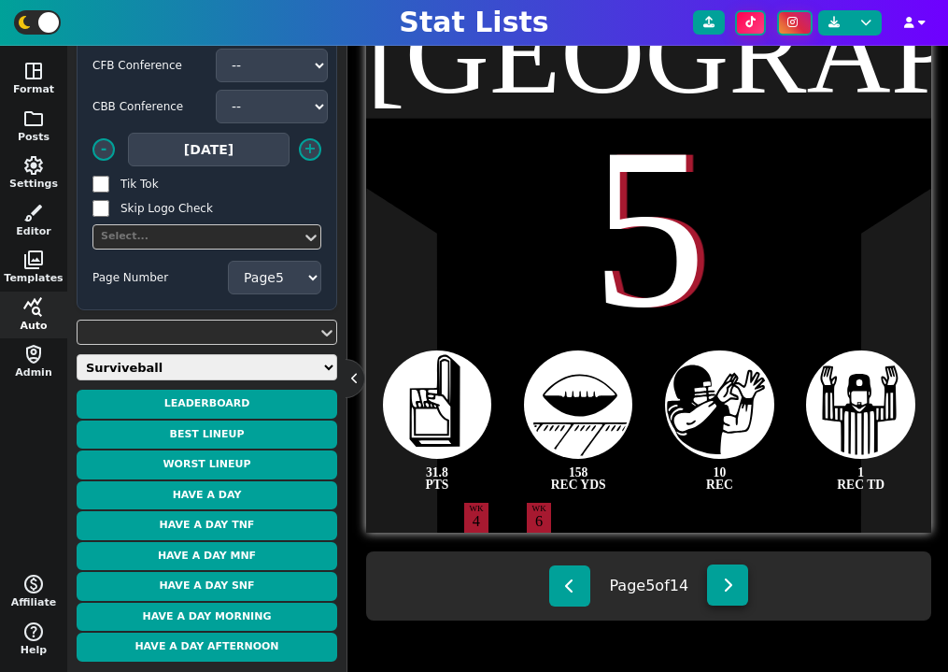
type textarea "257 PASS YDS"
type textarea "WK 1"
type textarea "WK 5"
select select "6"
type textarea "10 CAR"
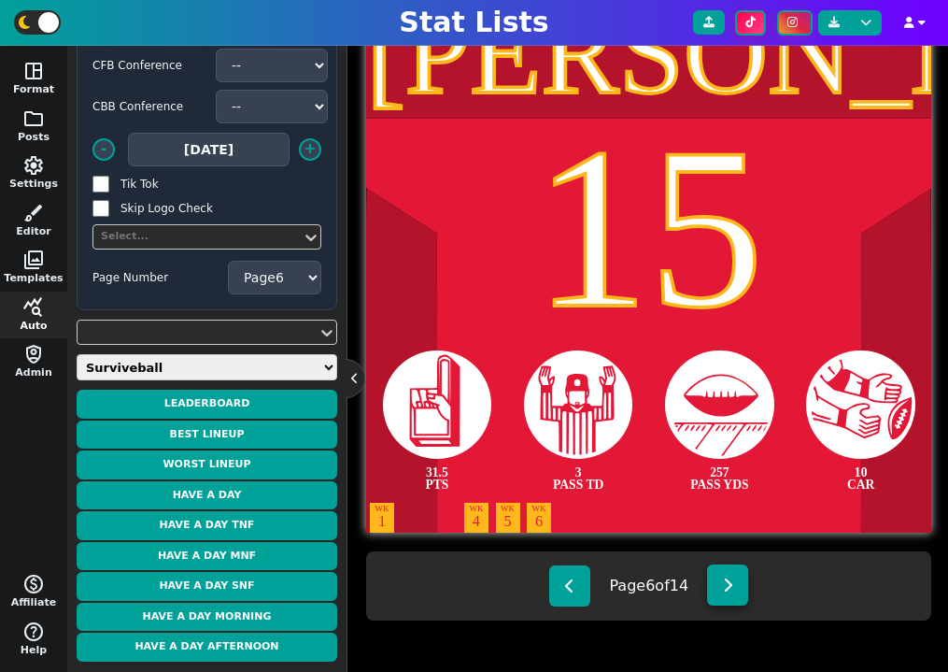
click at [738, 594] on button at bounding box center [727, 584] width 41 height 41
type textarea "[PERSON_NAME]"
type textarea "44"
type textarea "31.0 PTS"
type textarea "3 RUSH TD"
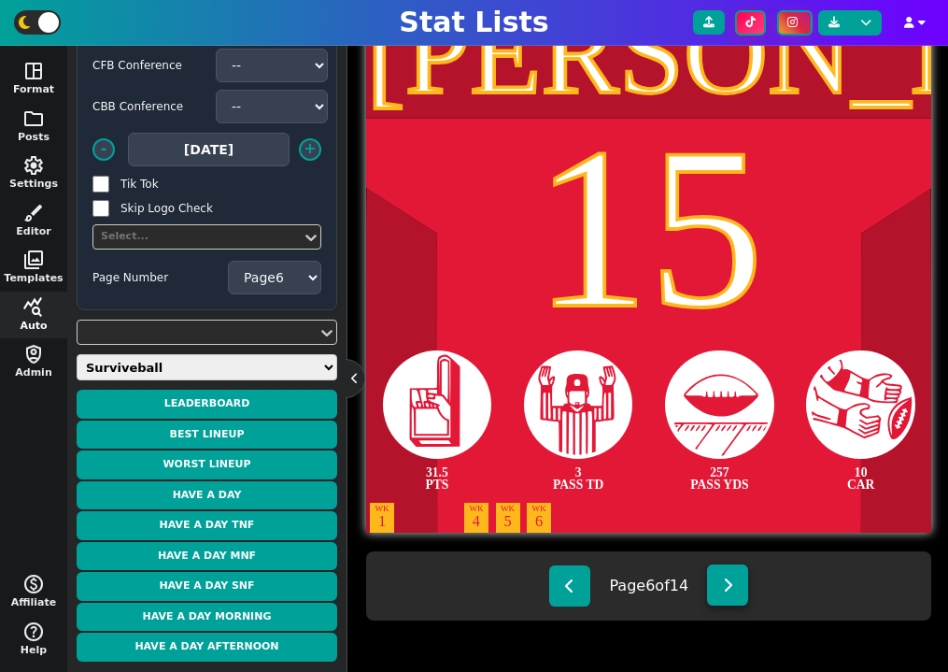
type textarea "19 CAR"
select select "7"
type textarea "98 RUSH YDS"
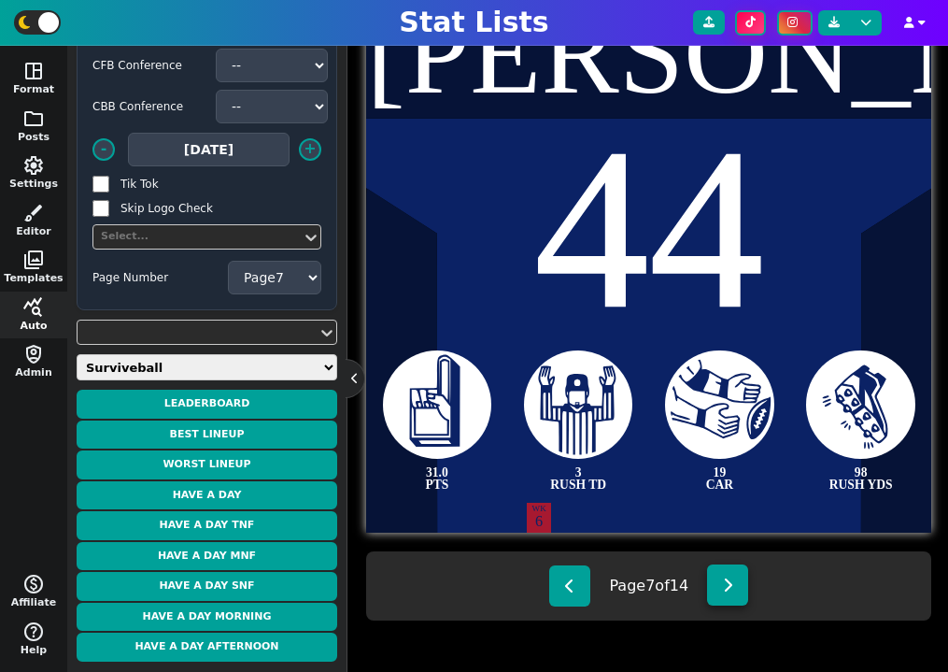
click at [738, 594] on button at bounding box center [727, 584] width 41 height 41
type textarea "Achane"
type textarea "28"
type textarea "128 RUSH YDS"
type textarea "16 CAR"
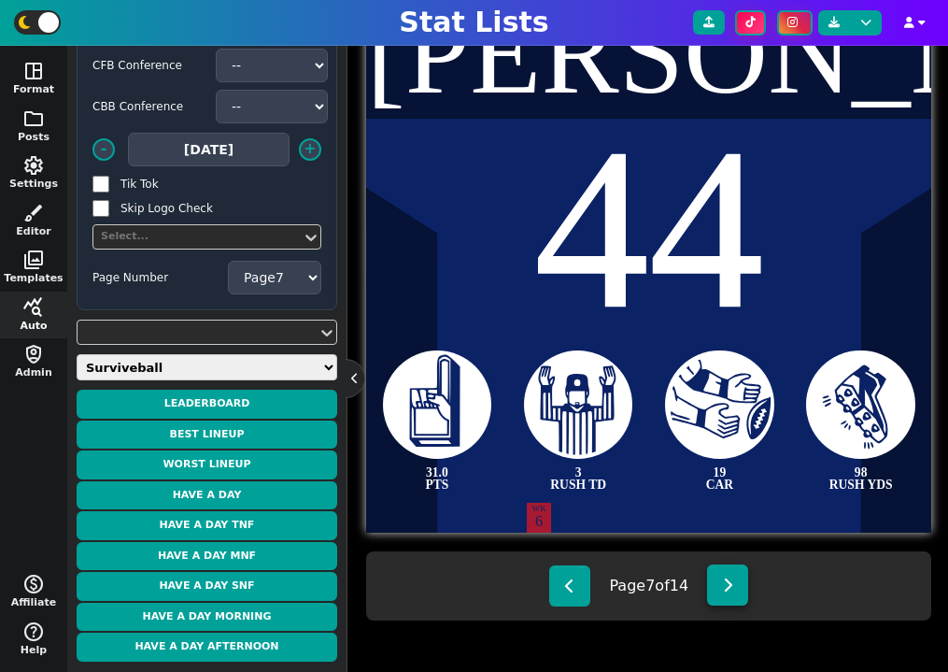
type textarea "WK 2"
select select "8"
type textarea "2 RUSH TD"
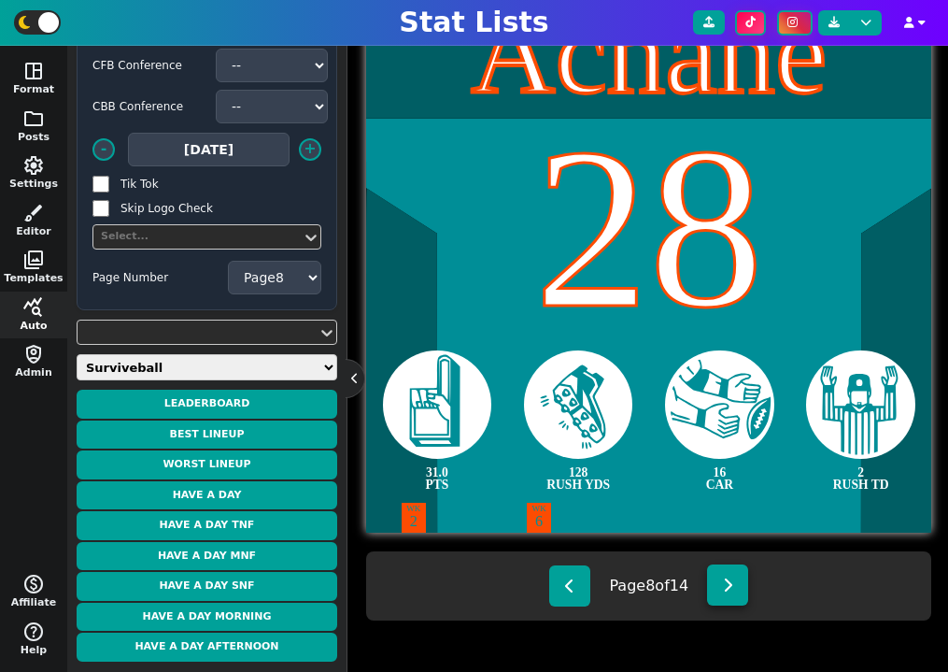
click at [738, 594] on button at bounding box center [727, 584] width 41 height 41
type textarea "[PERSON_NAME]"
type textarea "11"
type textarea "30.2 PTS"
type textarea "162 REC YDS"
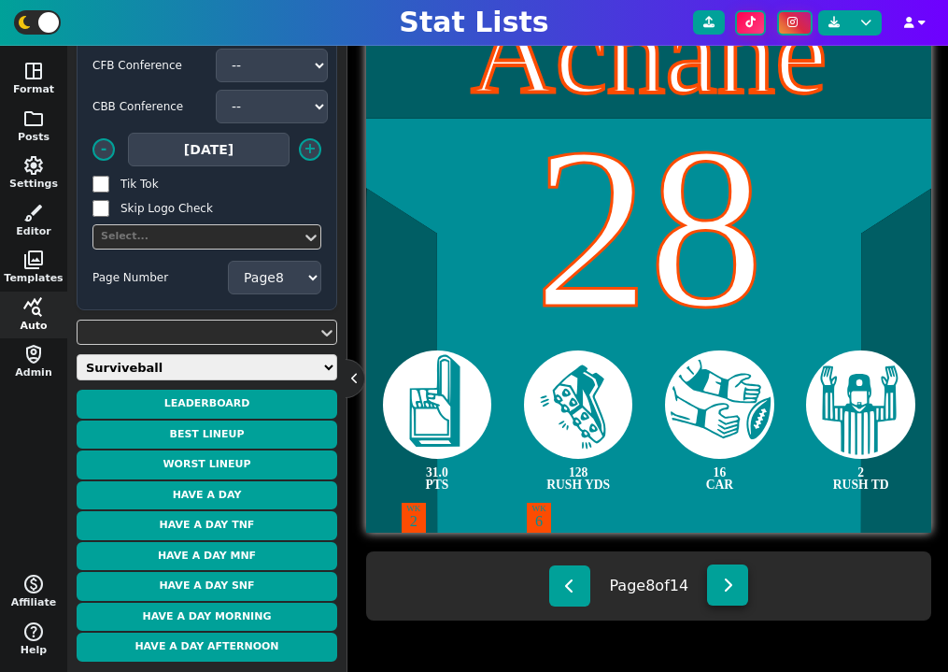
type textarea "8 REC"
type textarea "WK 5"
select select "9"
type textarea "1 REC TD"
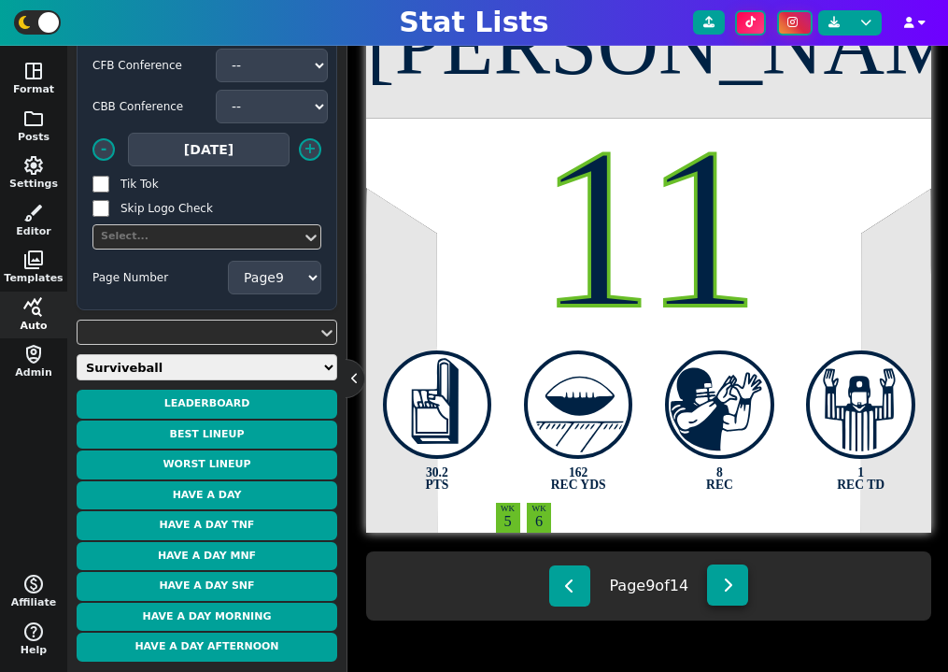
click at [738, 594] on button at bounding box center [727, 584] width 41 height 41
type textarea "[PERSON_NAME]"
type textarea "10"
type textarea "27.2 PTS"
type textarea "3 PASS TD"
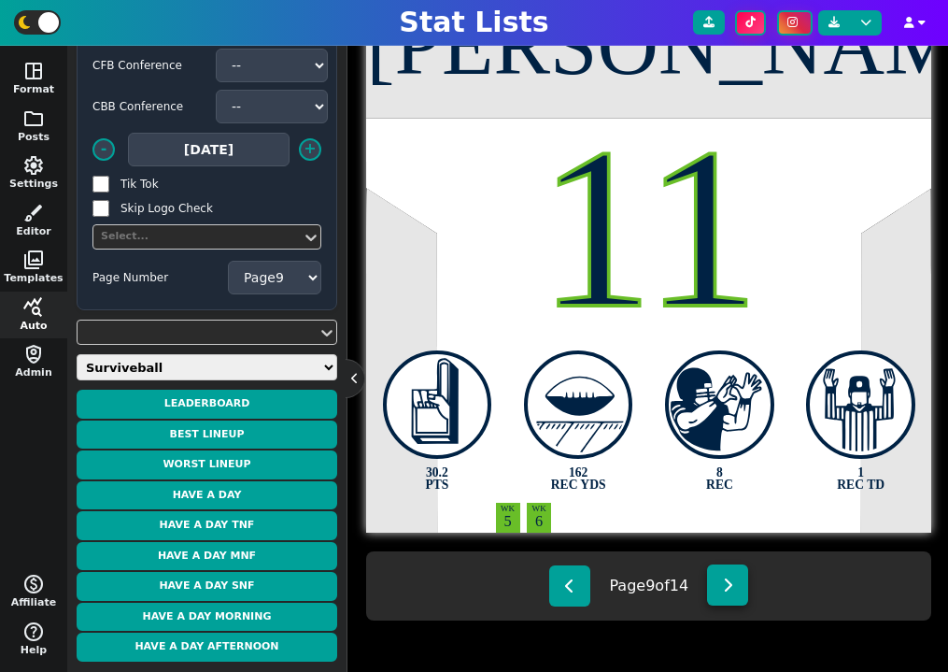
type textarea "261 PASS YDS"
type textarea "WK 2"
select select "10"
type textarea "9 CAR"
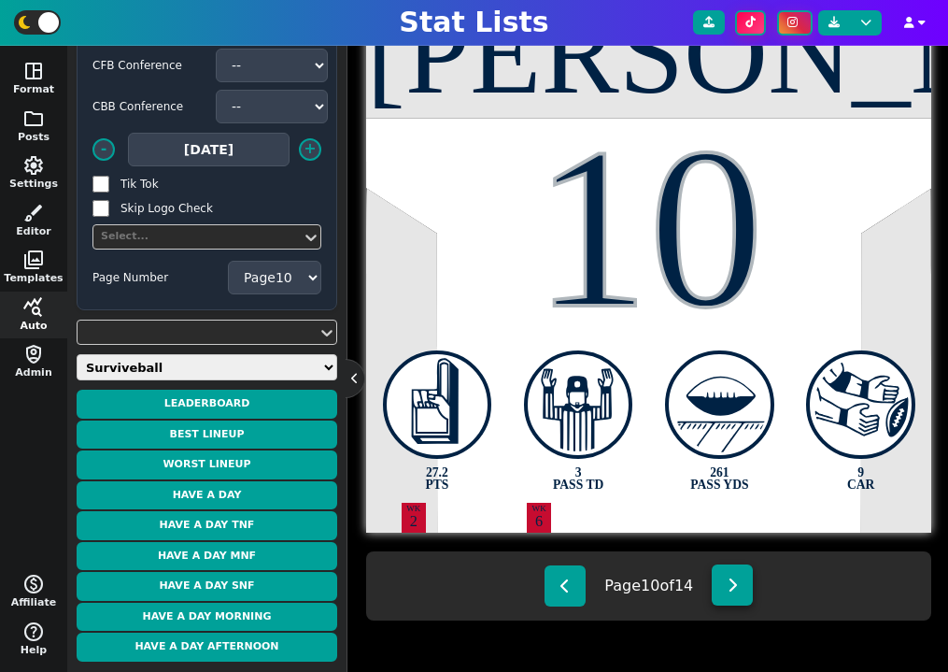
click at [738, 594] on button at bounding box center [732, 584] width 41 height 41
type textarea "[PERSON_NAME]"
type textarea "9"
type textarea "26.3 PTS"
type textarea "2 REC TD"
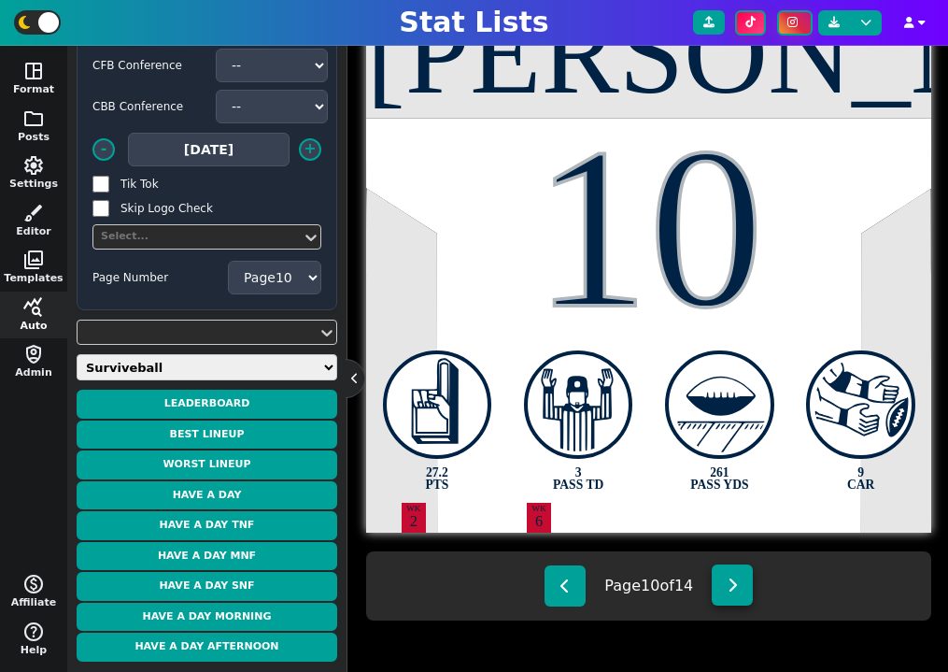
type textarea "93 REC YDS"
select select "11"
type textarea "5 REC"
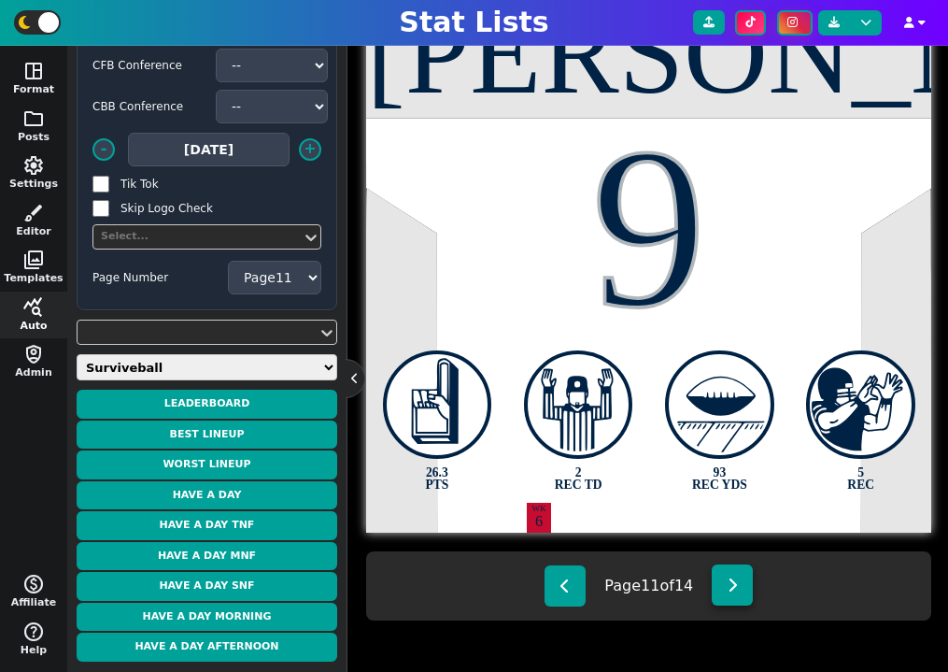
click at [738, 594] on button at bounding box center [732, 584] width 41 height 41
type textarea "[PERSON_NAME]"
type textarea "88"
type textarea "26.0 PTS"
type textarea "9 REC"
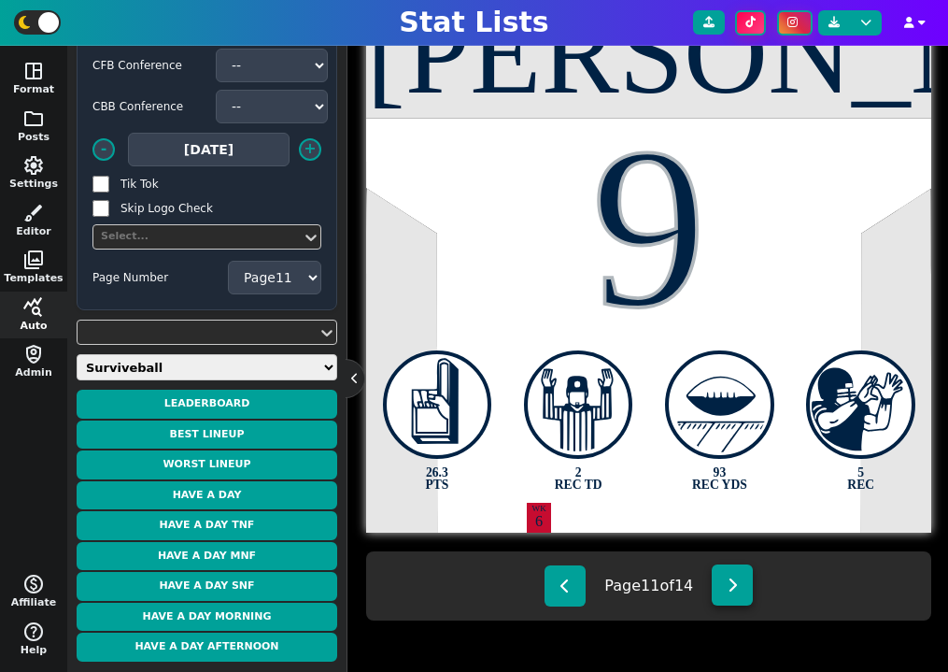
type textarea "110 REC YDS"
select select "12"
type textarea "1 REC TD"
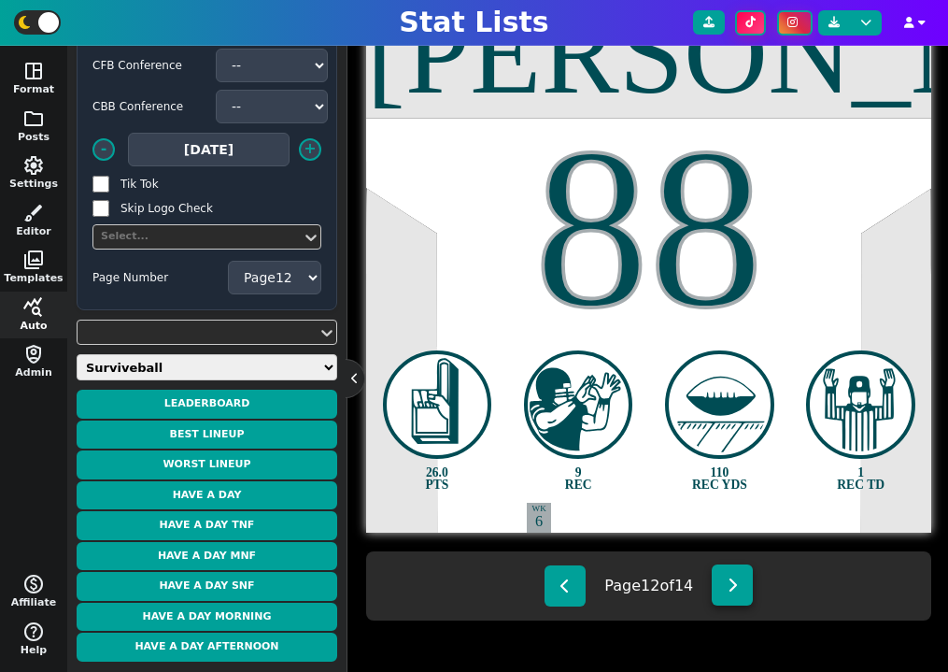
click at [738, 594] on button at bounding box center [732, 584] width 41 height 41
type textarea "Swift"
type textarea "4"
type textarea "25.5 PTS"
type textarea "108 RUSH YDS"
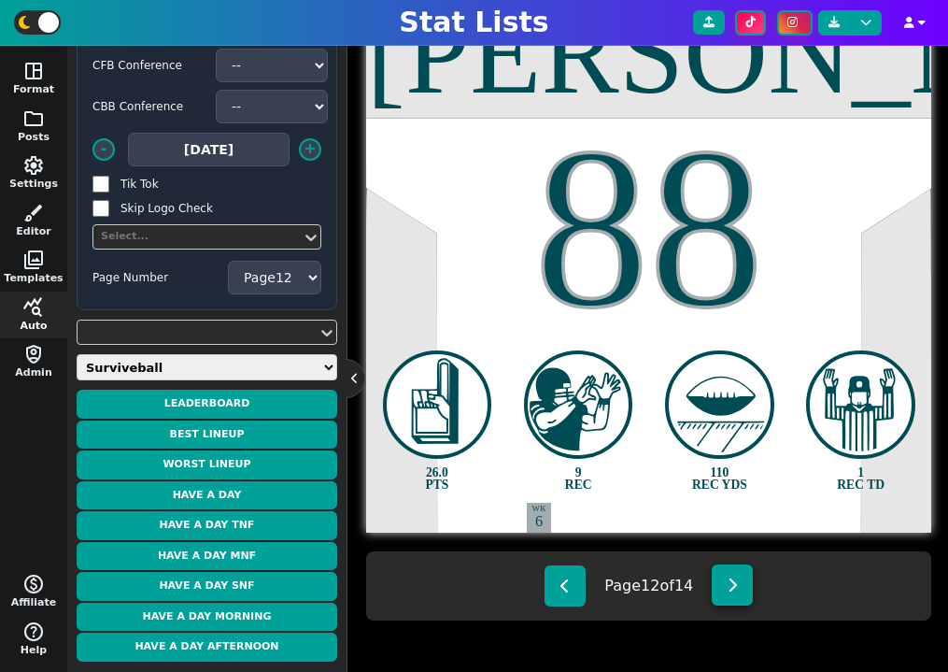
type textarea "14 CAR"
select select "13"
type textarea "67 REC YDS"
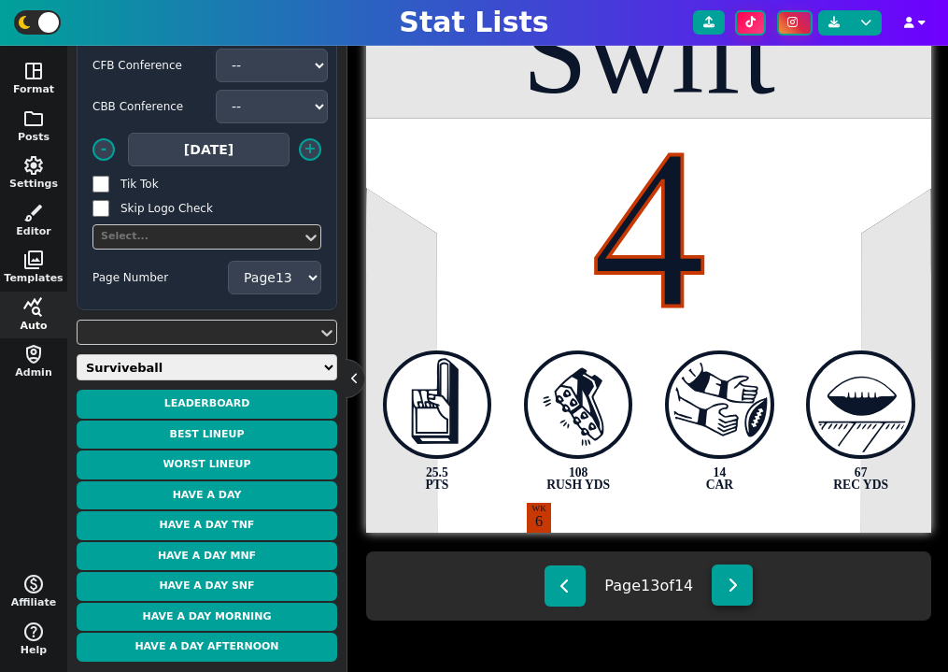
click at [738, 594] on button at bounding box center [732, 584] width 41 height 41
type textarea "Chase"
type textarea "1"
type textarea "25.1 PTS"
type textarea "10 REC"
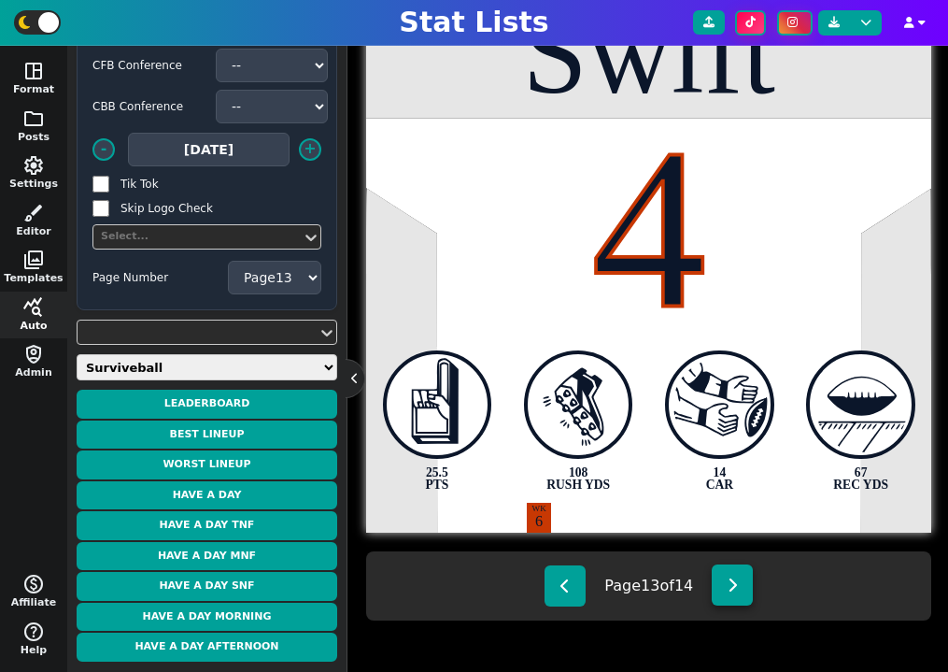
type textarea "94 REC YDS"
type textarea "WK 2"
type textarea "WK 5"
select select "14"
type textarea "1 REC TD"
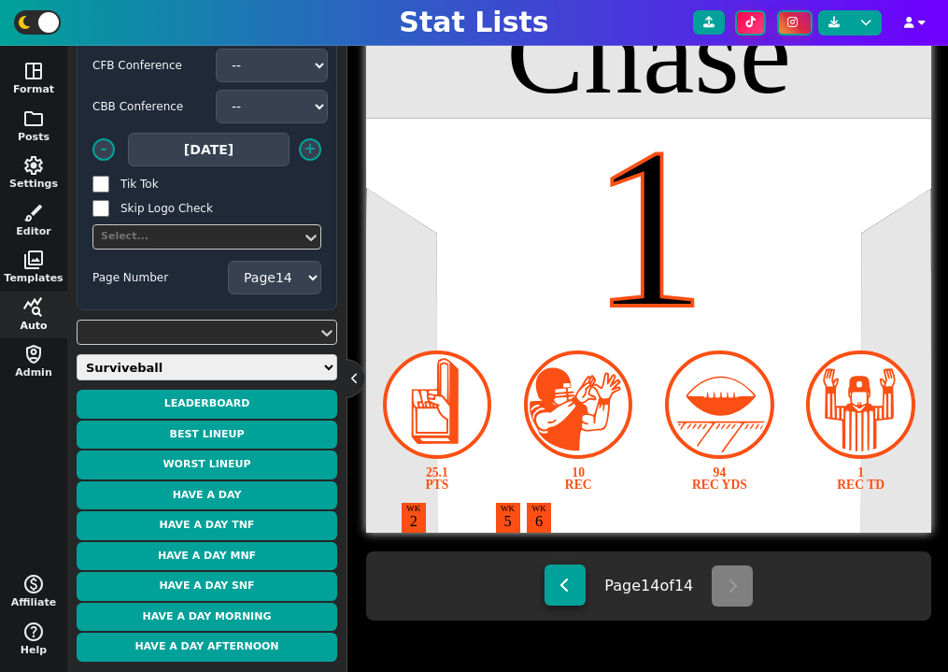
click at [563, 580] on icon at bounding box center [565, 584] width 10 height 15
type textarea "Swift"
type textarea "4"
type textarea "25.5 PTS"
type textarea "108 RUSH YDS"
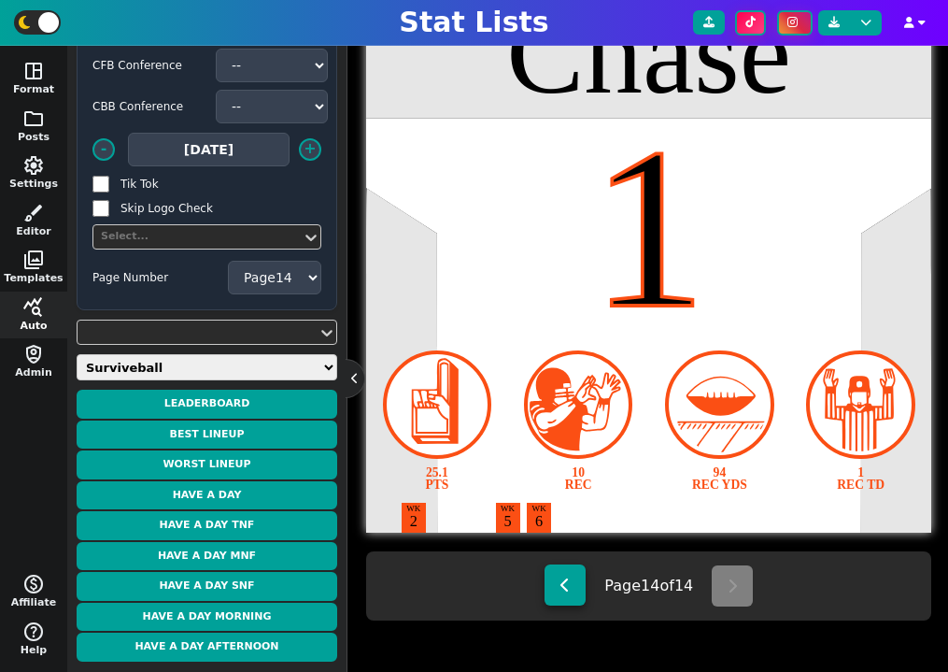
type textarea "14 CAR"
select select "13"
type textarea "67 REC YDS"
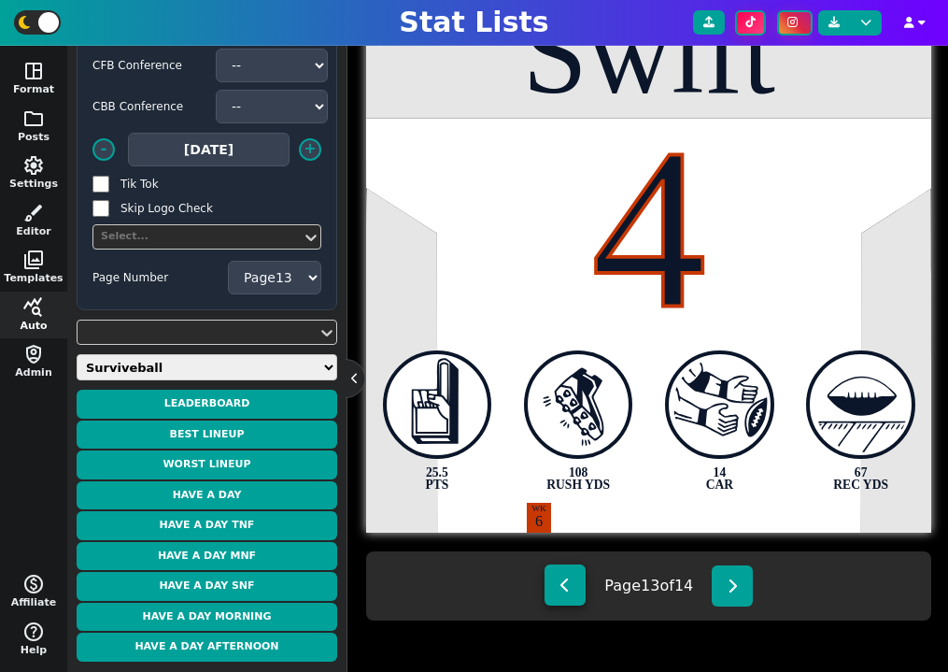
click at [563, 580] on icon at bounding box center [565, 584] width 10 height 15
type textarea "[PERSON_NAME]"
type textarea "88"
type textarea "26.0 PTS"
type textarea "9 REC"
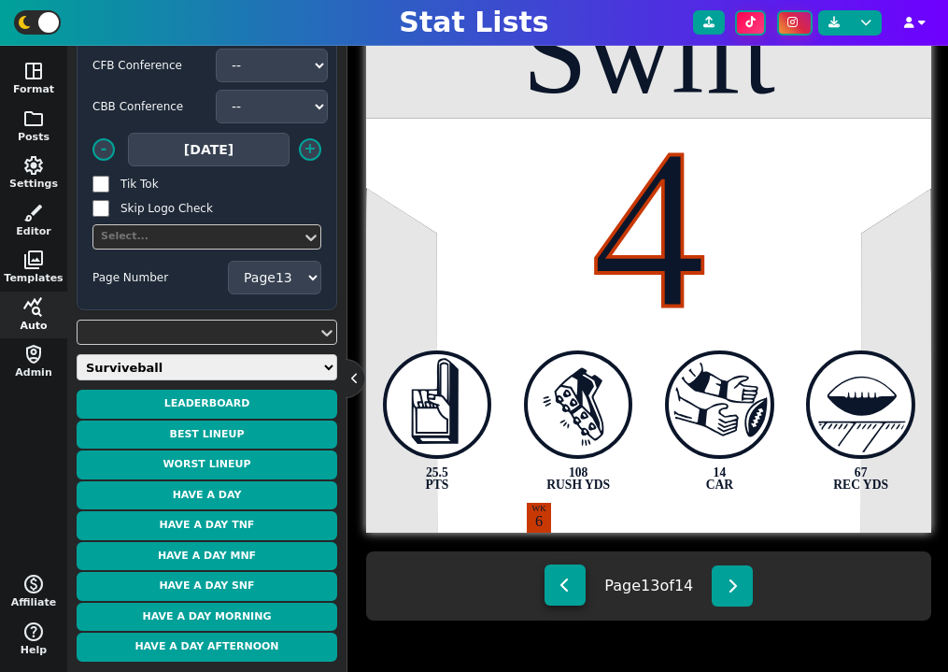
type textarea "110 REC YDS"
select select "12"
type textarea "1 REC TD"
